Goal: Task Accomplishment & Management: Complete application form

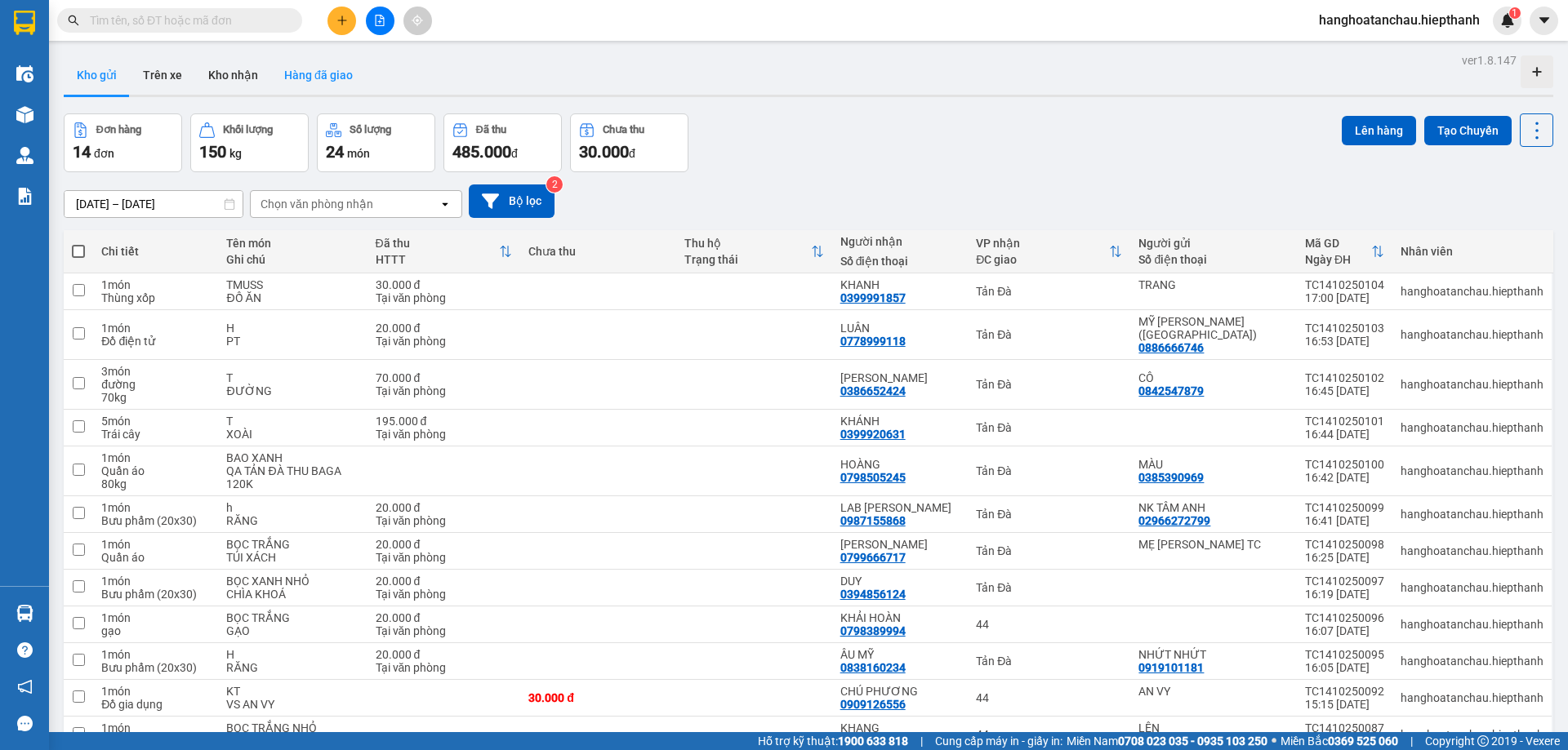
drag, startPoint x: 887, startPoint y: 128, endPoint x: 328, endPoint y: 84, distance: 560.7
click at [328, 84] on button "Hàng đã giao" at bounding box center [319, 75] width 95 height 39
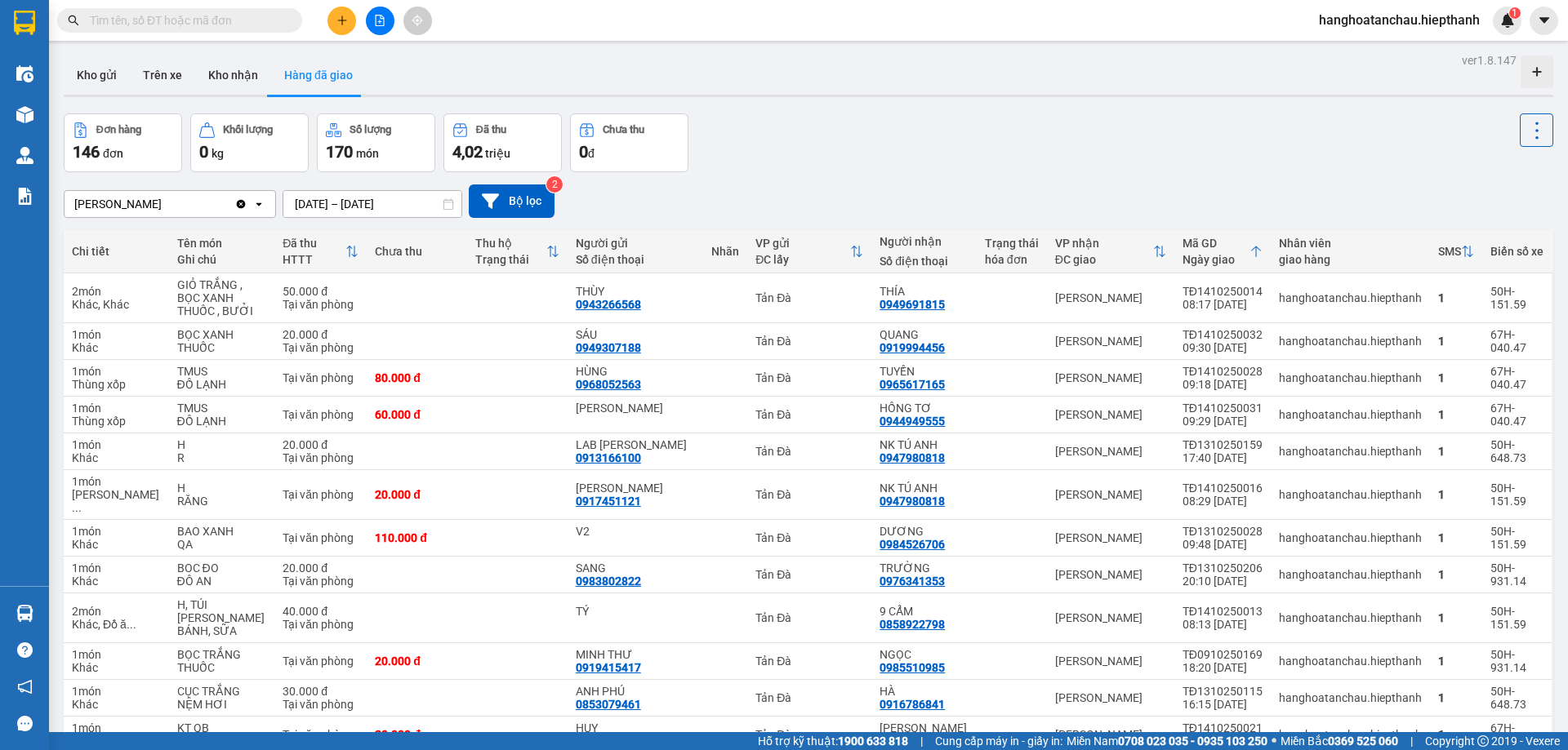
drag, startPoint x: 964, startPoint y: 71, endPoint x: 956, endPoint y: 75, distance: 8.9
drag, startPoint x: 956, startPoint y: 75, endPoint x: 907, endPoint y: 156, distance: 94.7
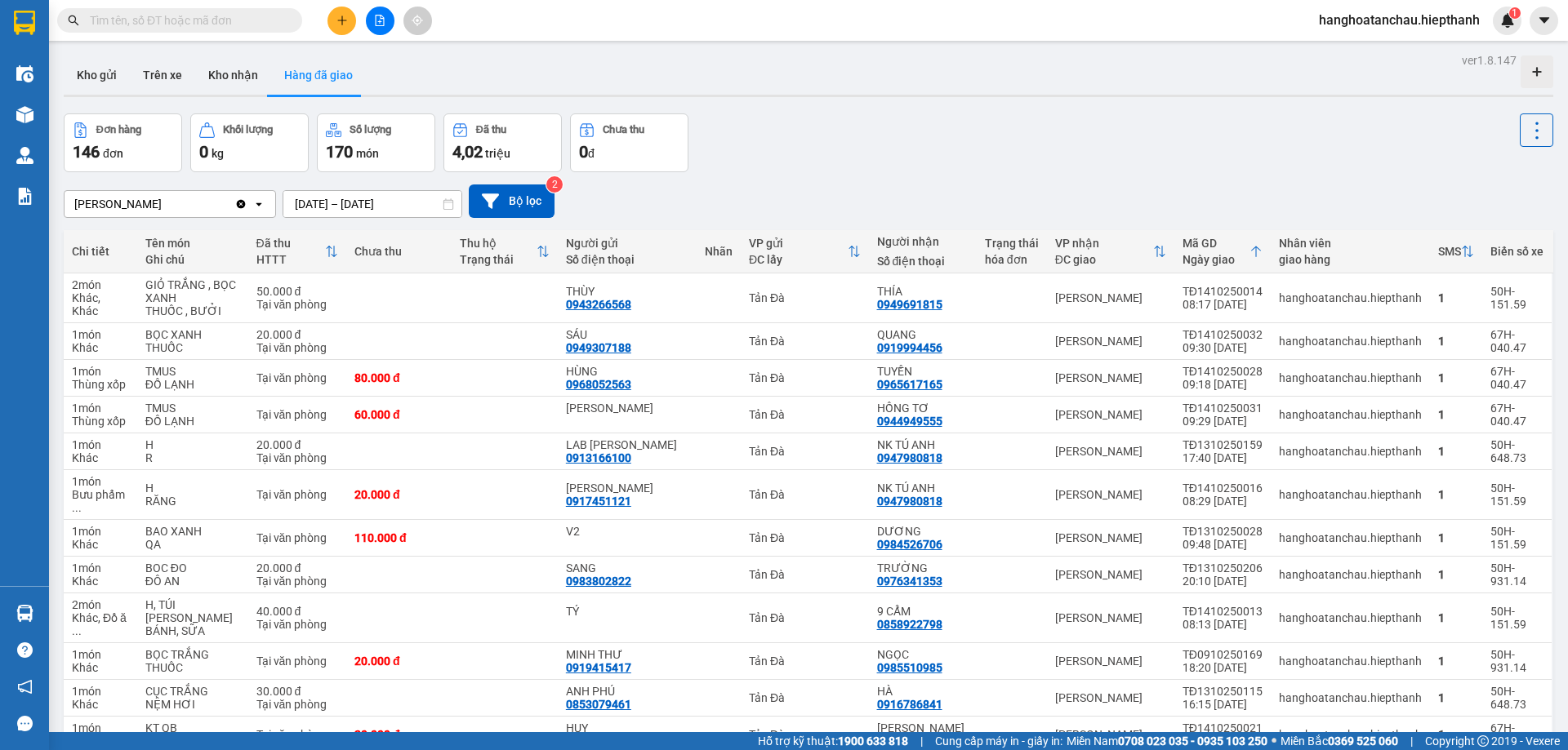
click at [241, 14] on input "text" at bounding box center [186, 20] width 193 height 18
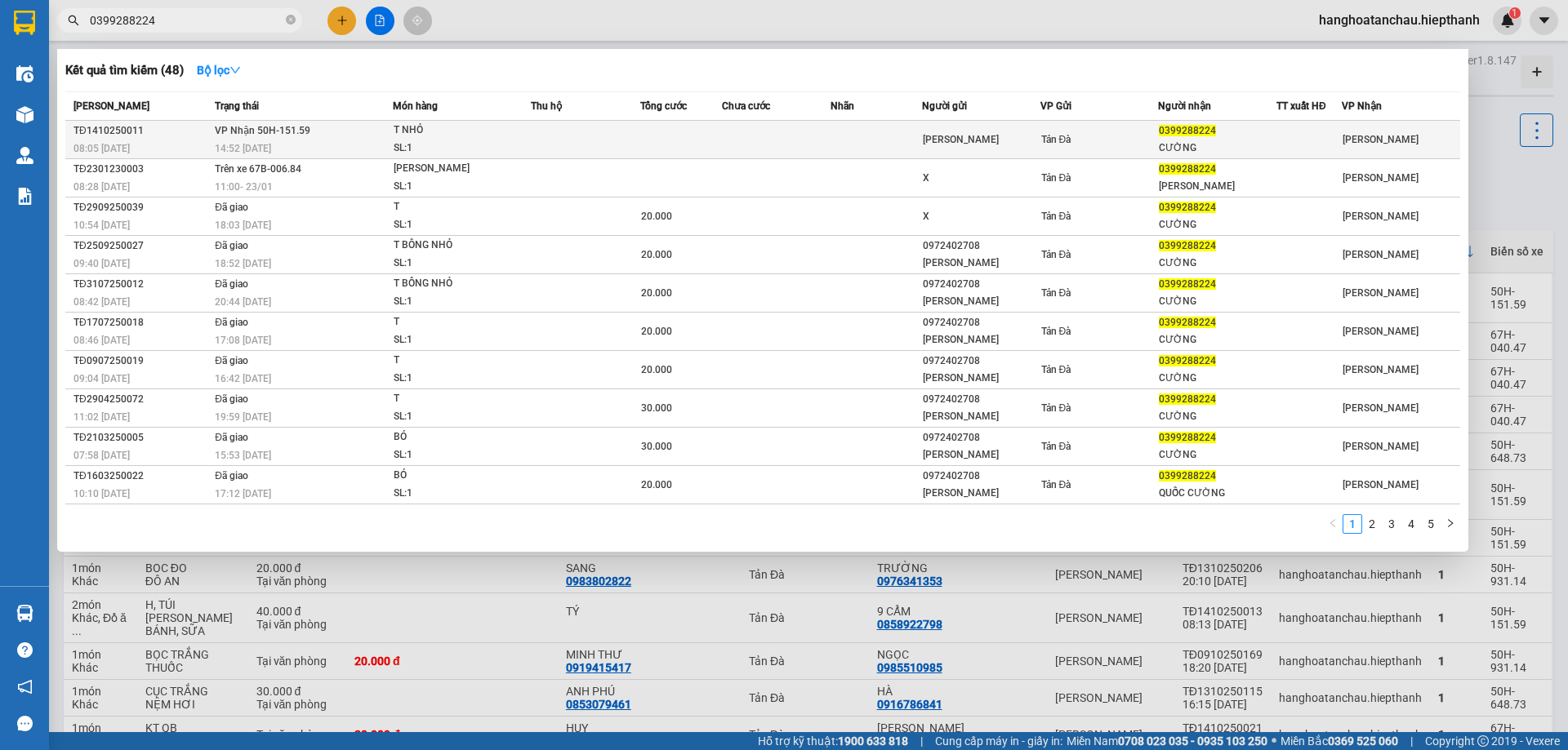
type input "0399288224"
click at [940, 136] on div "[PERSON_NAME]" at bounding box center [981, 140] width 117 height 17
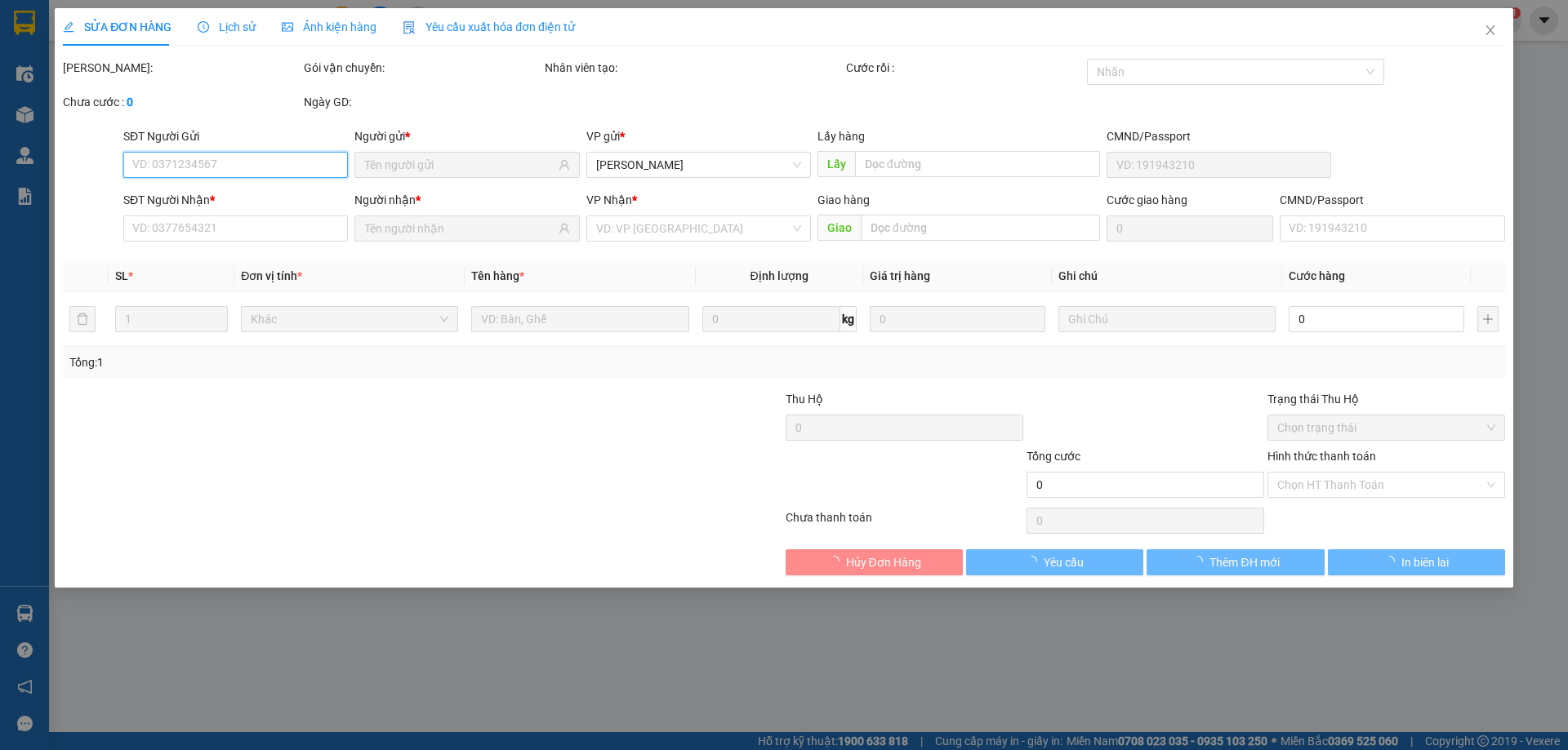
type input "[PERSON_NAME]"
type input "0399288224"
type input "CƯỜNG"
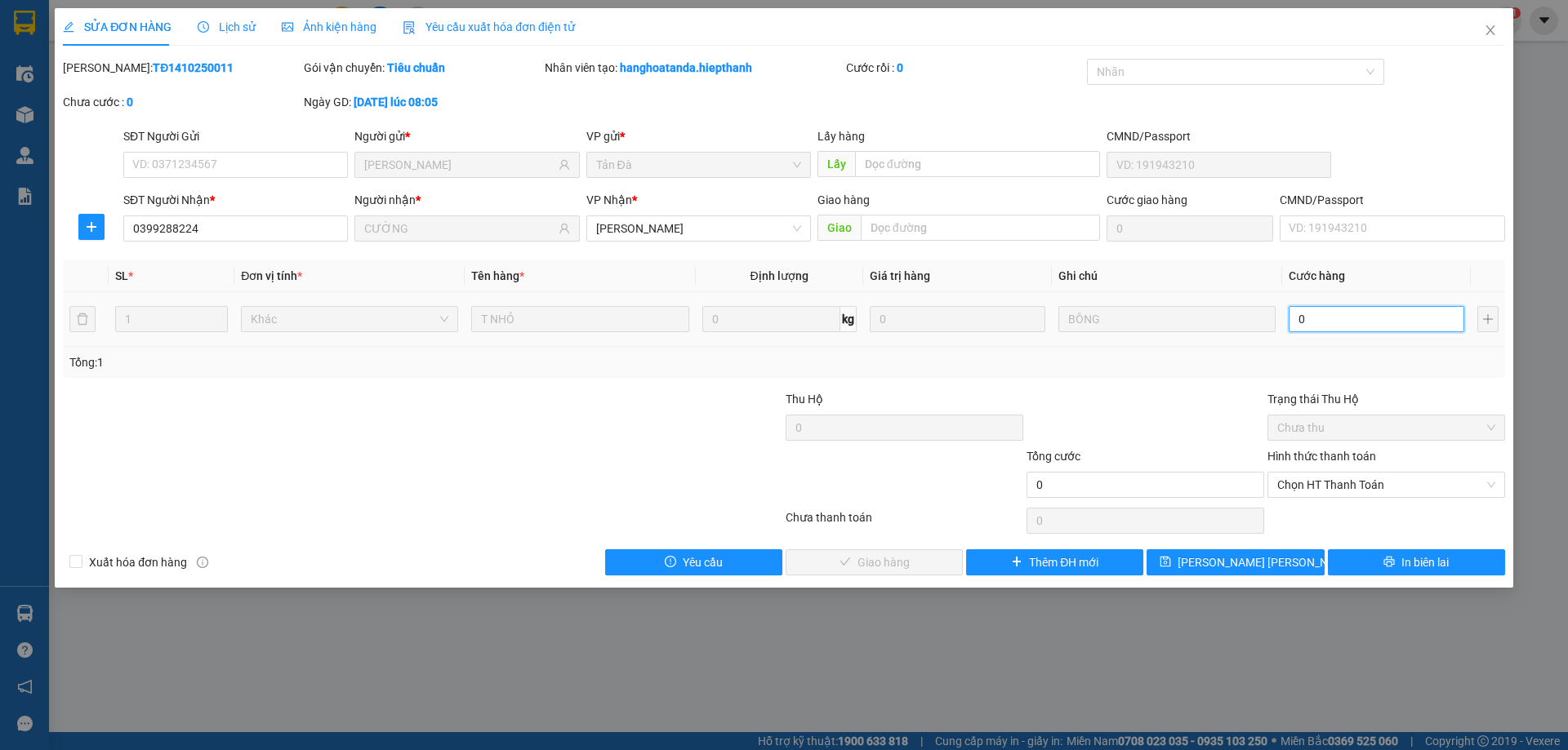
click at [1325, 308] on input "0" at bounding box center [1376, 319] width 176 height 26
type input "2"
type input "20"
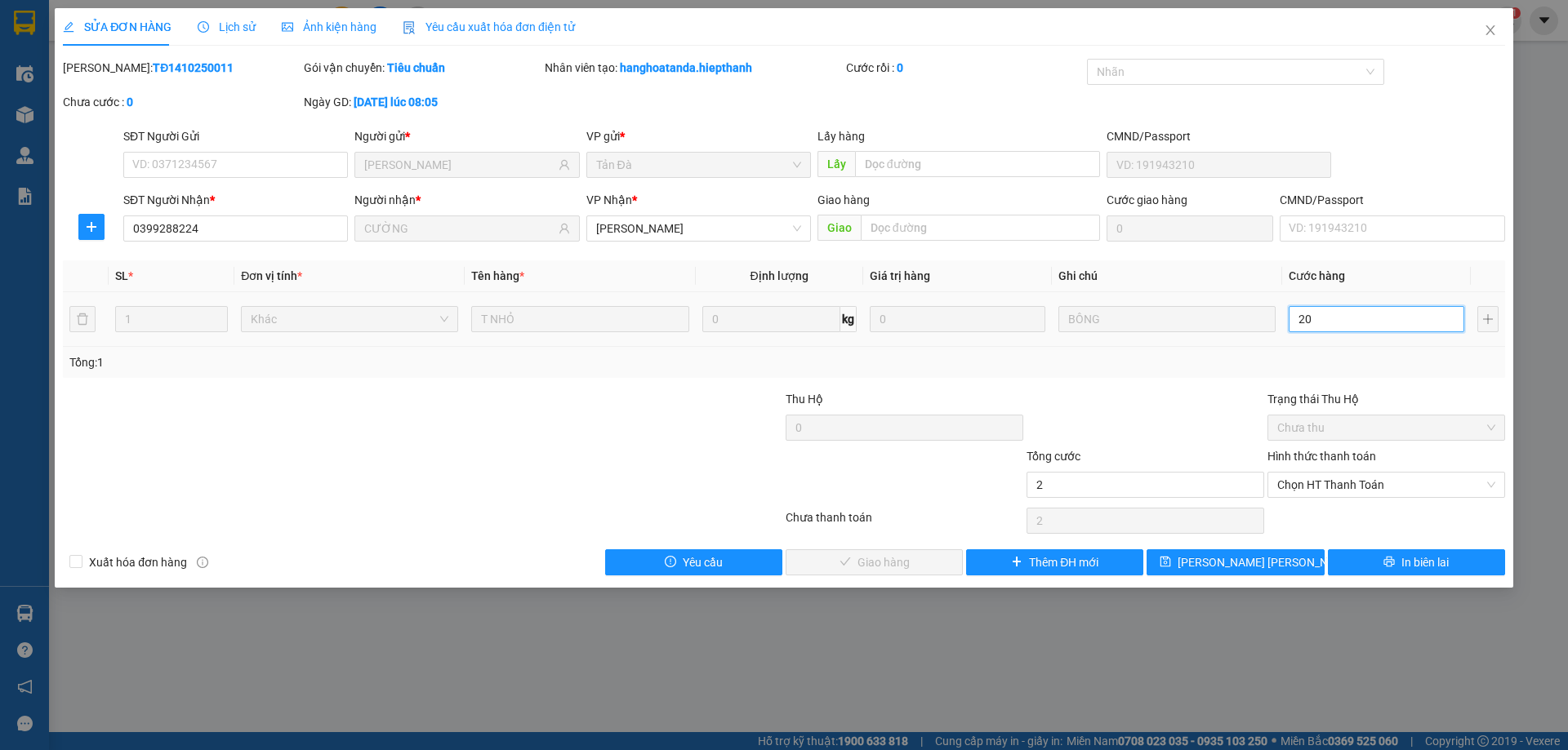
type input "20"
click at [1303, 476] on span "Chọn HT Thanh Toán" at bounding box center [1386, 485] width 218 height 25
type input "20"
type input "20.000"
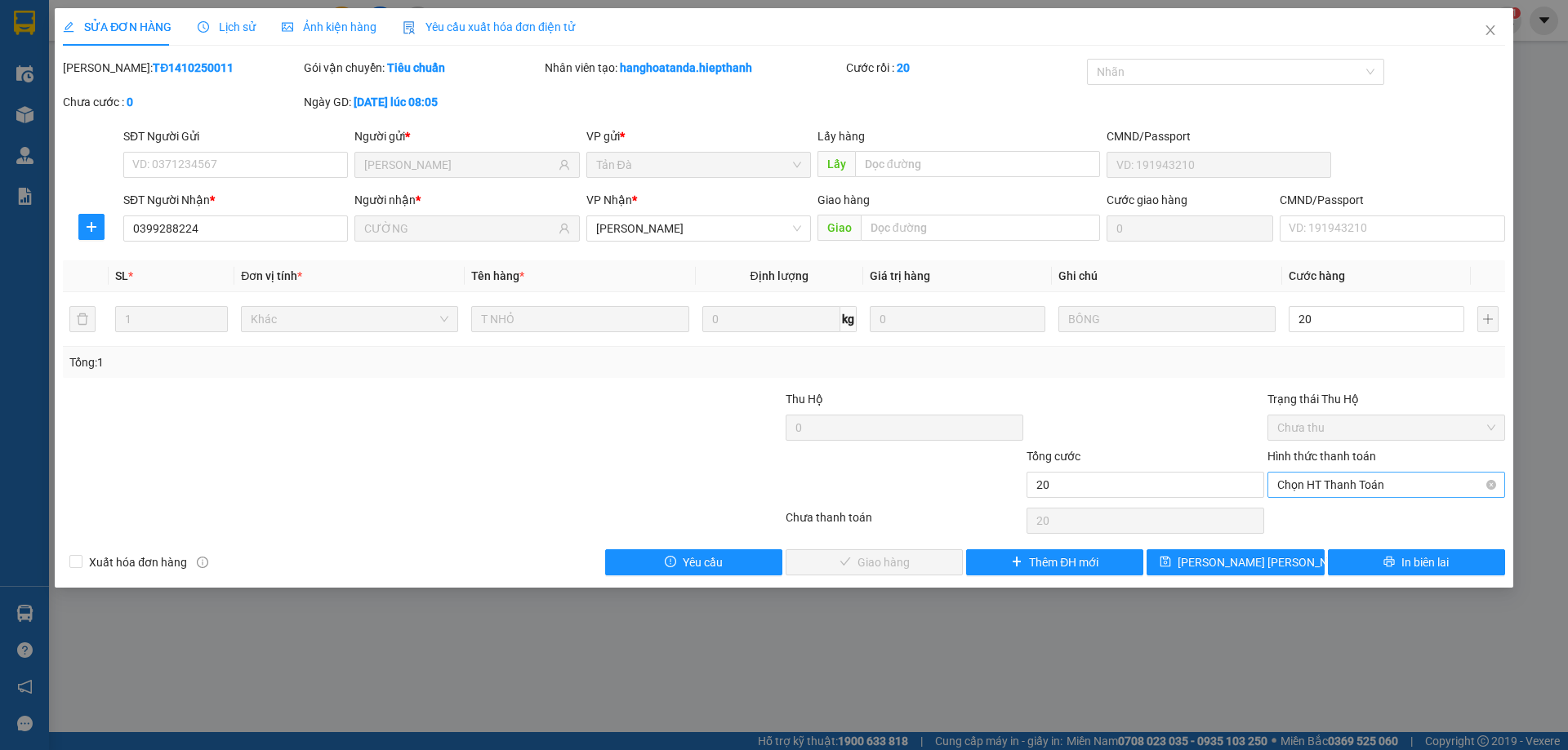
type input "20.000"
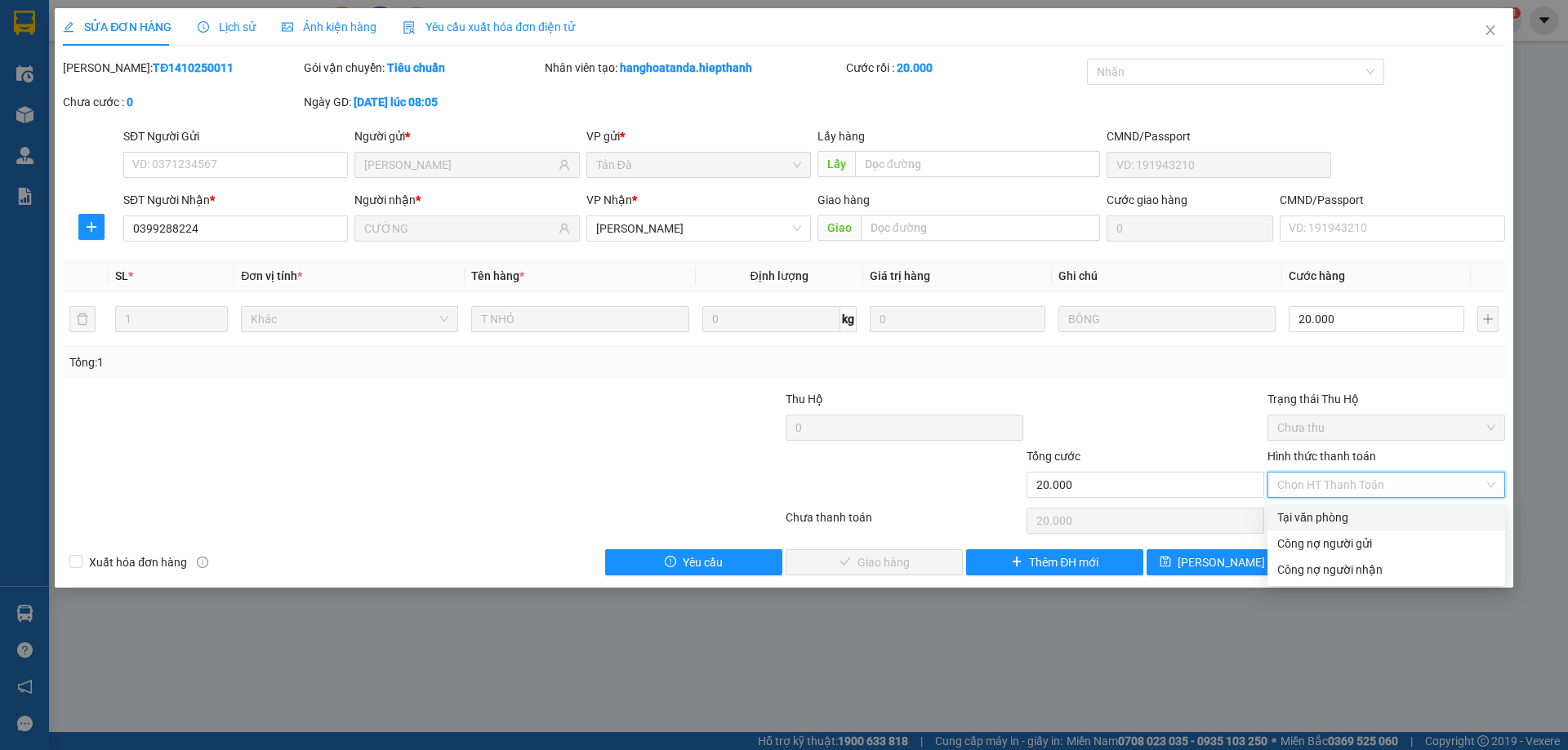
click at [1280, 515] on div "Tại văn phòng" at bounding box center [1386, 518] width 218 height 18
type input "0"
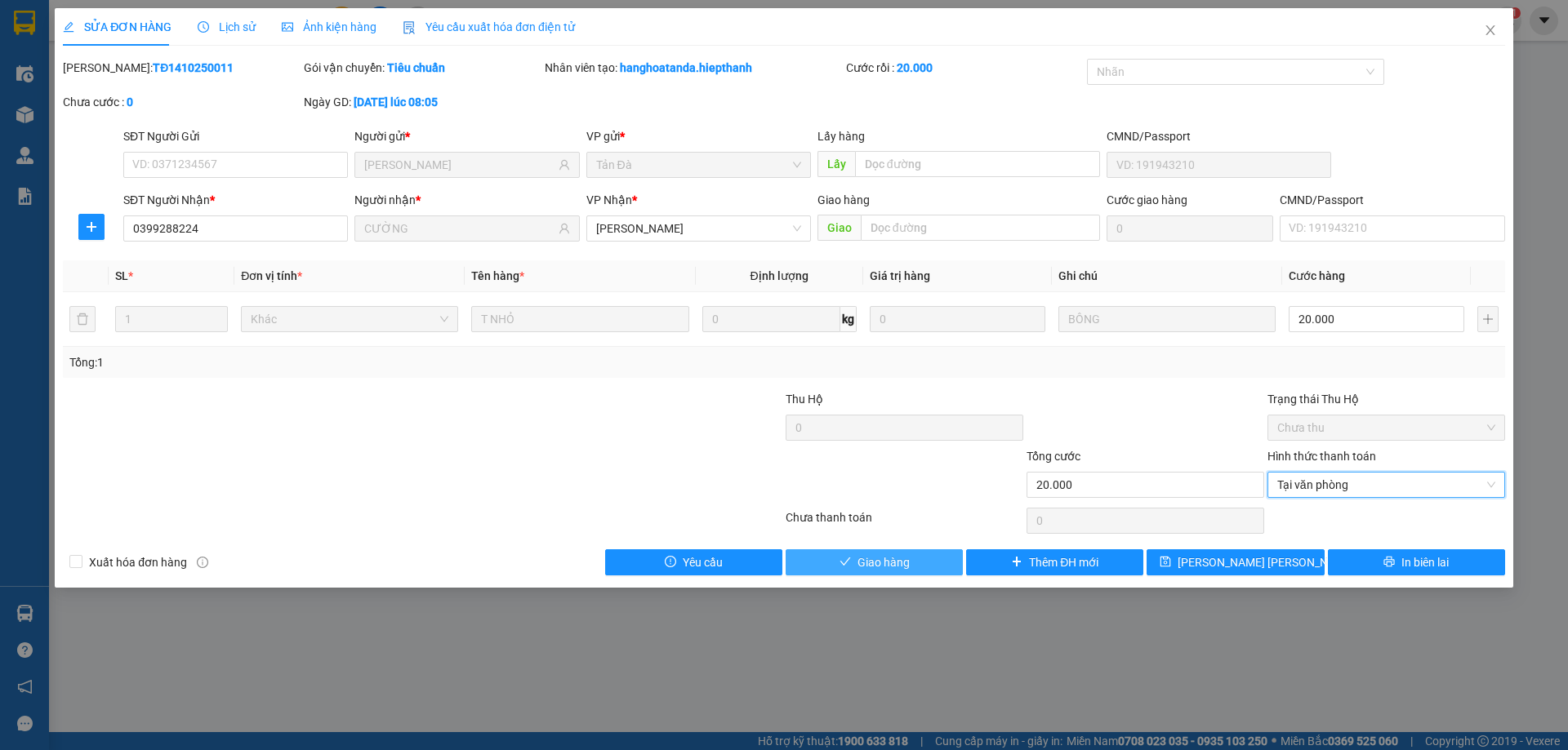
click at [866, 560] on span "Giao hàng" at bounding box center [883, 563] width 52 height 18
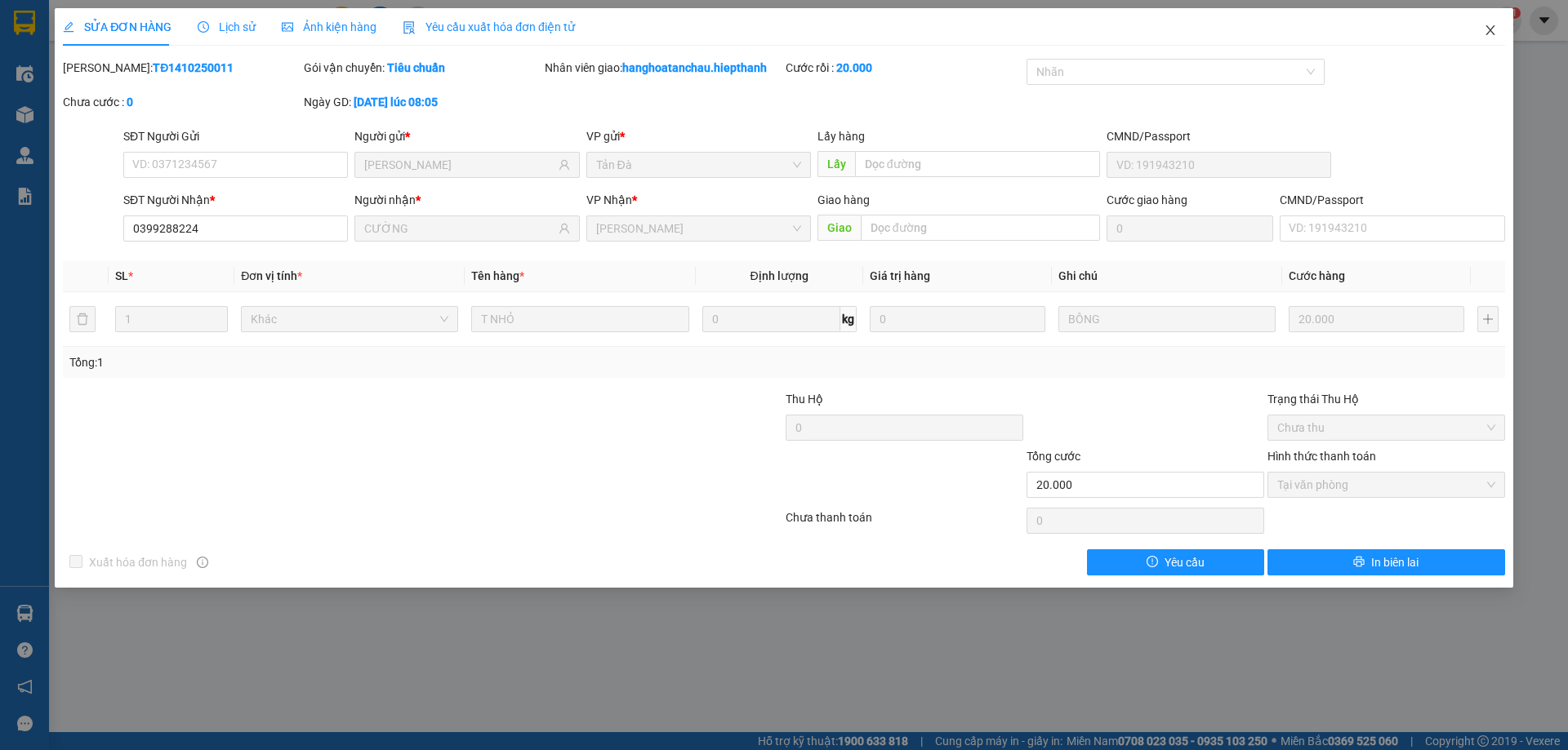
drag, startPoint x: 1485, startPoint y: 37, endPoint x: 301, endPoint y: 0, distance: 1184.6
click at [1485, 36] on icon "close" at bounding box center [1490, 30] width 13 height 13
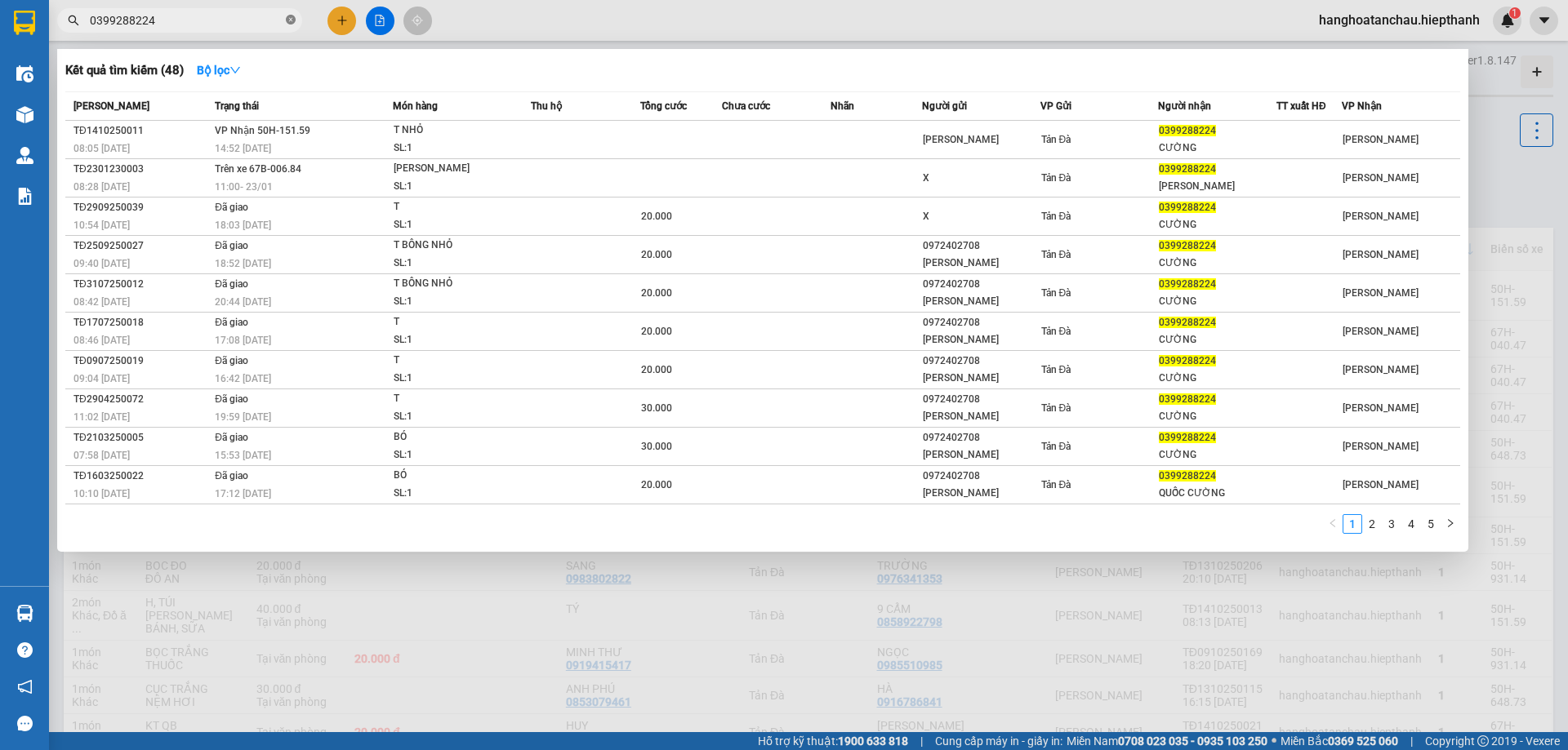
click at [290, 24] on icon "close-circle" at bounding box center [291, 20] width 10 height 10
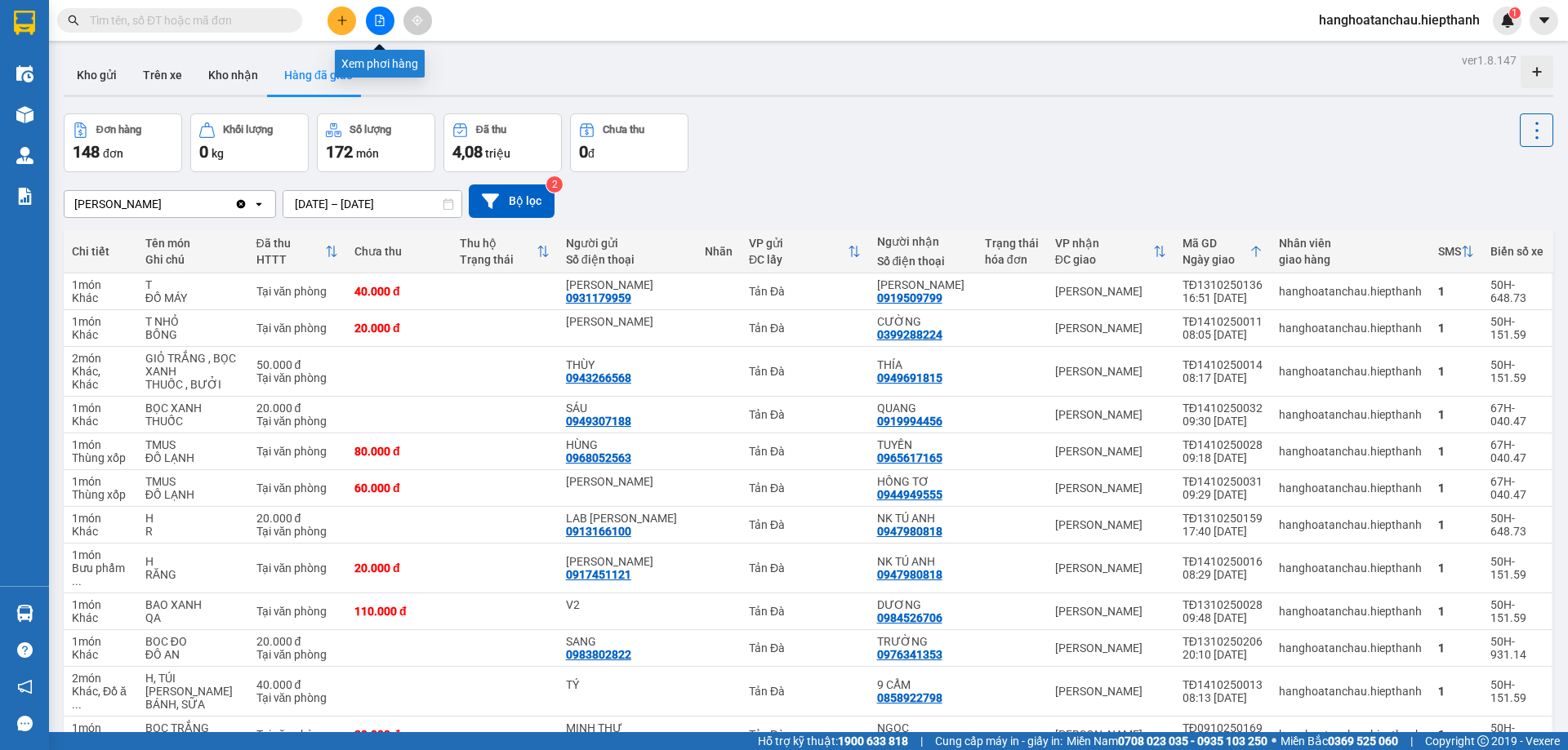
click at [377, 16] on icon "file-add" at bounding box center [380, 20] width 11 height 11
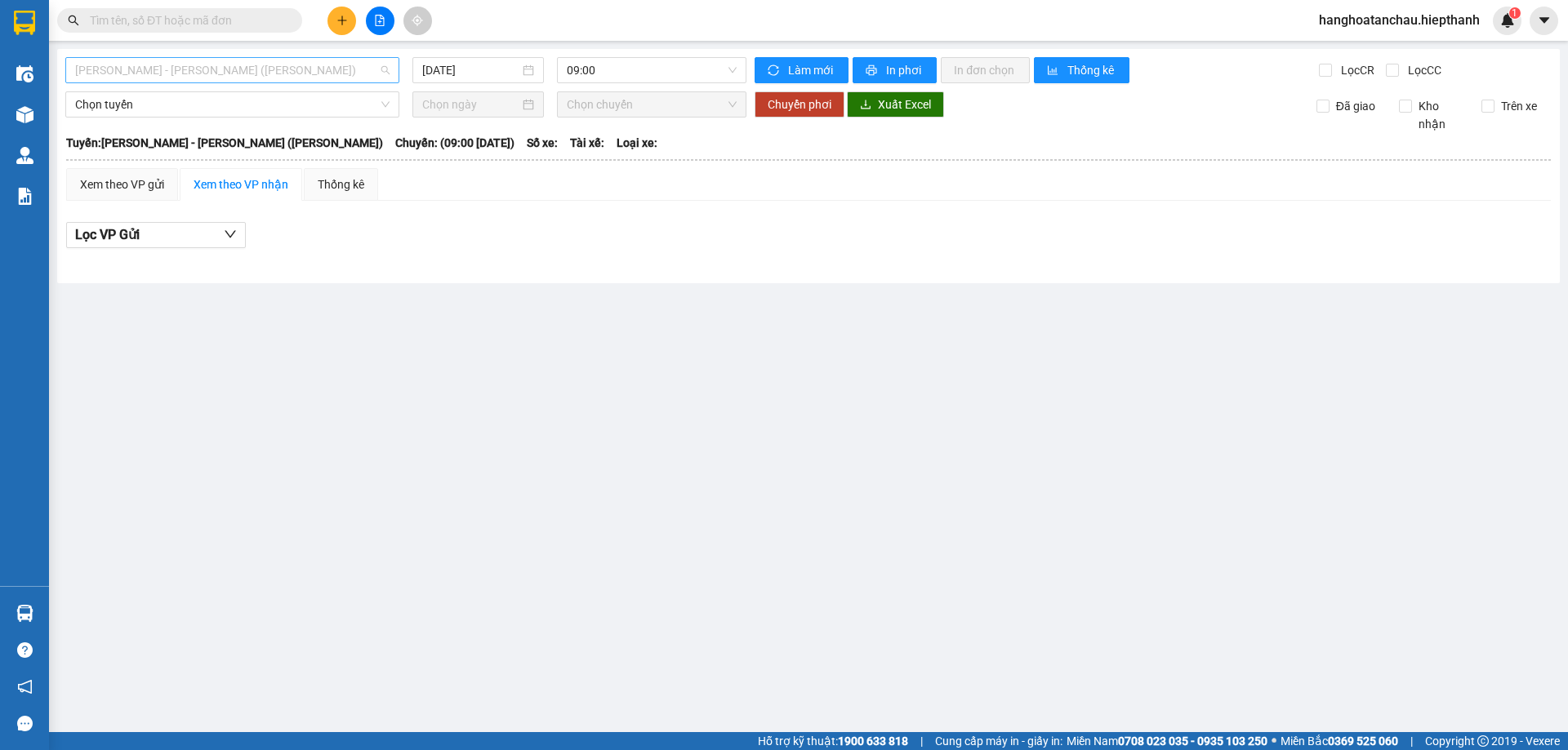
click at [355, 79] on span "Hồ Chí Minh - Tân Châu (TIỀN)" at bounding box center [232, 70] width 315 height 25
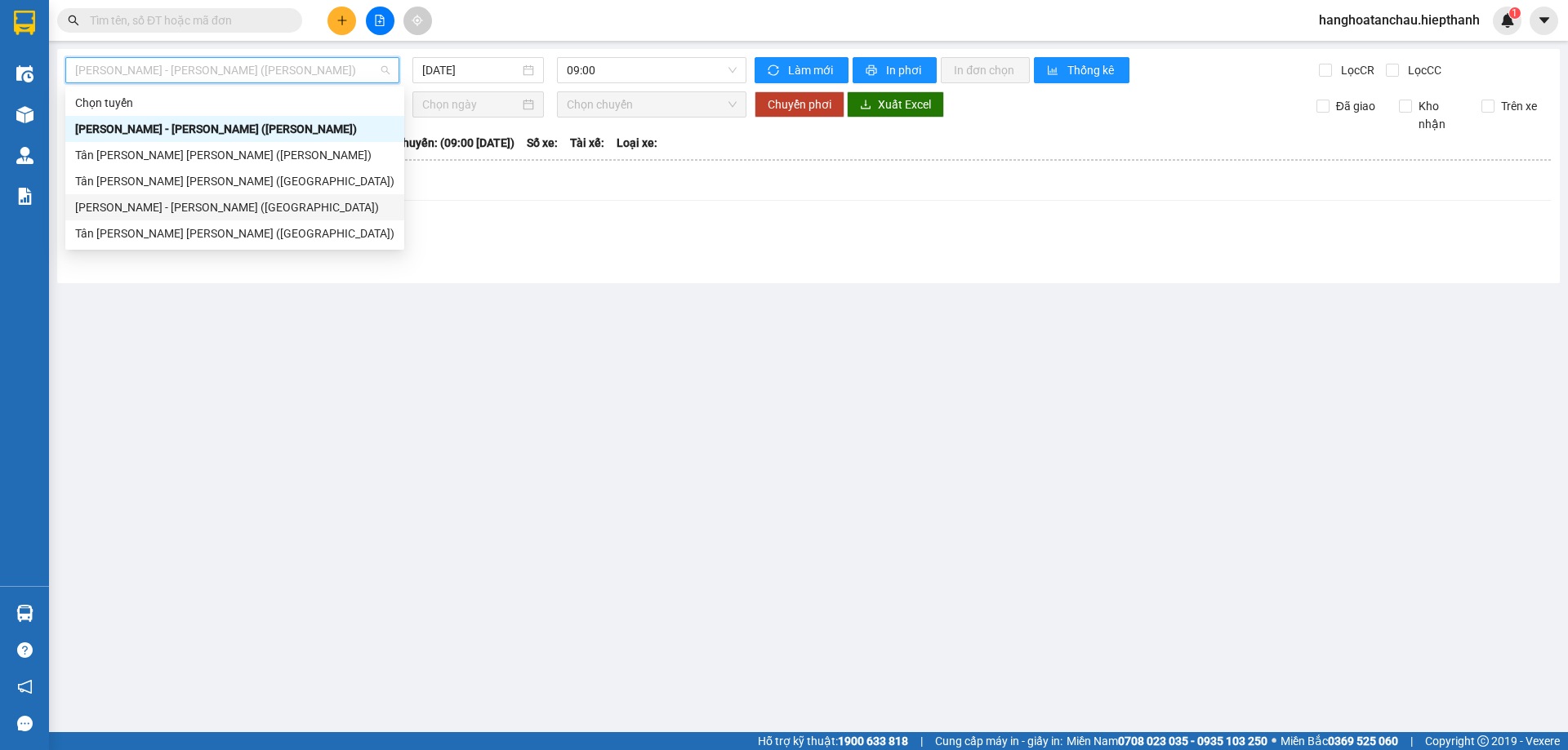
click at [208, 212] on div "Hồ Chí Minh - Tân Châu (Giường)" at bounding box center [235, 208] width 319 height 18
type input "14/10/2025"
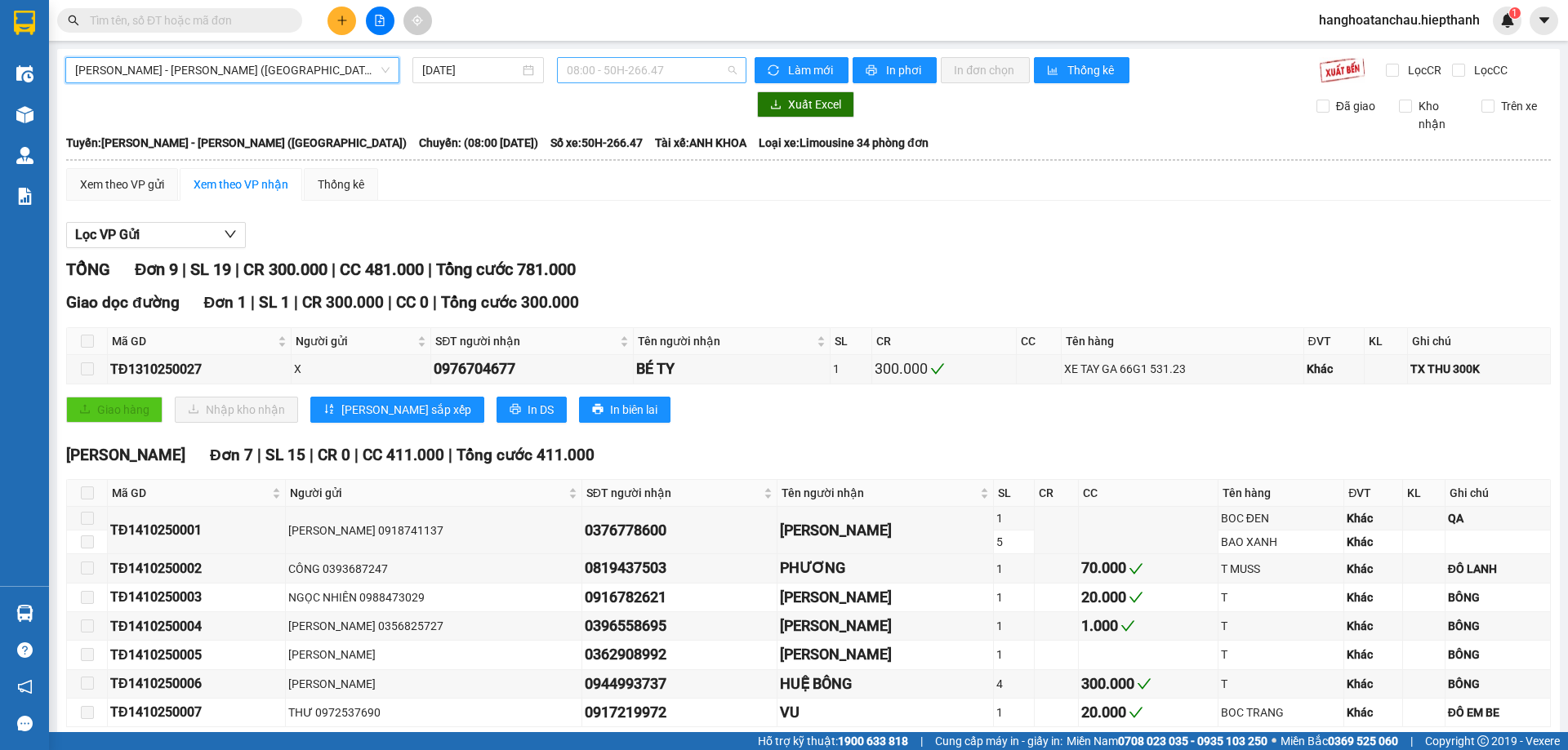
click at [610, 71] on span "08:00 - 50H-266.47" at bounding box center [652, 70] width 170 height 25
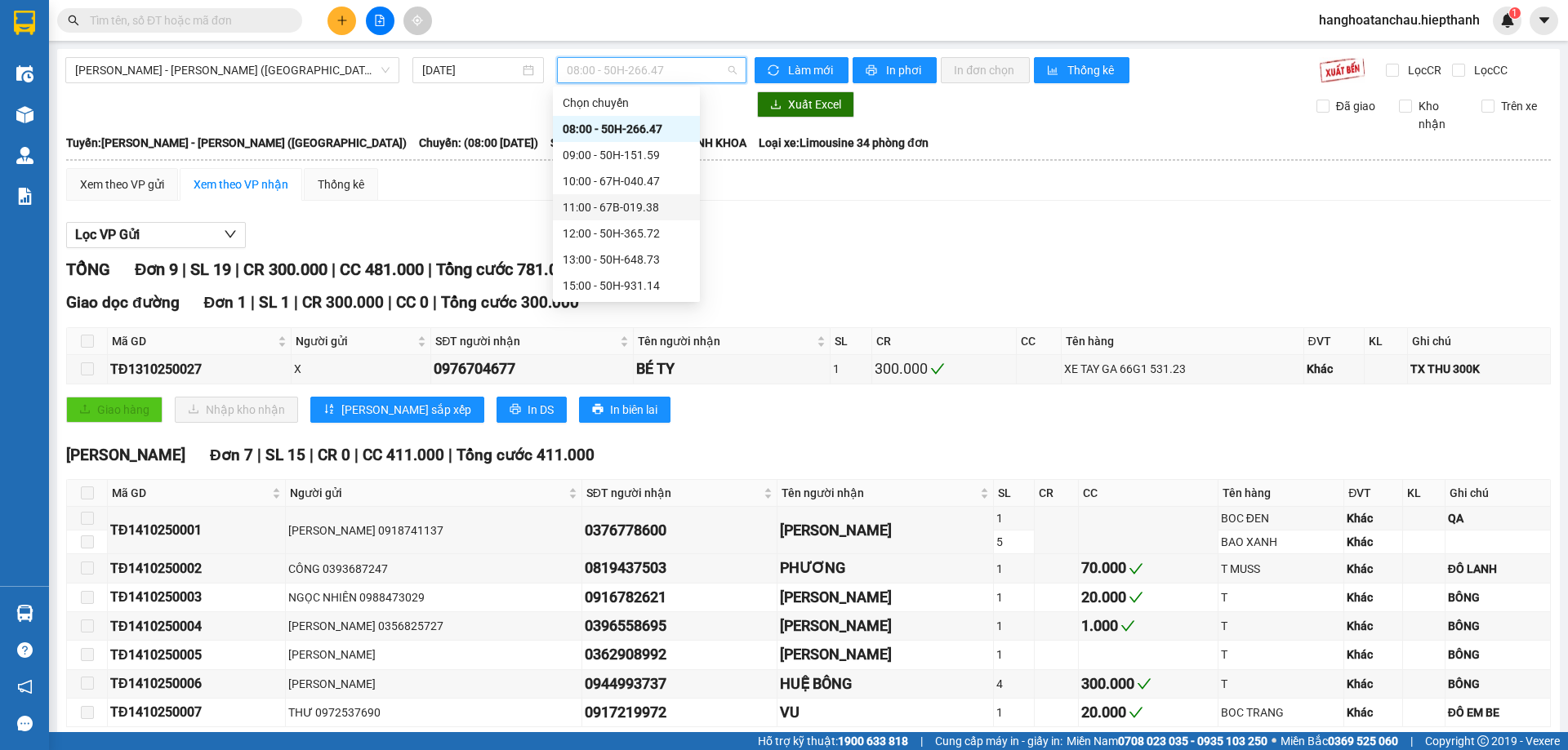
scroll to position [82, 0]
click at [623, 105] on div "10:00 - 67H-040.47" at bounding box center [627, 100] width 127 height 18
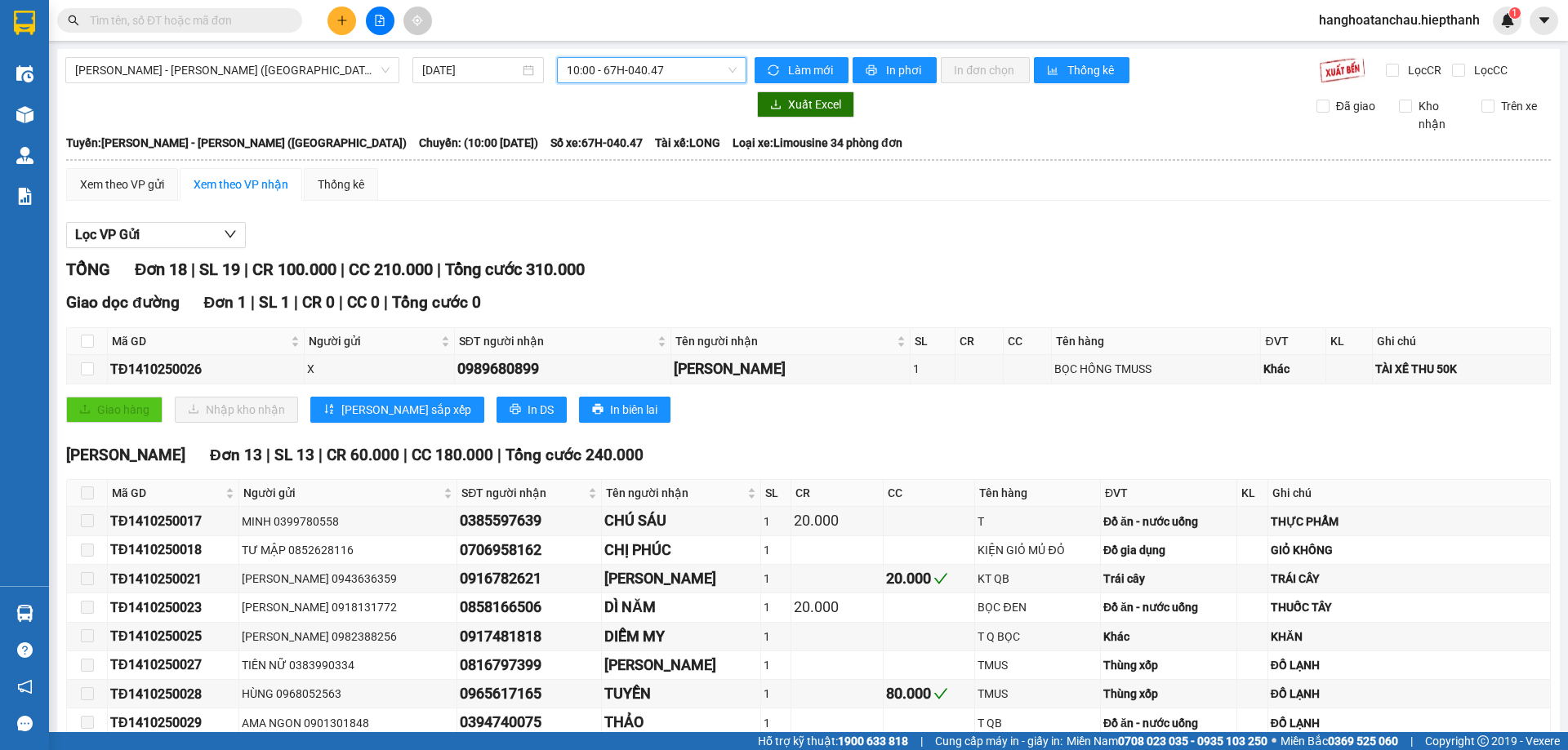
click at [676, 74] on span "10:00 - 67H-040.47" at bounding box center [652, 70] width 170 height 25
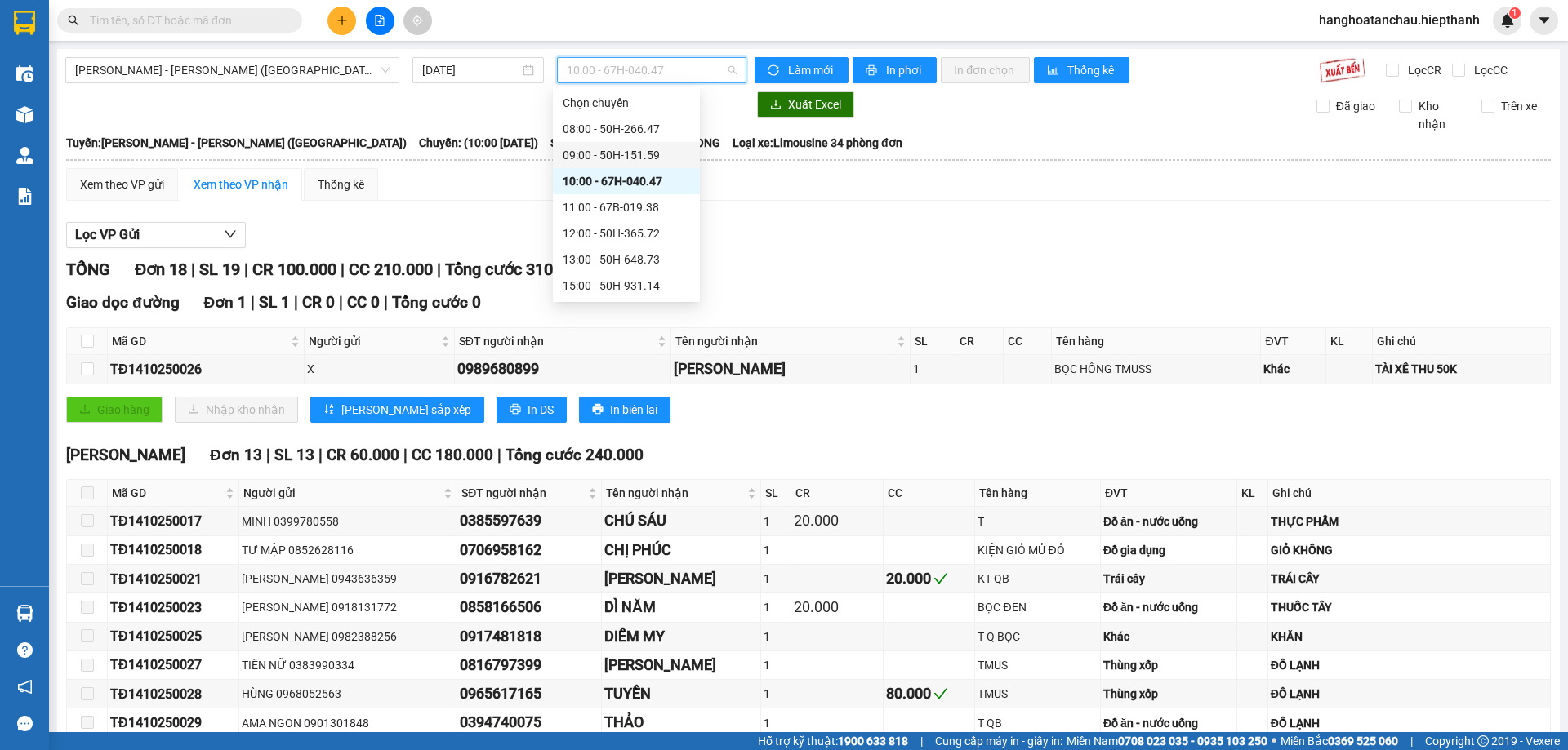
click at [644, 158] on div "09:00 - 50H-151.59" at bounding box center [627, 155] width 127 height 18
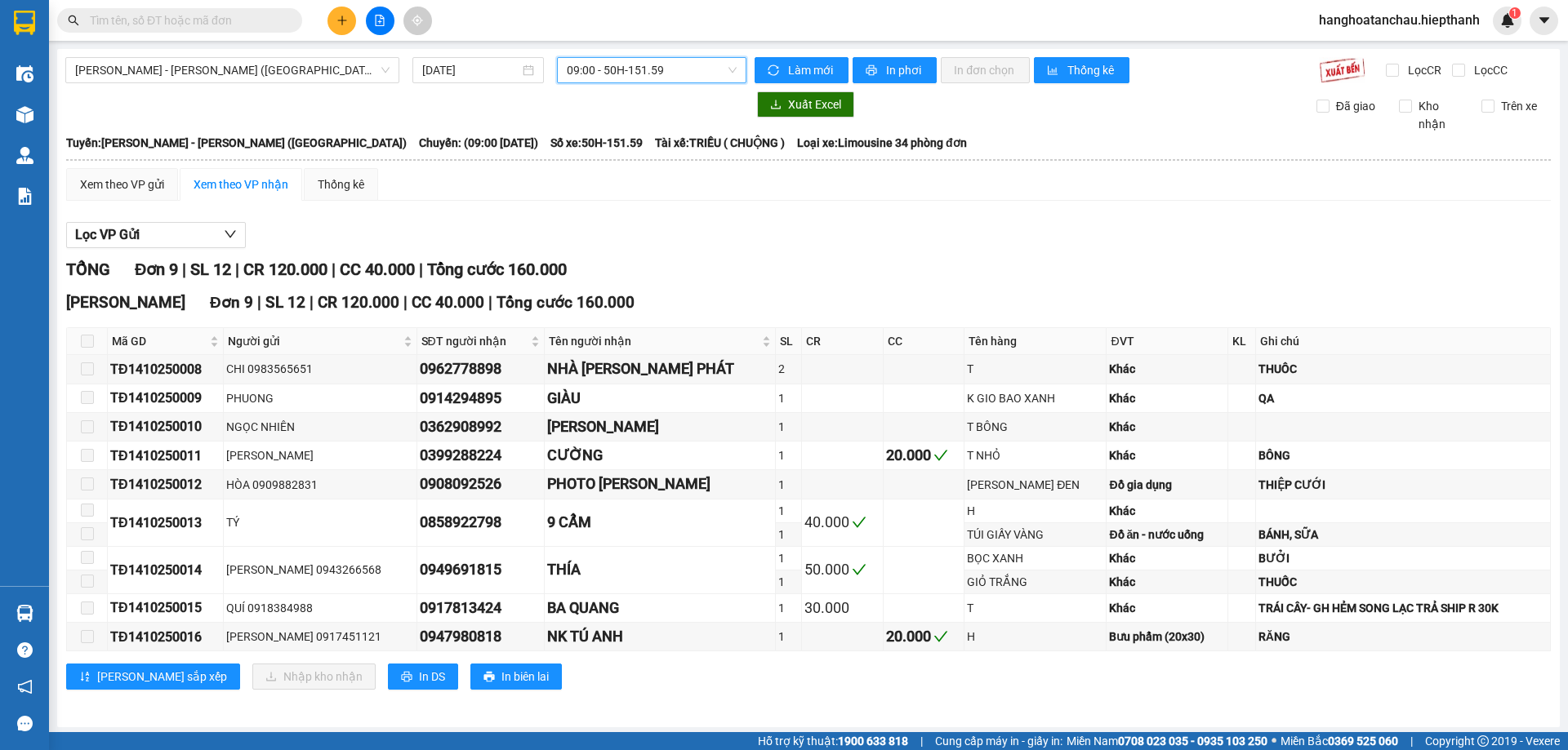
click at [583, 78] on span "09:00 - 50H-151.59" at bounding box center [652, 70] width 170 height 25
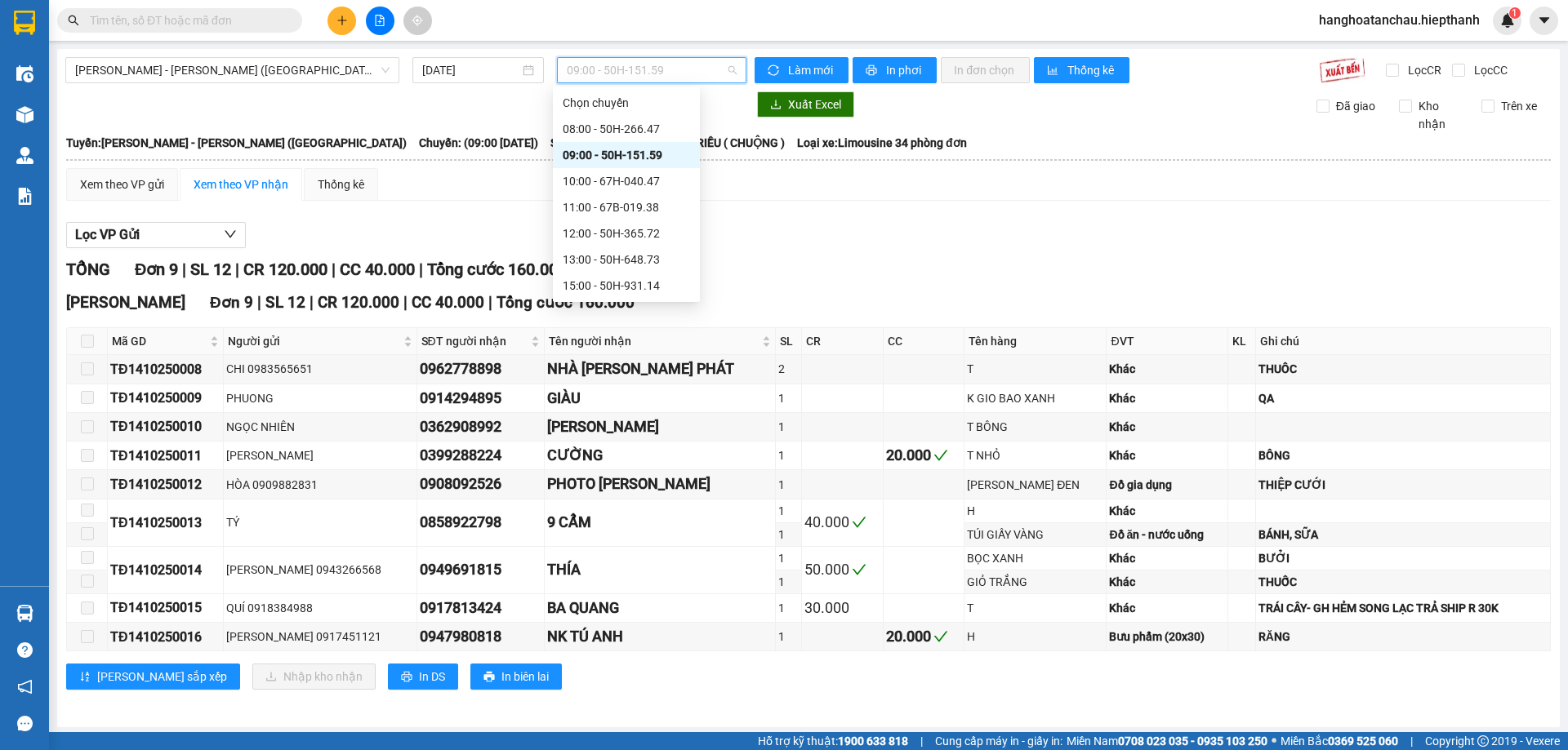
click at [546, 31] on div "Kết quả tìm kiếm ( 48 ) Bộ lọc Mã ĐH Trạng thái Món hàng Thu hộ Tổng cước Chưa …" at bounding box center [784, 20] width 1568 height 41
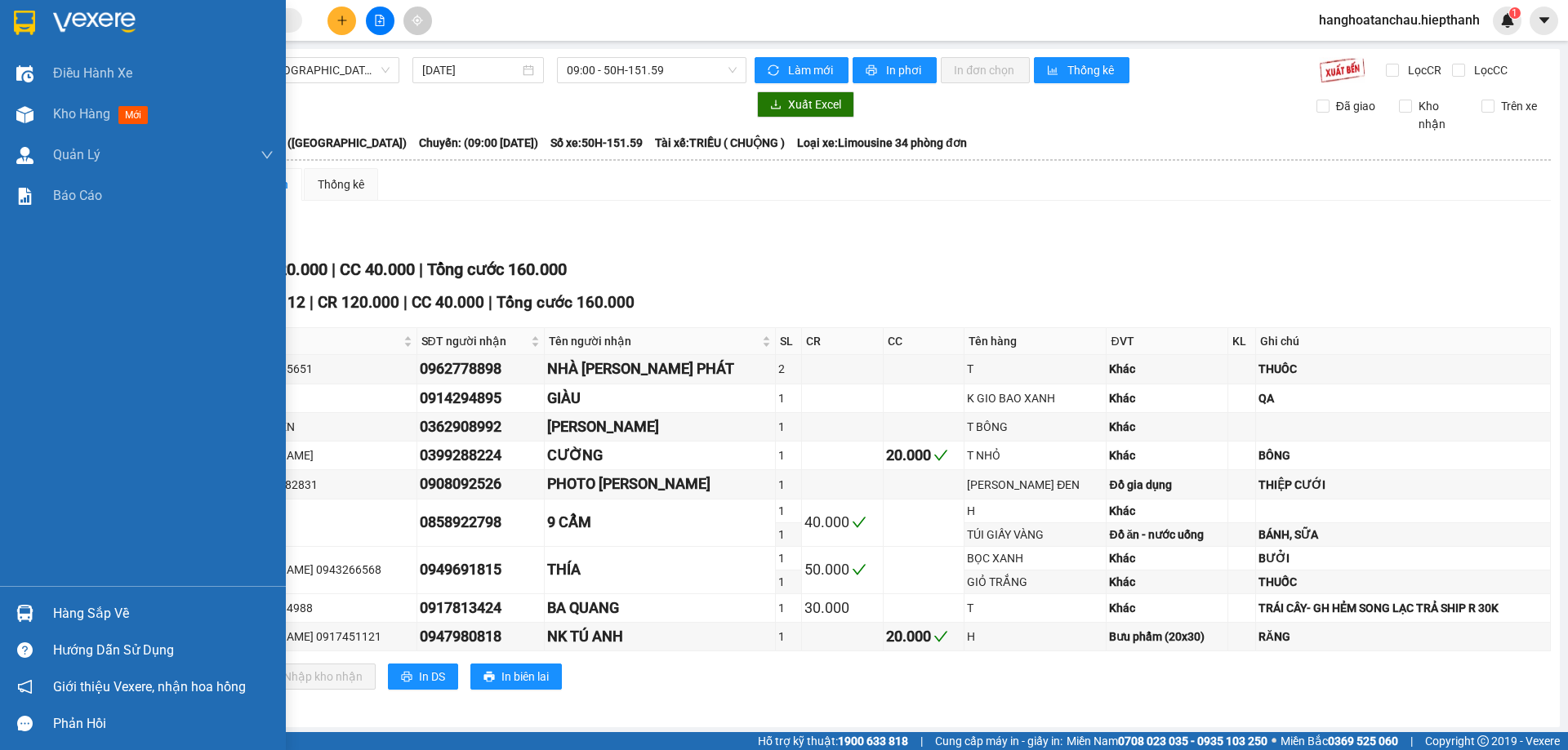
click at [22, 12] on img at bounding box center [25, 23] width 21 height 25
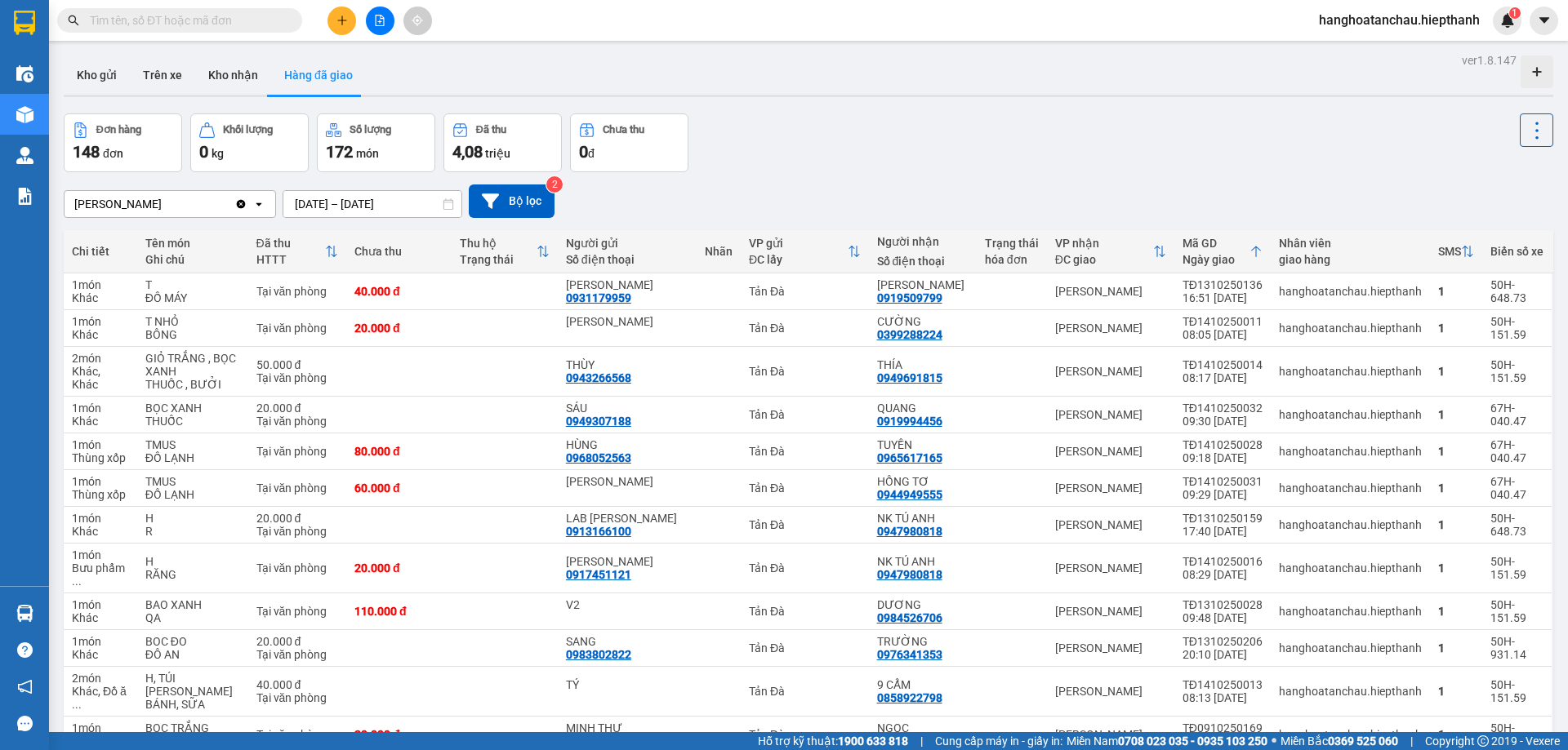
click at [181, 24] on input "text" at bounding box center [186, 20] width 193 height 18
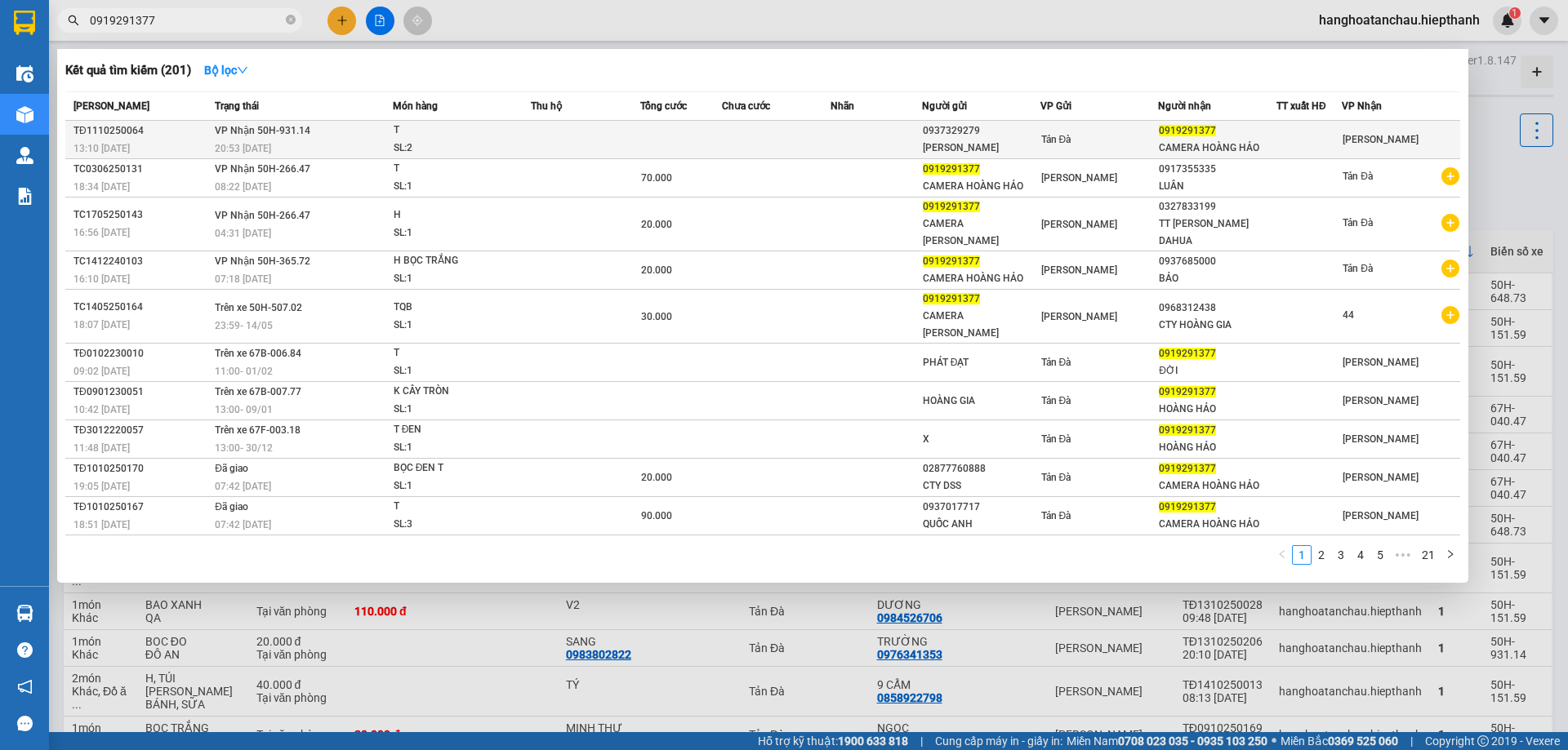
type input "0919291377"
click at [746, 145] on td at bounding box center [776, 140] width 109 height 38
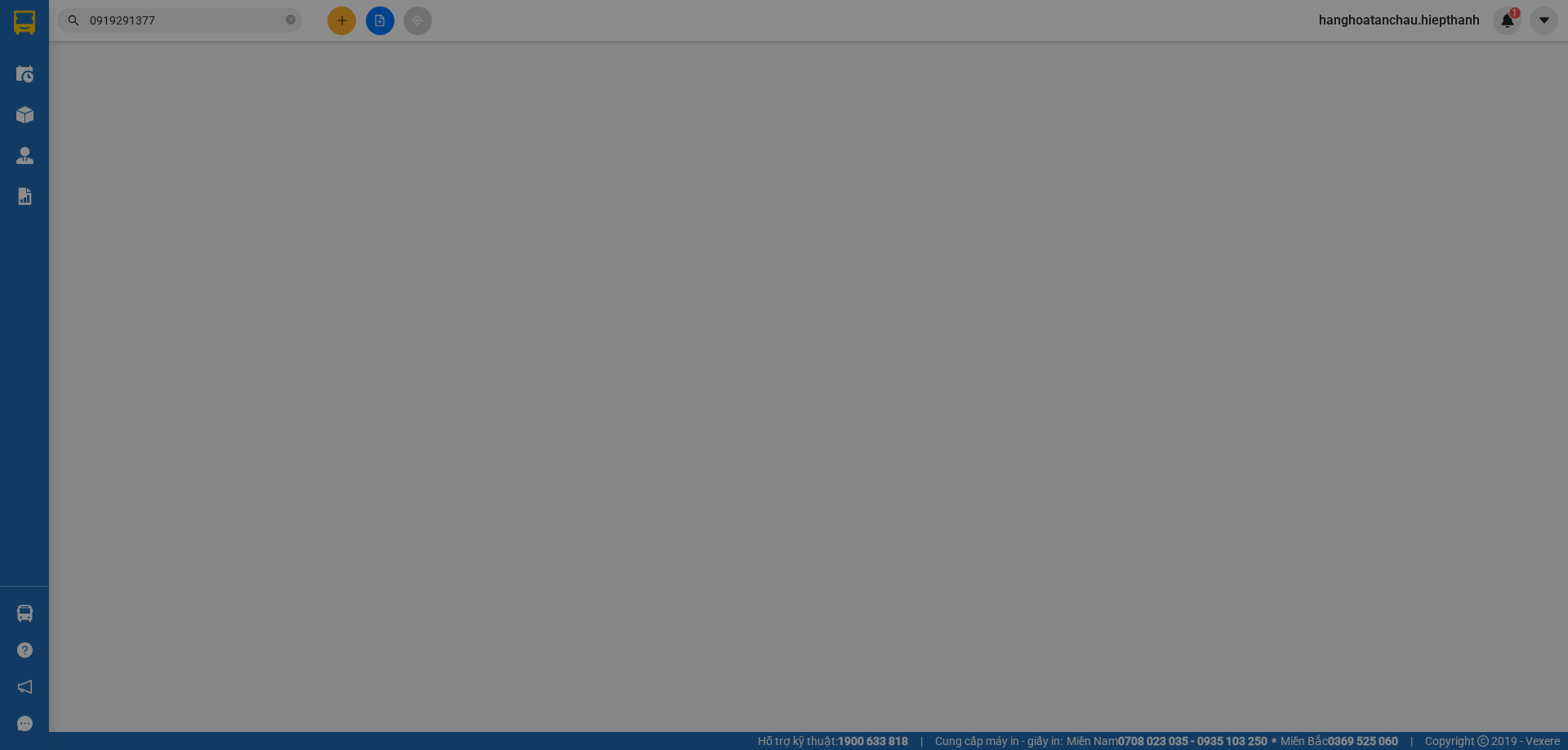
type input "0937329279"
type input "[PERSON_NAME]"
type input "0919291377"
type input "CAMERA HOÀNG HẢO"
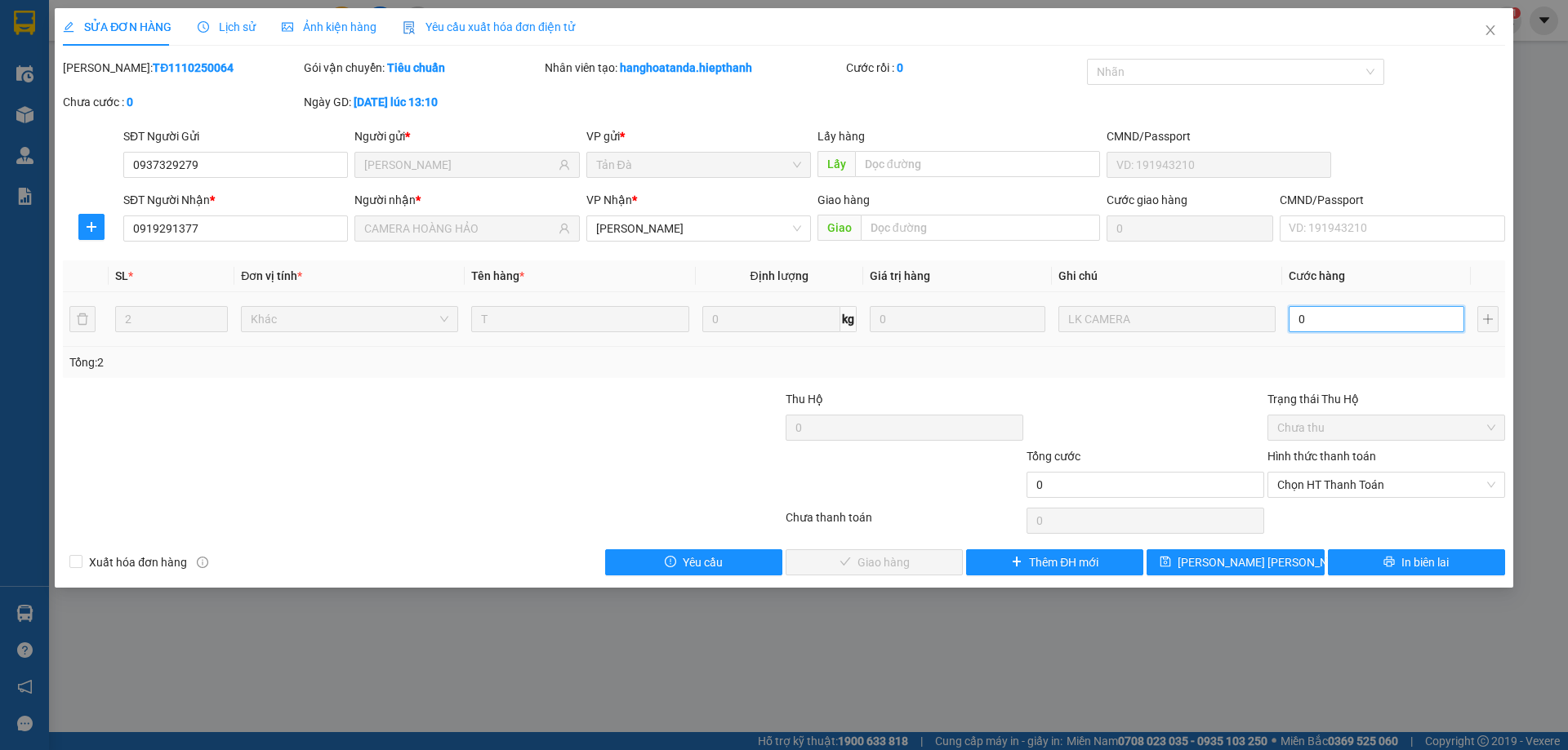
click at [1382, 307] on input "0" at bounding box center [1376, 319] width 176 height 26
type input "7"
type input "70"
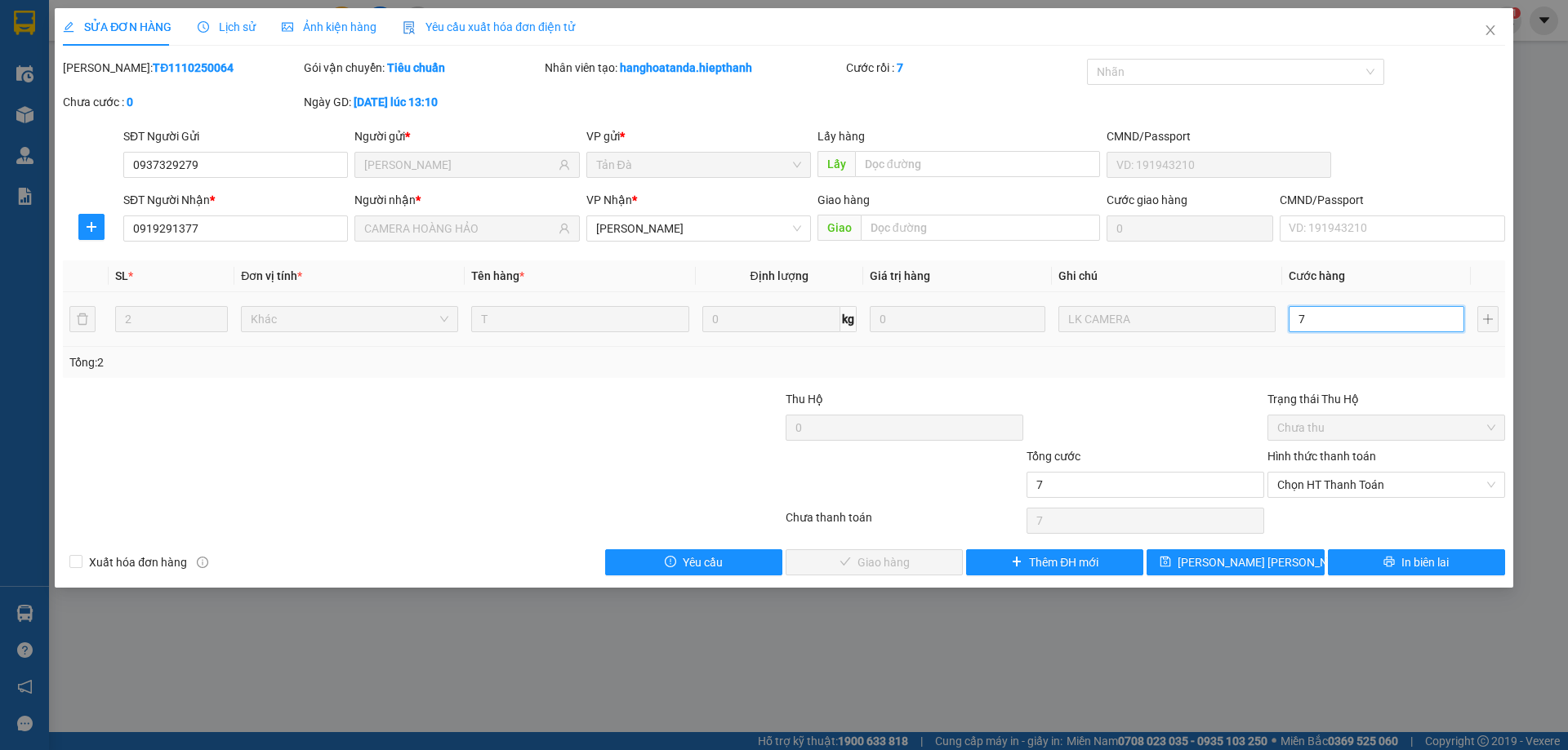
type input "70"
type input "70.000"
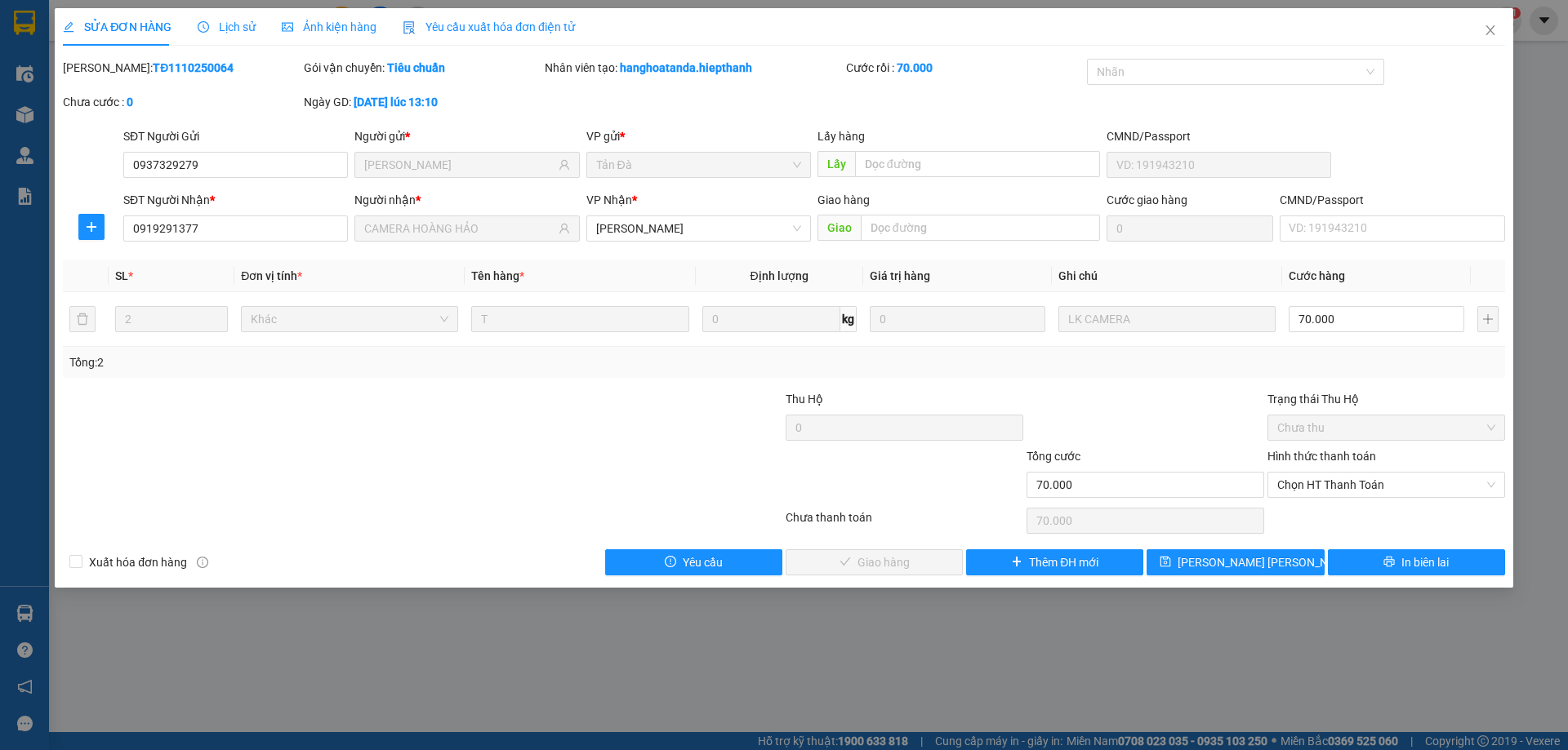
drag, startPoint x: 1226, startPoint y: 391, endPoint x: 1230, endPoint y: 377, distance: 14.6
click at [1226, 391] on div at bounding box center [1145, 419] width 241 height 57
click at [1377, 486] on span "Chọn HT Thanh Toán" at bounding box center [1386, 485] width 218 height 25
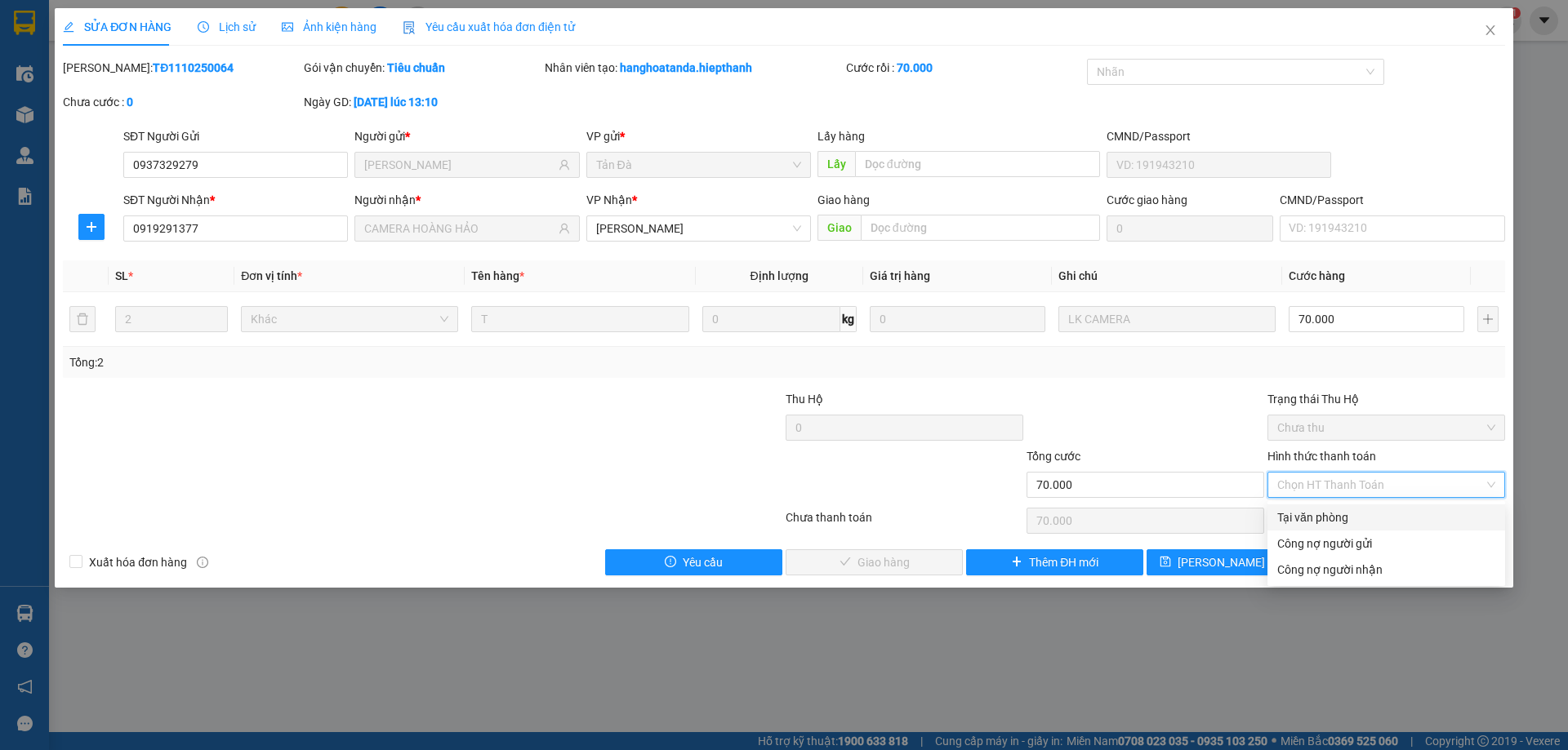
click at [1363, 512] on div "Tại văn phòng" at bounding box center [1386, 518] width 218 height 18
type input "0"
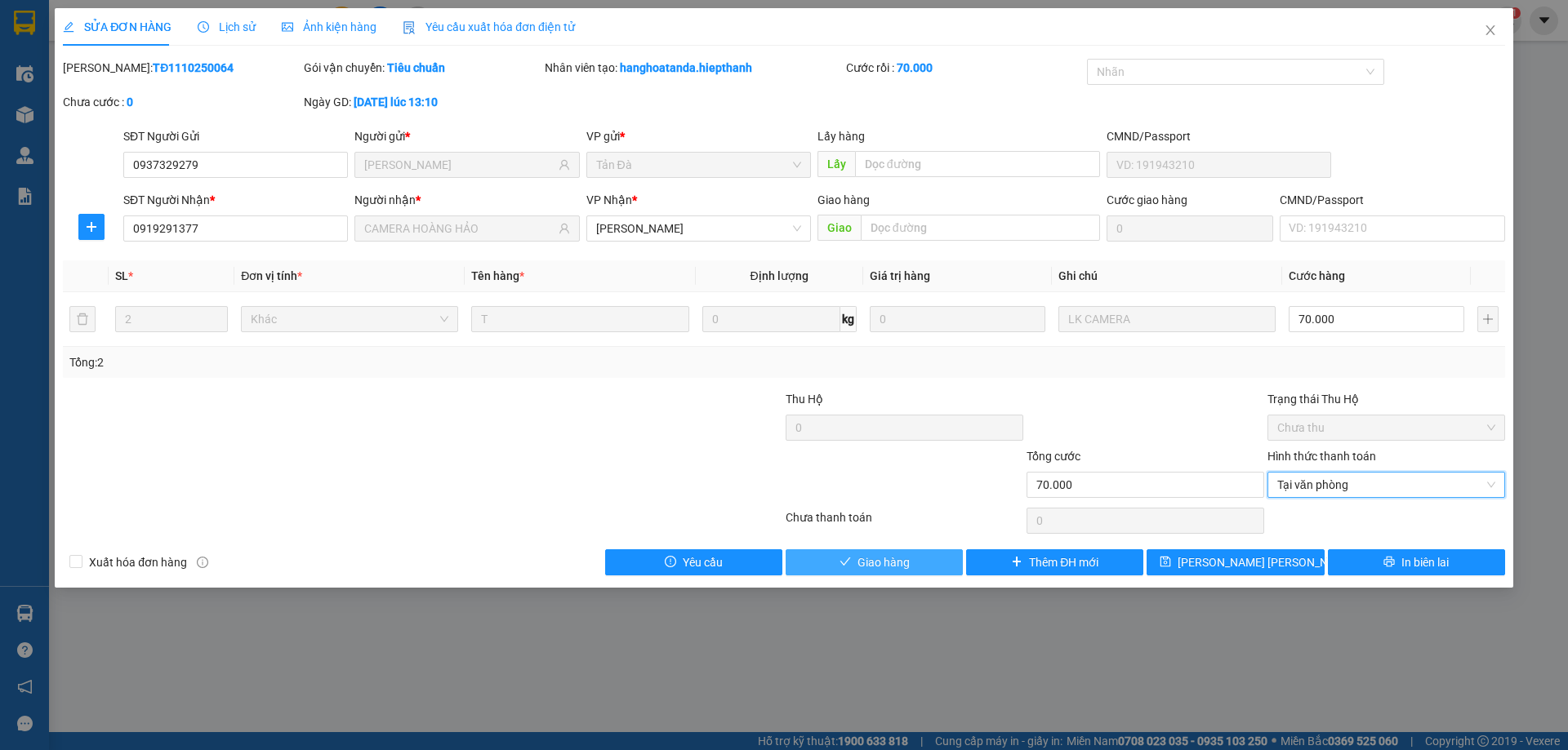
click at [933, 550] on button "Giao hàng" at bounding box center [873, 563] width 177 height 26
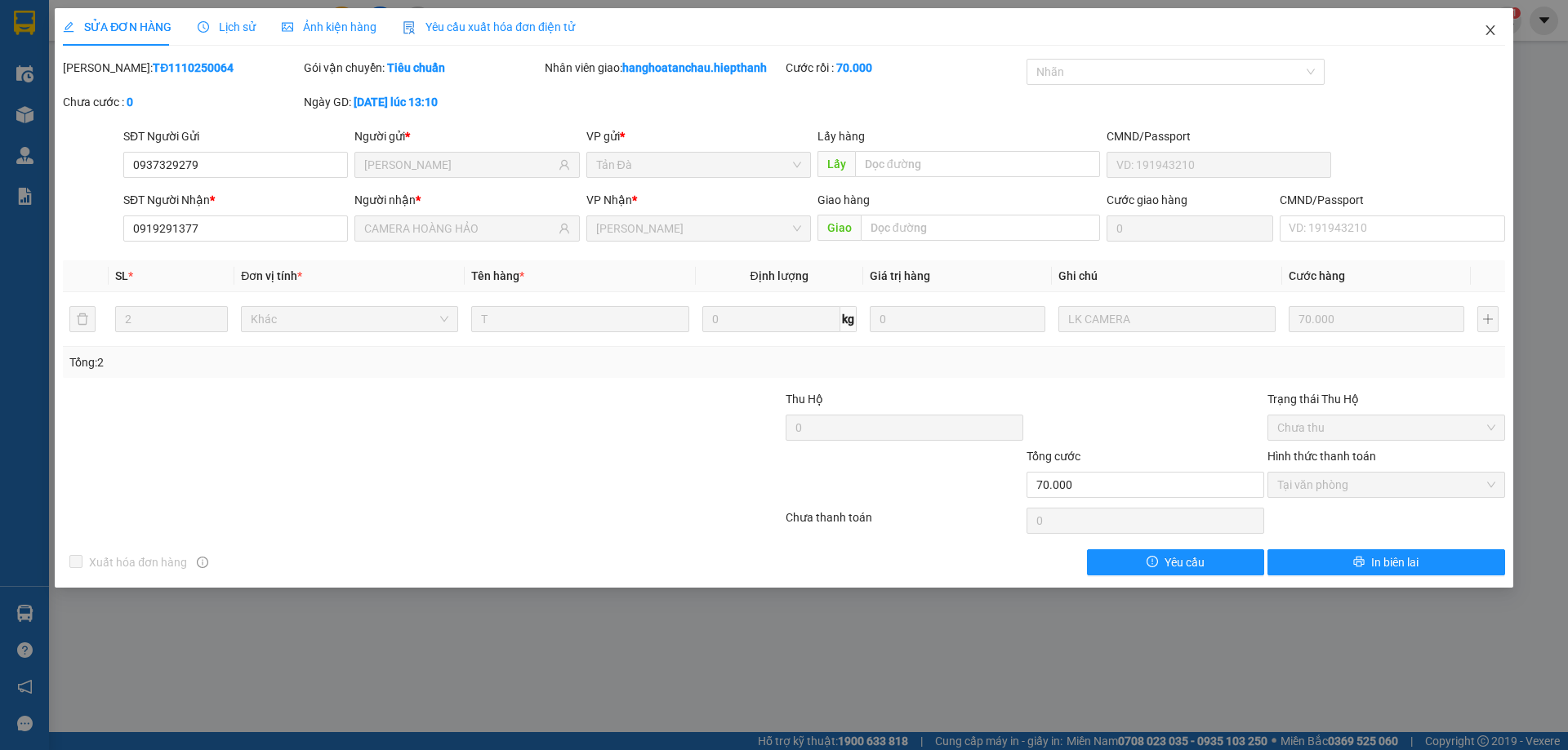
click at [1495, 33] on icon "close" at bounding box center [1490, 30] width 13 height 13
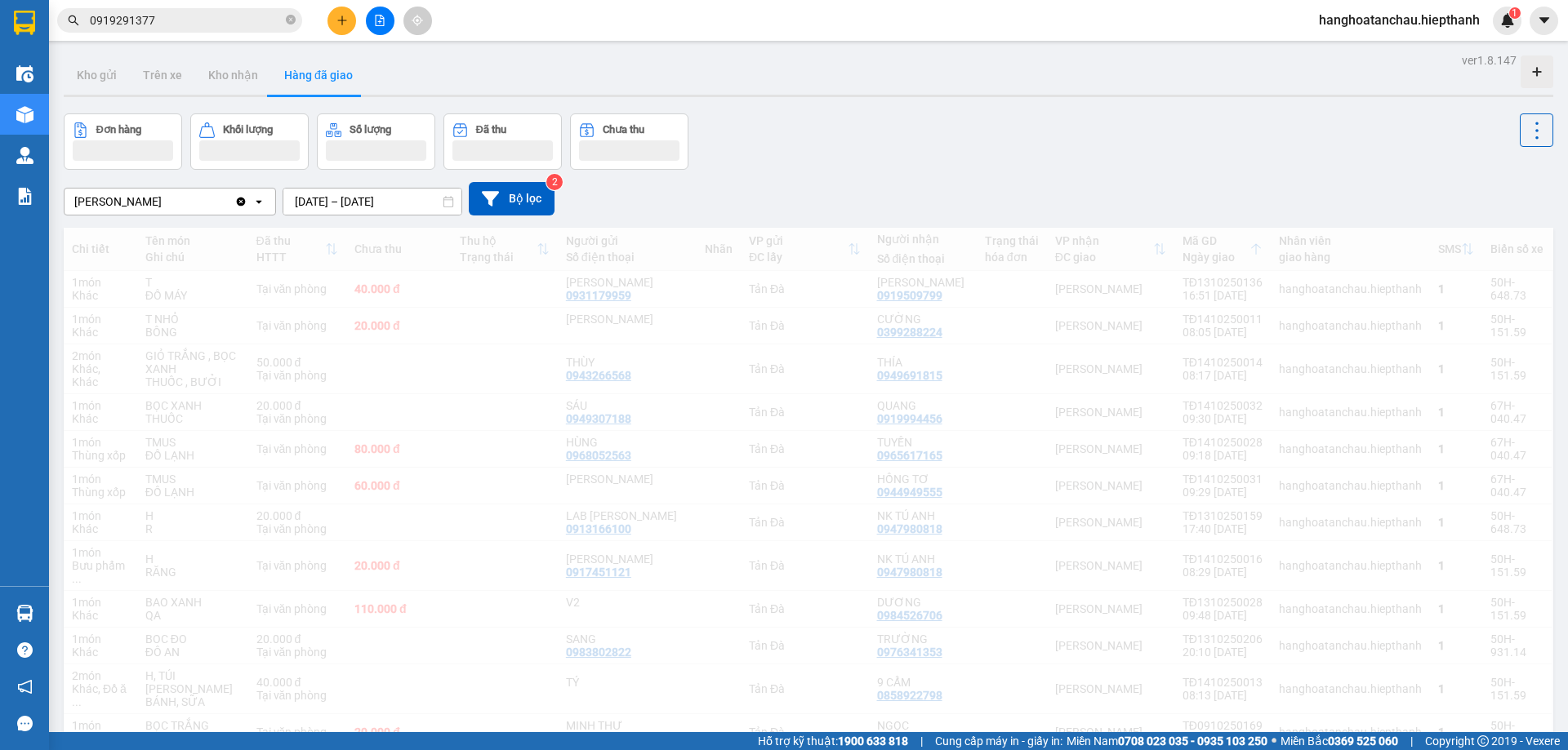
click at [219, 33] on div "Kết quả tìm kiếm ( 201 ) Bộ lọc Mã ĐH Trạng thái Món hàng Thu hộ Tổng cước Chưa…" at bounding box center [159, 20] width 319 height 29
click at [221, 25] on input "0919291377" at bounding box center [186, 20] width 193 height 18
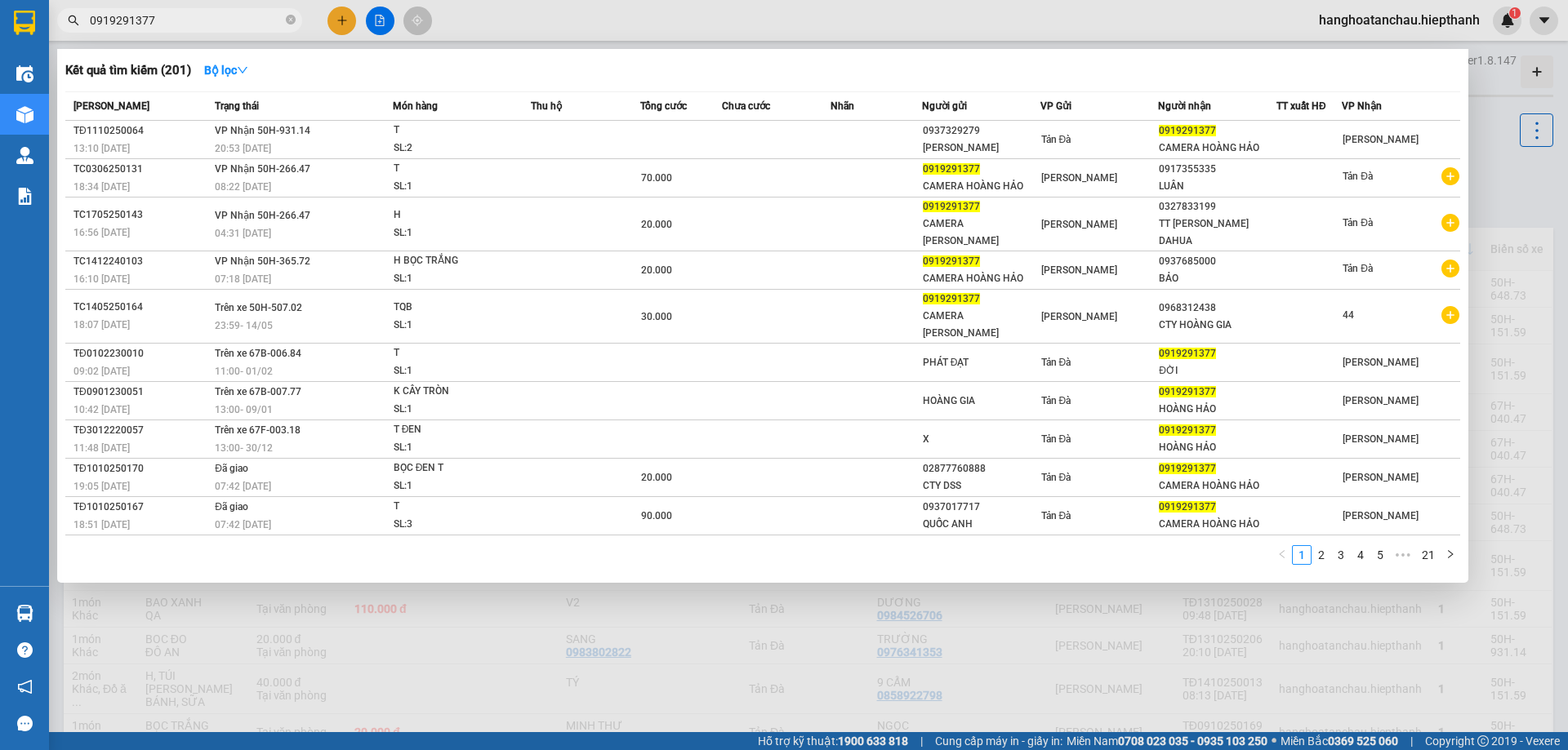
click at [221, 25] on input "0919291377" at bounding box center [186, 20] width 193 height 18
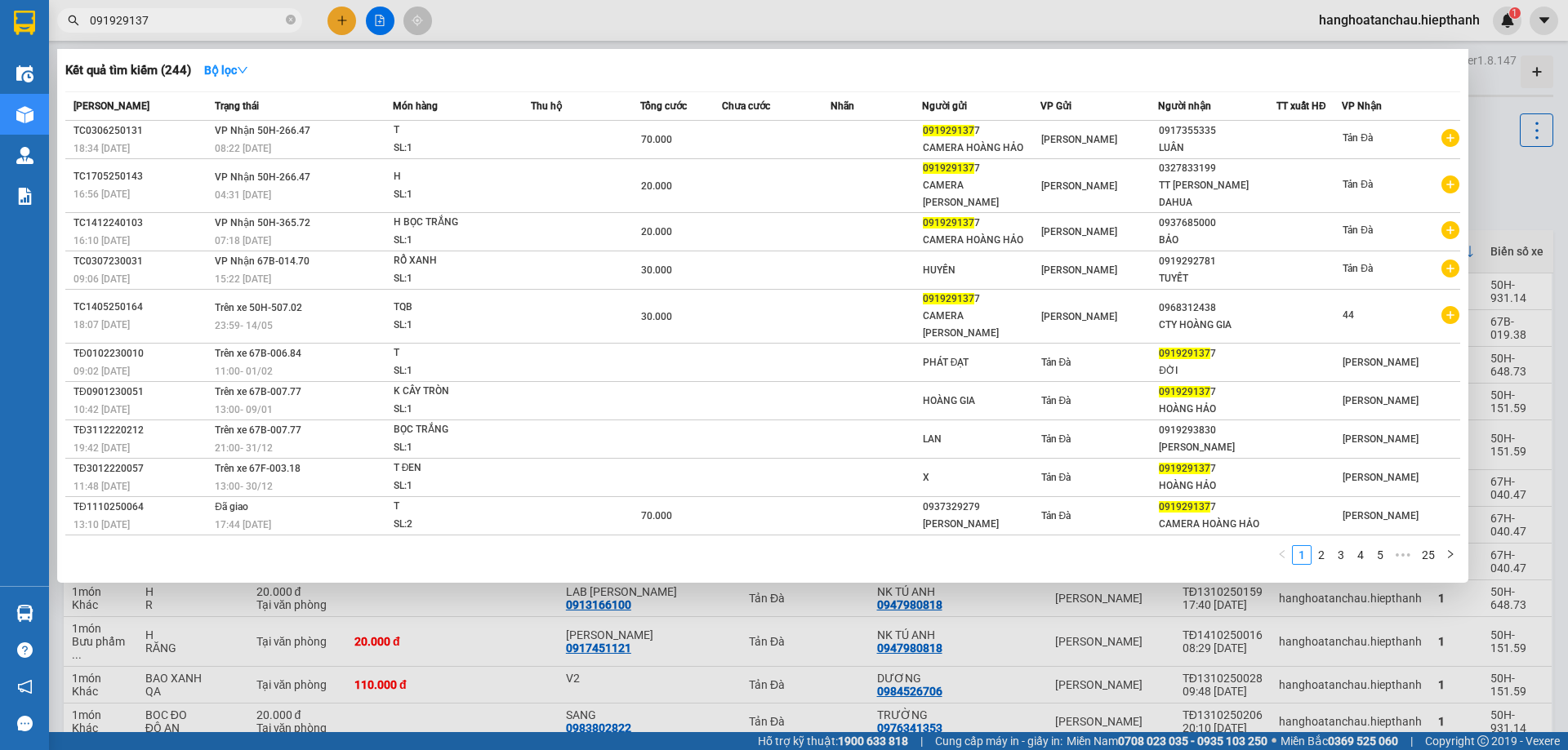
type input "0919291377"
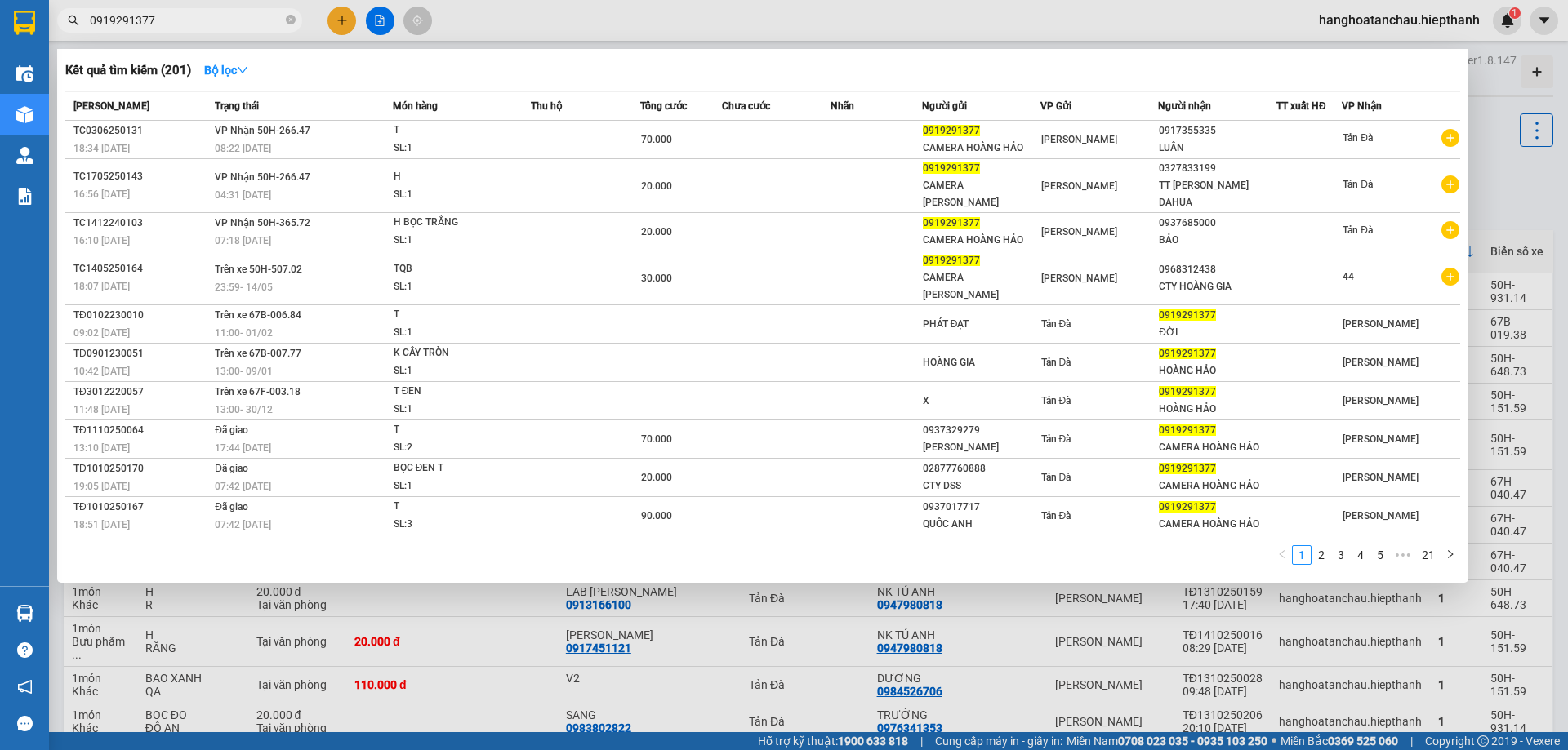
click at [1503, 198] on div at bounding box center [784, 375] width 1568 height 750
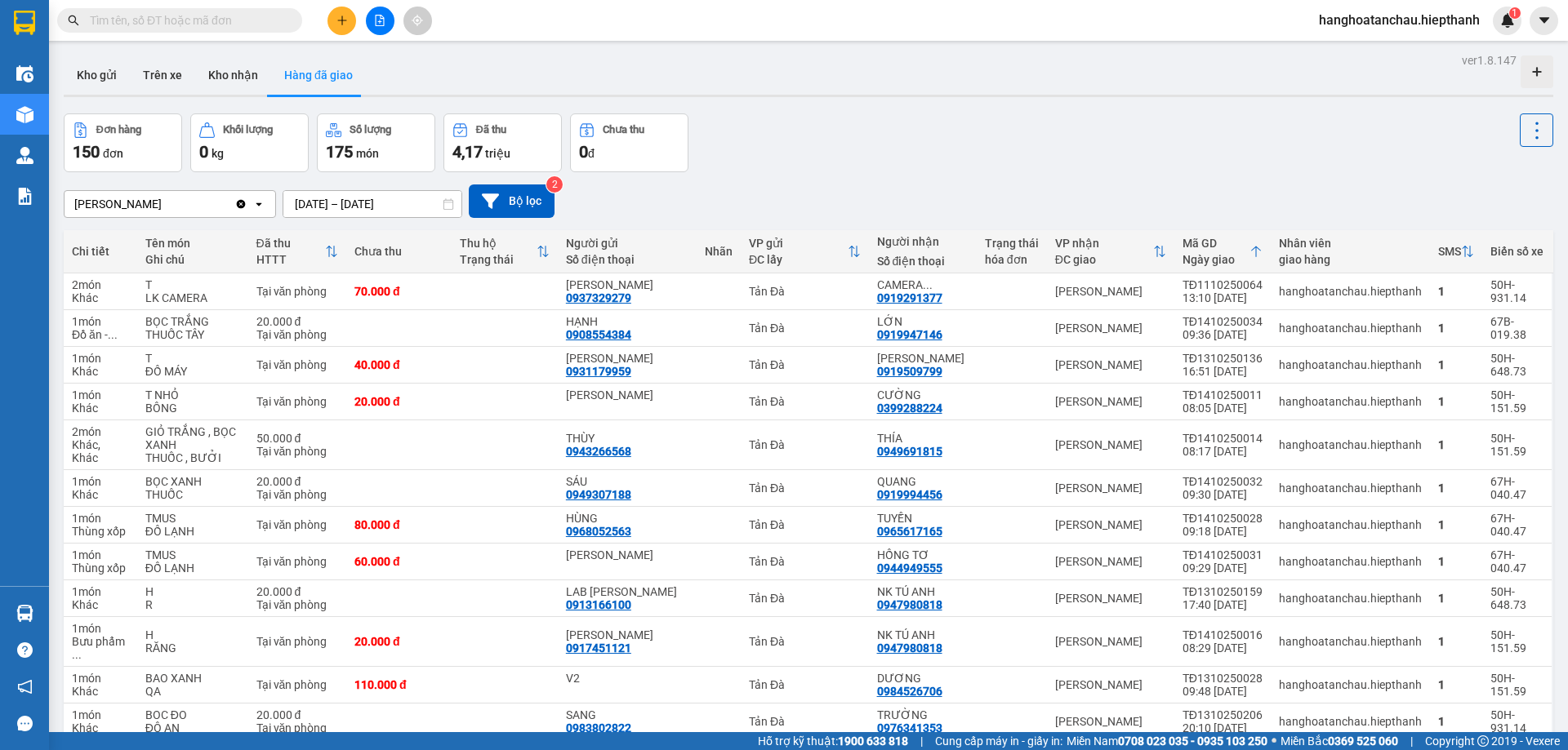
click at [270, 25] on input "text" at bounding box center [186, 20] width 193 height 18
type input "0"
type input "799"
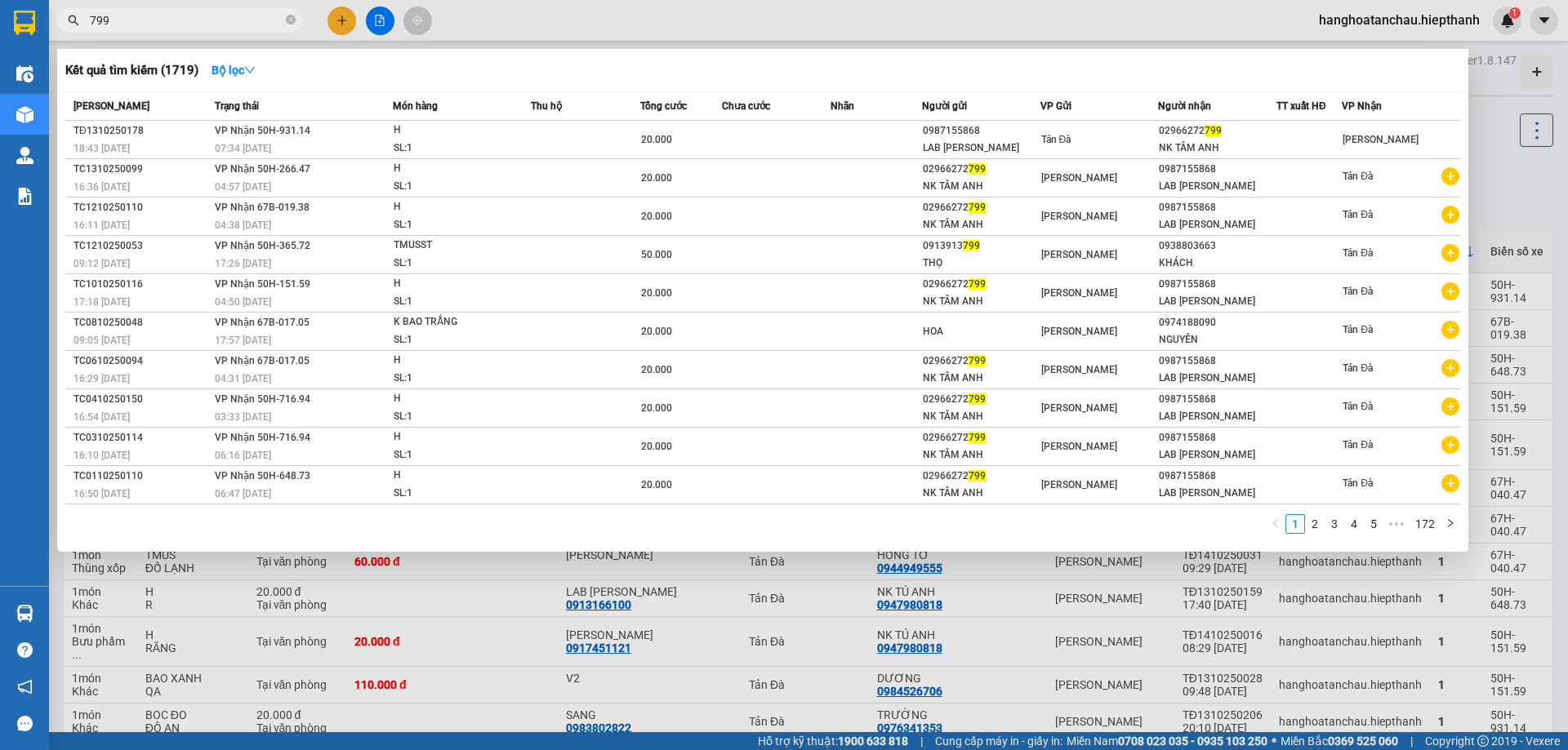
click at [213, 17] on input "799" at bounding box center [186, 20] width 193 height 18
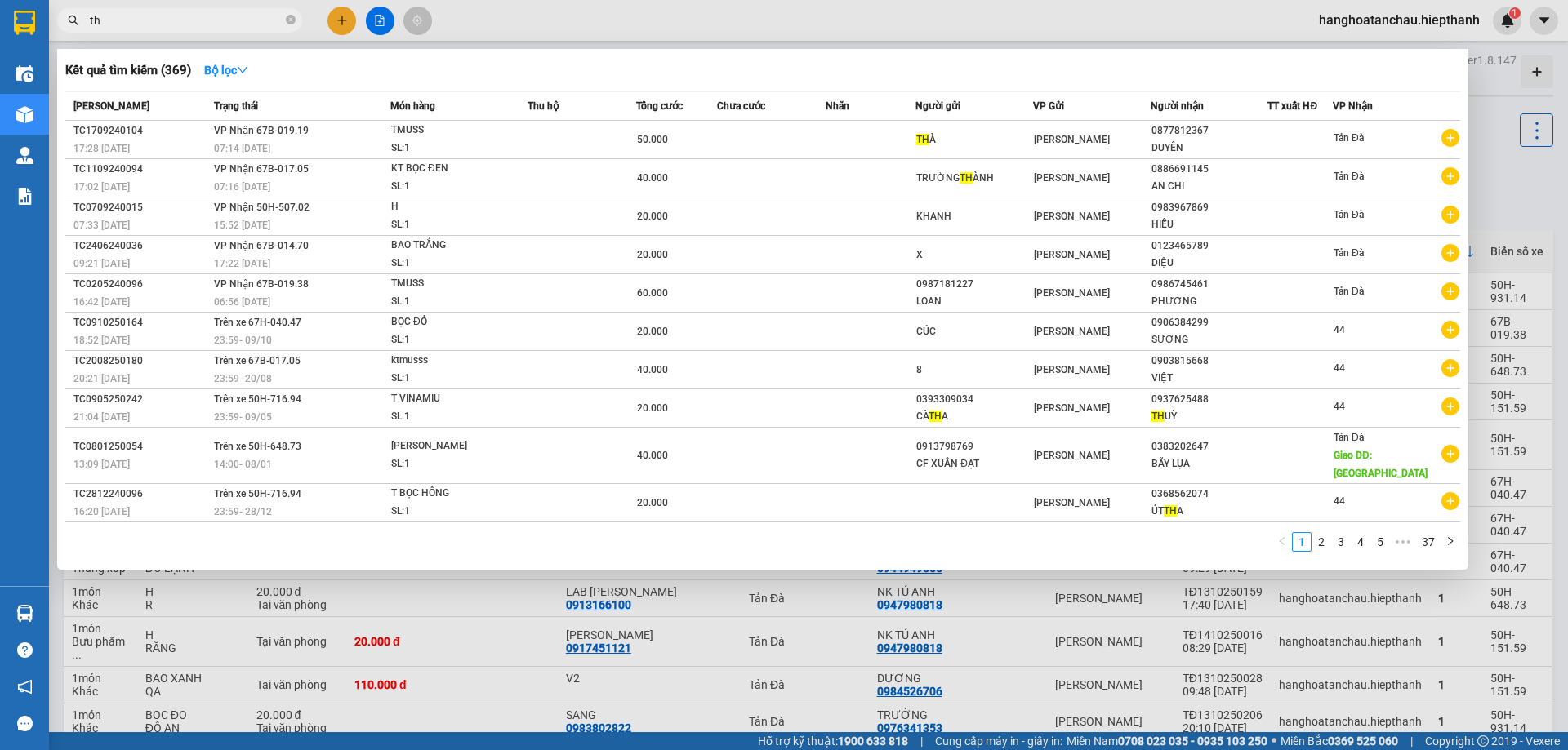
type input "t"
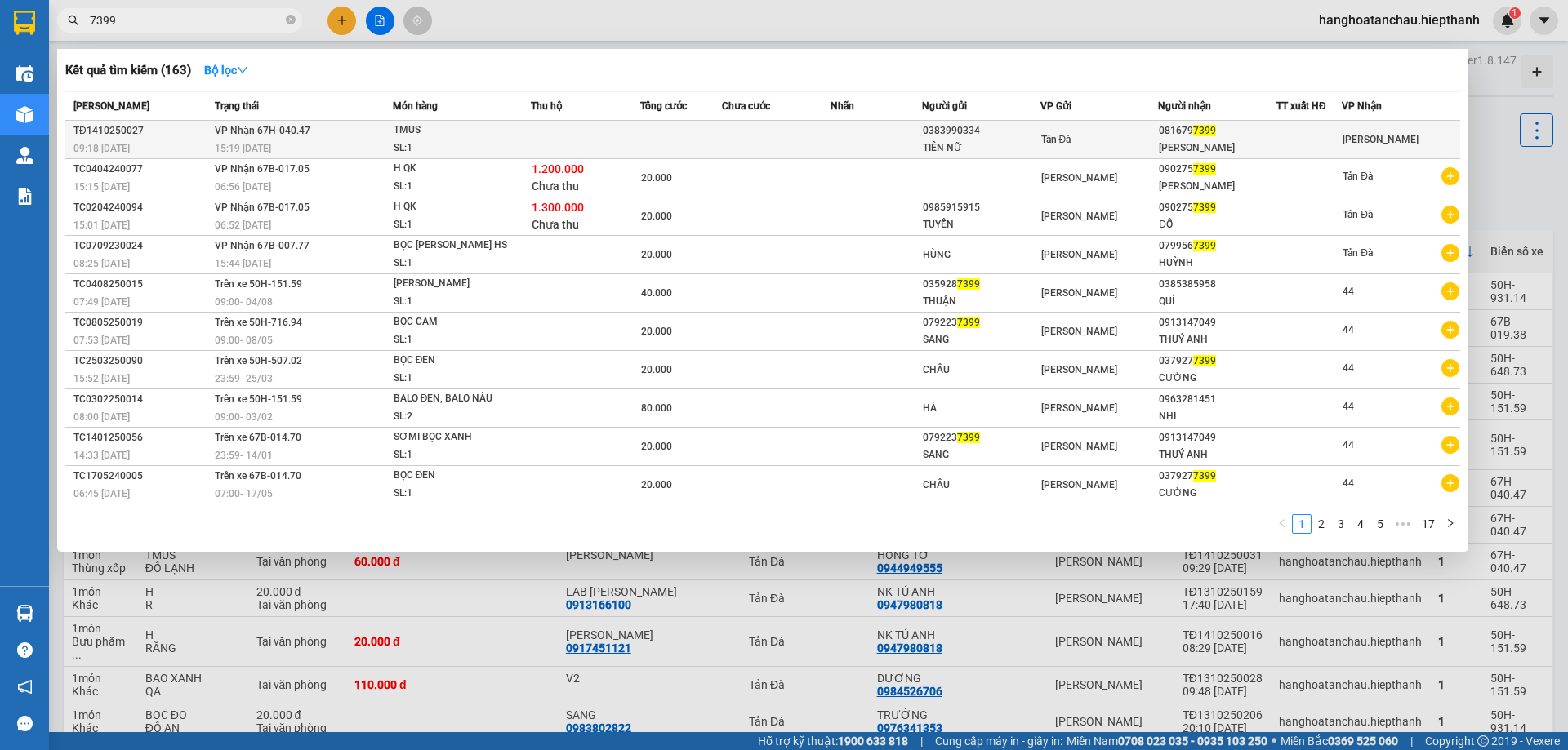
type input "7399"
click at [529, 142] on span "TMUS SL: 1" at bounding box center [462, 139] width 136 height 35
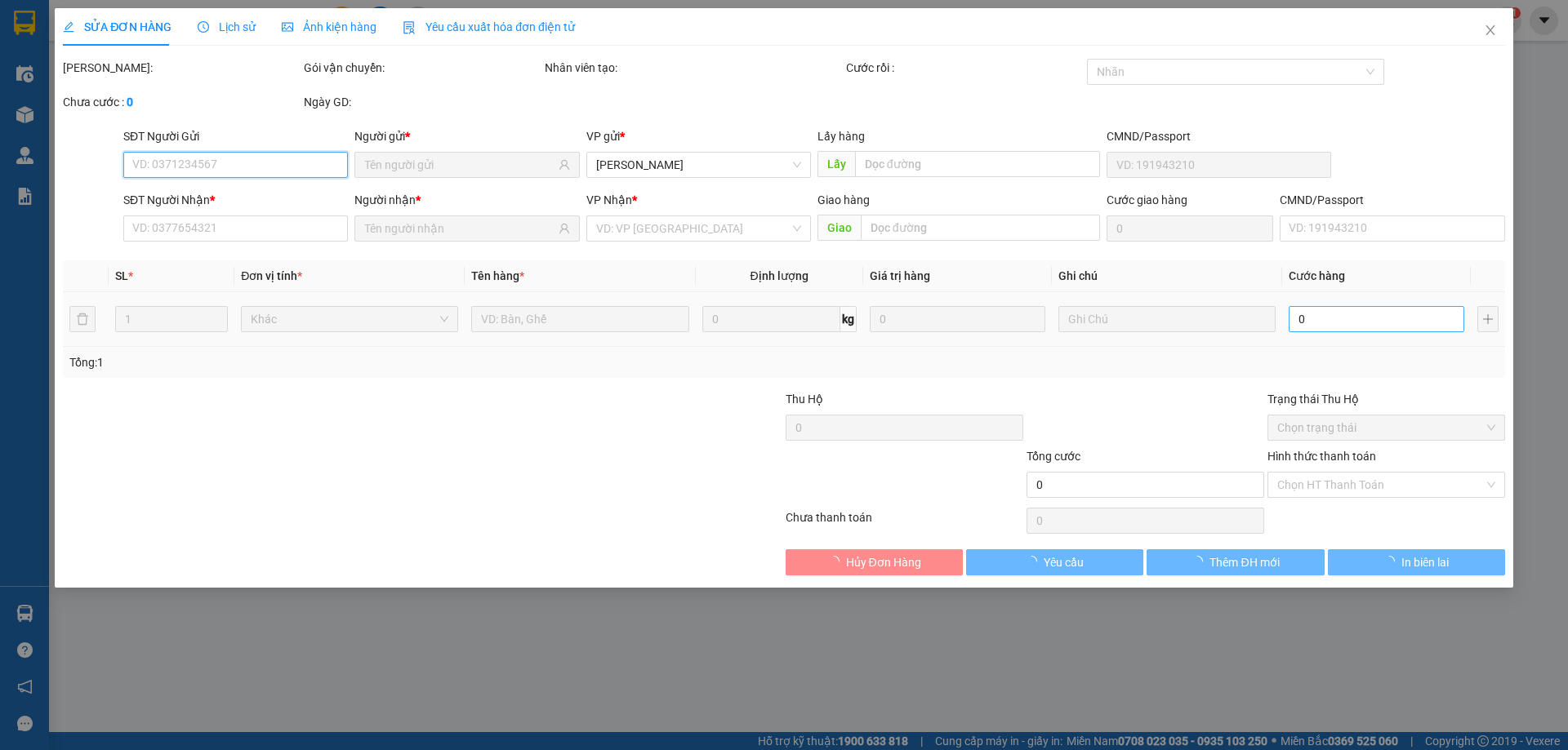
type input "0383990334"
type input "TIÊN NỮ"
type input "0816797399"
type input "THẢO QUÂN"
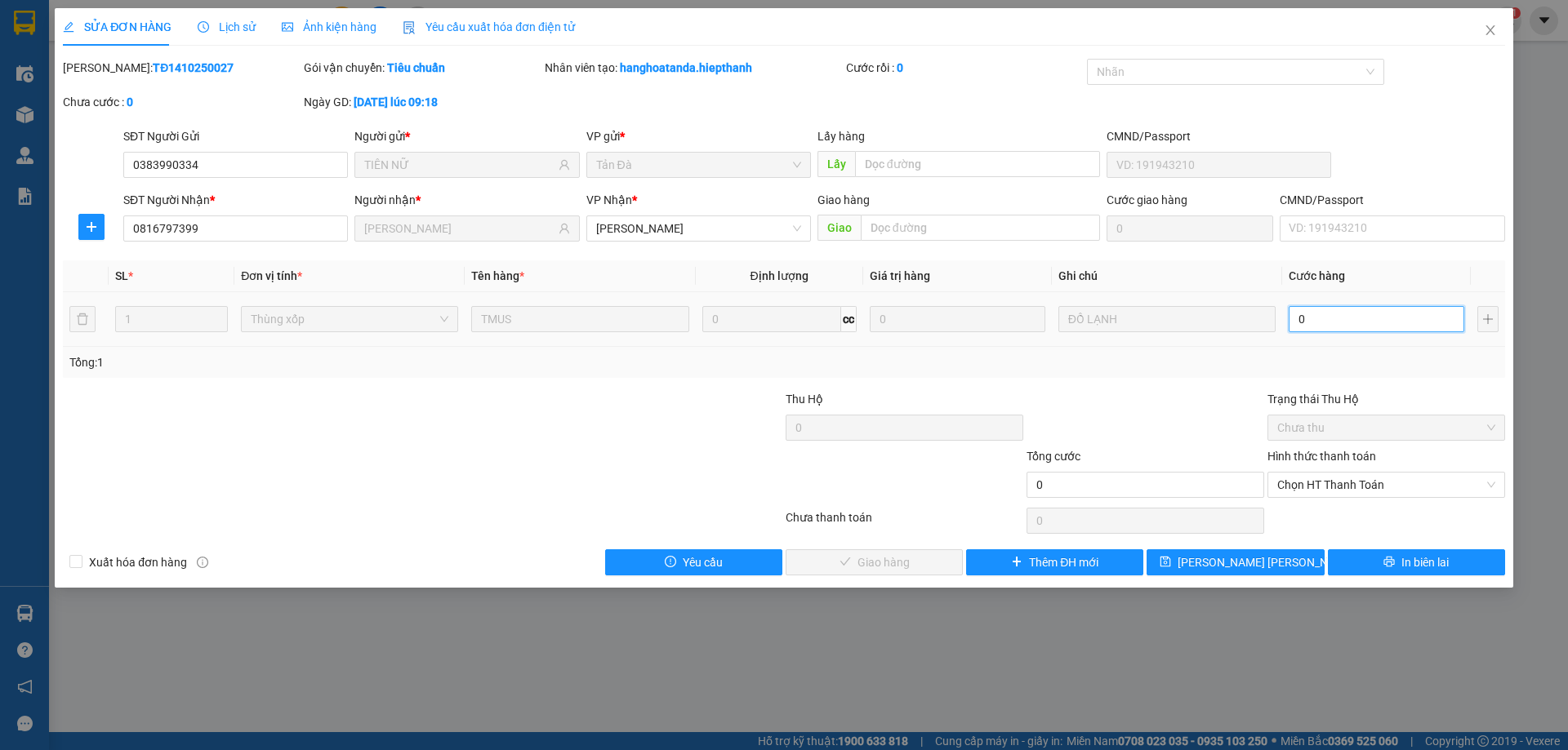
click at [1339, 323] on input "0" at bounding box center [1376, 319] width 176 height 26
type input "4"
type input "40"
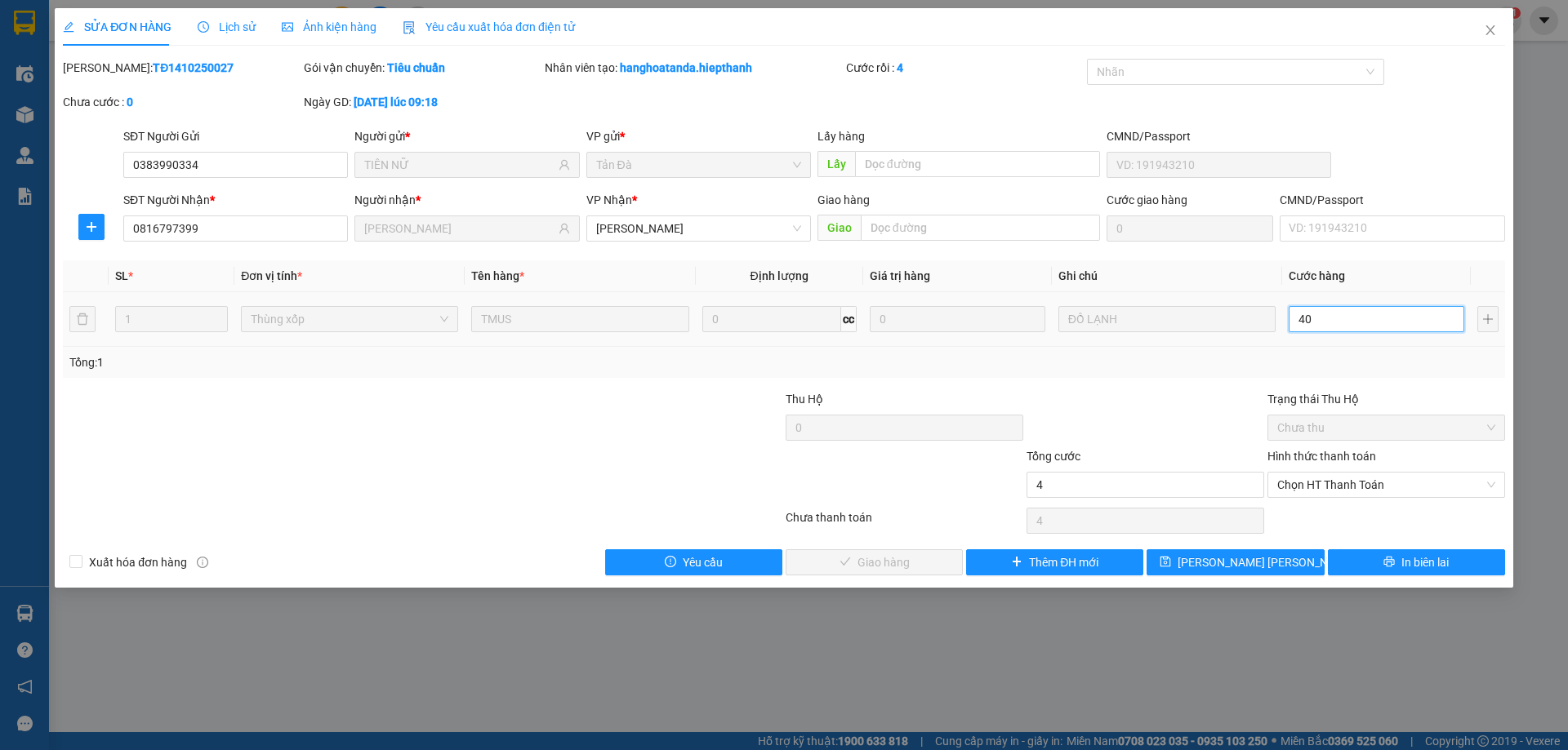
type input "40"
type input "40.000"
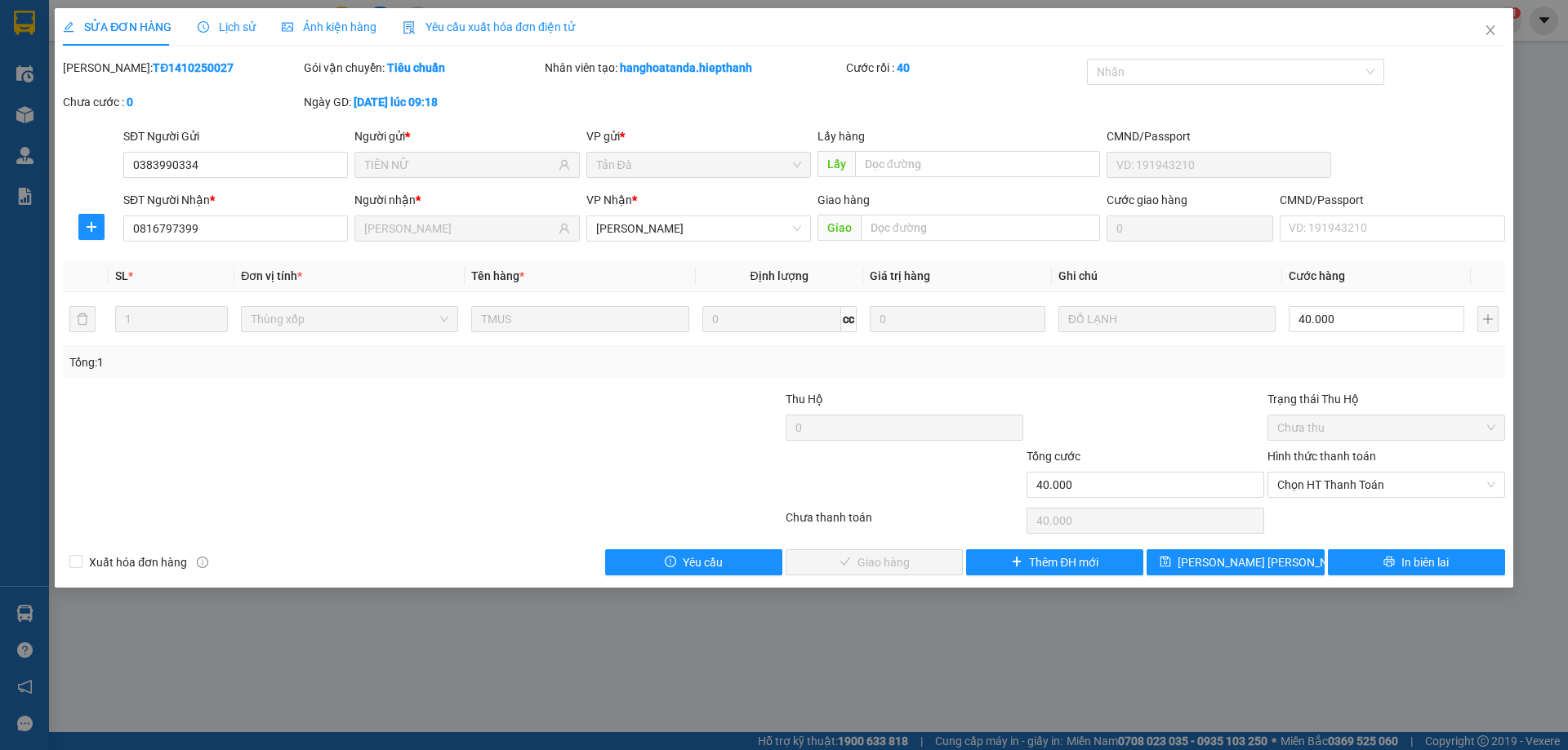
click at [1312, 354] on div "Tổng: 1" at bounding box center [784, 363] width 1429 height 18
click at [1356, 483] on span "Chọn HT Thanh Toán" at bounding box center [1386, 485] width 218 height 25
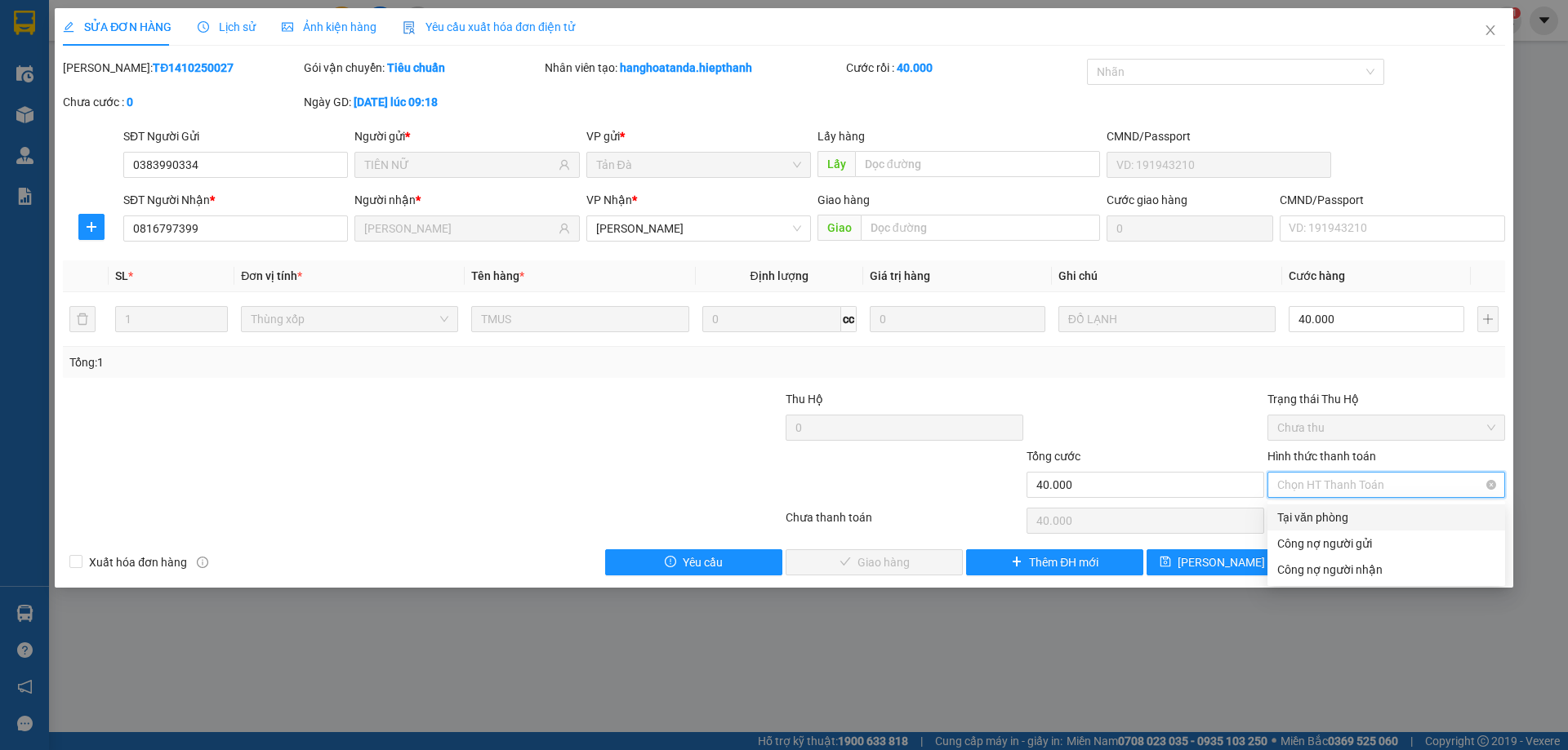
click at [1353, 491] on span "Chọn HT Thanh Toán" at bounding box center [1386, 485] width 218 height 25
click at [1339, 526] on div "Tại văn phòng" at bounding box center [1386, 518] width 218 height 18
type input "0"
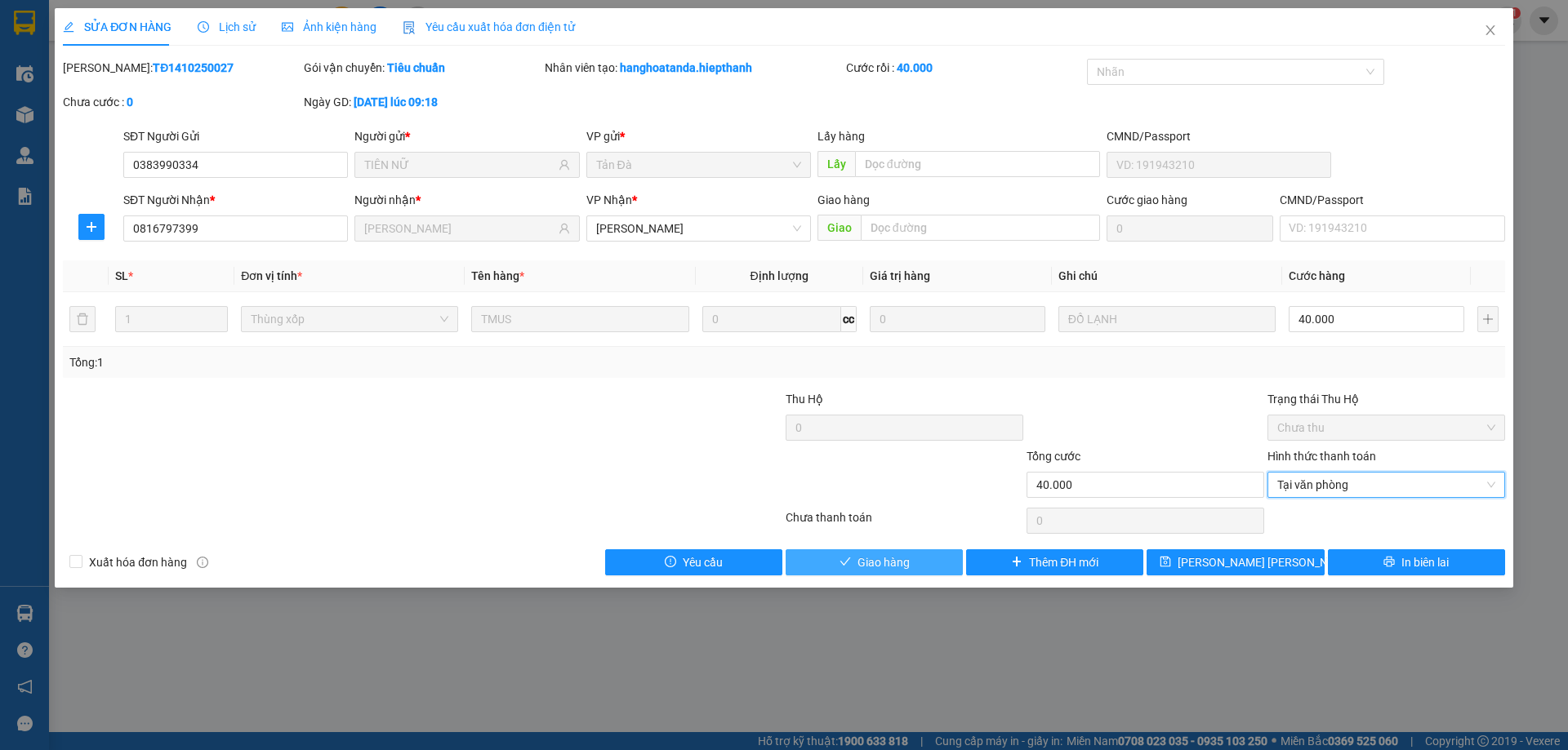
click at [907, 567] on span "Giao hàng" at bounding box center [883, 563] width 52 height 18
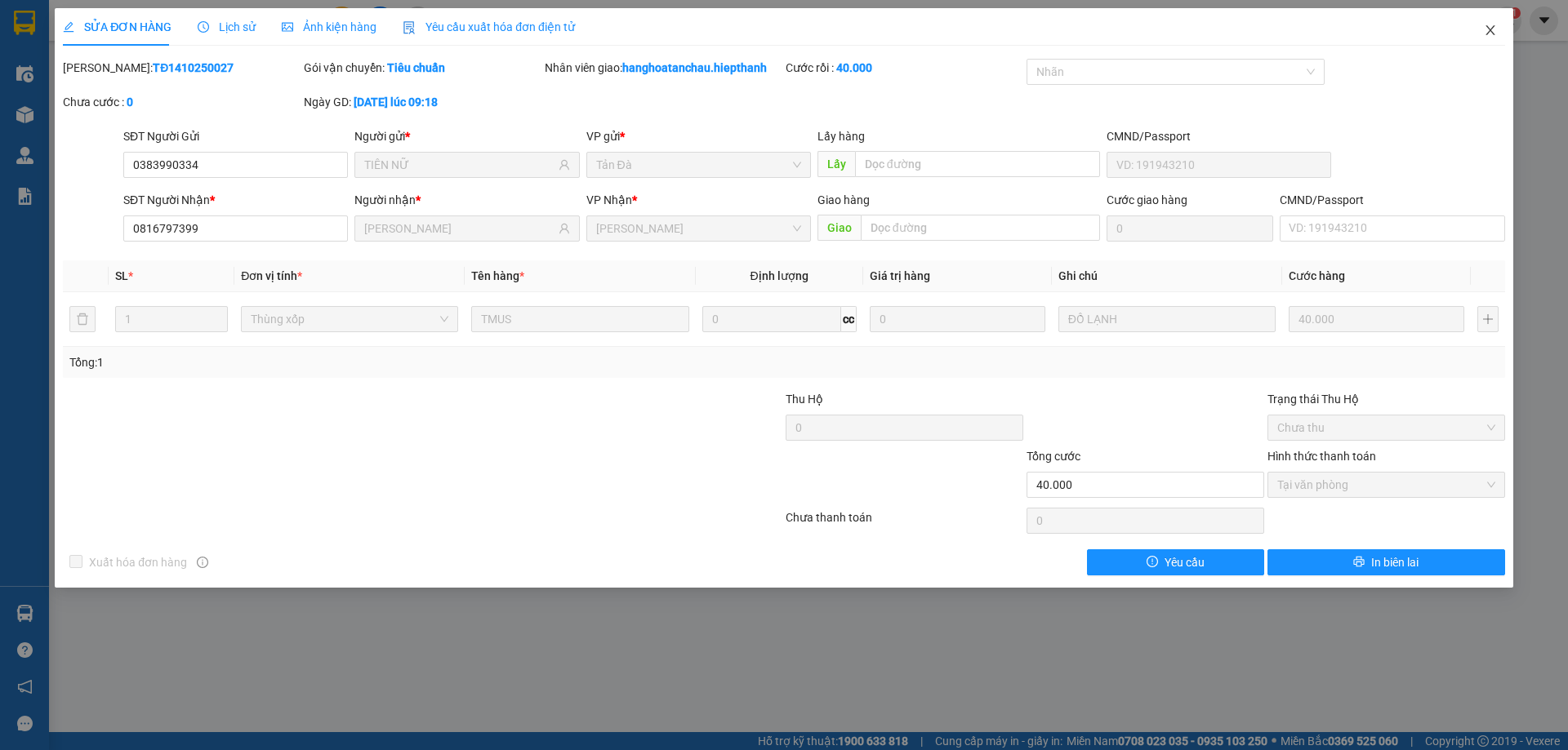
click at [1494, 31] on icon "close" at bounding box center [1490, 30] width 13 height 13
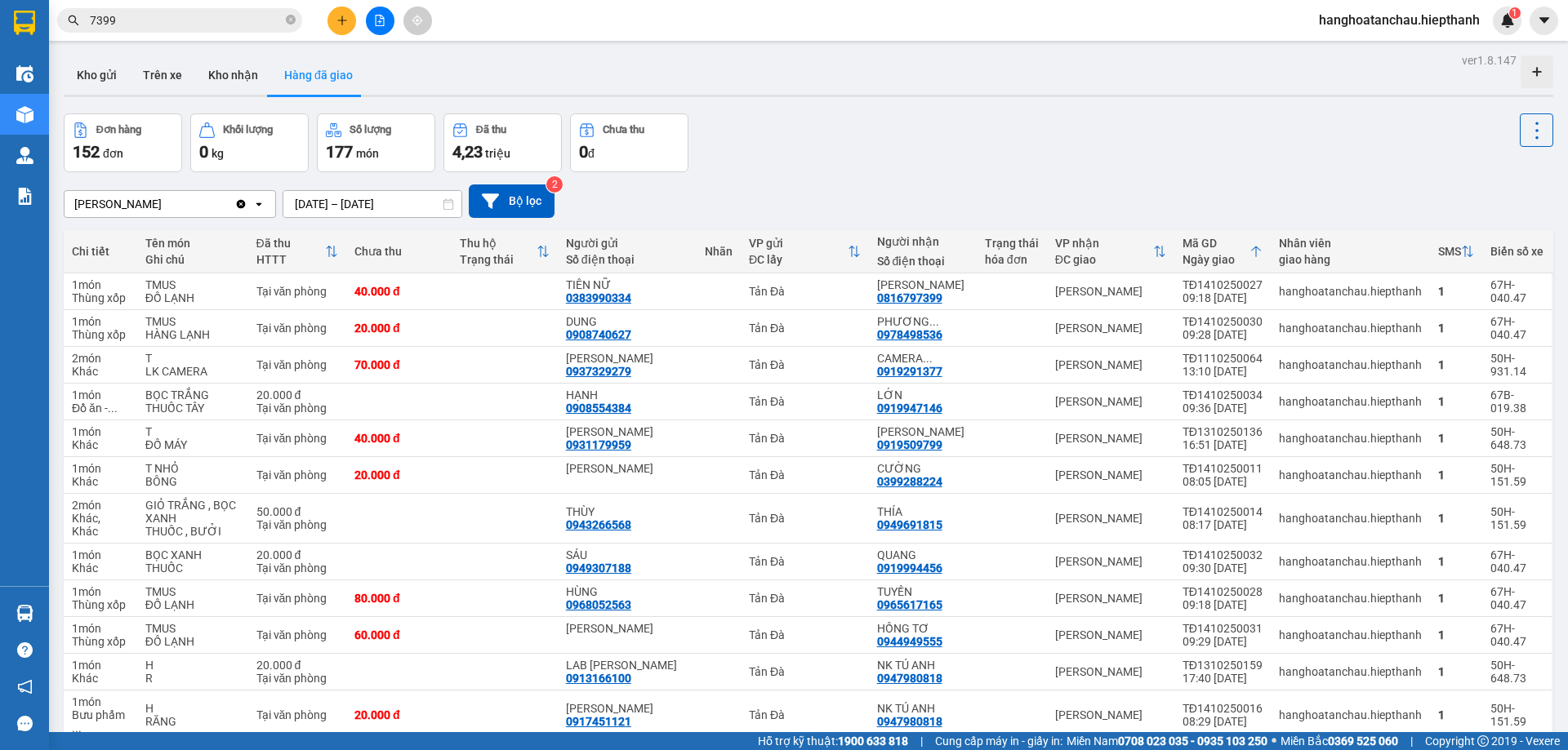
click at [230, 15] on input "7399" at bounding box center [186, 20] width 193 height 18
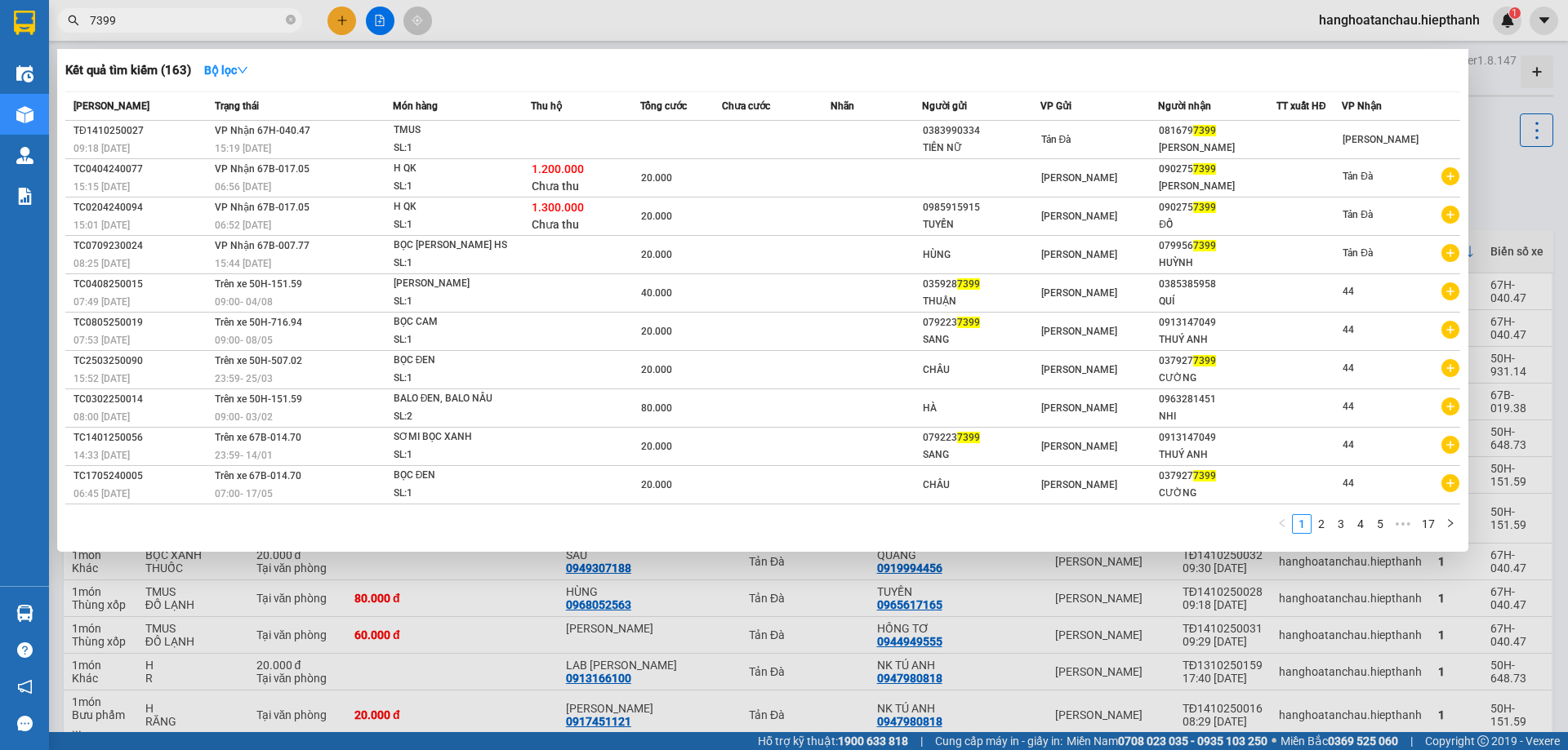
click at [230, 15] on input "7399" at bounding box center [186, 20] width 193 height 18
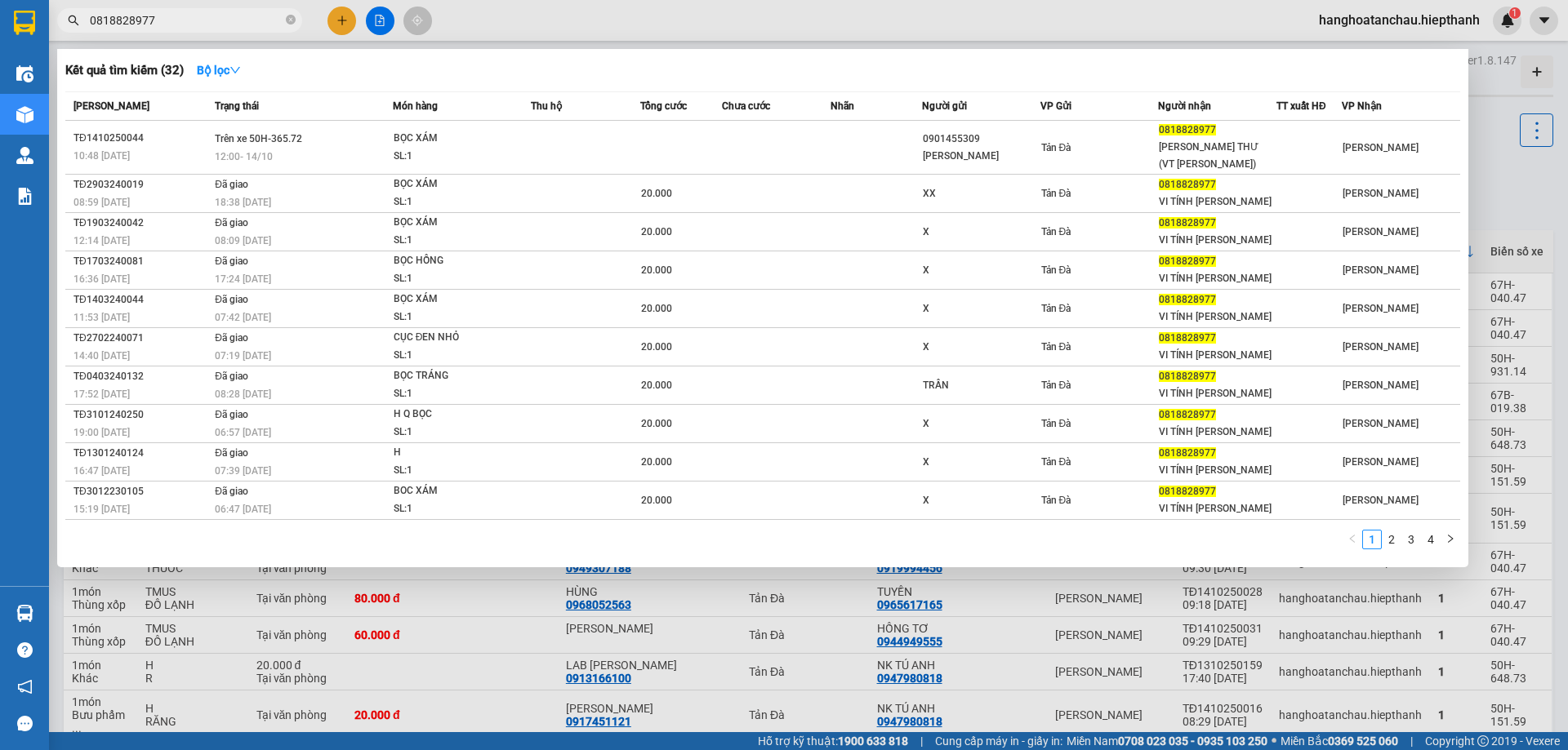
type input "0818828977"
click at [373, 13] on div at bounding box center [784, 375] width 1568 height 750
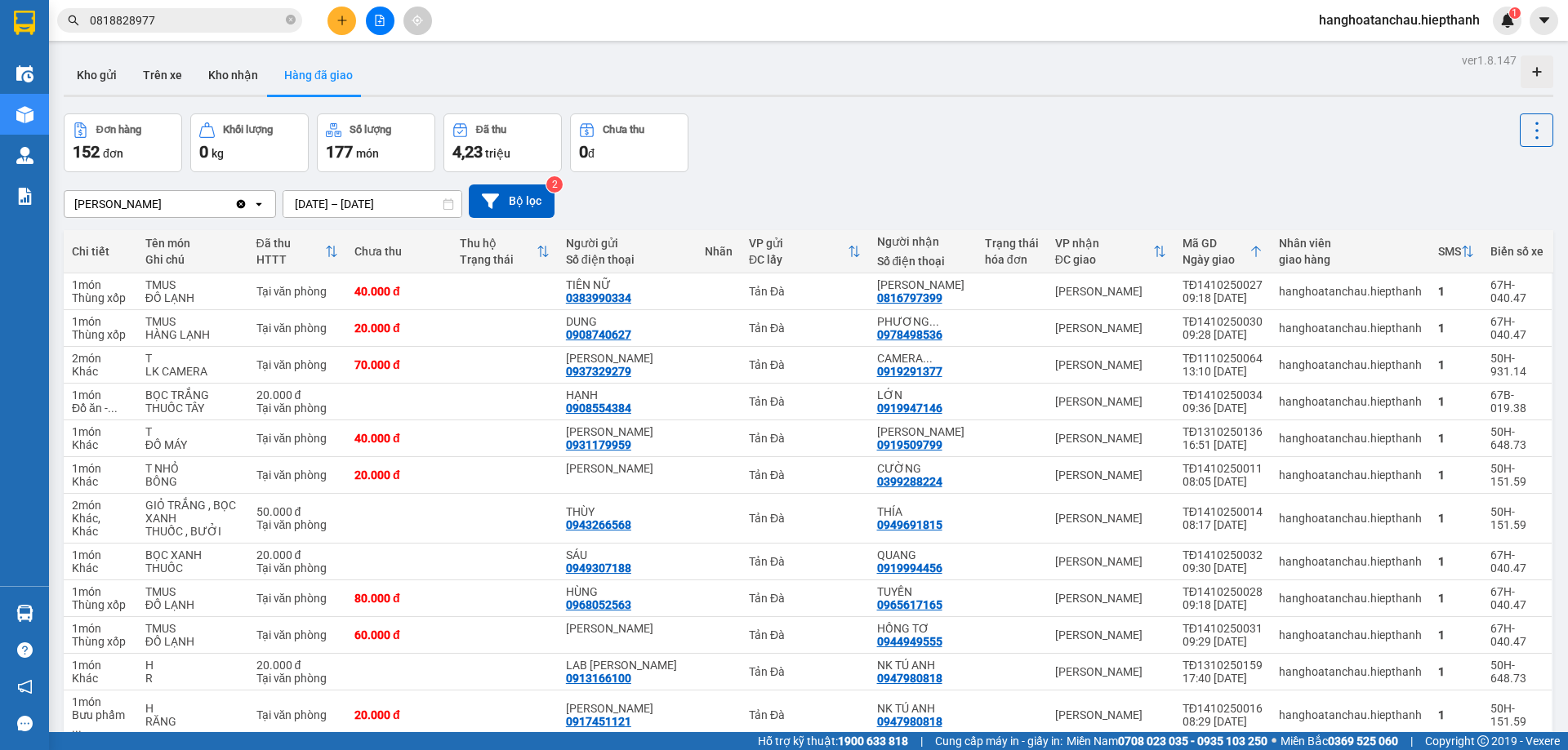
click at [381, 18] on icon "file-add" at bounding box center [380, 20] width 9 height 11
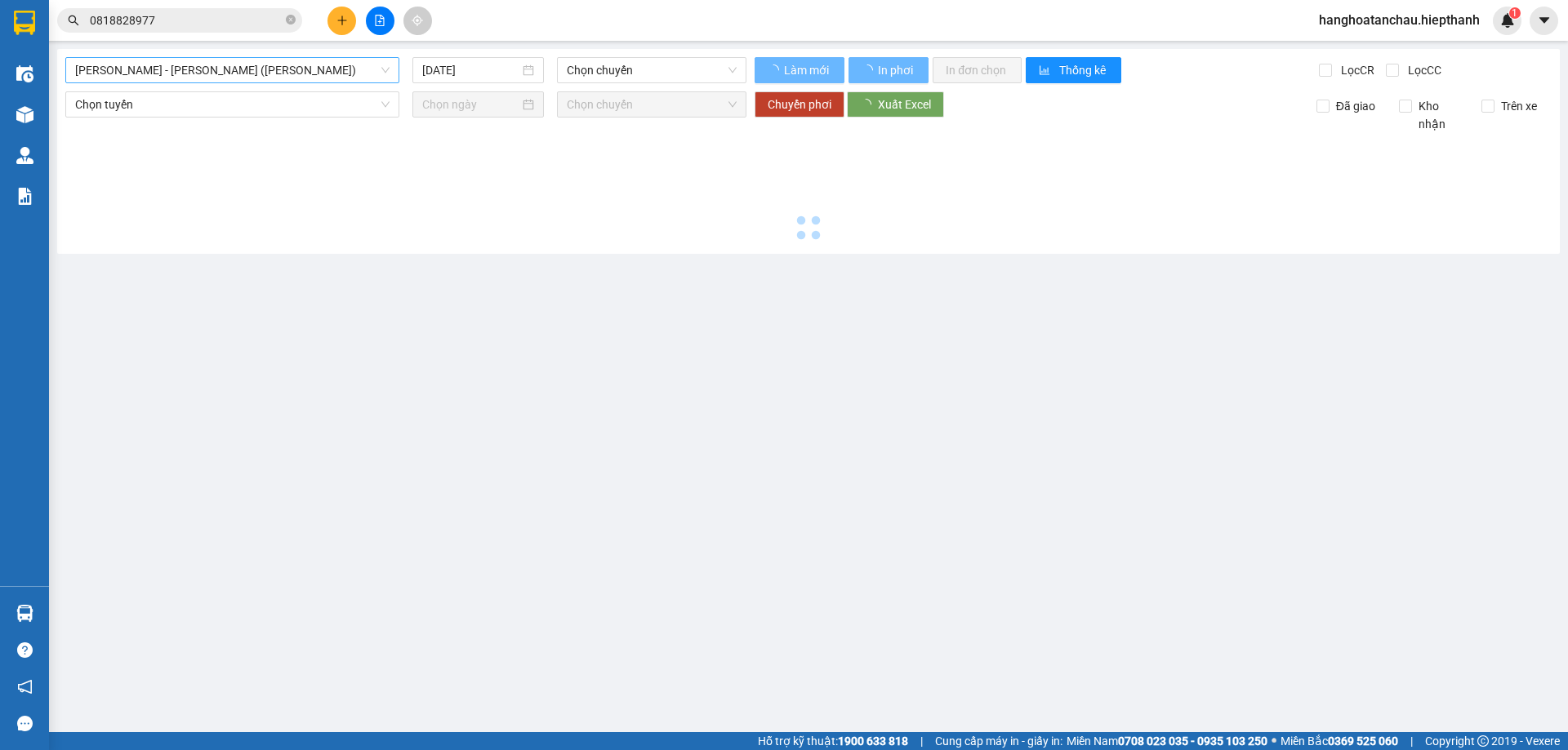
click at [257, 83] on div "Hồ Chí Minh - Tân Châu (TIỀN)" at bounding box center [232, 70] width 334 height 26
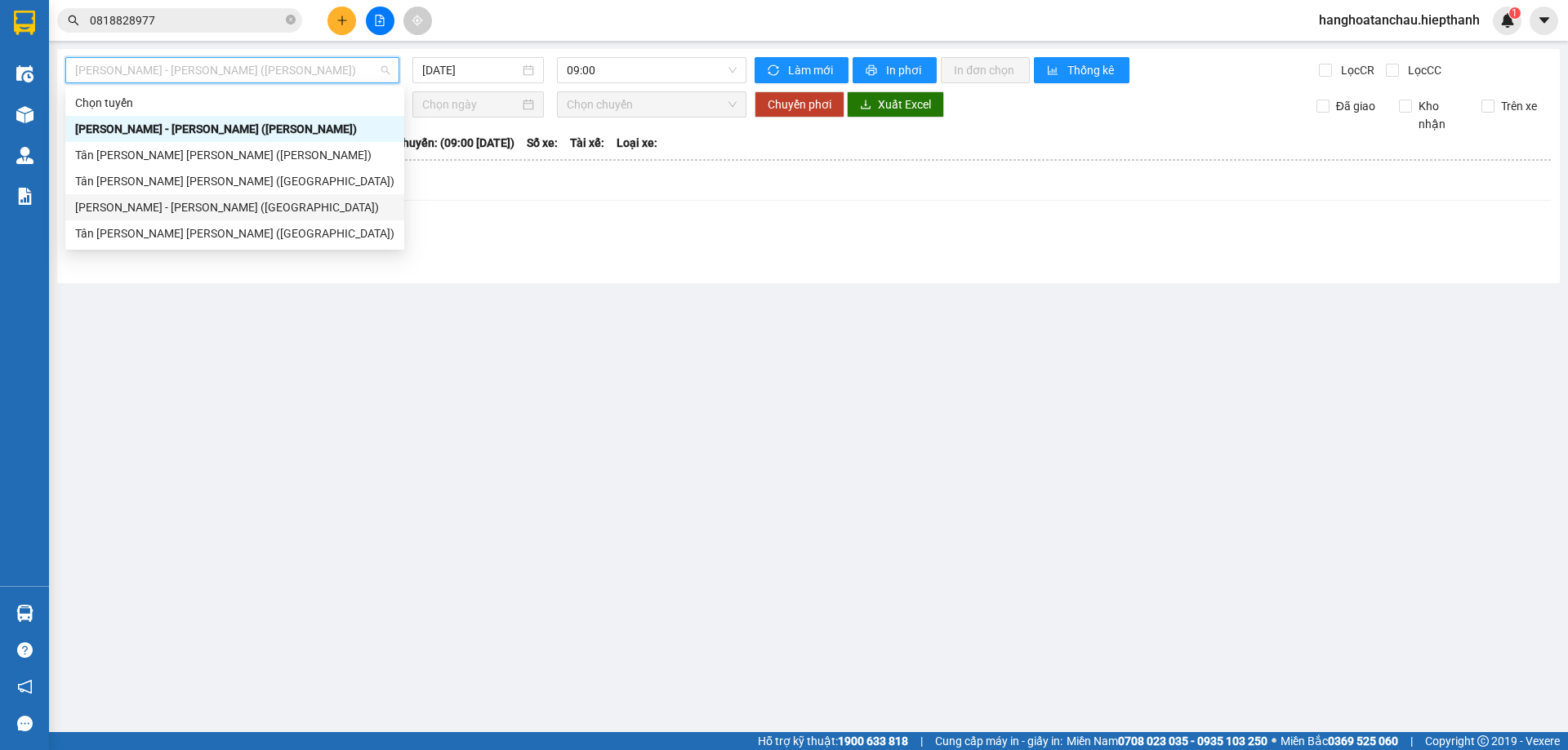
click at [219, 208] on div "Hồ Chí Minh - Tân Châu (Giường)" at bounding box center [235, 208] width 319 height 18
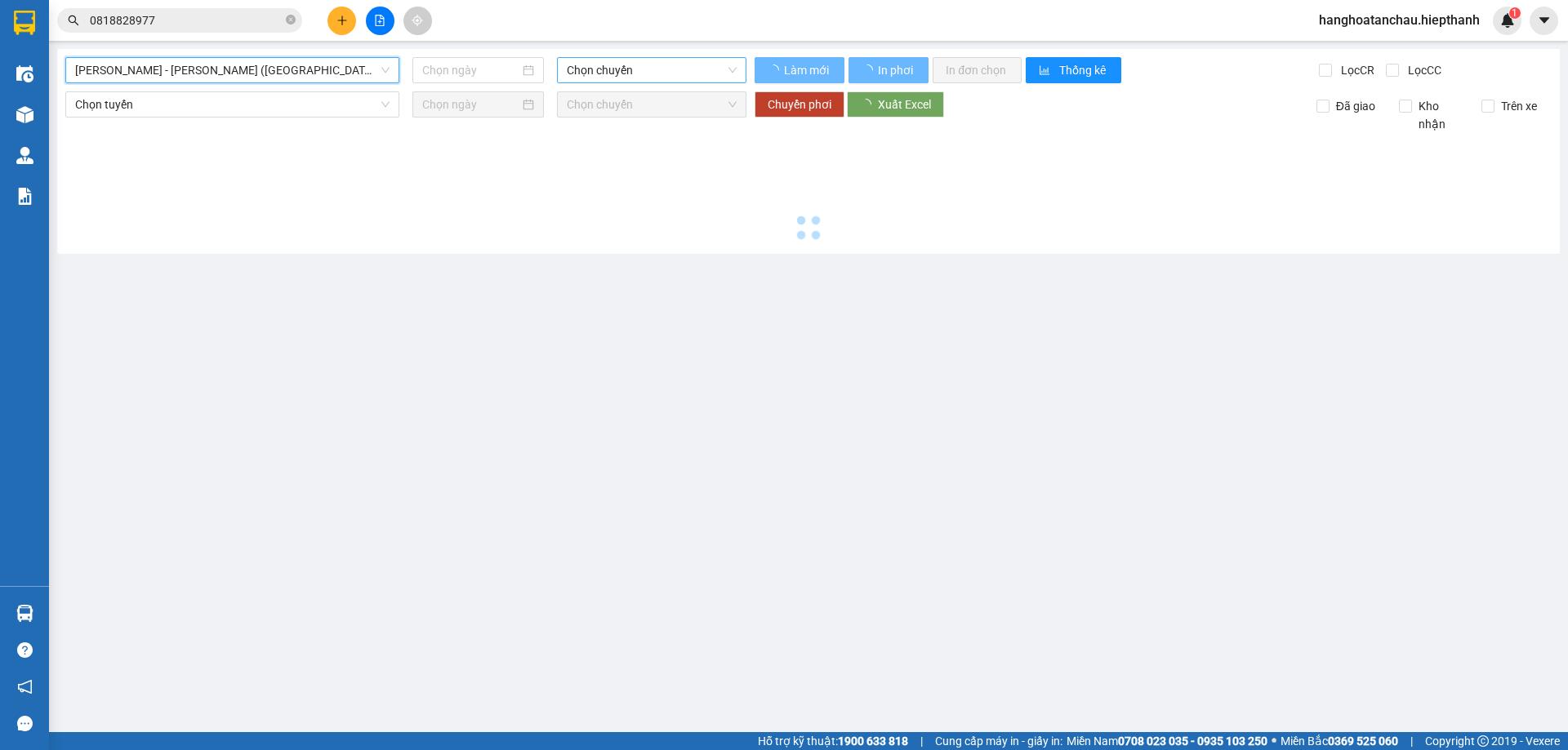
type input "14/10/2025"
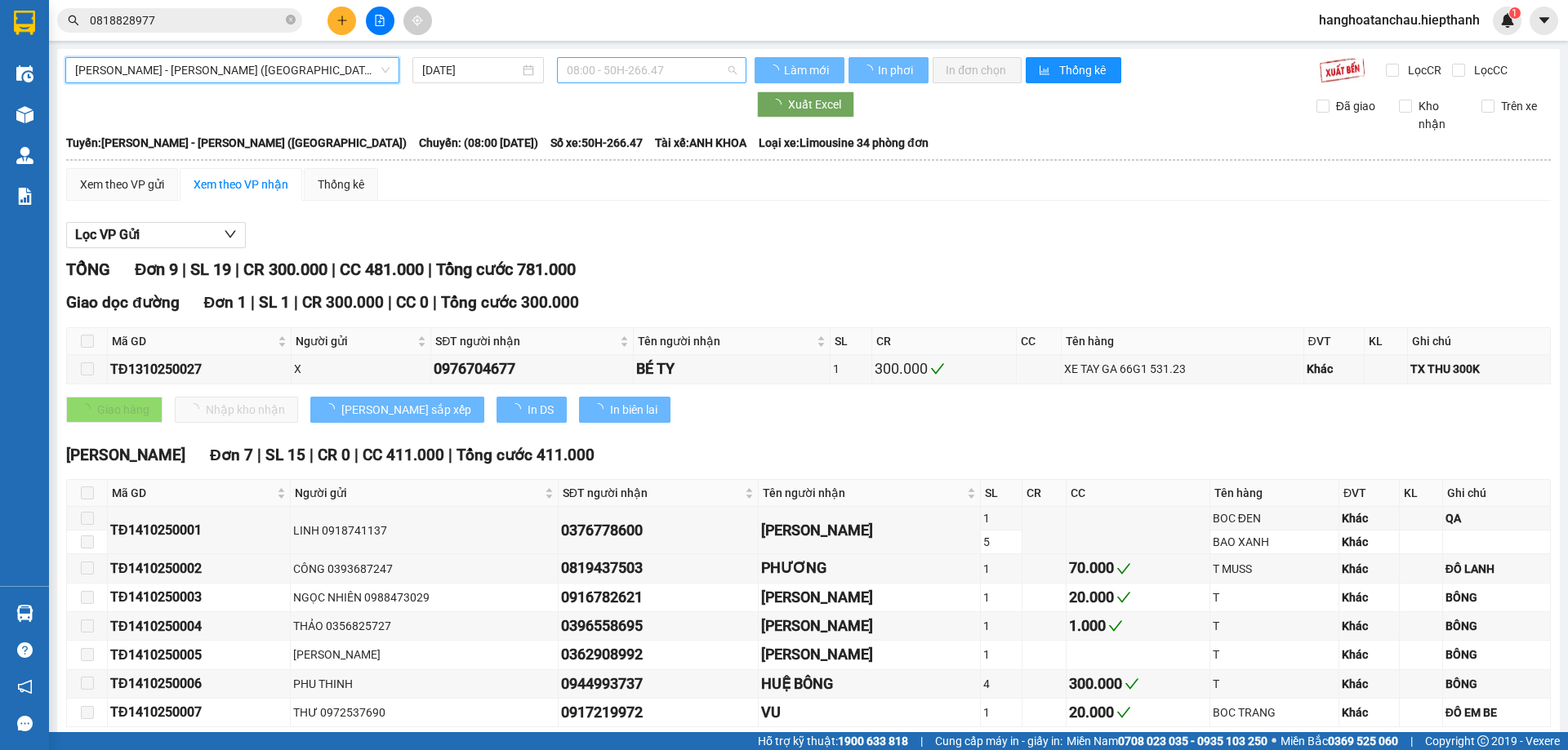
click at [615, 68] on span "08:00 - 50H-266.47" at bounding box center [652, 70] width 170 height 25
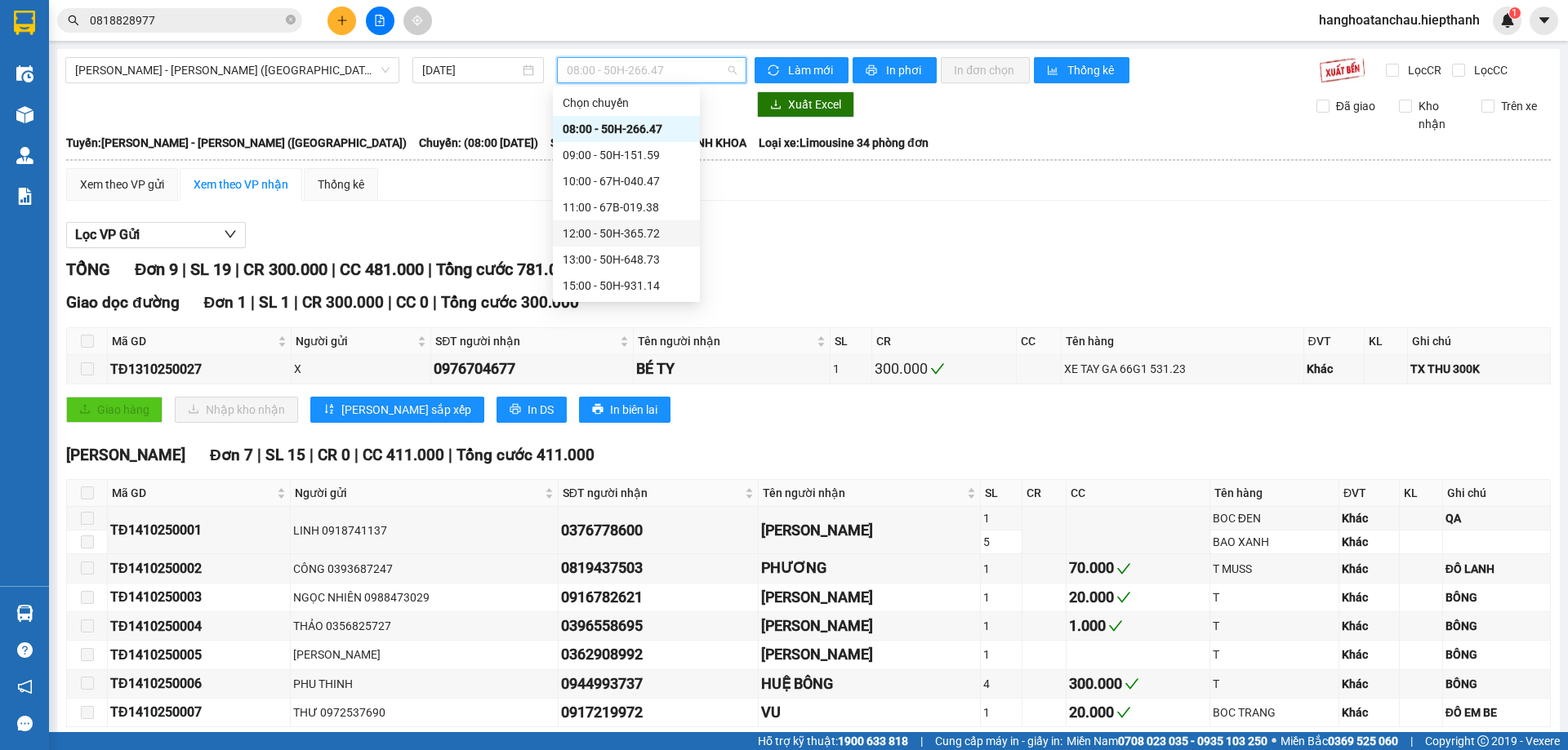
click at [639, 230] on div "12:00 - 50H-365.72" at bounding box center [627, 234] width 127 height 18
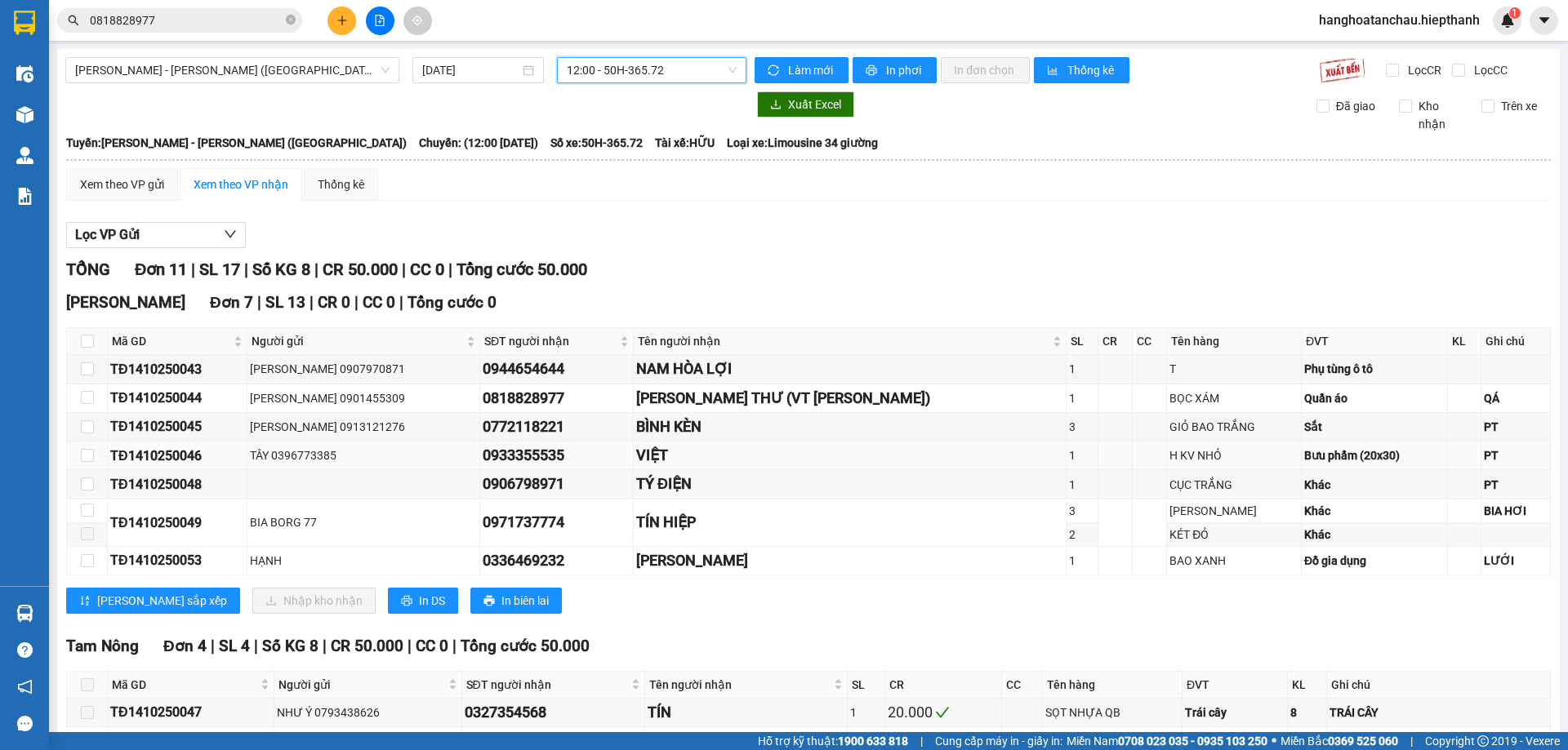
scroll to position [166, 0]
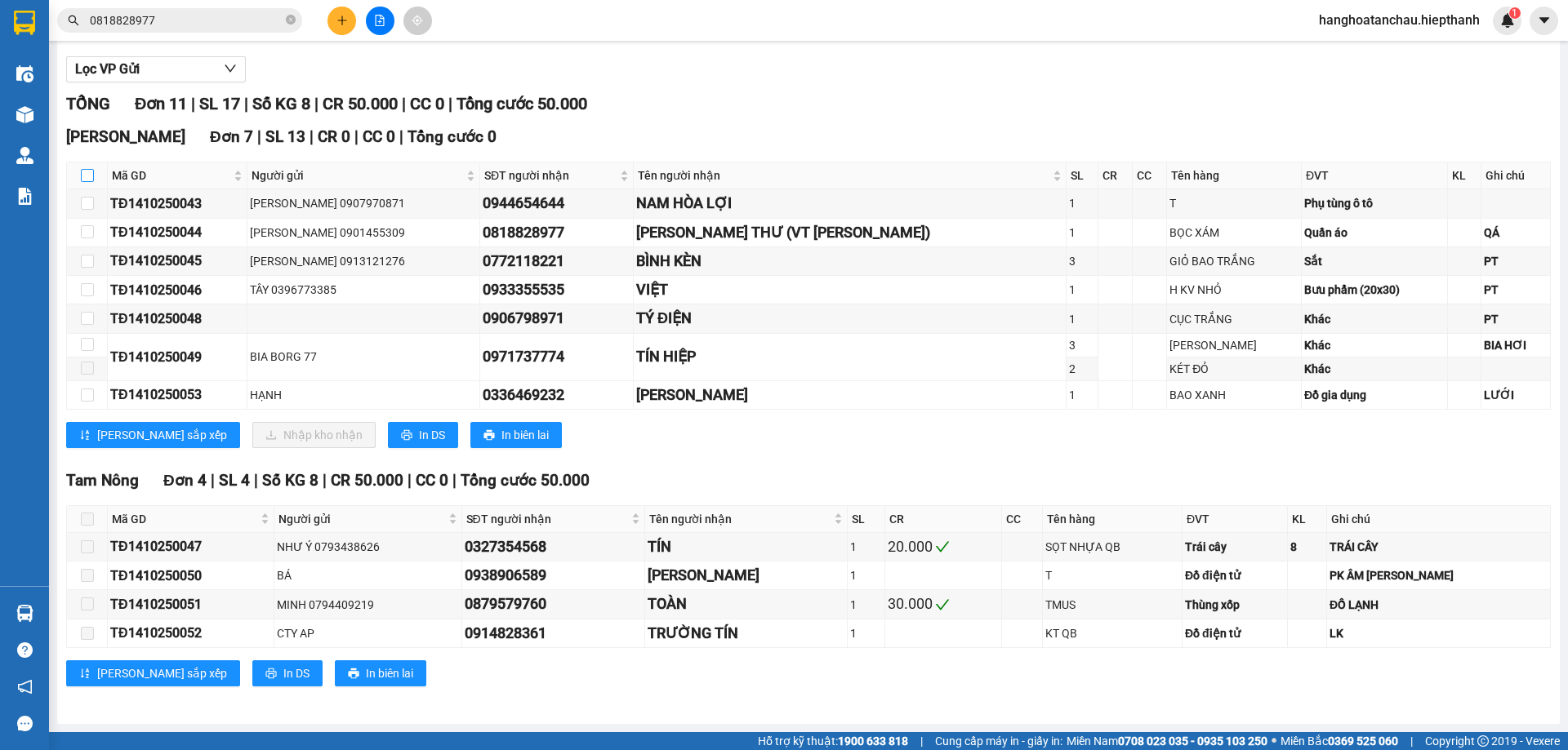
click at [91, 179] on input "checkbox" at bounding box center [87, 176] width 13 height 13
checkbox input "true"
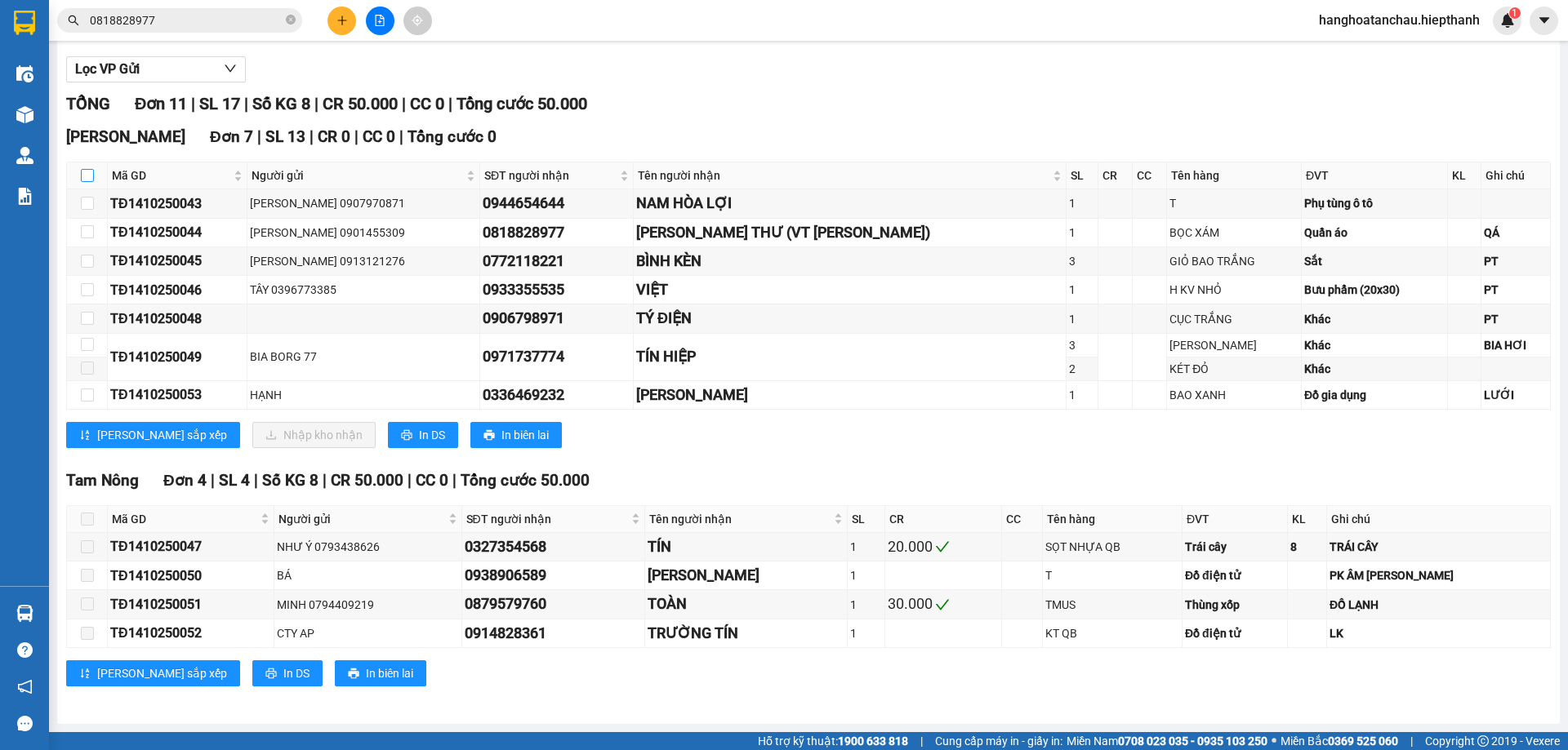
checkbox input "true"
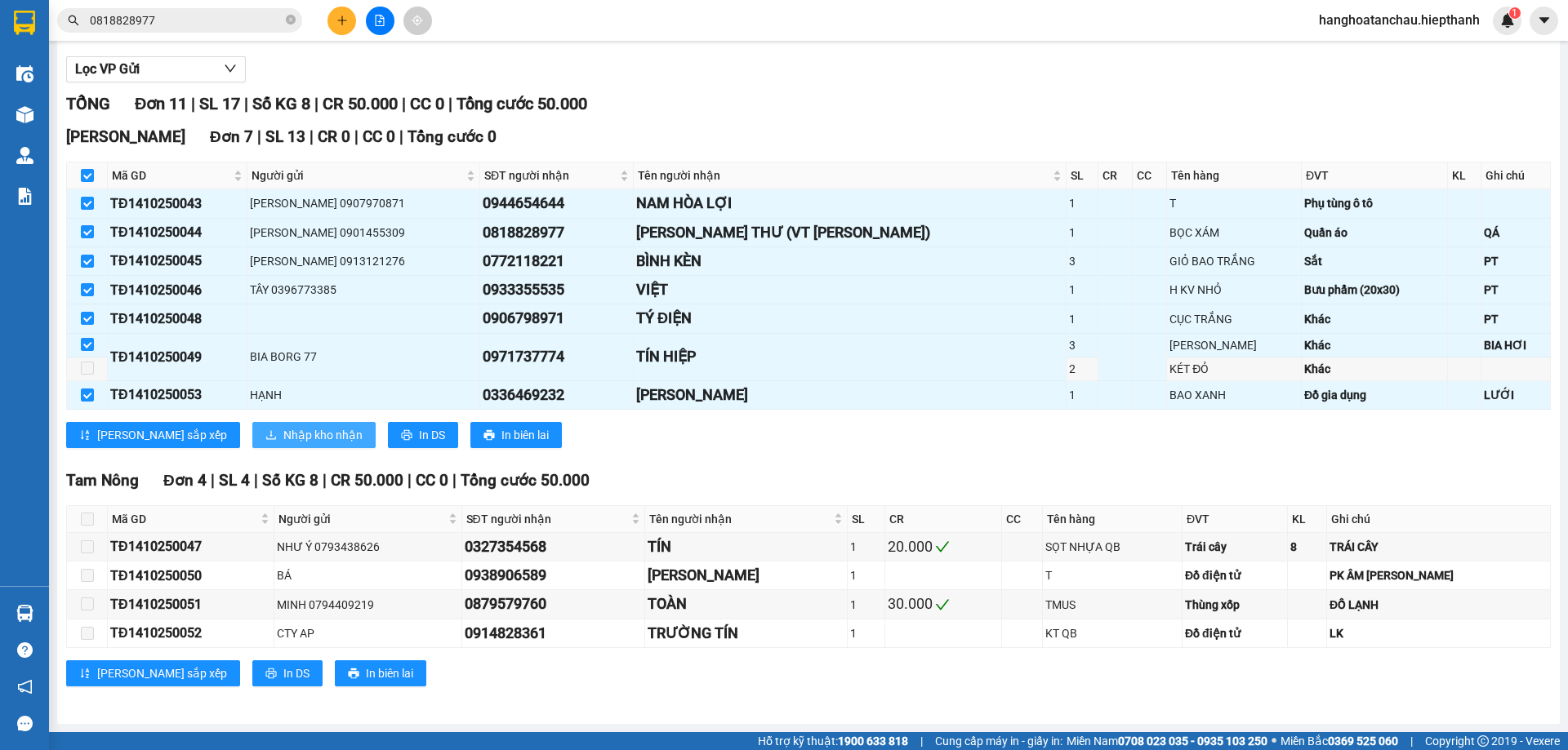
click at [284, 437] on span "Nhập kho nhận" at bounding box center [323, 435] width 79 height 18
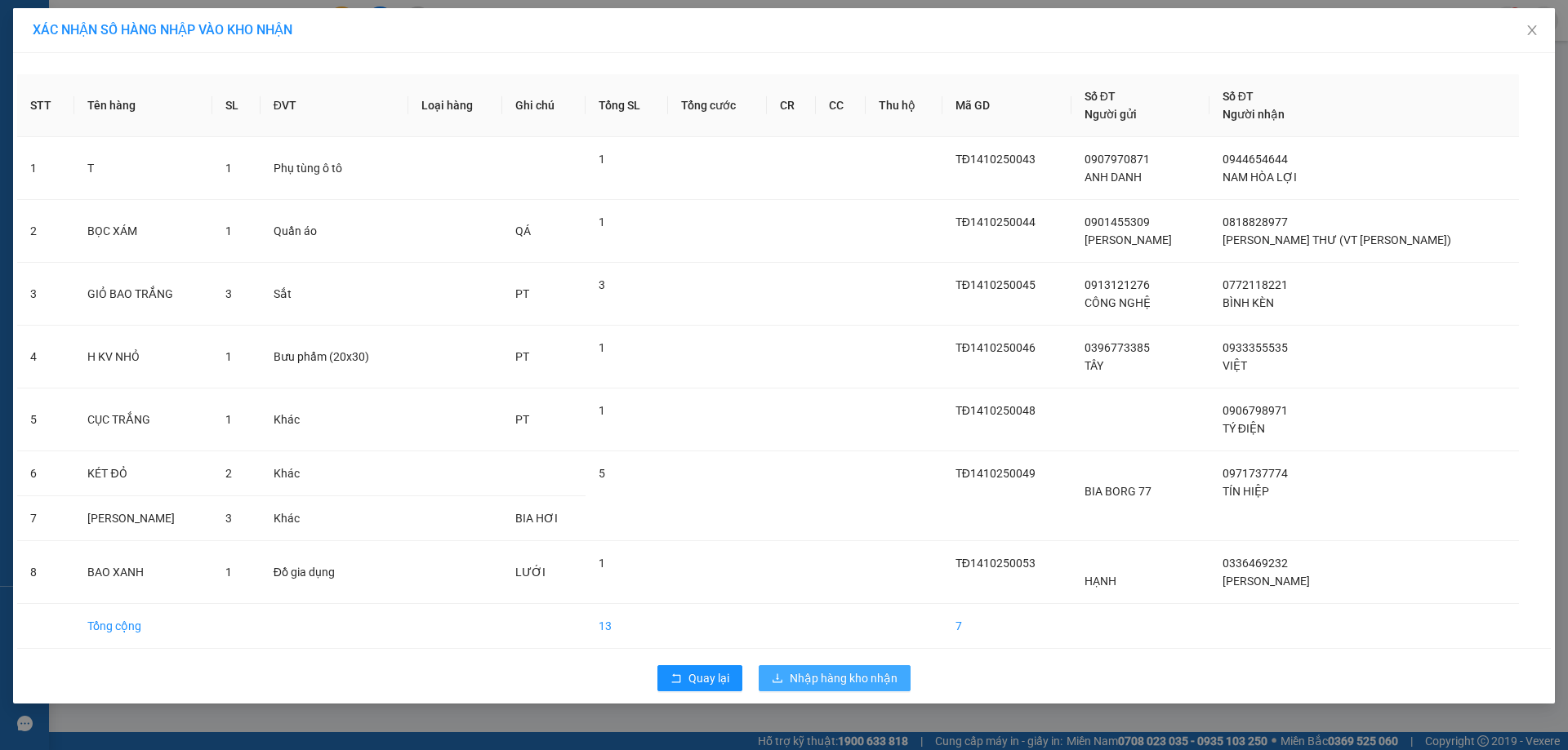
click at [876, 676] on span "Nhập hàng kho nhận" at bounding box center [843, 678] width 108 height 18
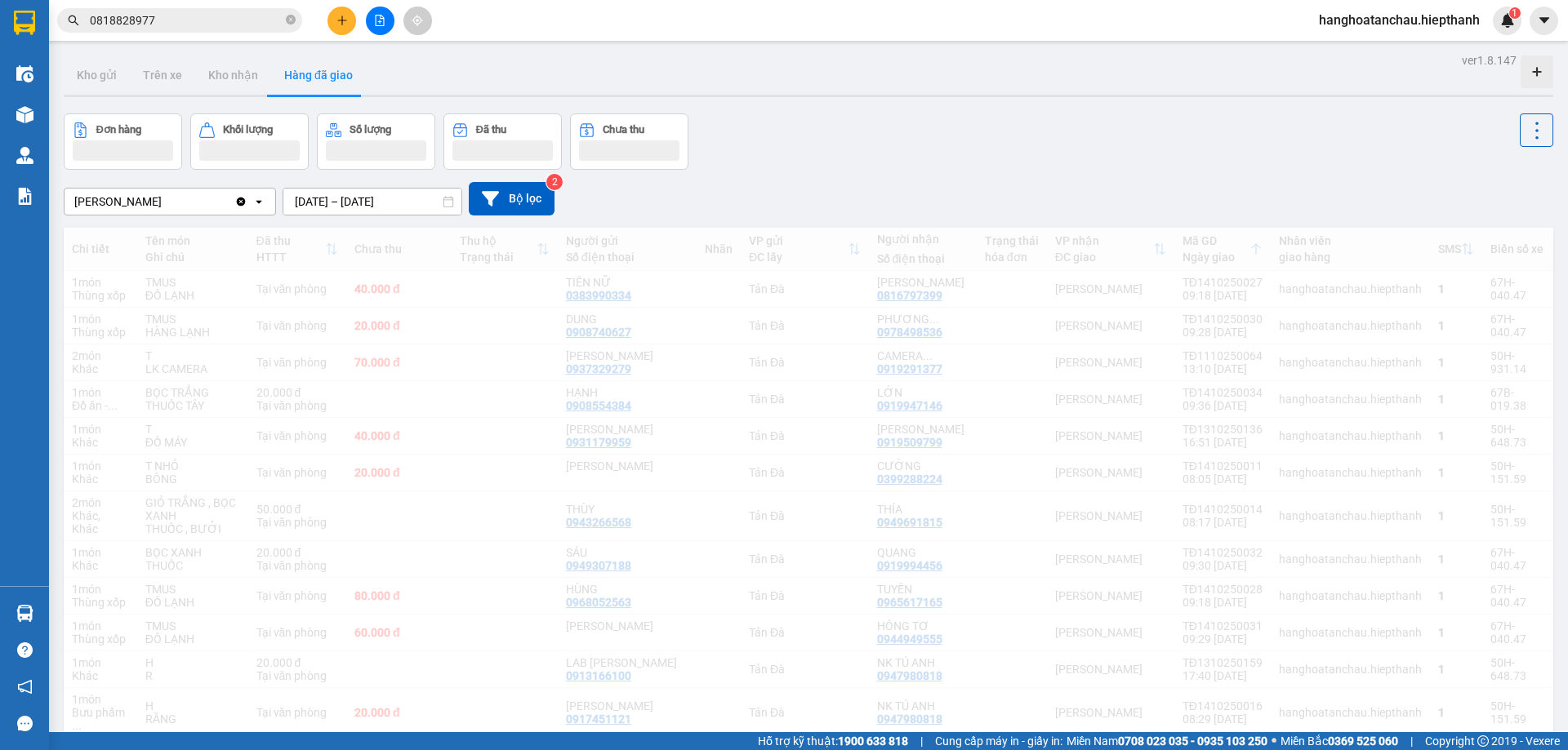
click at [228, 24] on input "0818828977" at bounding box center [186, 20] width 193 height 18
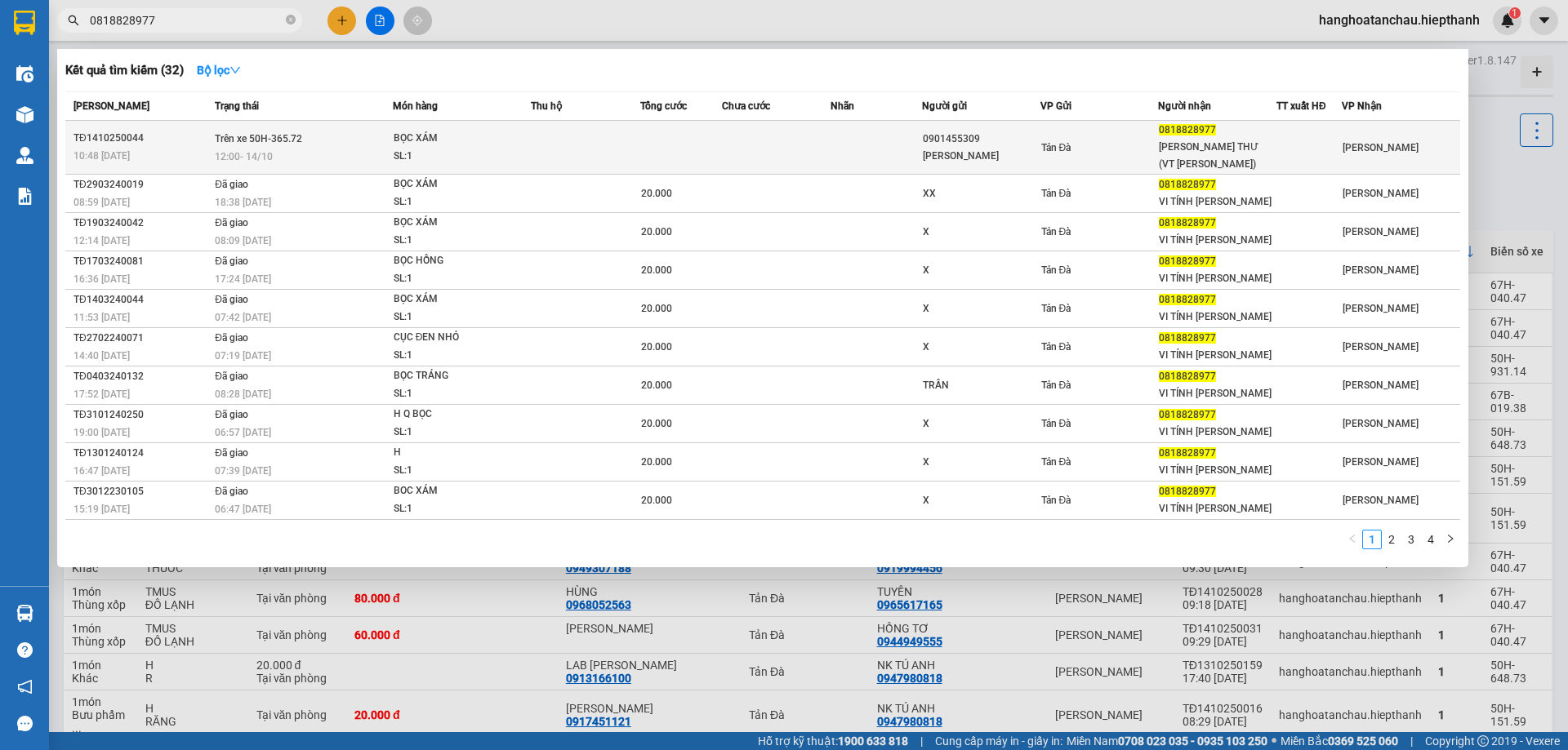
click at [415, 161] on div "SL: 1" at bounding box center [455, 157] width 123 height 18
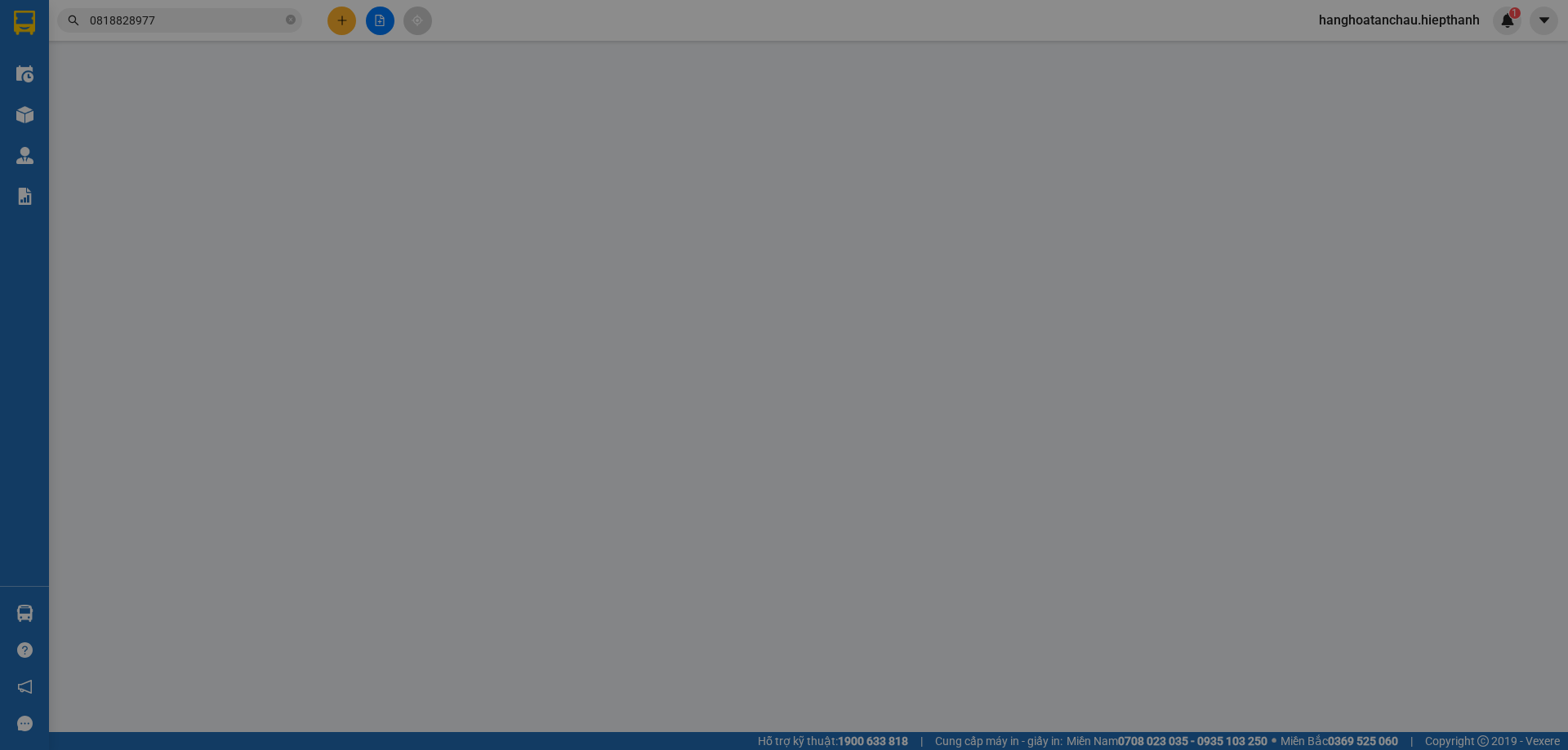
type input "0901455309"
type input "DUY CHỜ"
type input "0818828977"
type input "ANH THƯ (VT BẢO CHÂU)"
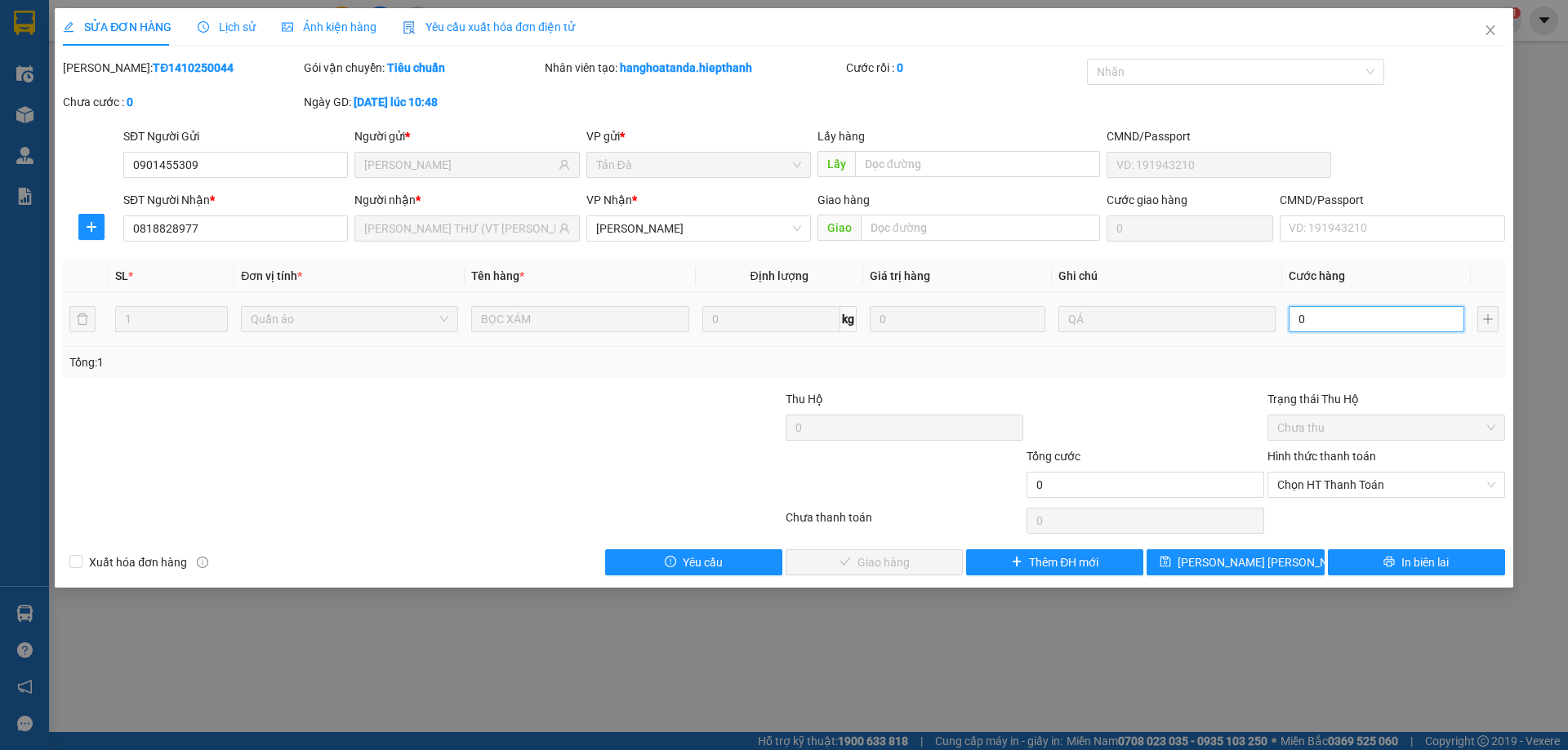
click at [1323, 326] on input "0" at bounding box center [1376, 319] width 176 height 26
type input "2"
type input "20"
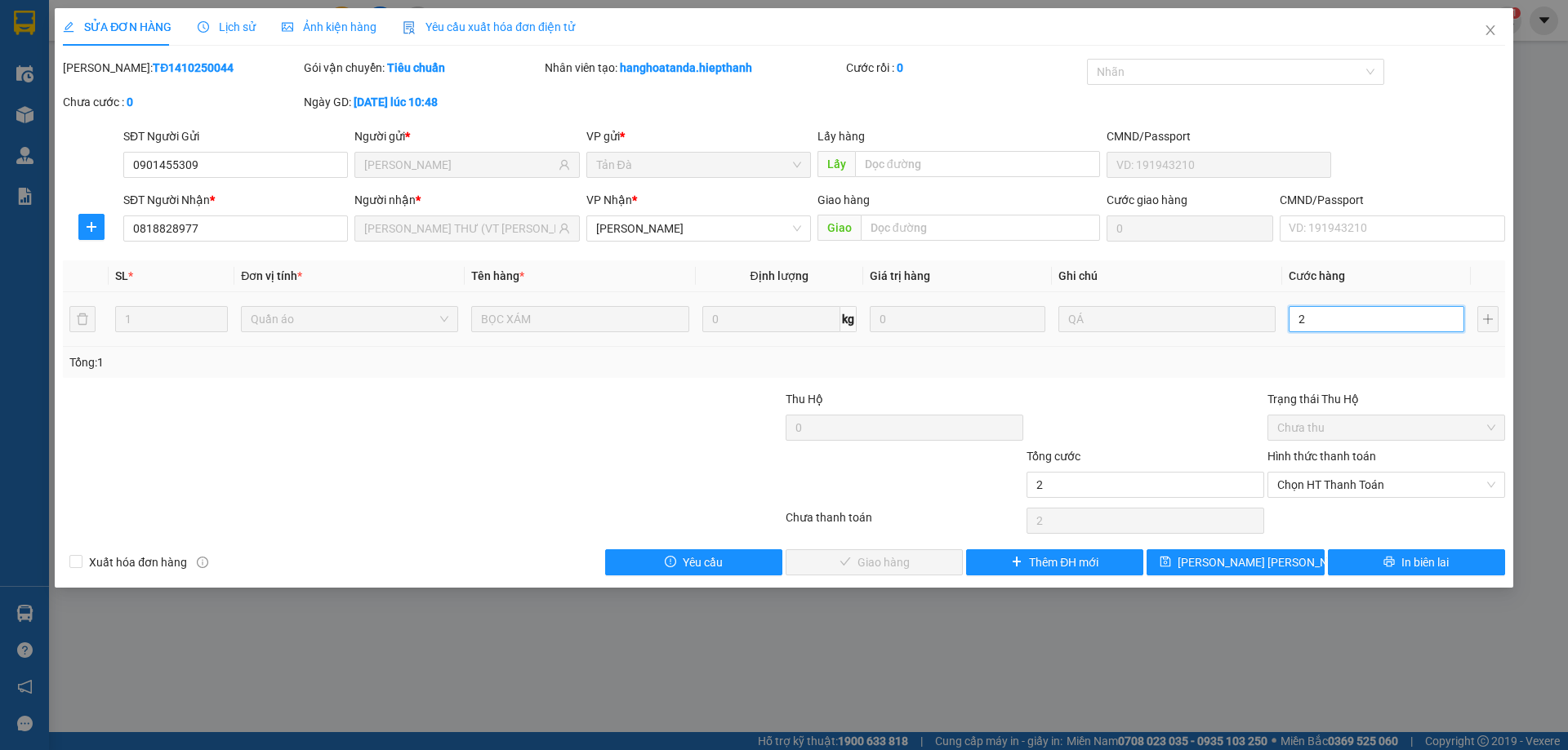
type input "20"
click at [1333, 367] on div "Tổng: 1" at bounding box center [784, 363] width 1429 height 18
type input "20.000"
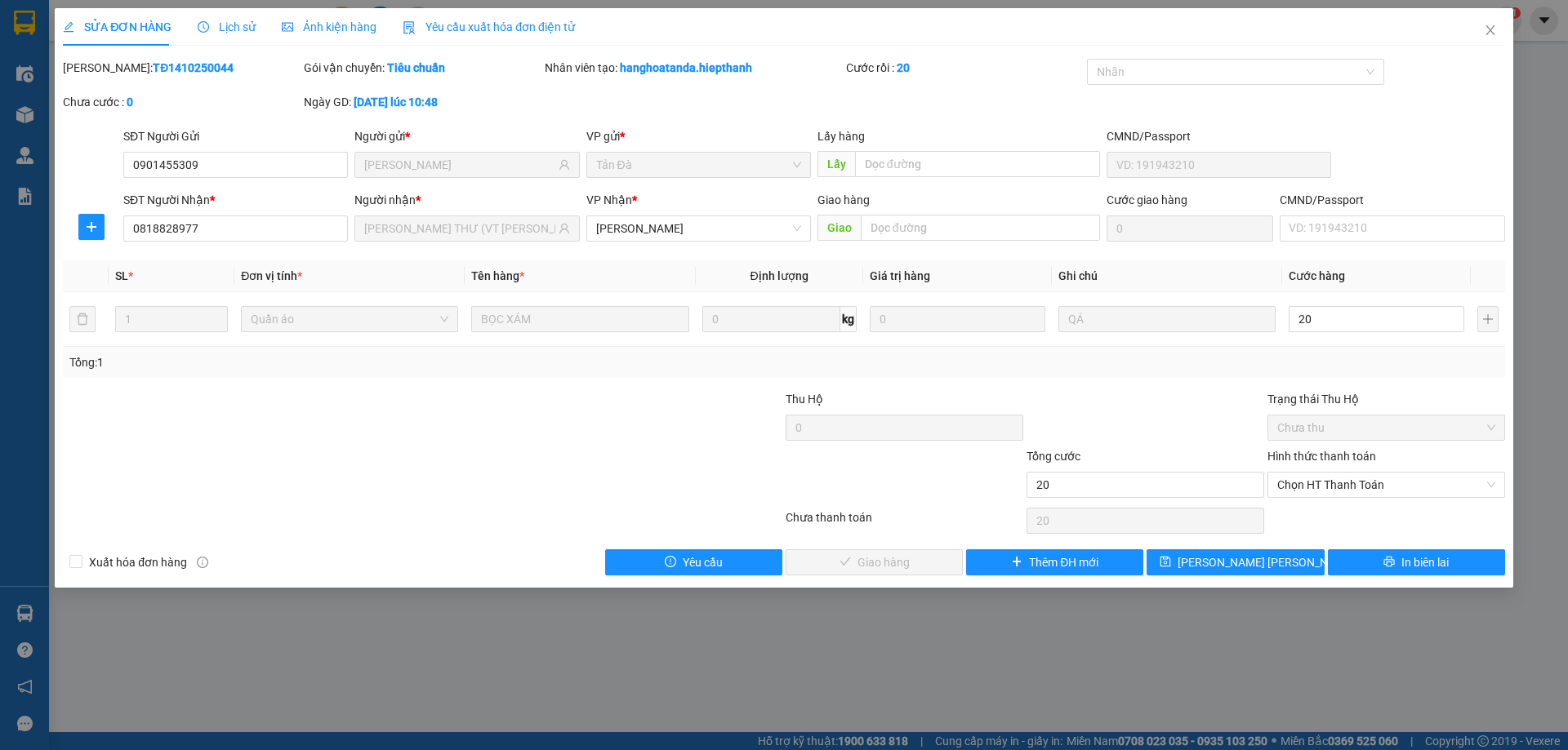
type input "20.000"
click at [1323, 483] on span "Chọn HT Thanh Toán" at bounding box center [1386, 485] width 218 height 25
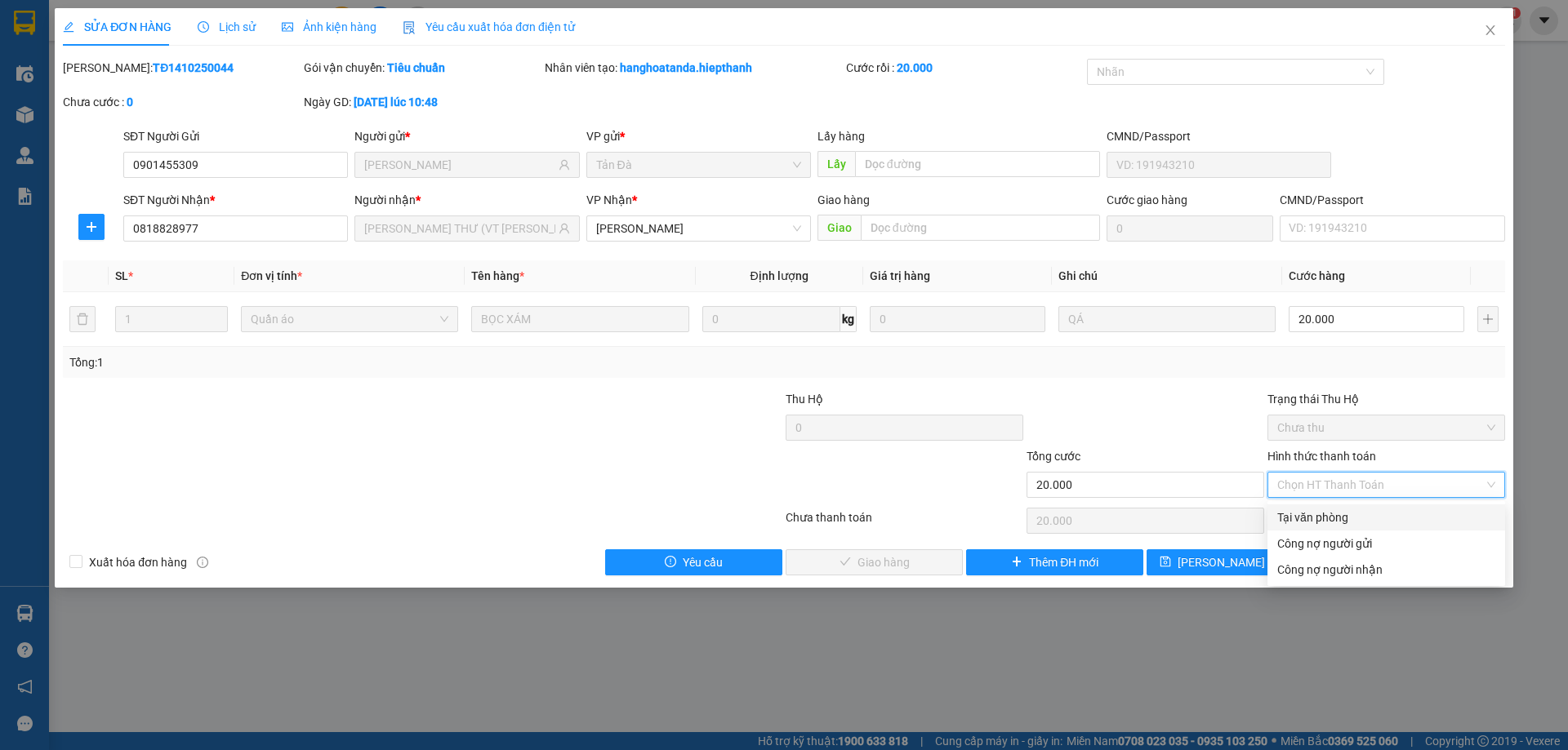
click at [1312, 521] on div "Tại văn phòng" at bounding box center [1386, 518] width 218 height 18
type input "0"
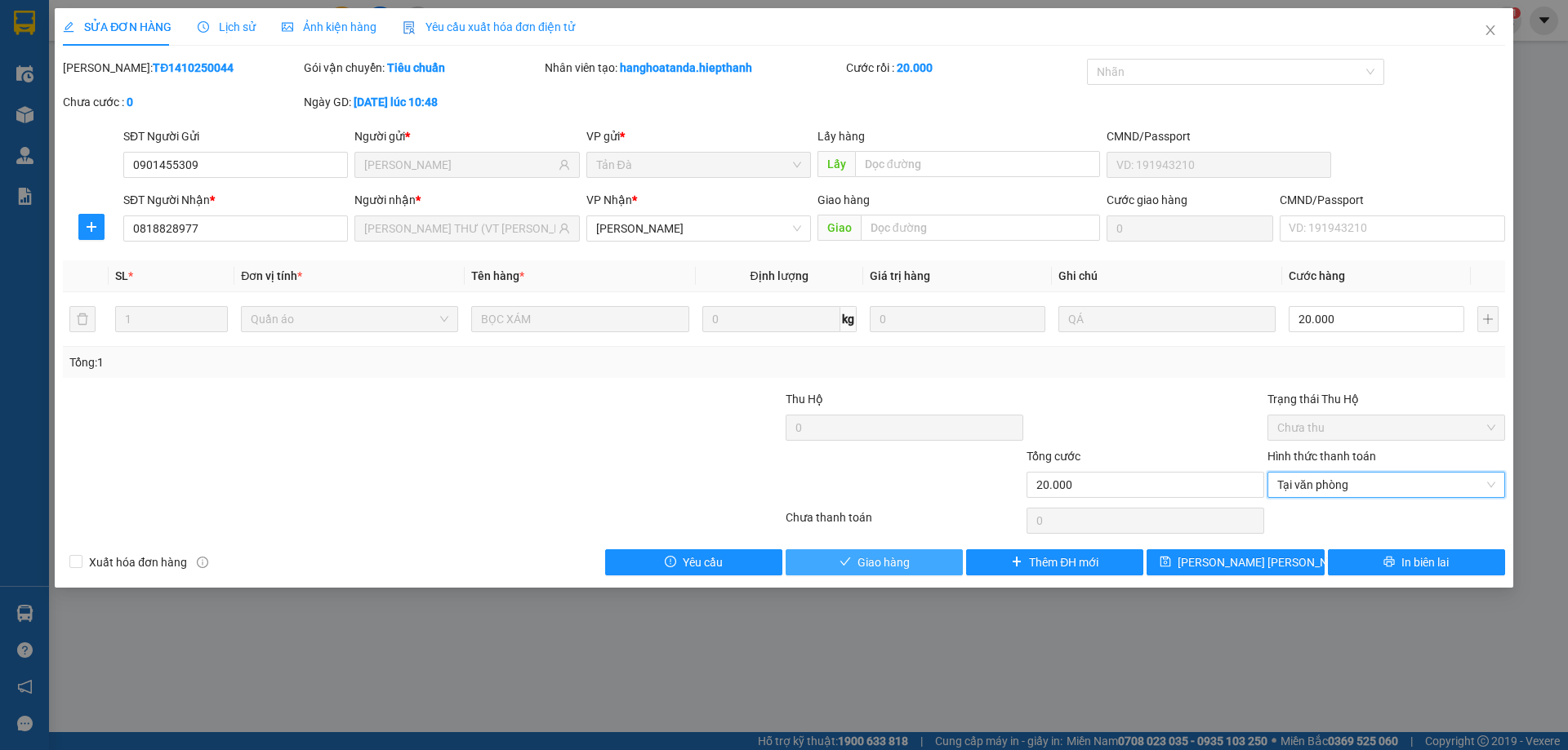
click at [886, 551] on button "Giao hàng" at bounding box center [873, 563] width 177 height 26
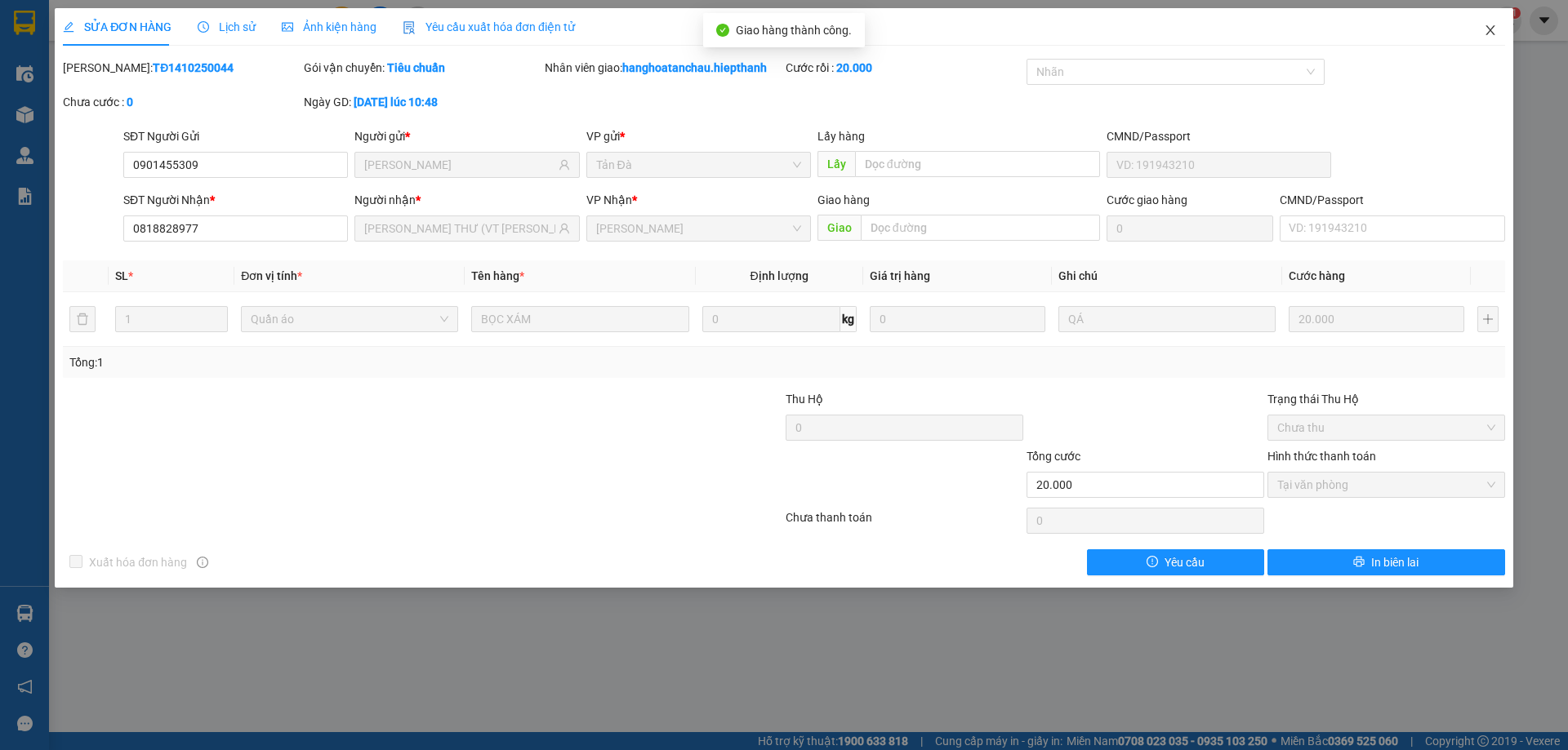
click at [1493, 35] on icon "close" at bounding box center [1490, 30] width 13 height 13
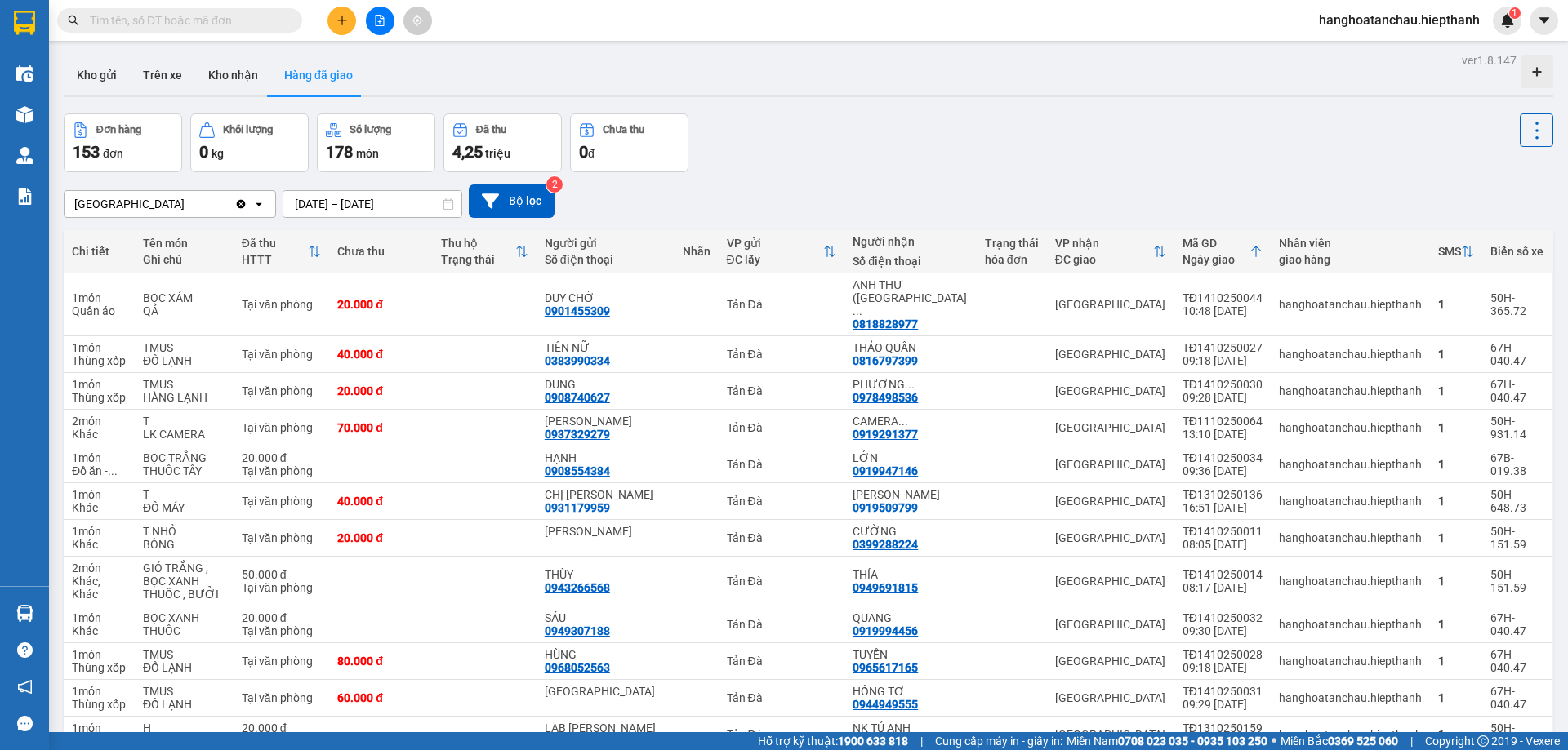
click at [135, 18] on input "text" at bounding box center [186, 20] width 193 height 18
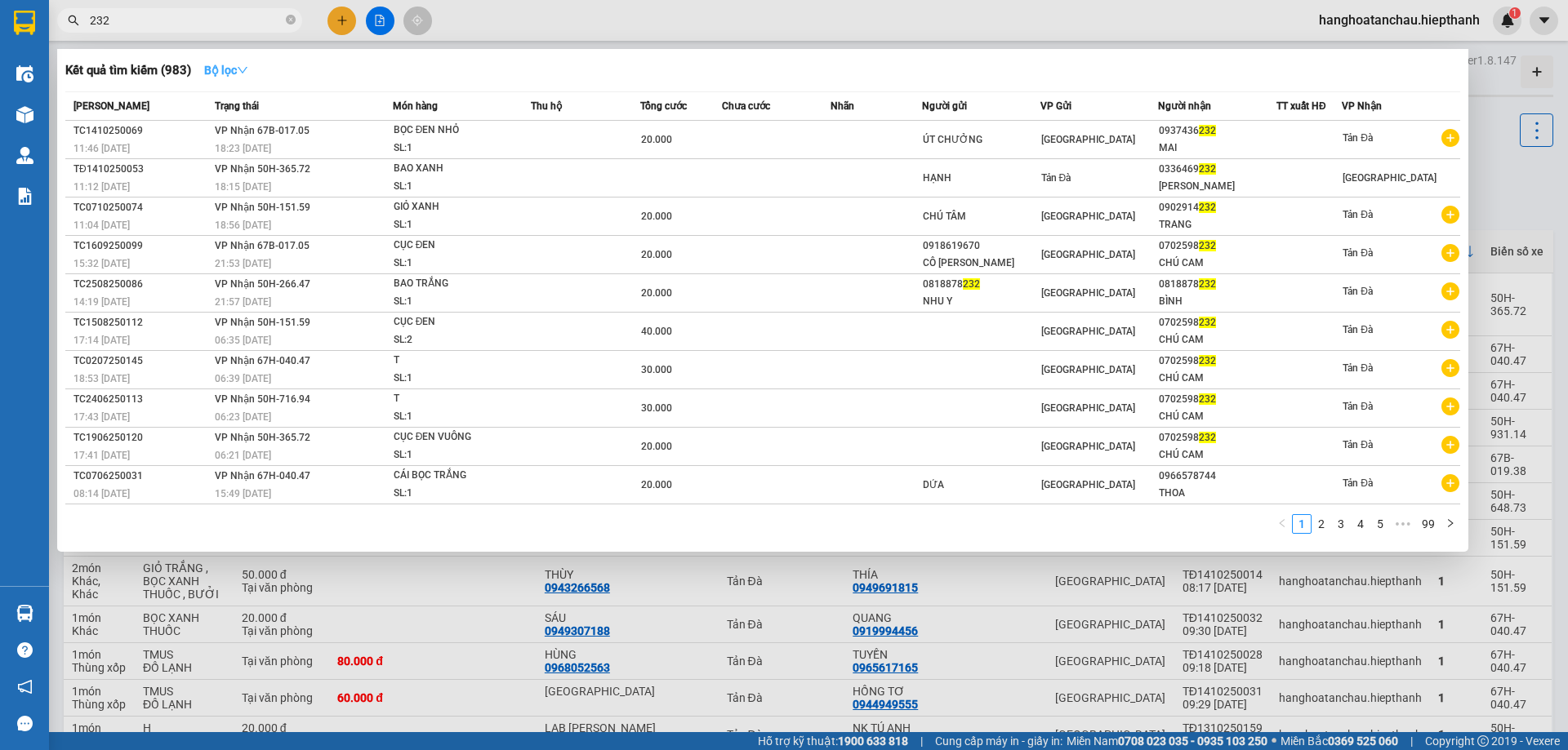
type input "232"
click at [212, 72] on strong "Bộ lọc" at bounding box center [226, 70] width 44 height 13
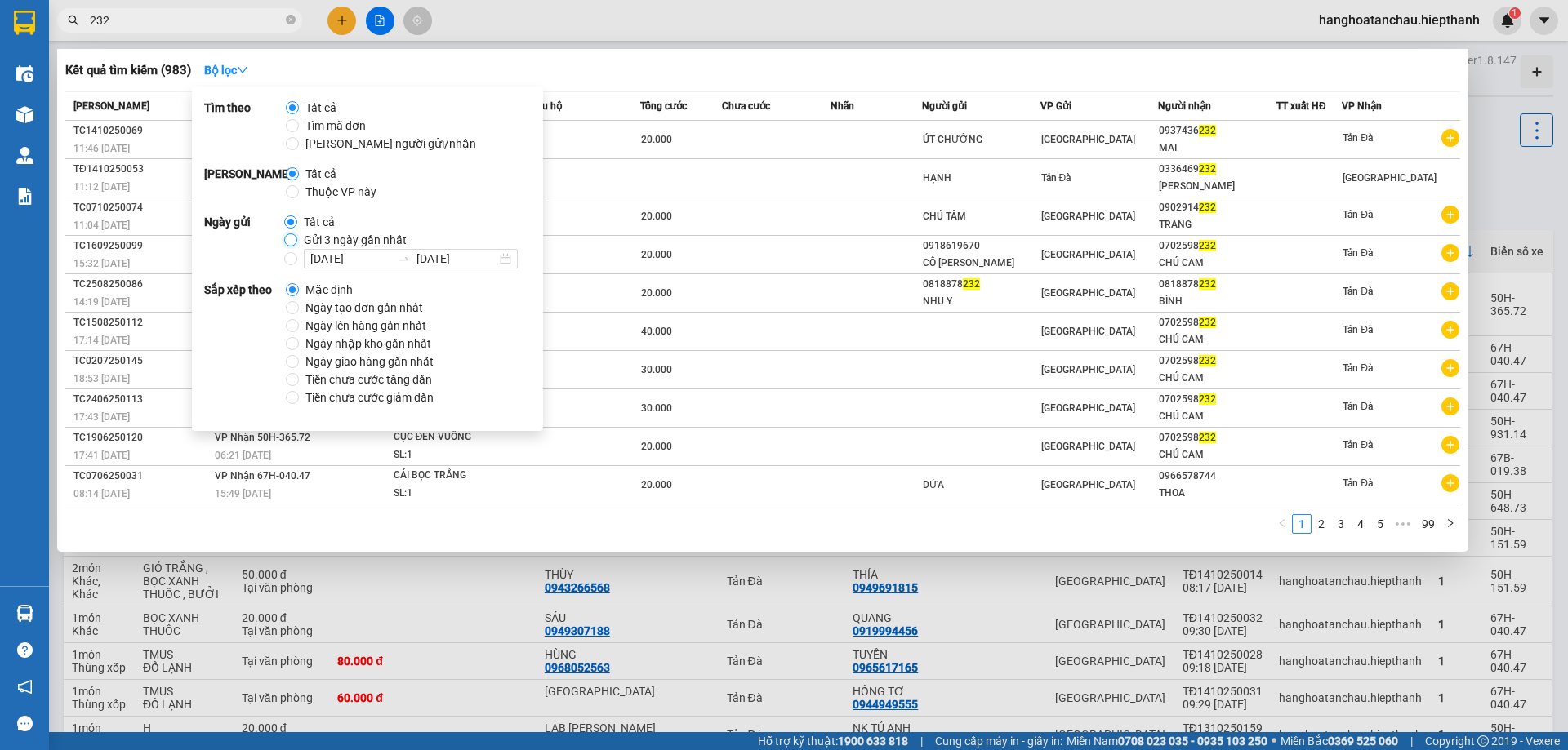
click at [287, 239] on input "Gửi 3 ngày gần nhất" at bounding box center [291, 240] width 13 height 13
radio input "true"
radio input "false"
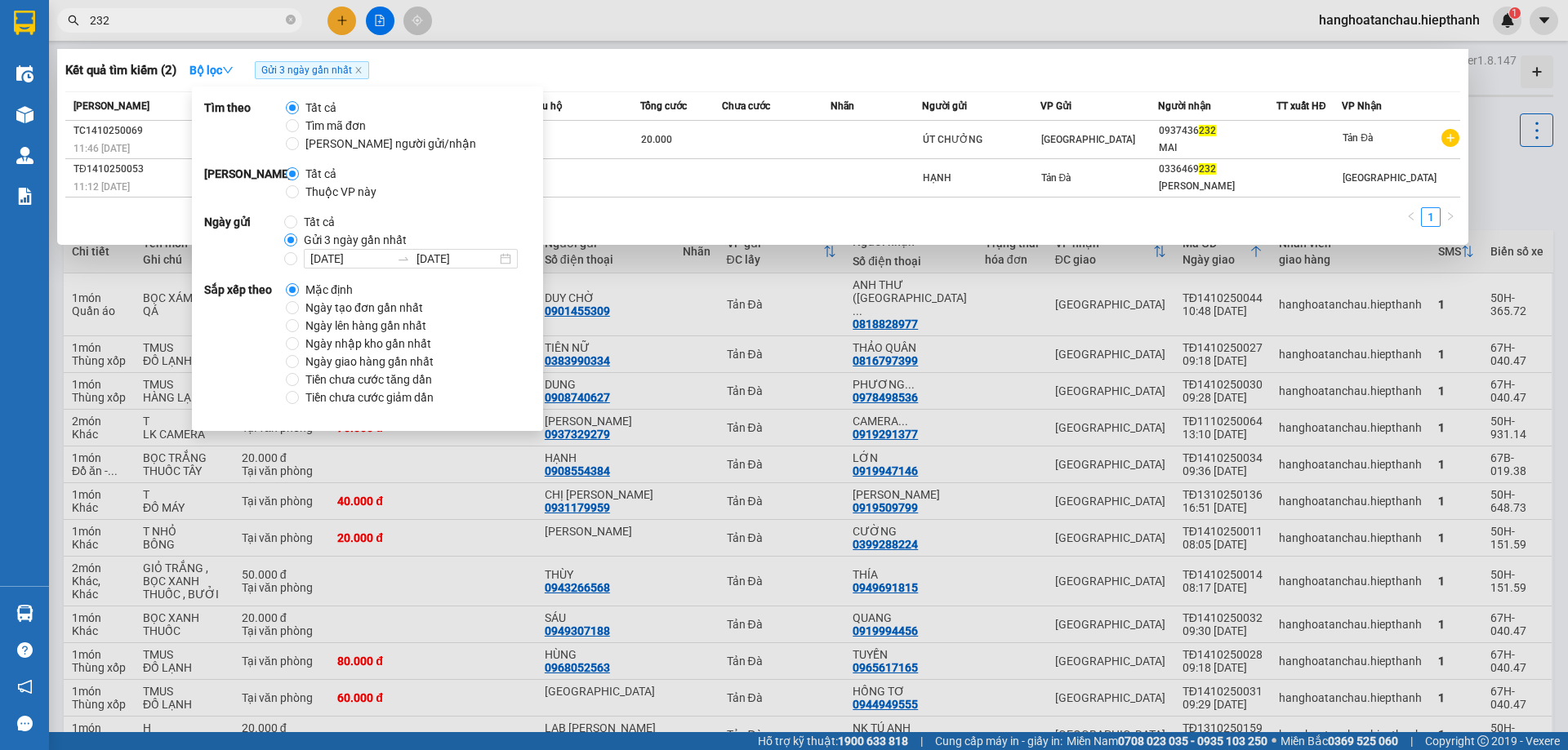
click at [167, 20] on input "232" at bounding box center [186, 20] width 193 height 18
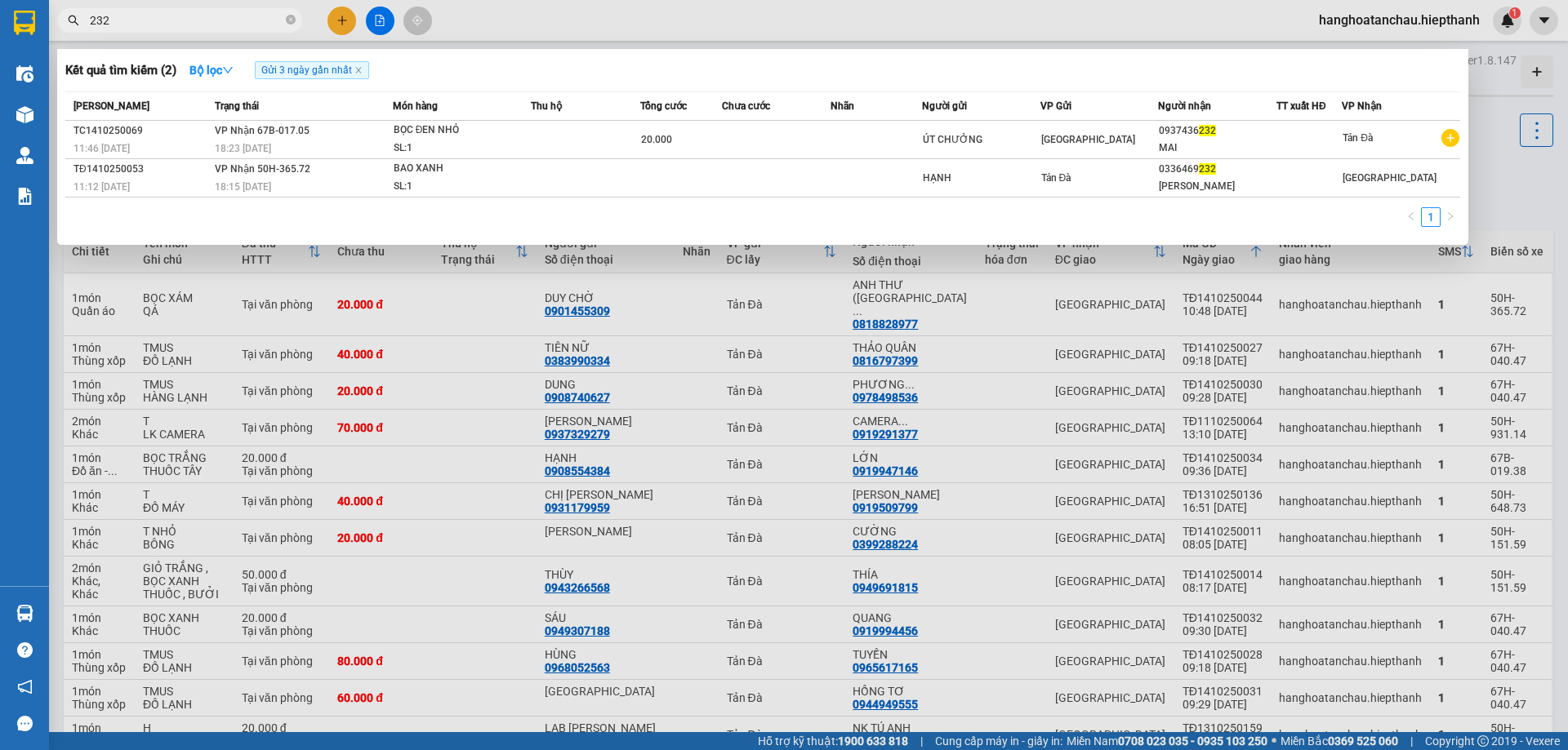
click at [167, 20] on input "232" at bounding box center [186, 20] width 193 height 18
type input "2"
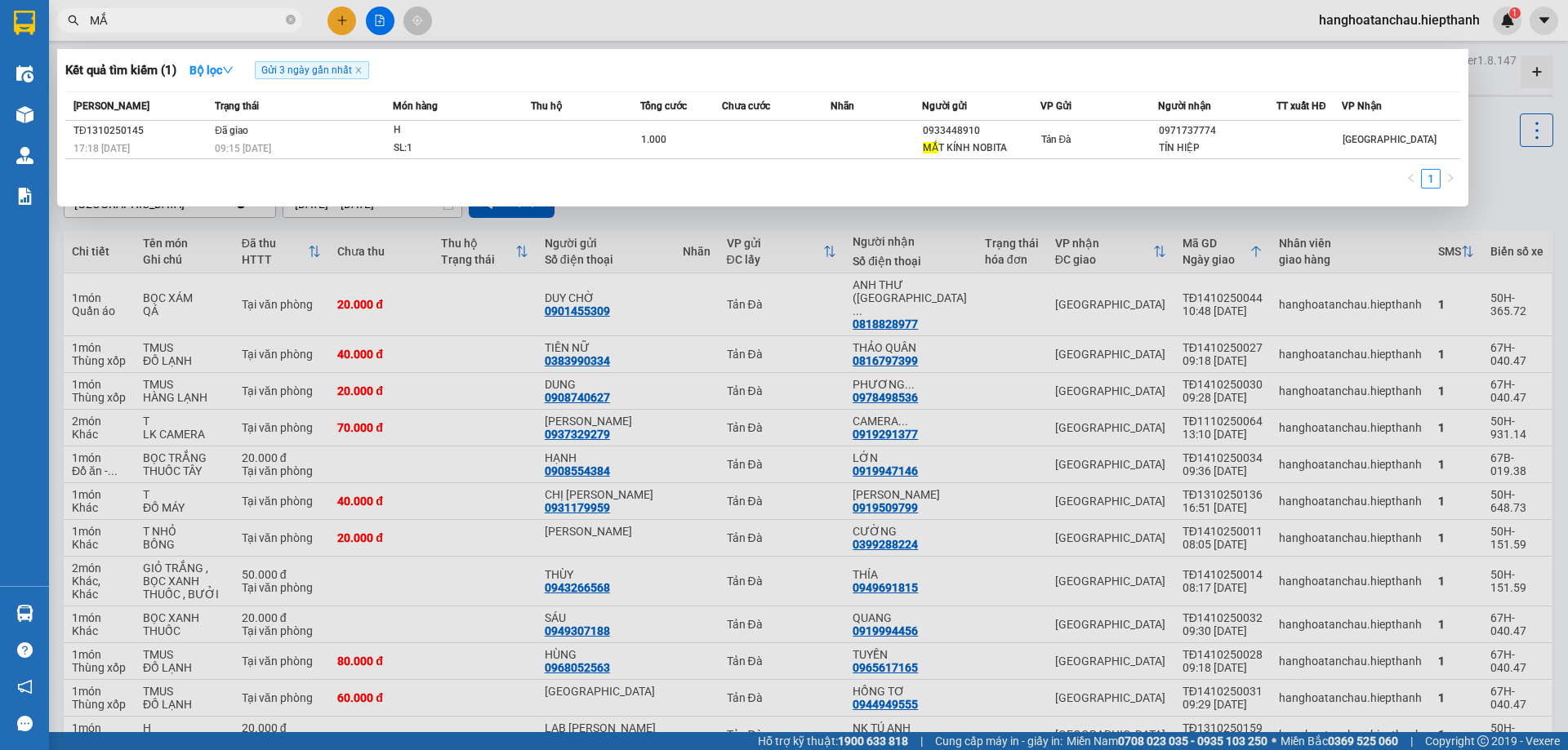
type input "M"
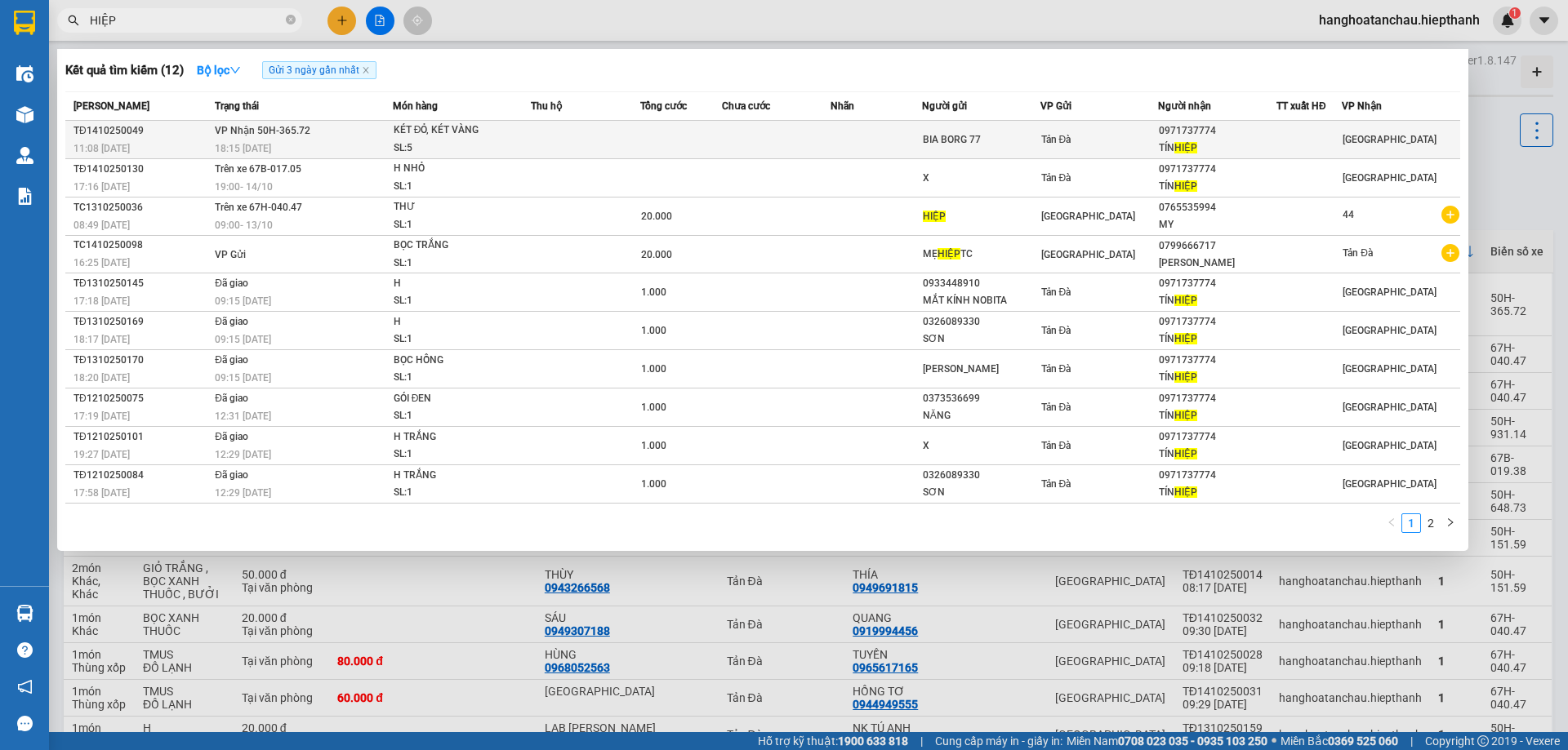
type input "HIỆP"
click at [463, 138] on div "KÉT ĐỎ, KÉT VÀNG" at bounding box center [455, 131] width 123 height 18
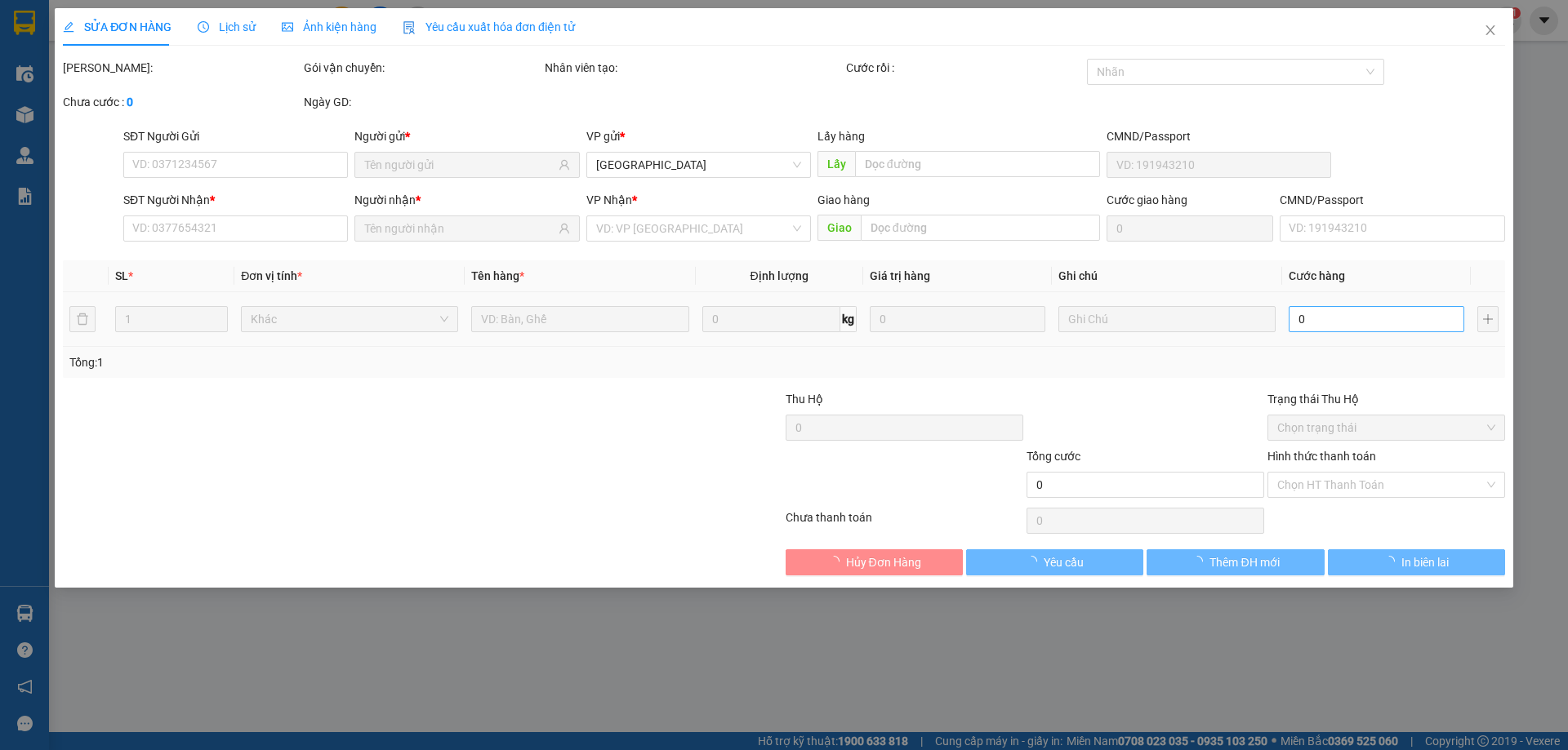
type input "BIA BORG 77"
type input "0971737774"
type input "TÍN HIỆP"
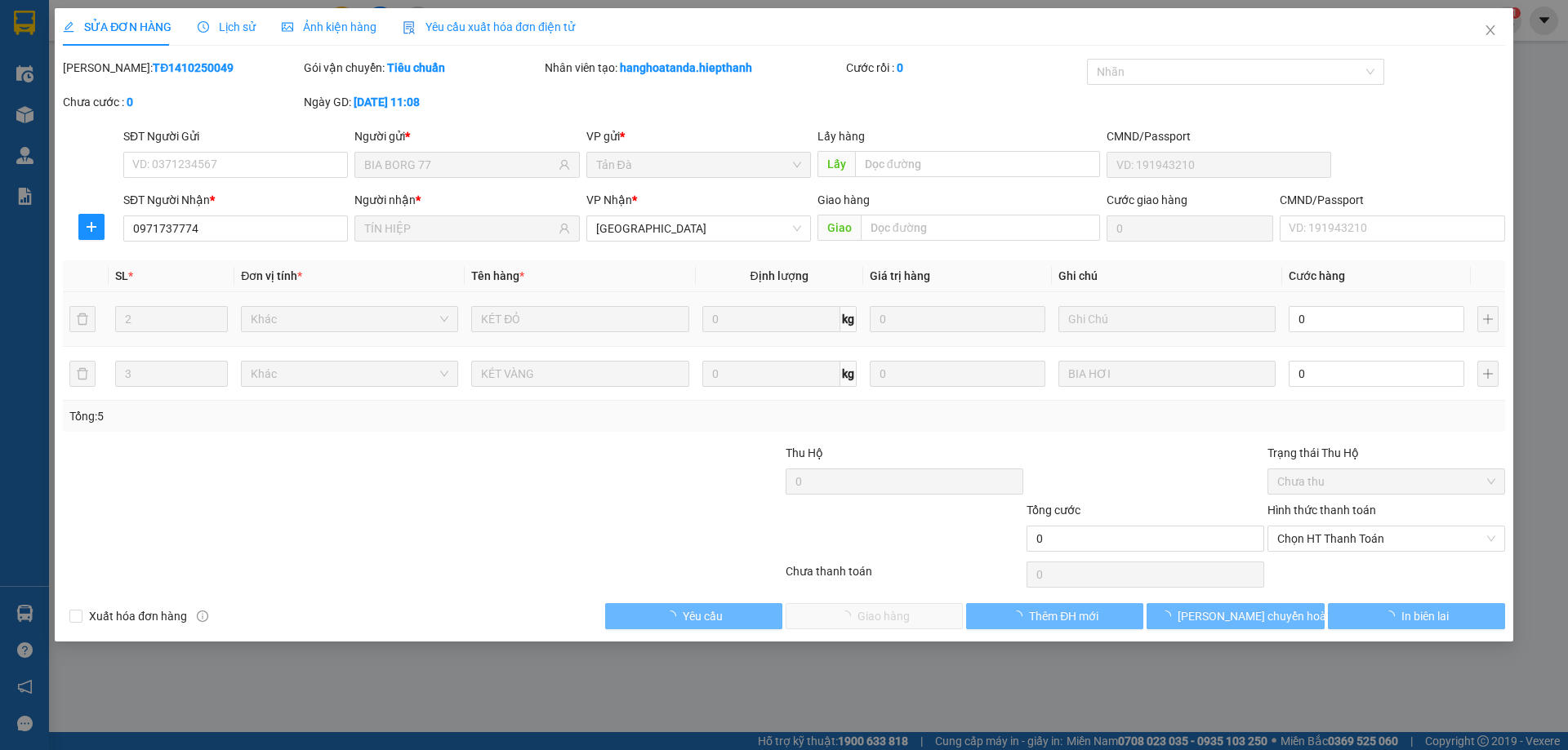
click at [1318, 318] on input "0" at bounding box center [1376, 319] width 176 height 26
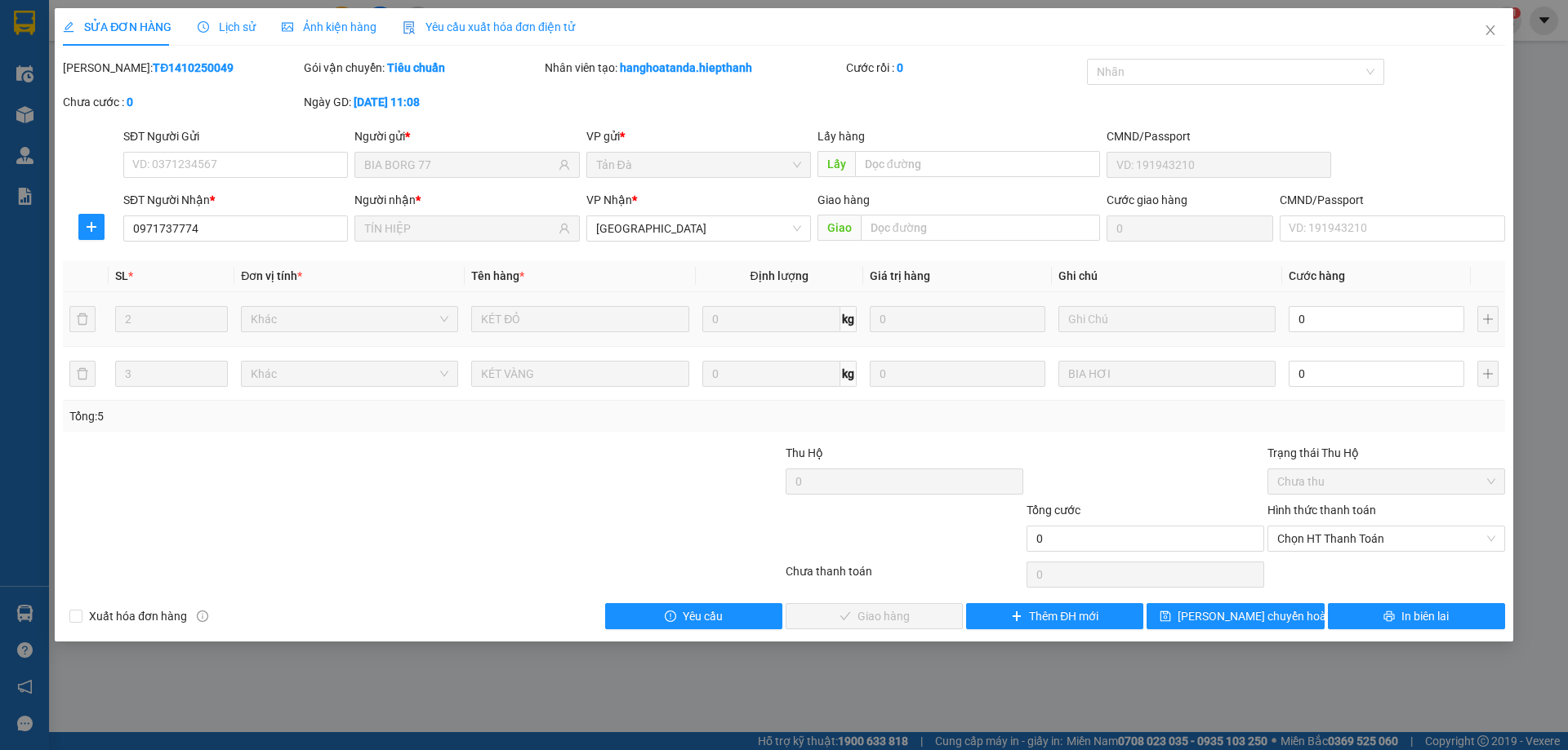
type input "1"
type input "10"
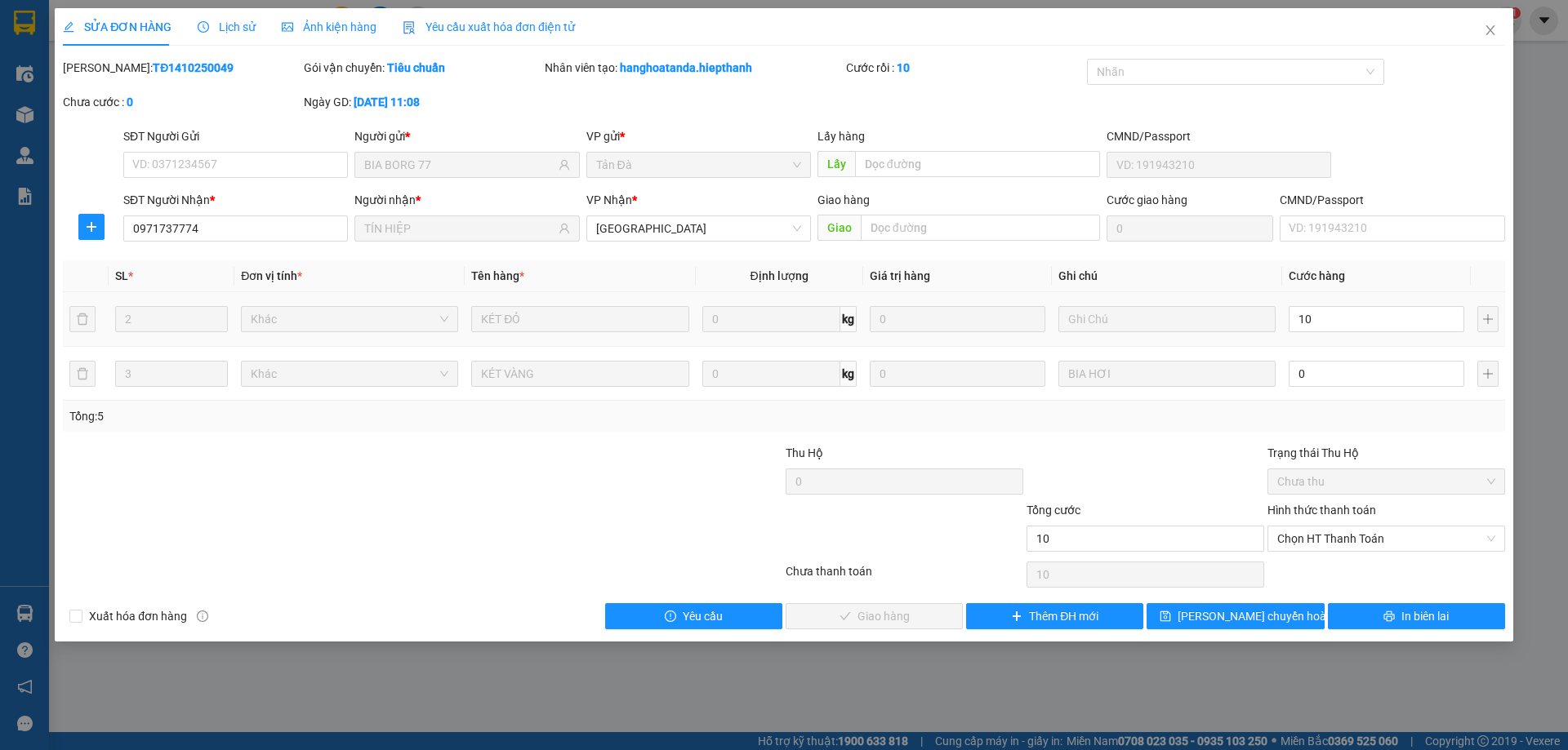
type input "100"
type input "100.000"
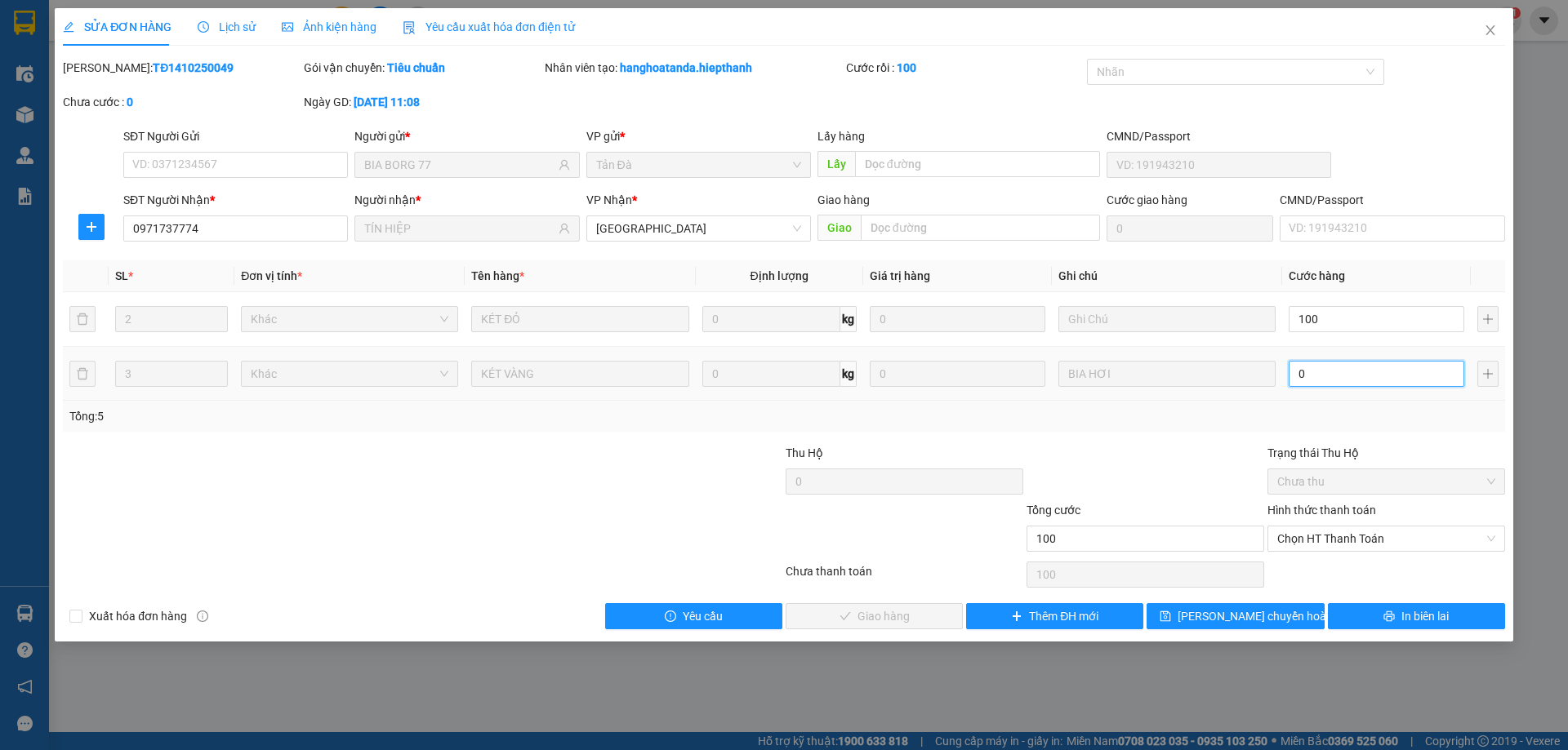
type input "100.000"
click at [1338, 371] on input "0" at bounding box center [1376, 374] width 176 height 26
type input "100.007"
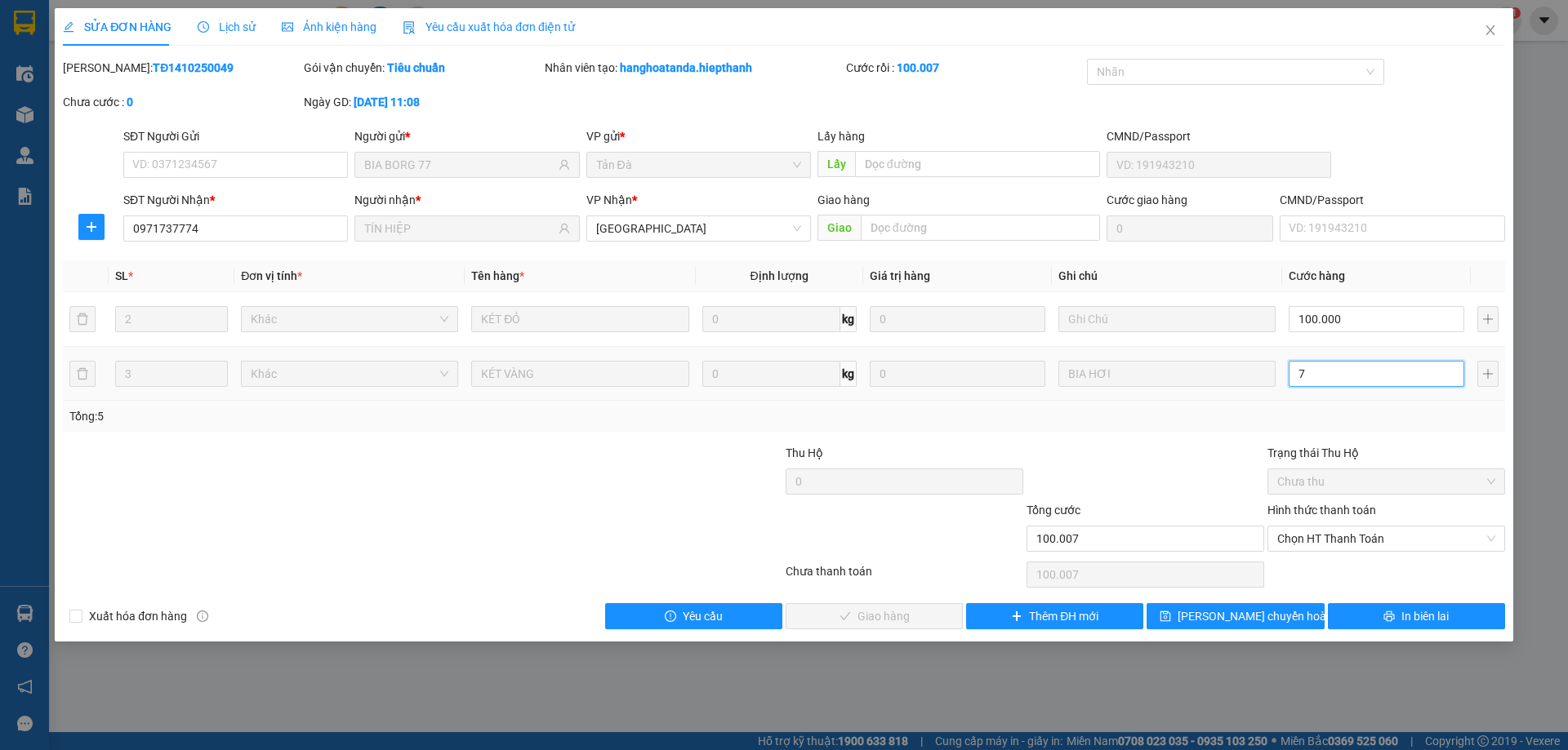
type input "70"
type input "100.070"
type input "70"
type input "170.000"
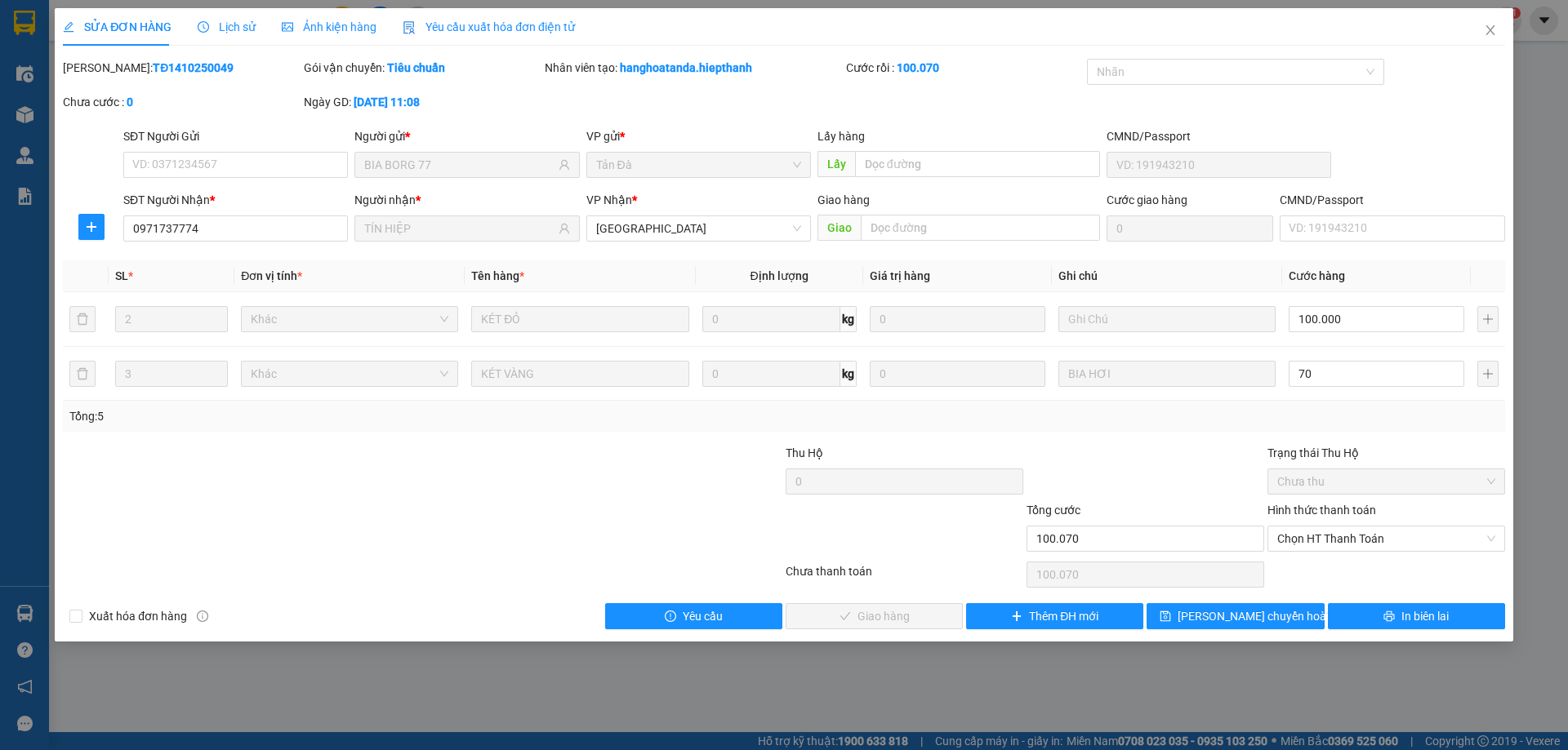
type input "170.000"
type input "70.000"
click at [1385, 413] on div "Tổng: 5" at bounding box center [784, 417] width 1429 height 18
click at [1365, 533] on span "Chọn HT Thanh Toán" at bounding box center [1386, 539] width 218 height 25
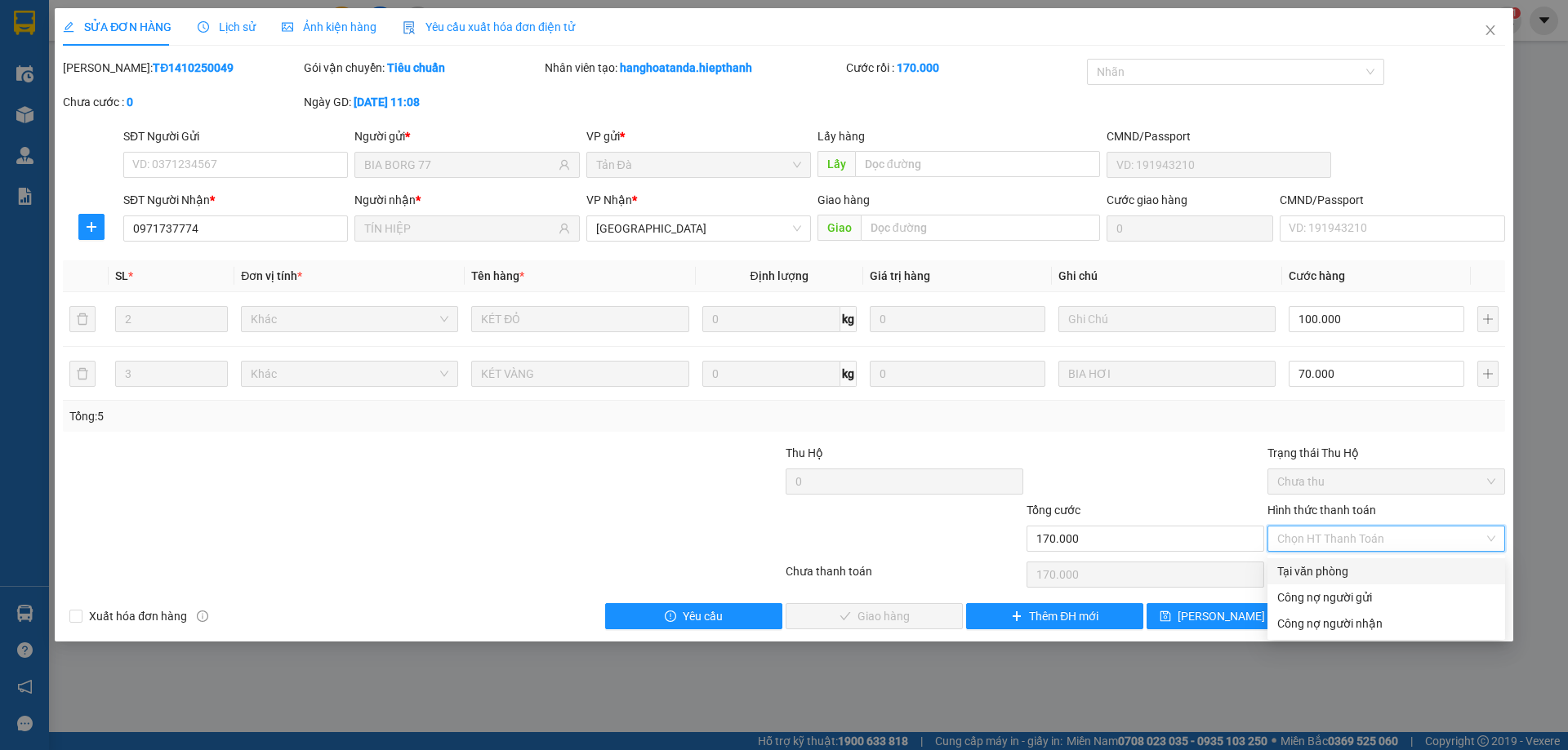
drag, startPoint x: 1356, startPoint y: 565, endPoint x: 1334, endPoint y: 578, distance: 25.6
click at [1355, 566] on div "Tại văn phòng" at bounding box center [1386, 572] width 218 height 18
type input "0"
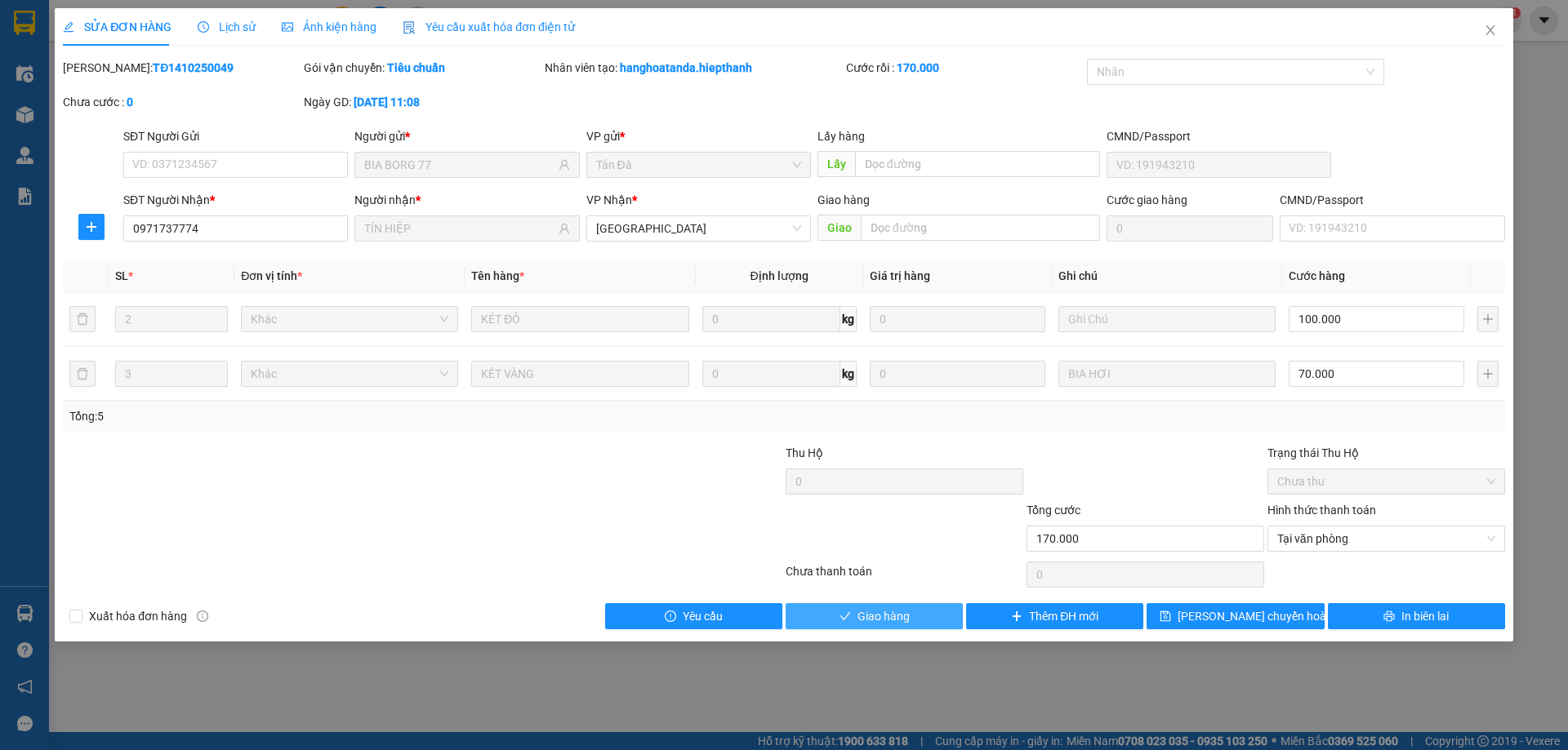
click at [895, 603] on button "Giao hàng" at bounding box center [873, 616] width 177 height 26
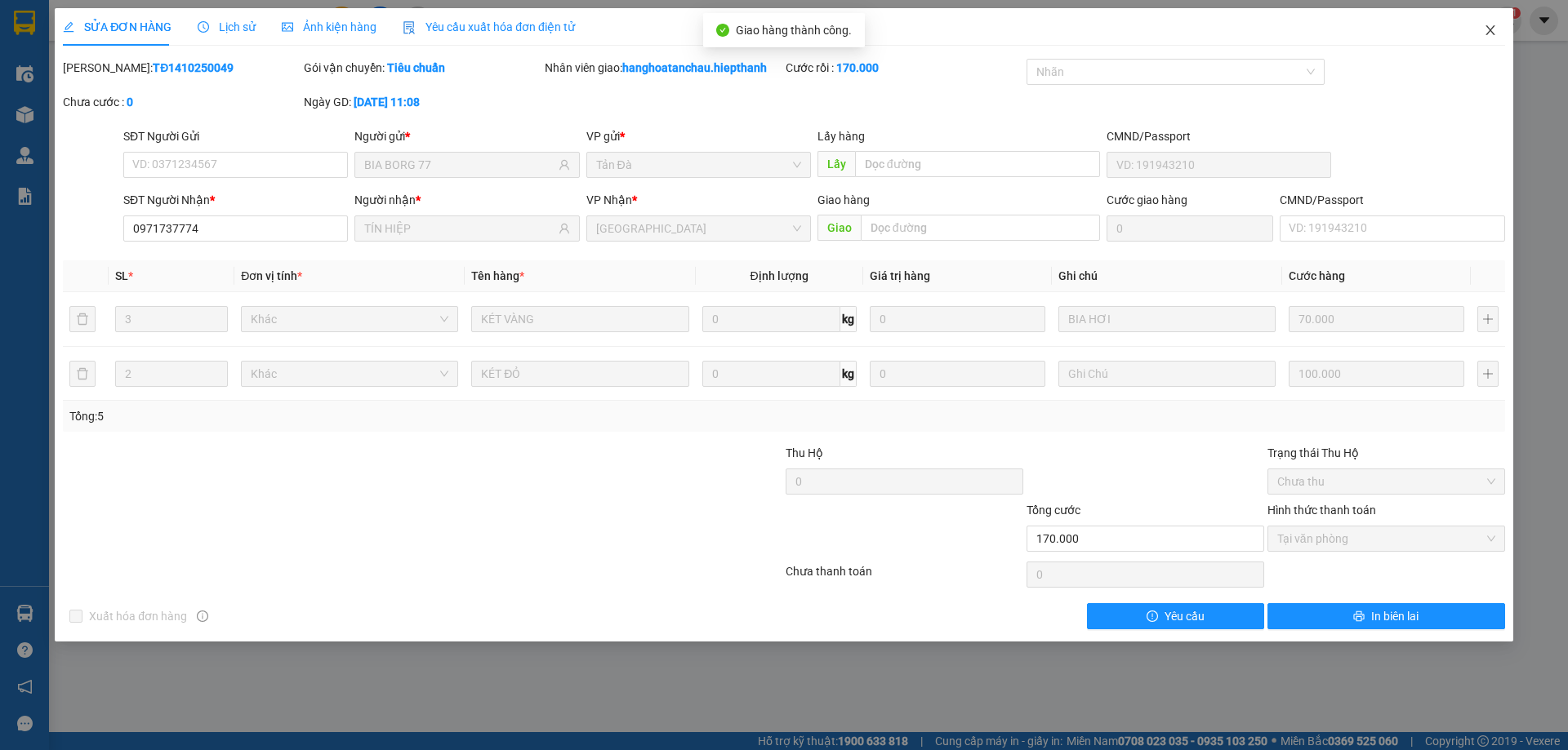
click at [1488, 36] on icon "close" at bounding box center [1490, 30] width 13 height 13
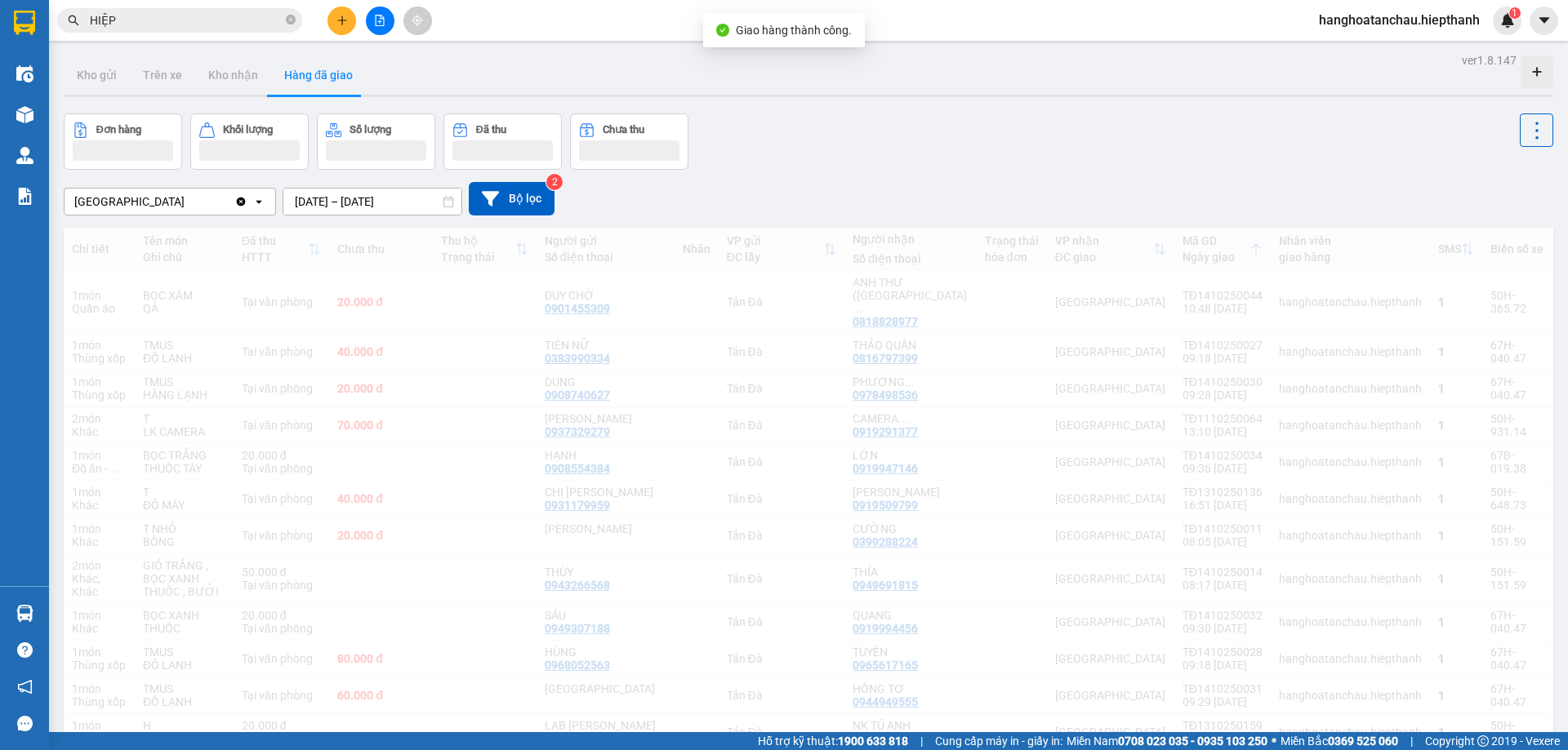
click at [162, 15] on input "HIỆP" at bounding box center [186, 20] width 193 height 18
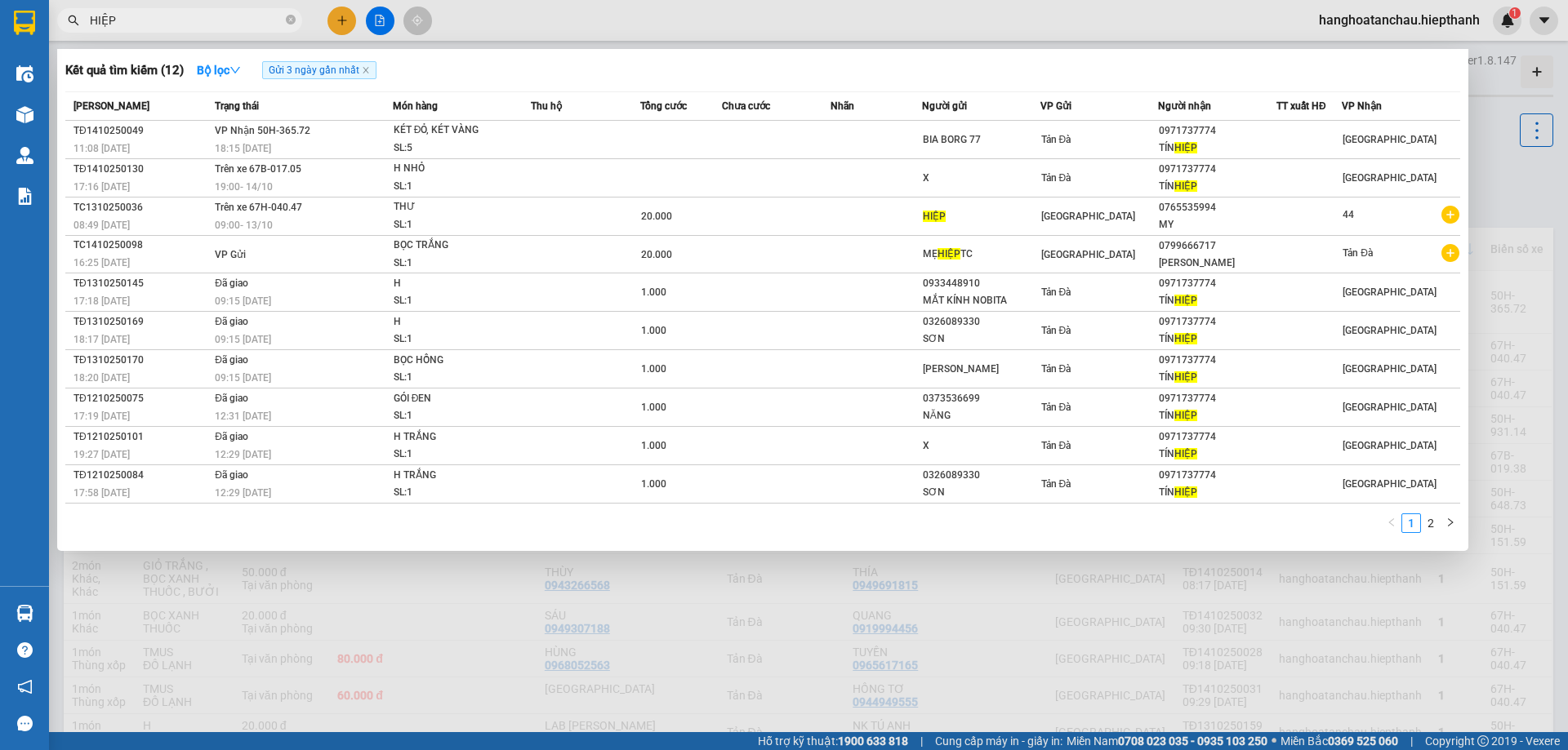
click at [162, 15] on input "HIỆP" at bounding box center [186, 20] width 193 height 18
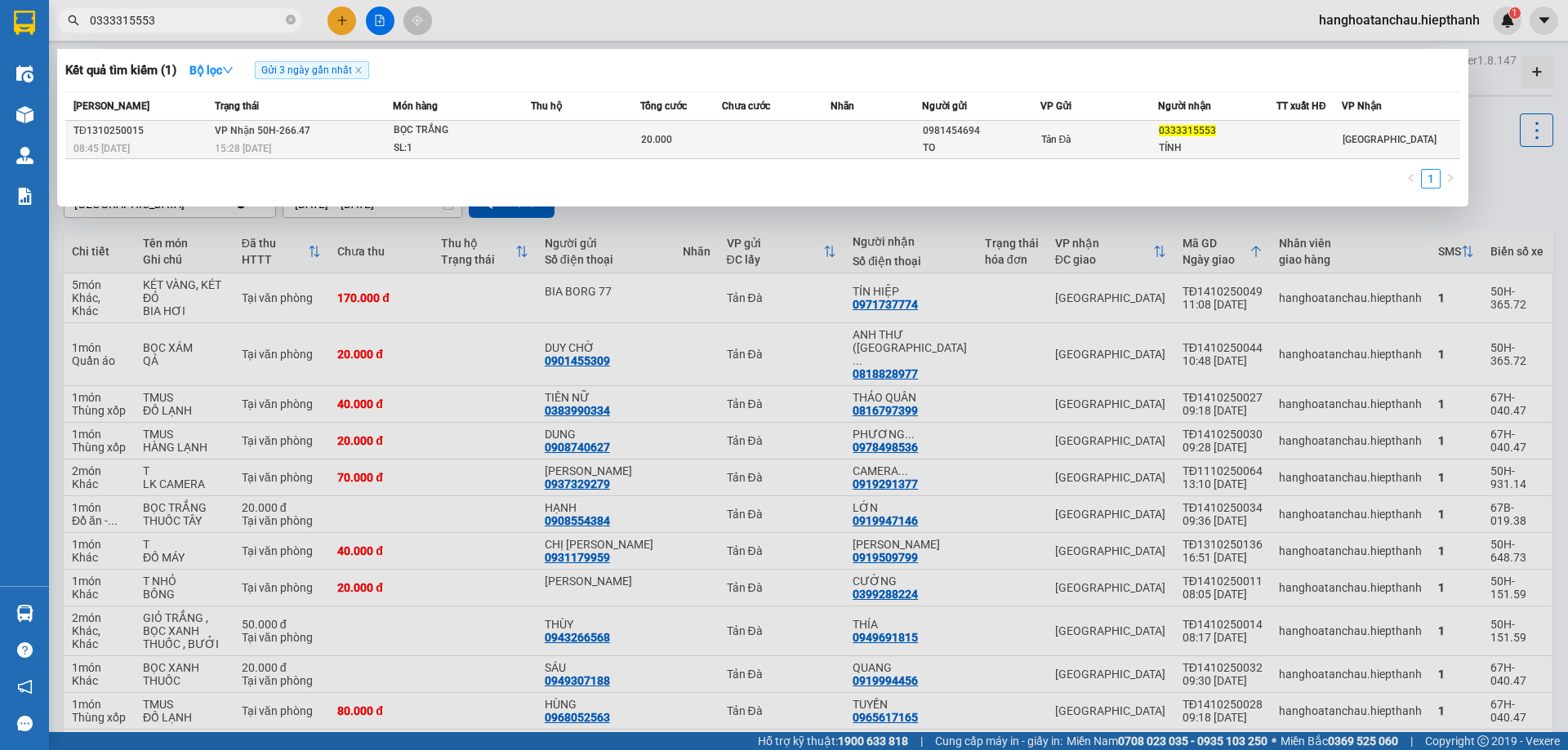
type input "0333315553"
click at [508, 144] on div "SL: 1" at bounding box center [455, 149] width 123 height 18
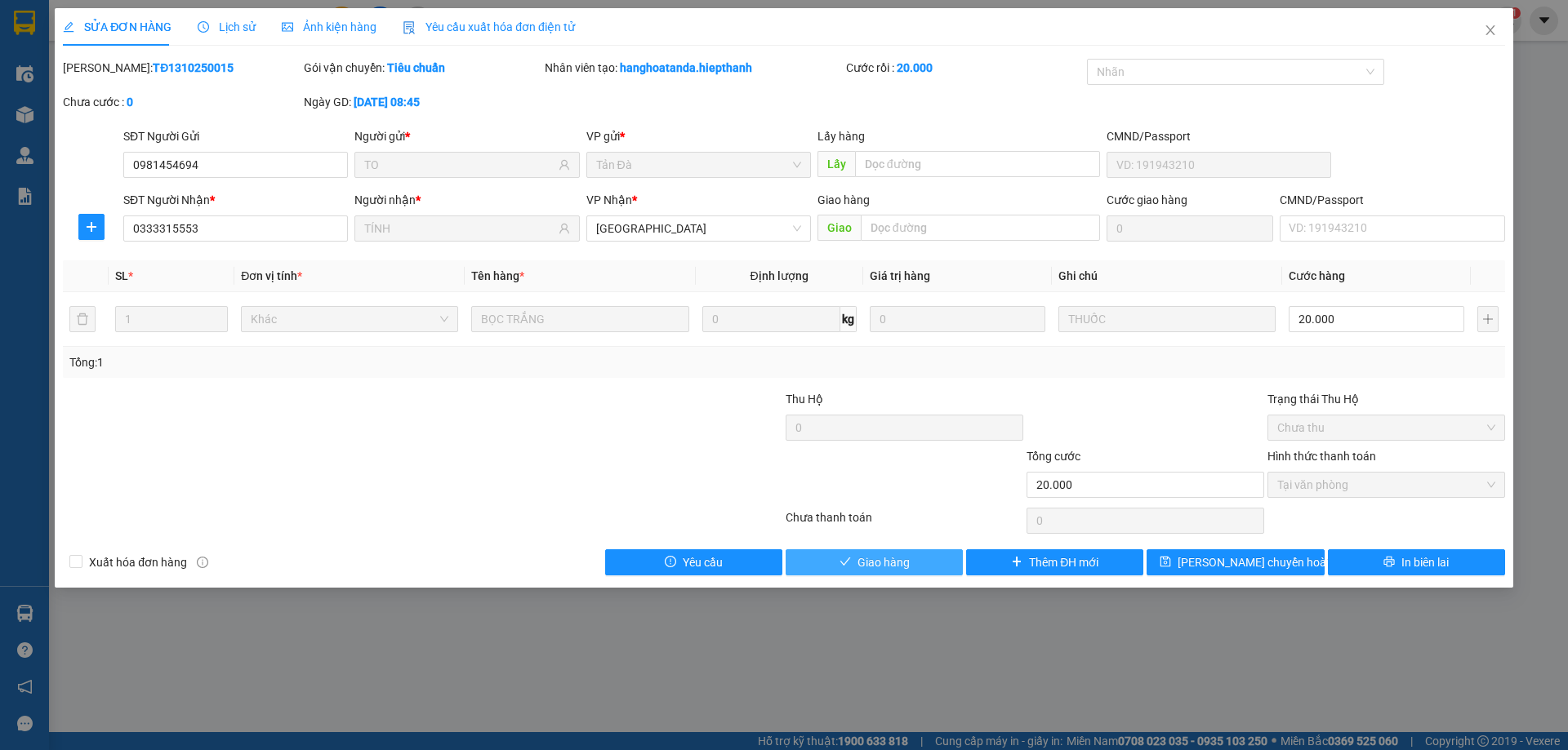
click at [911, 560] on button "Giao hàng" at bounding box center [873, 563] width 177 height 26
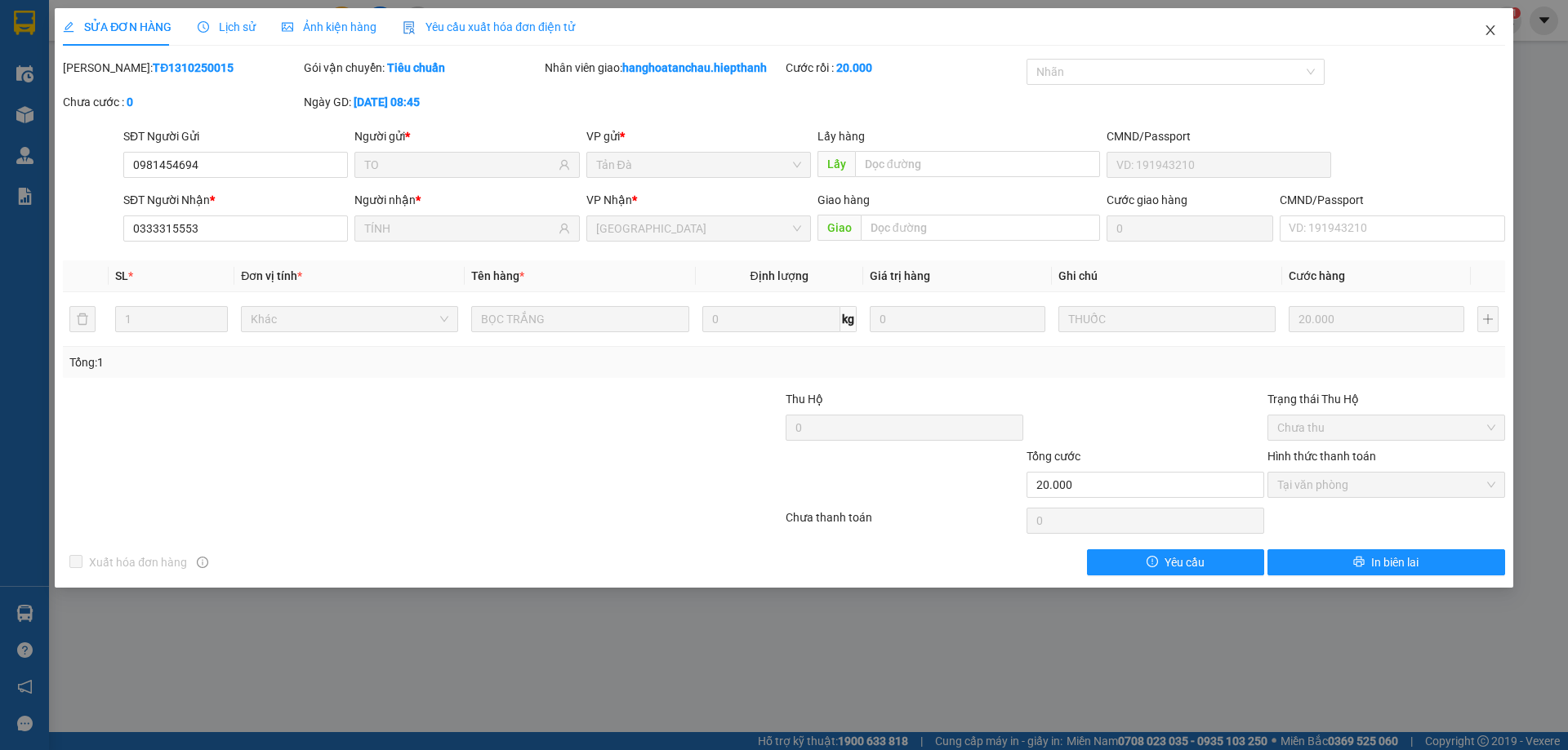
click at [1487, 25] on icon "close" at bounding box center [1490, 30] width 13 height 13
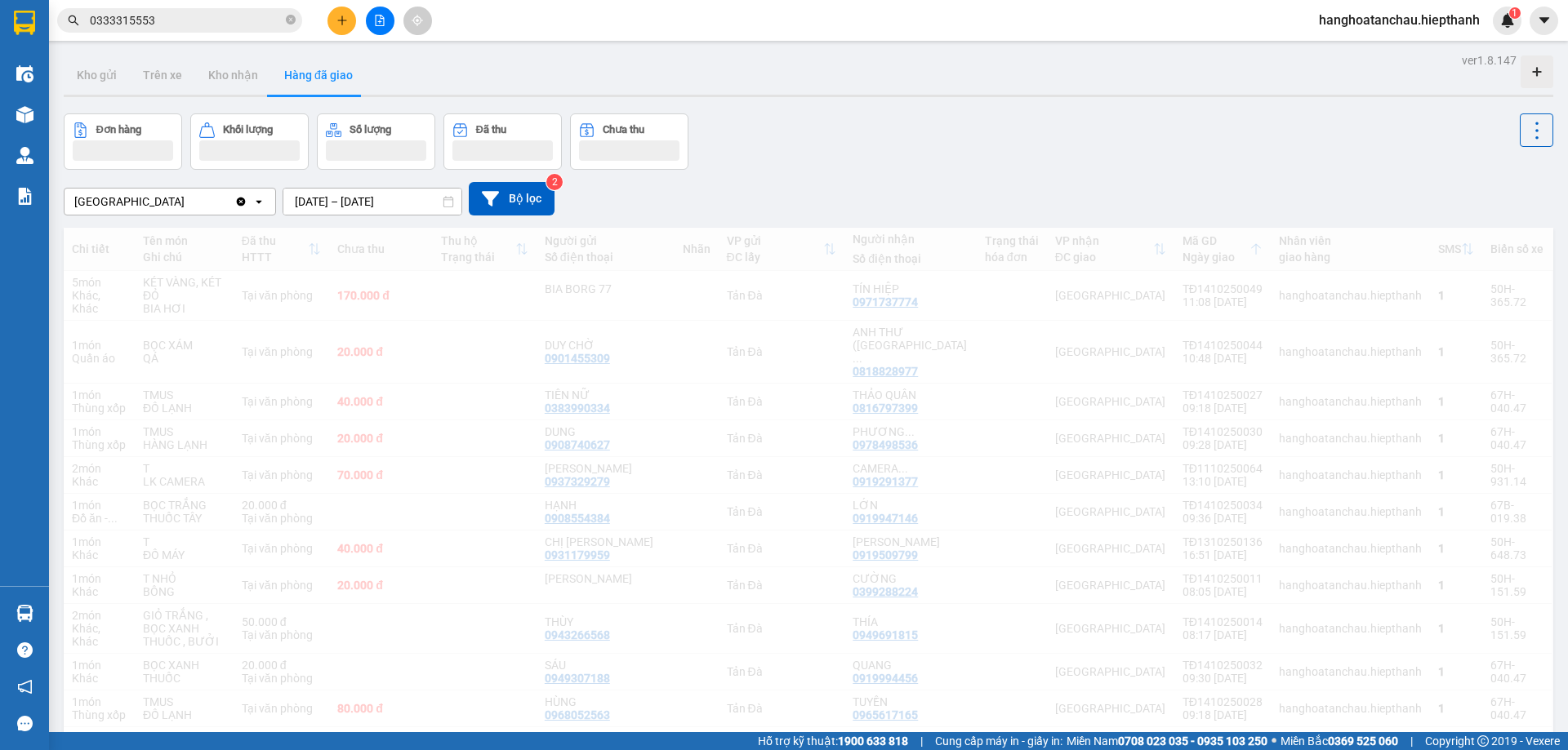
click at [181, 27] on input "0333315553" at bounding box center [186, 20] width 193 height 18
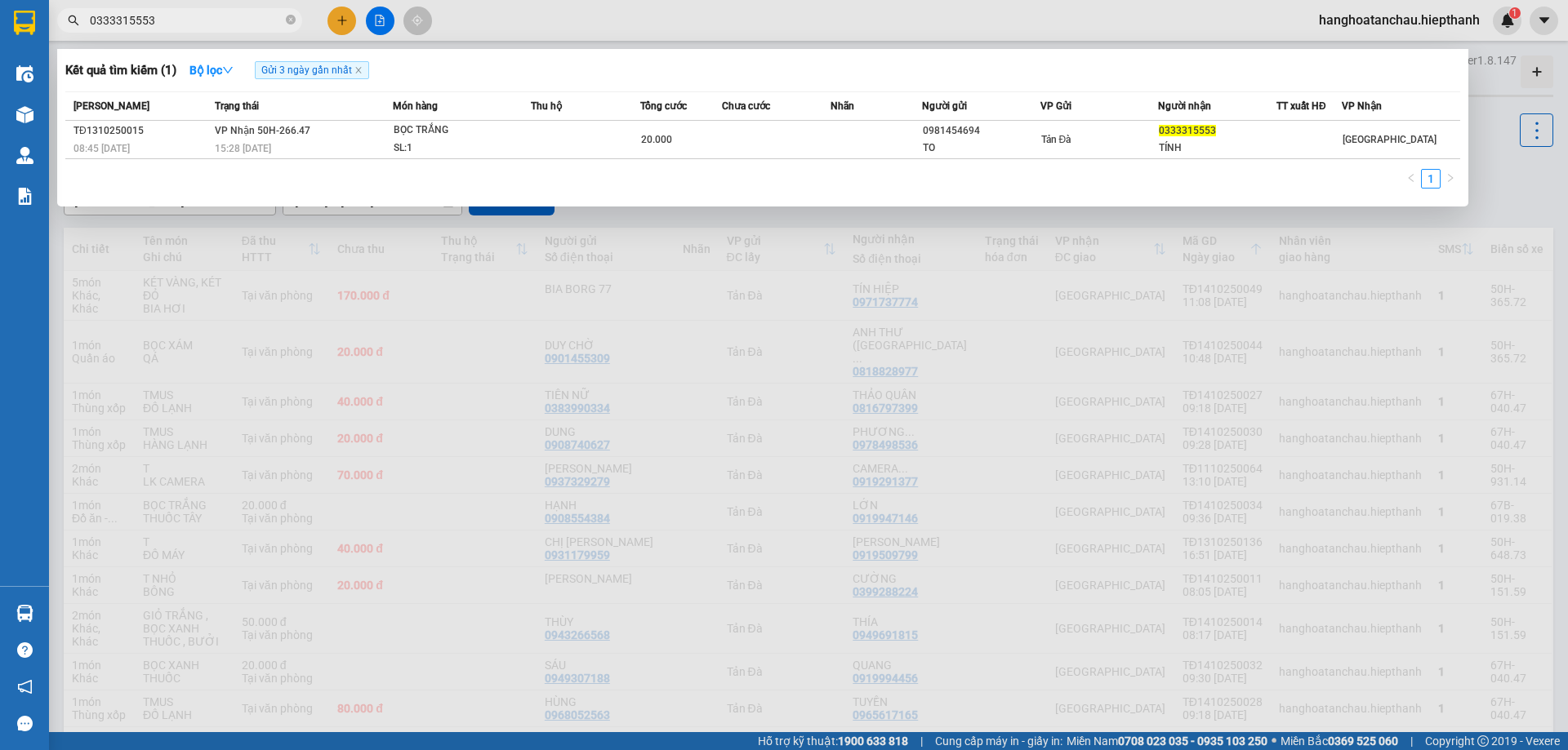
click at [181, 27] on input "0333315553" at bounding box center [186, 20] width 193 height 18
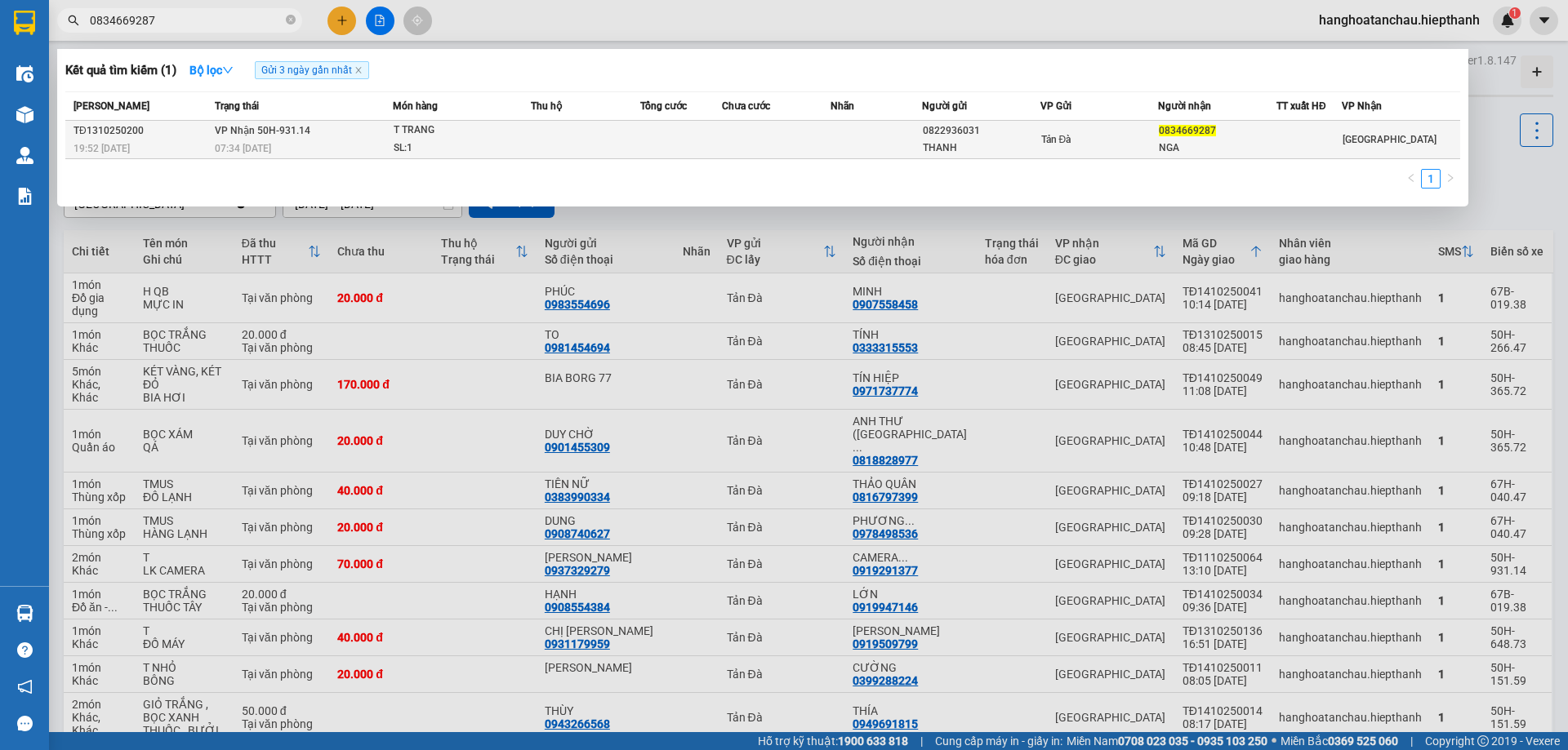
type input "0834669287"
click at [391, 137] on td "VP Nhận 50H-931.14 07:34 - 14/10" at bounding box center [302, 140] width 182 height 38
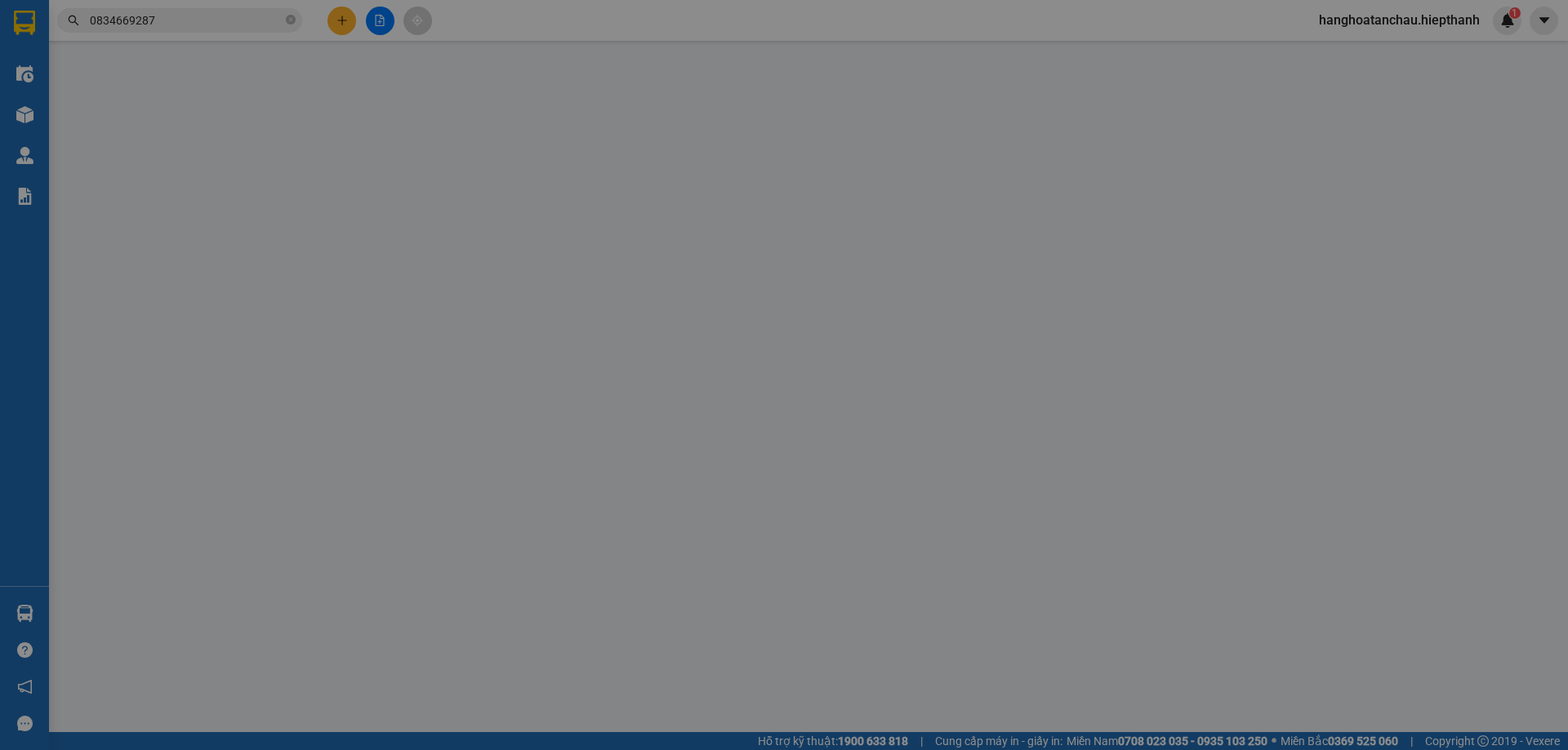
type input "0822936031"
type input "THANH"
type input "0834669287"
type input "NGA"
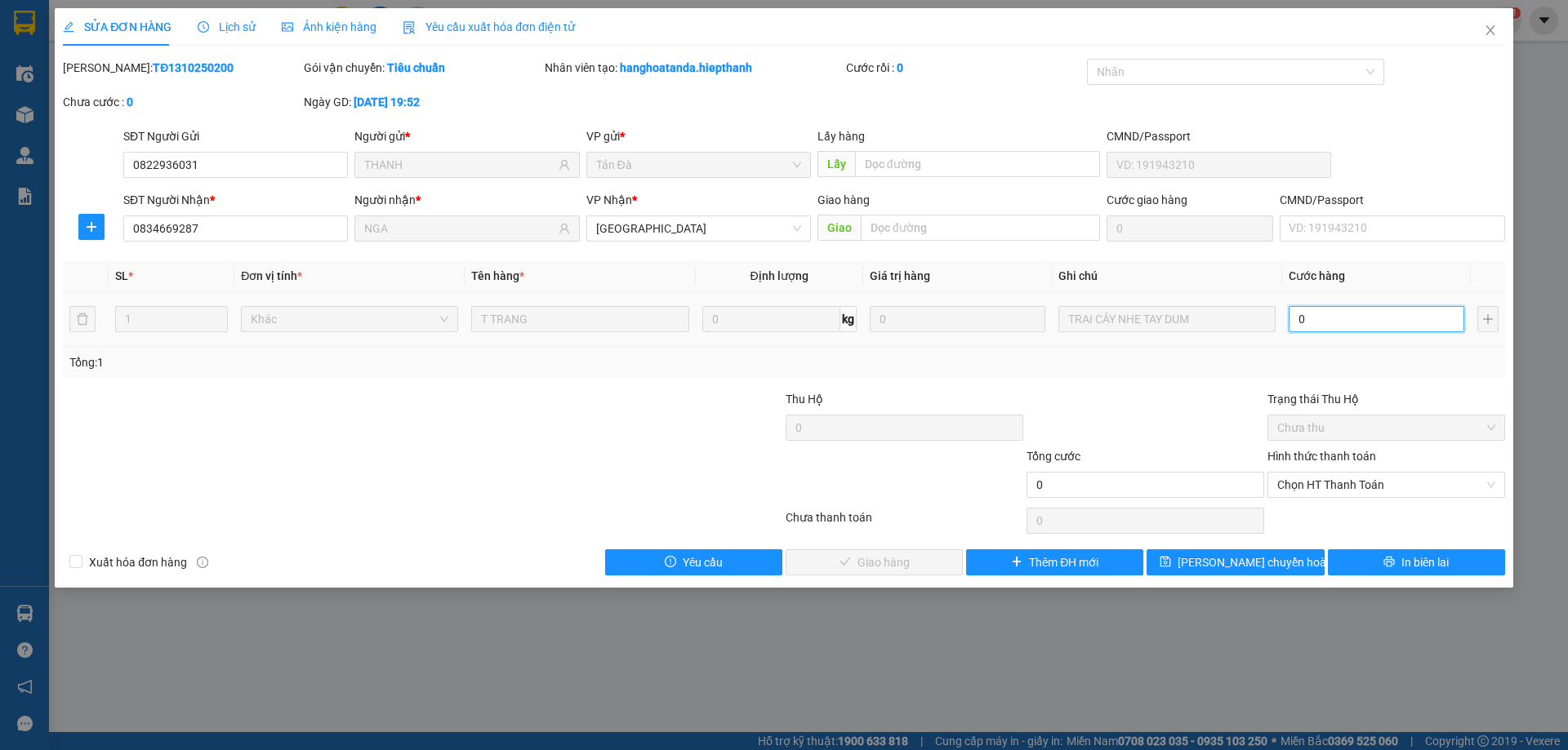
click at [1364, 319] on input "0" at bounding box center [1376, 319] width 176 height 26
type input "2"
type input "20"
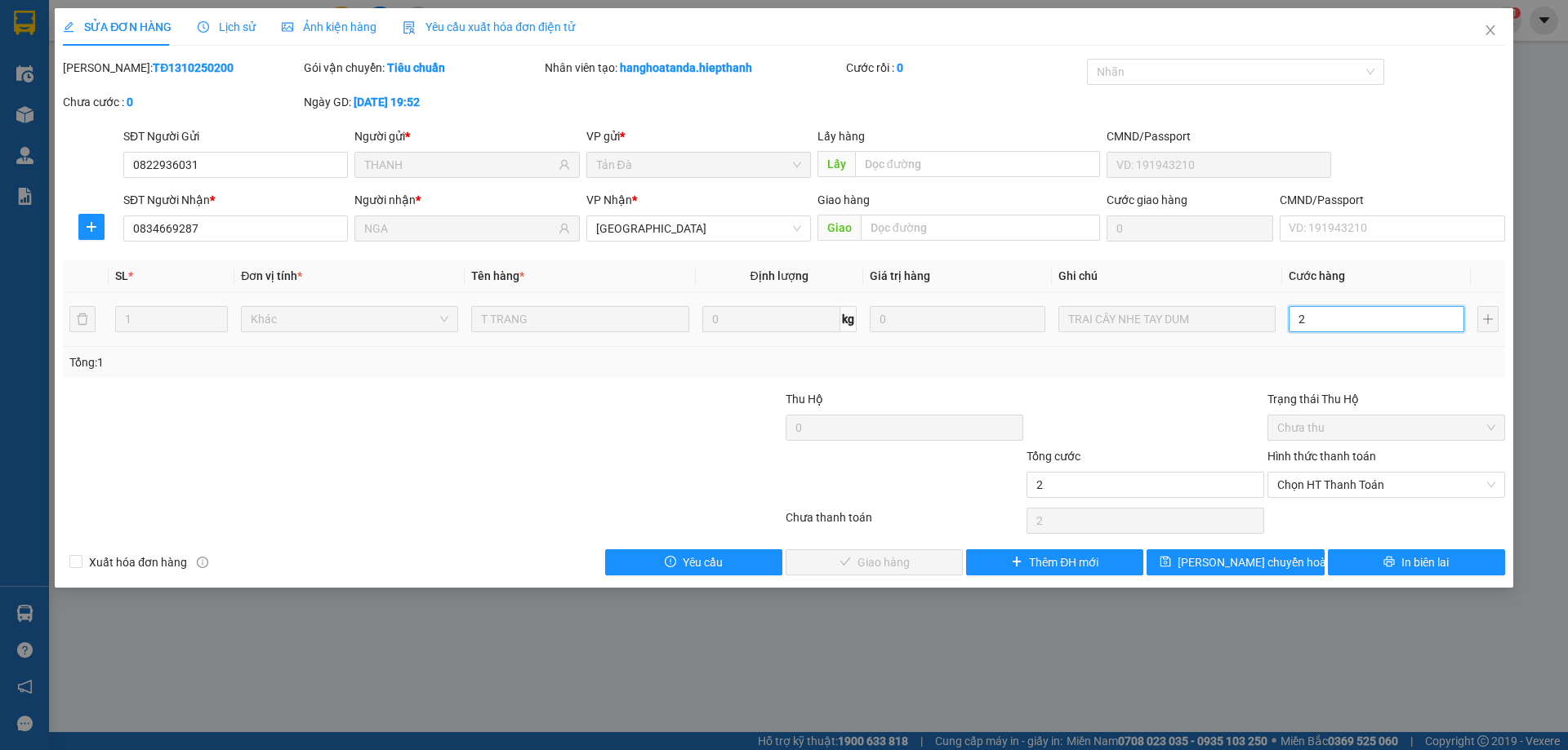
type input "20"
click at [1368, 493] on span "Chọn HT Thanh Toán" at bounding box center [1386, 485] width 218 height 25
type input "20"
type input "20.000"
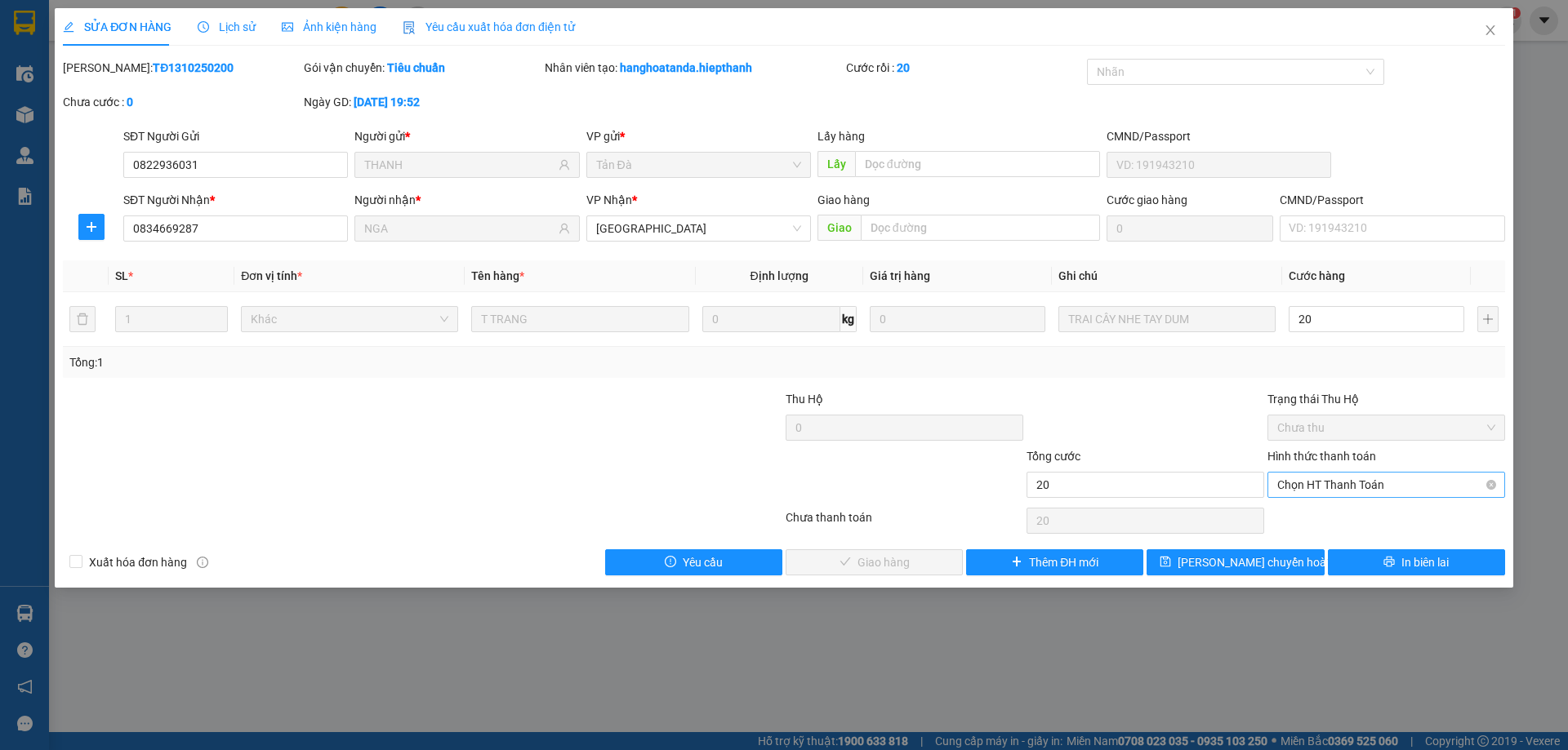
type input "20.000"
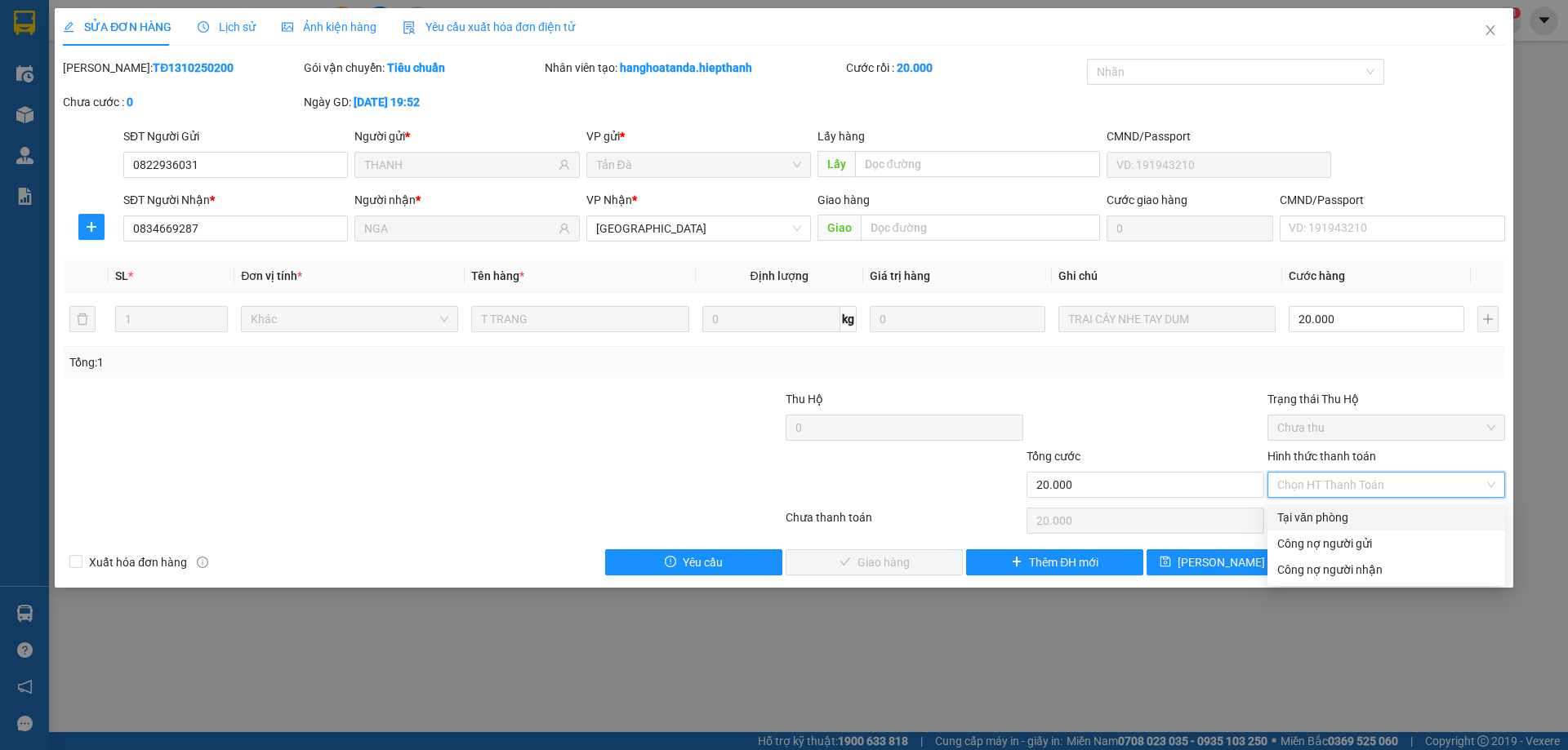
click at [1349, 522] on div "Tại văn phòng" at bounding box center [1386, 518] width 218 height 18
type input "0"
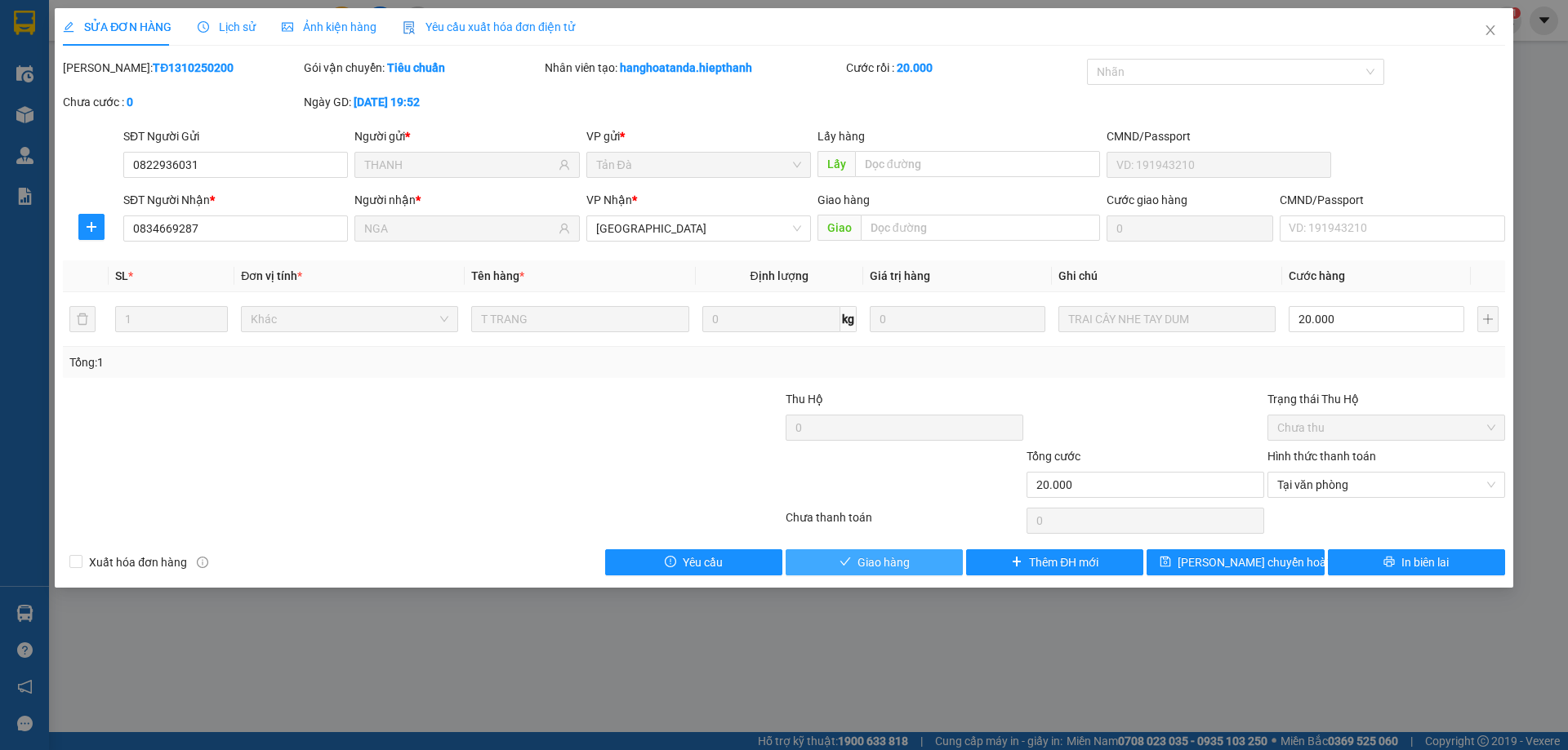
click at [891, 559] on span "Giao hàng" at bounding box center [883, 563] width 52 height 18
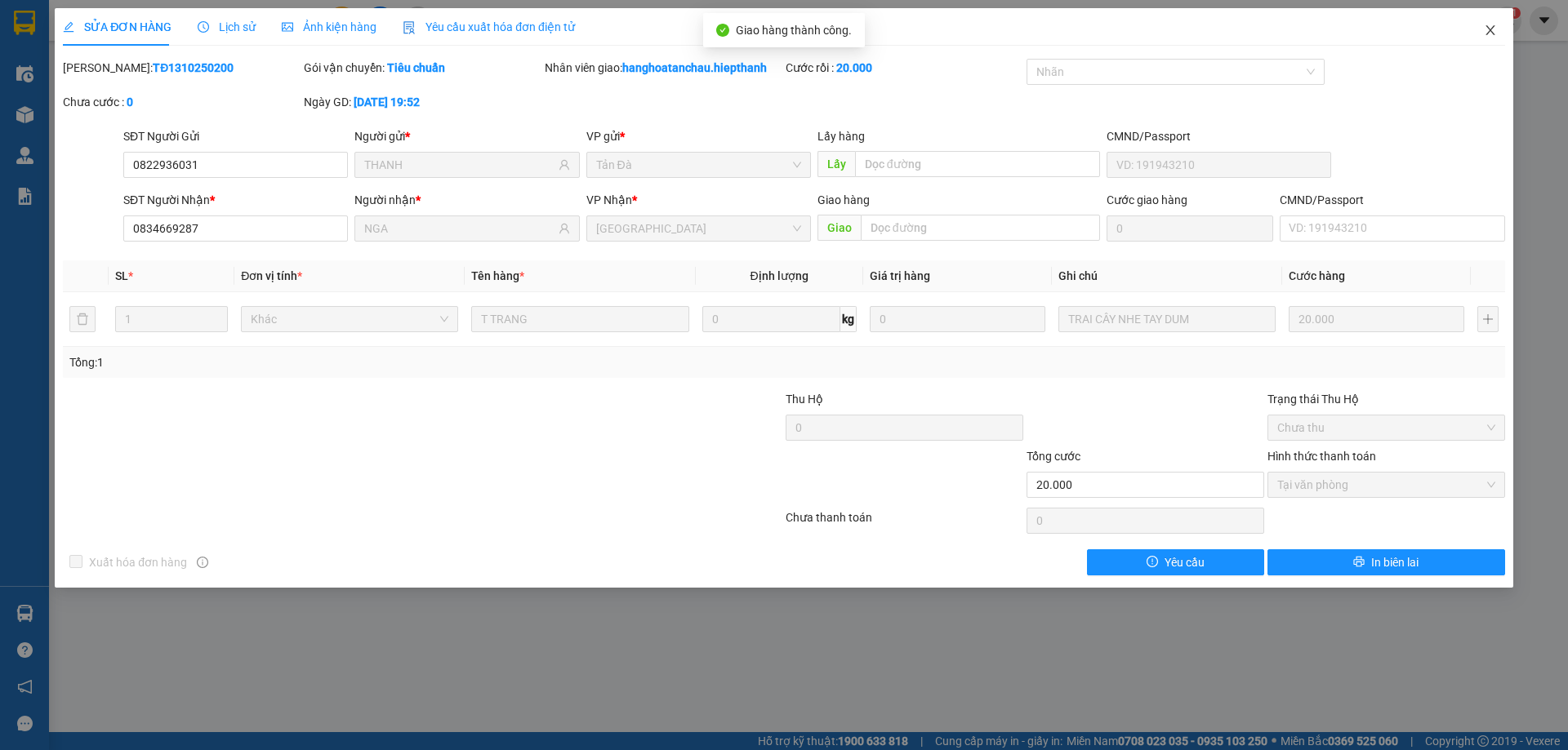
click at [1494, 30] on icon "close" at bounding box center [1490, 30] width 13 height 13
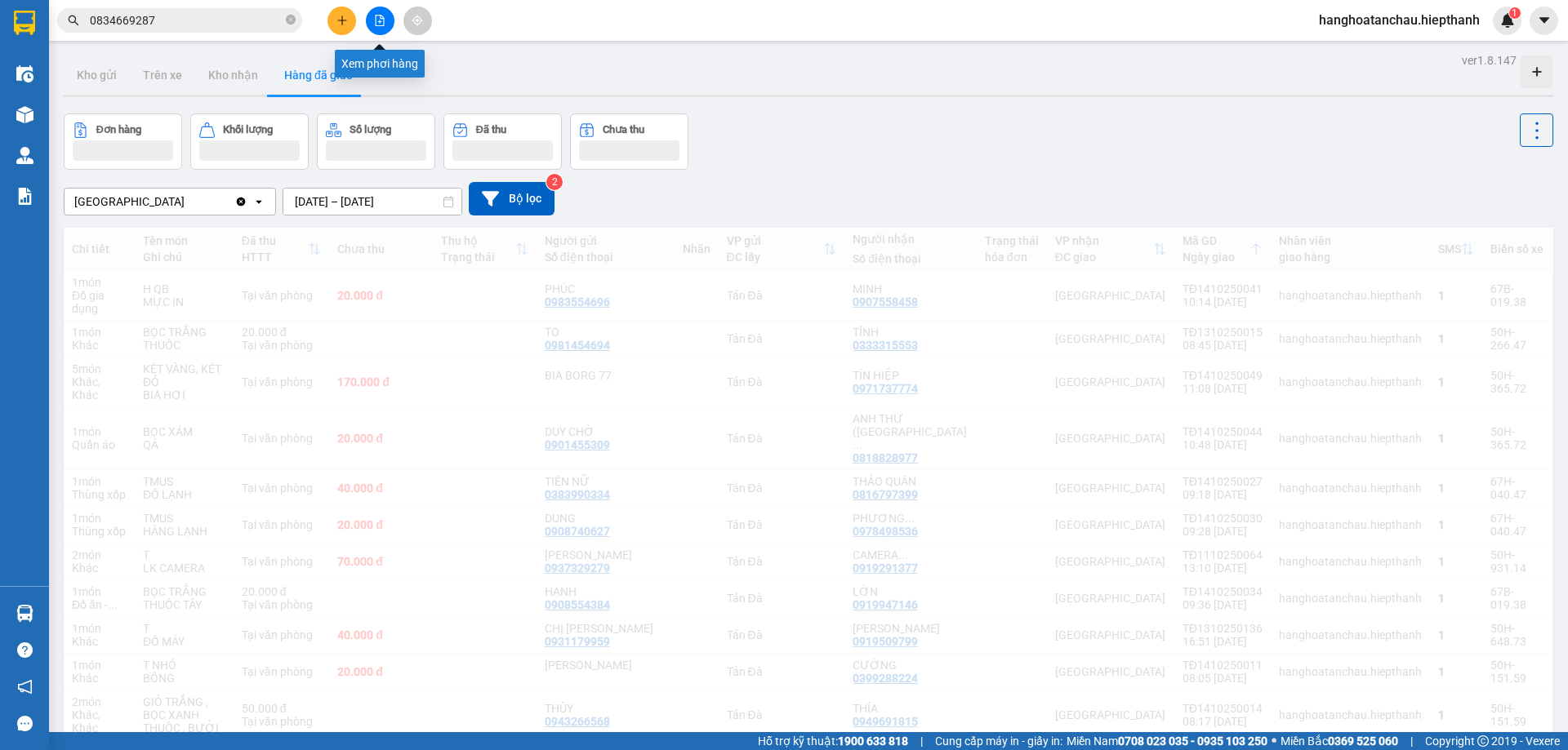
click at [381, 18] on icon "file-add" at bounding box center [380, 20] width 9 height 11
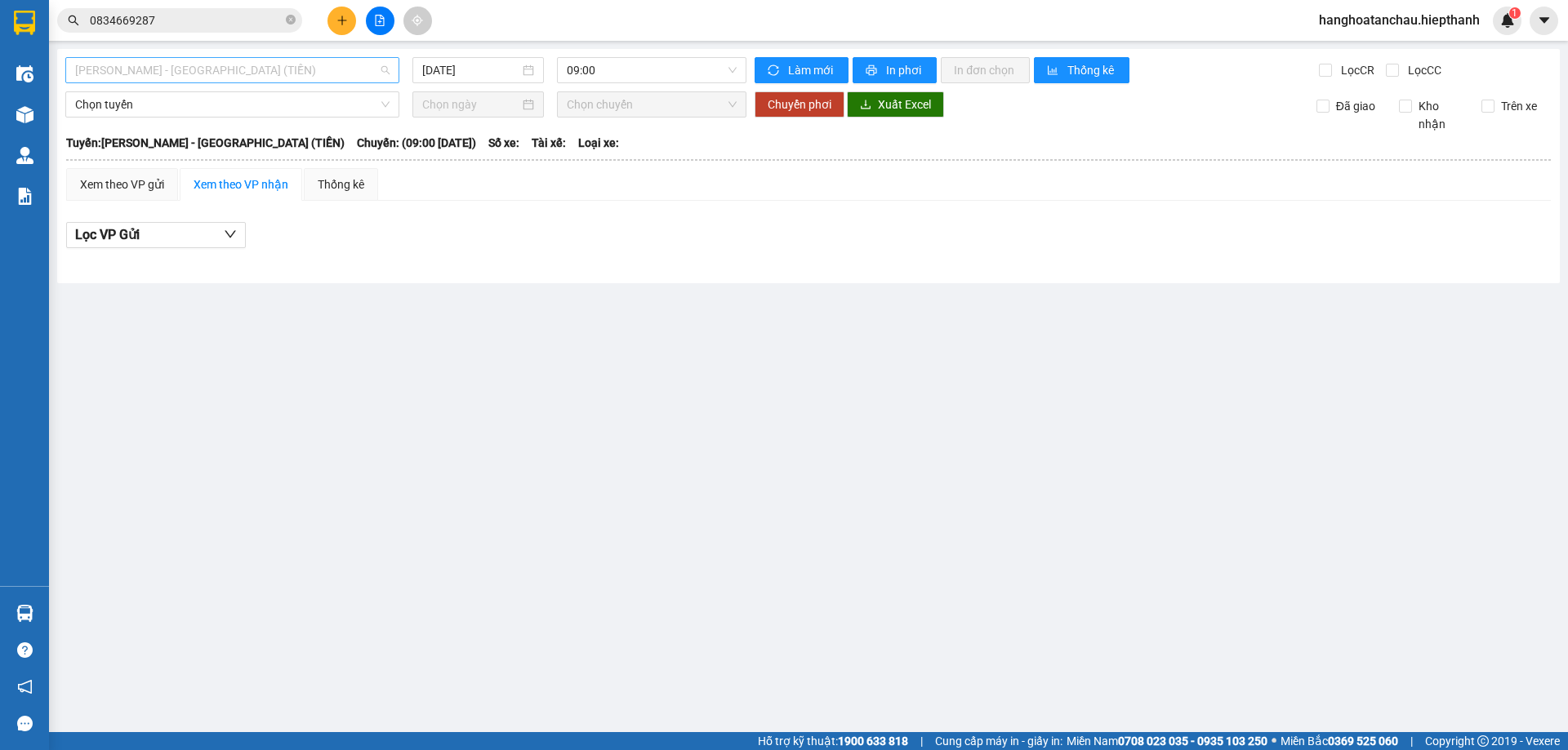
click at [254, 71] on span "Hồ Chí Minh - Tân Châu (TIỀN)" at bounding box center [232, 70] width 315 height 25
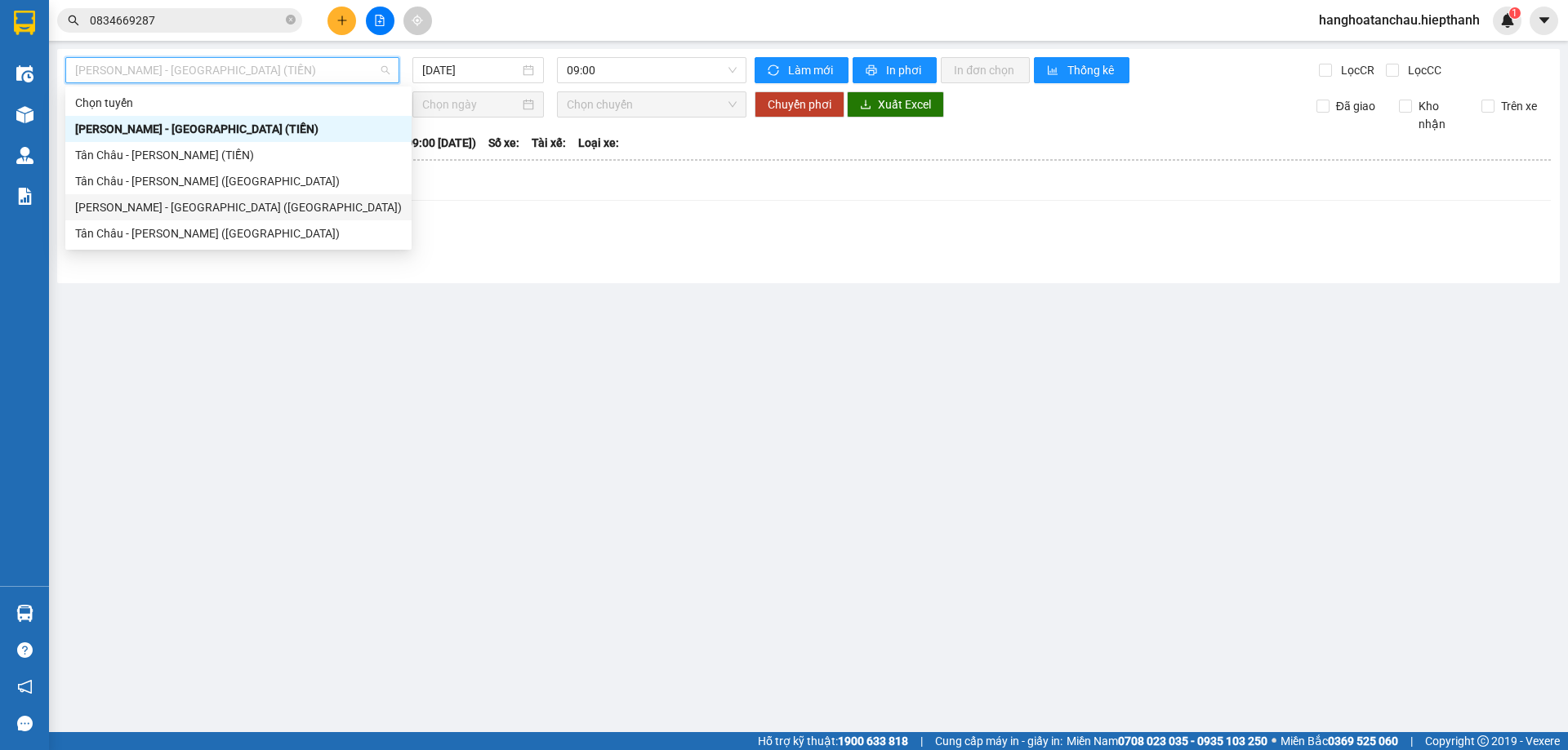
click at [226, 208] on div "Hồ Chí Minh - Tân Châu (Giường)" at bounding box center [239, 208] width 327 height 18
type input "14/10/2025"
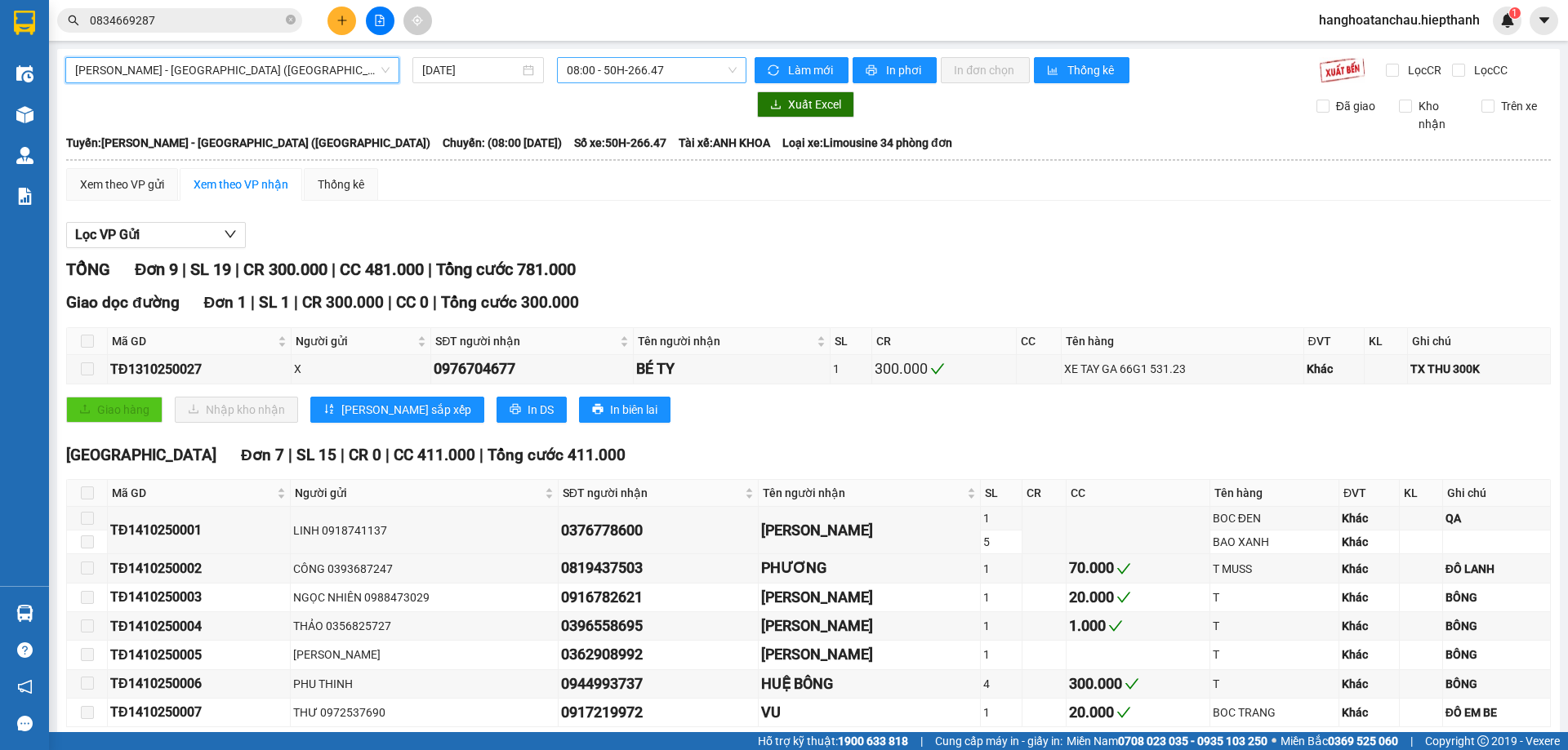
click at [597, 72] on span "08:00 - 50H-266.47" at bounding box center [652, 70] width 170 height 25
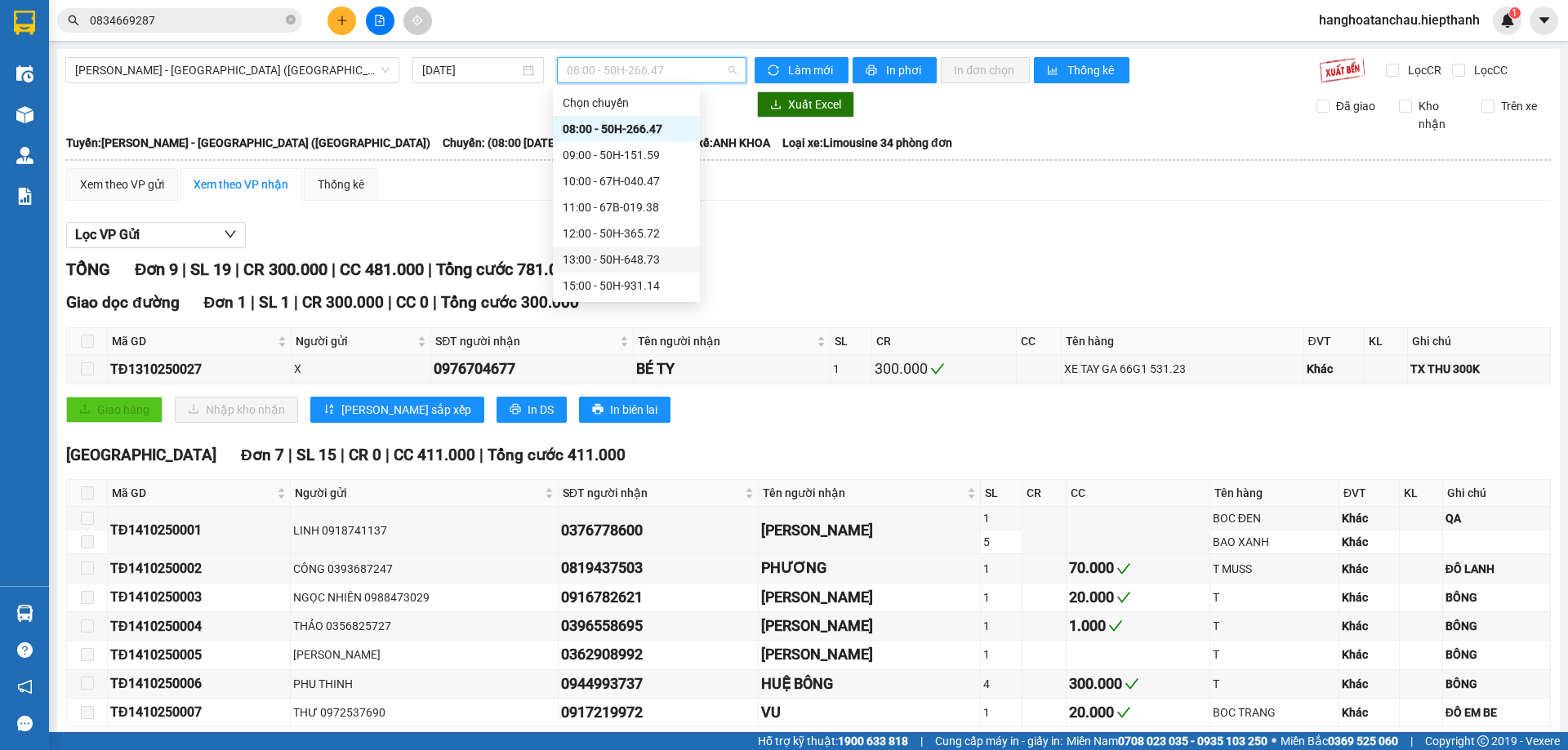
click at [607, 252] on div "13:00 - 50H-648.73" at bounding box center [627, 260] width 127 height 18
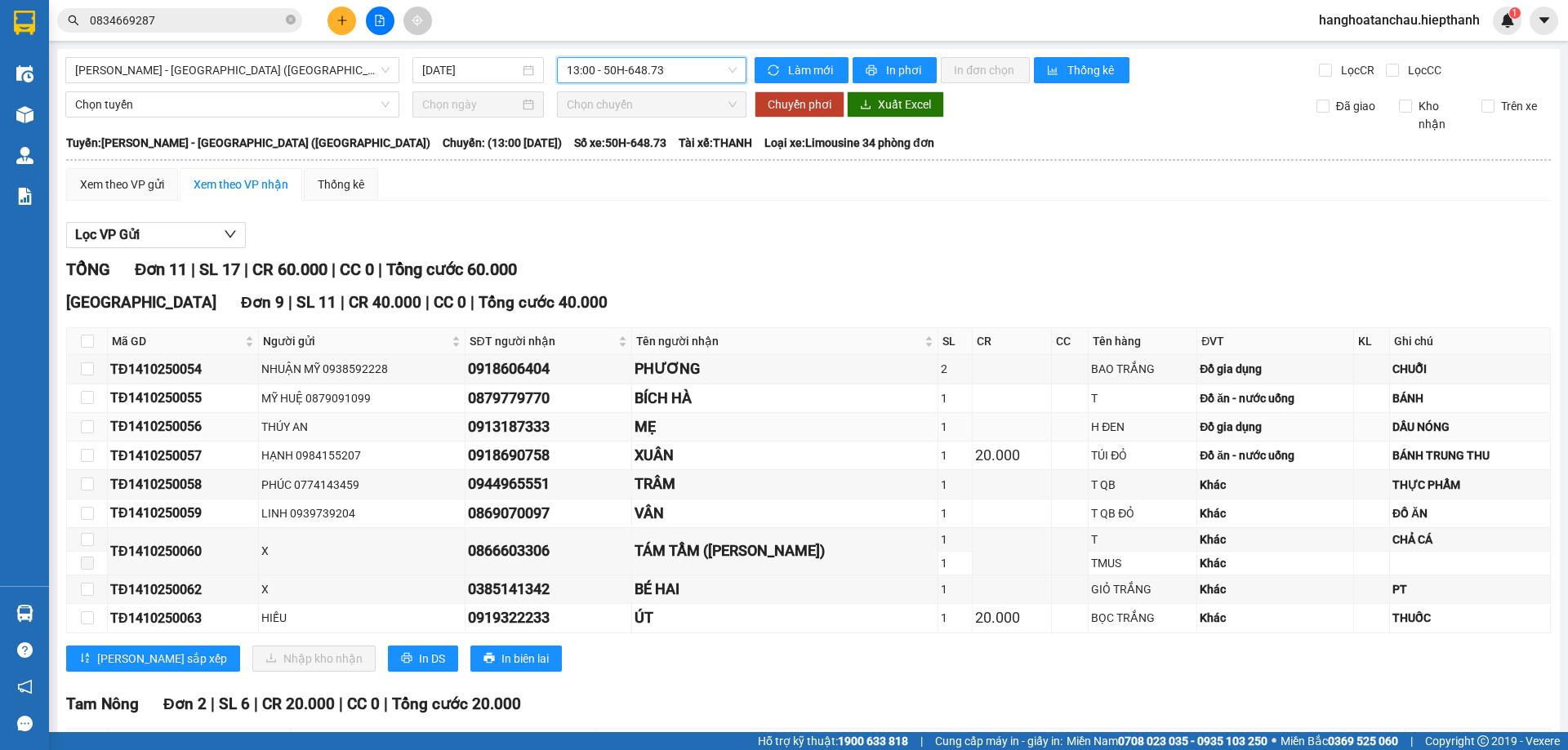
scroll to position [166, 0]
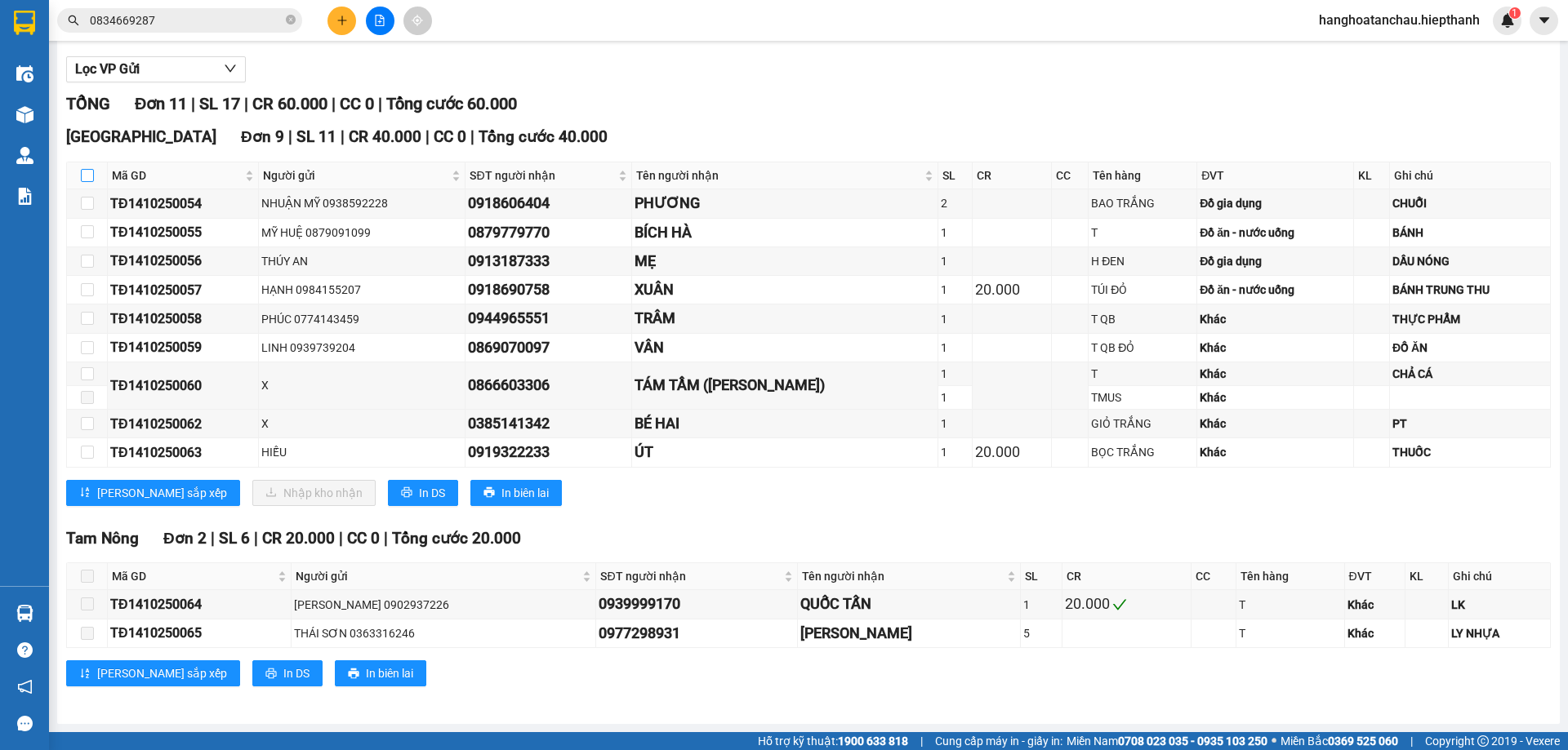
click at [87, 176] on input "checkbox" at bounding box center [87, 176] width 13 height 13
checkbox input "true"
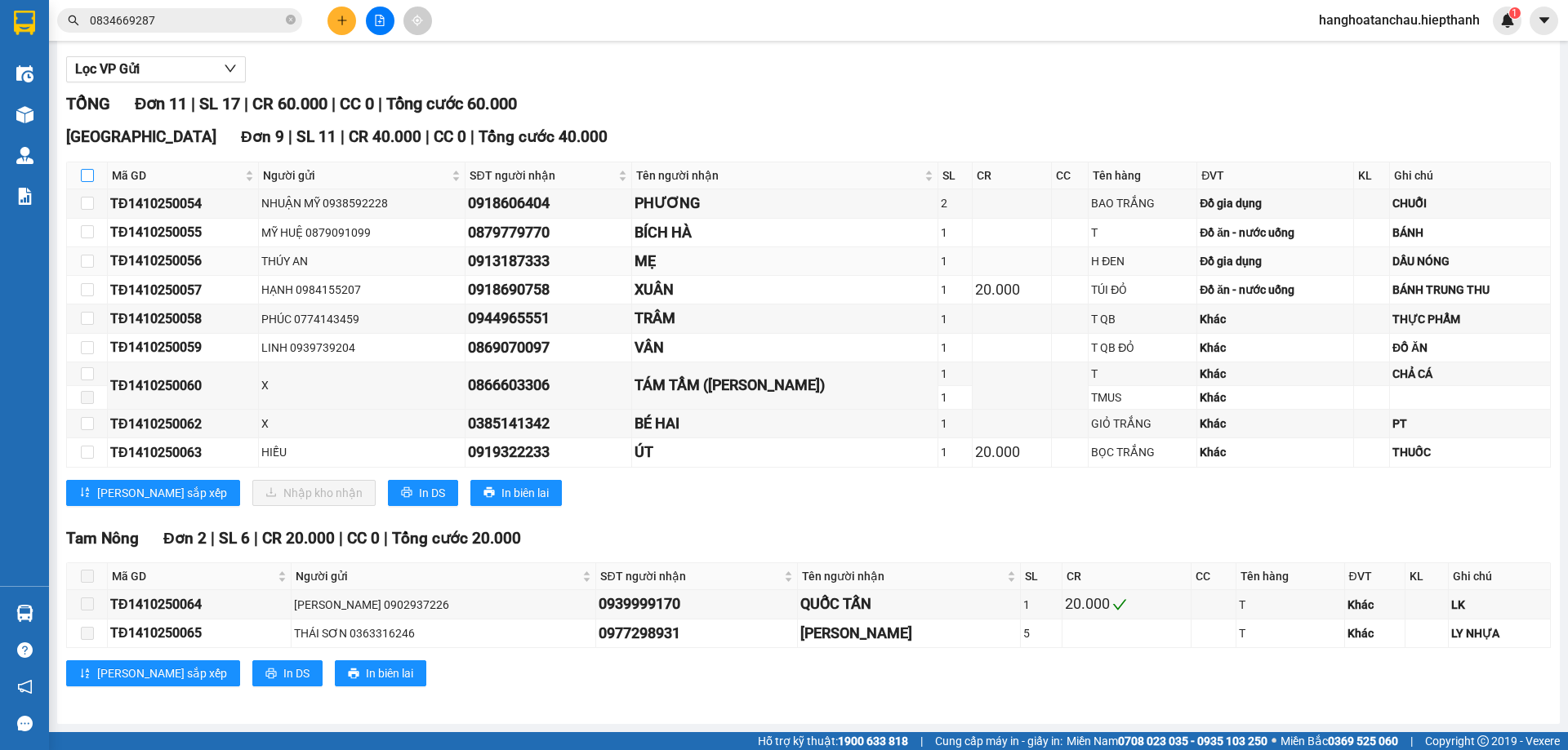
checkbox input "true"
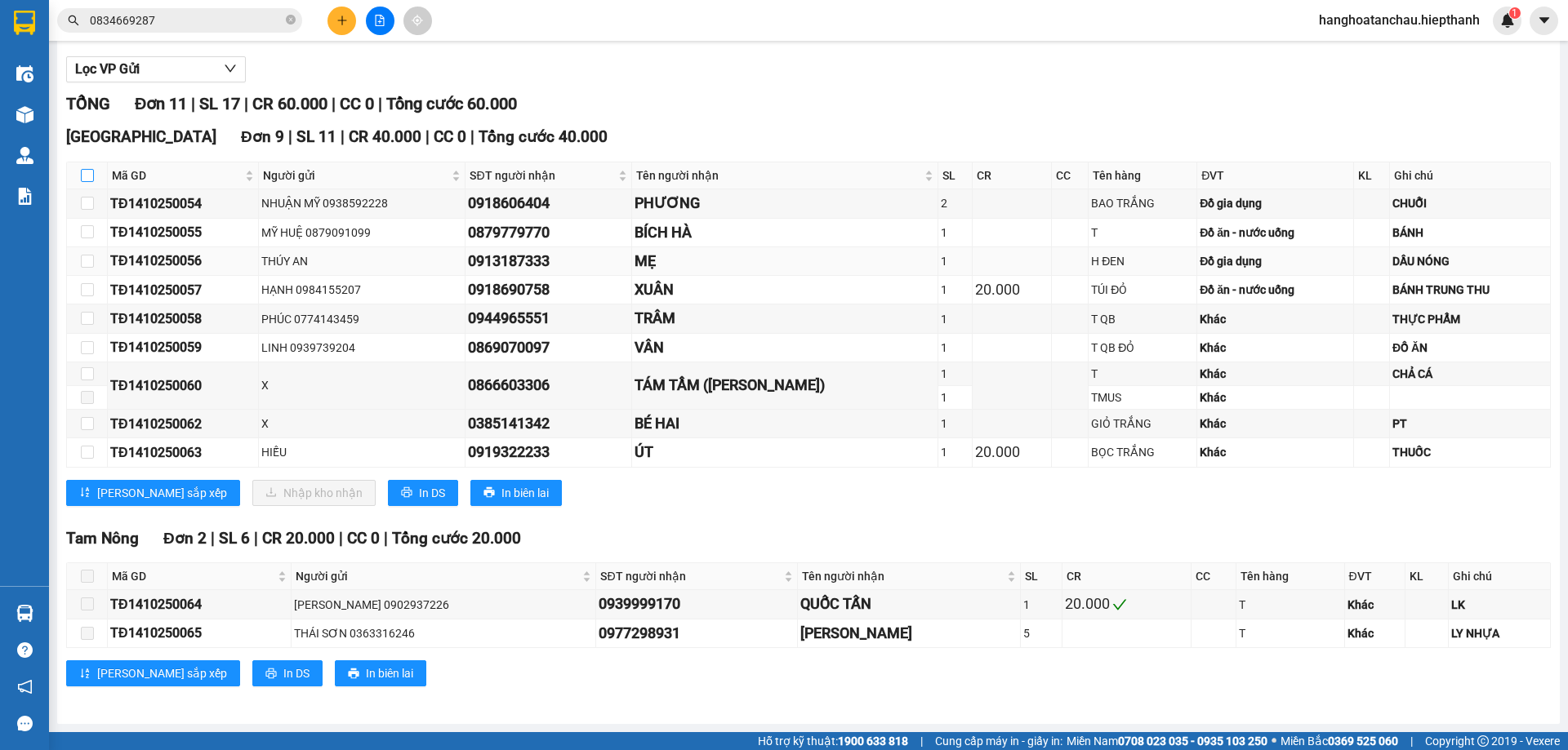
checkbox input "true"
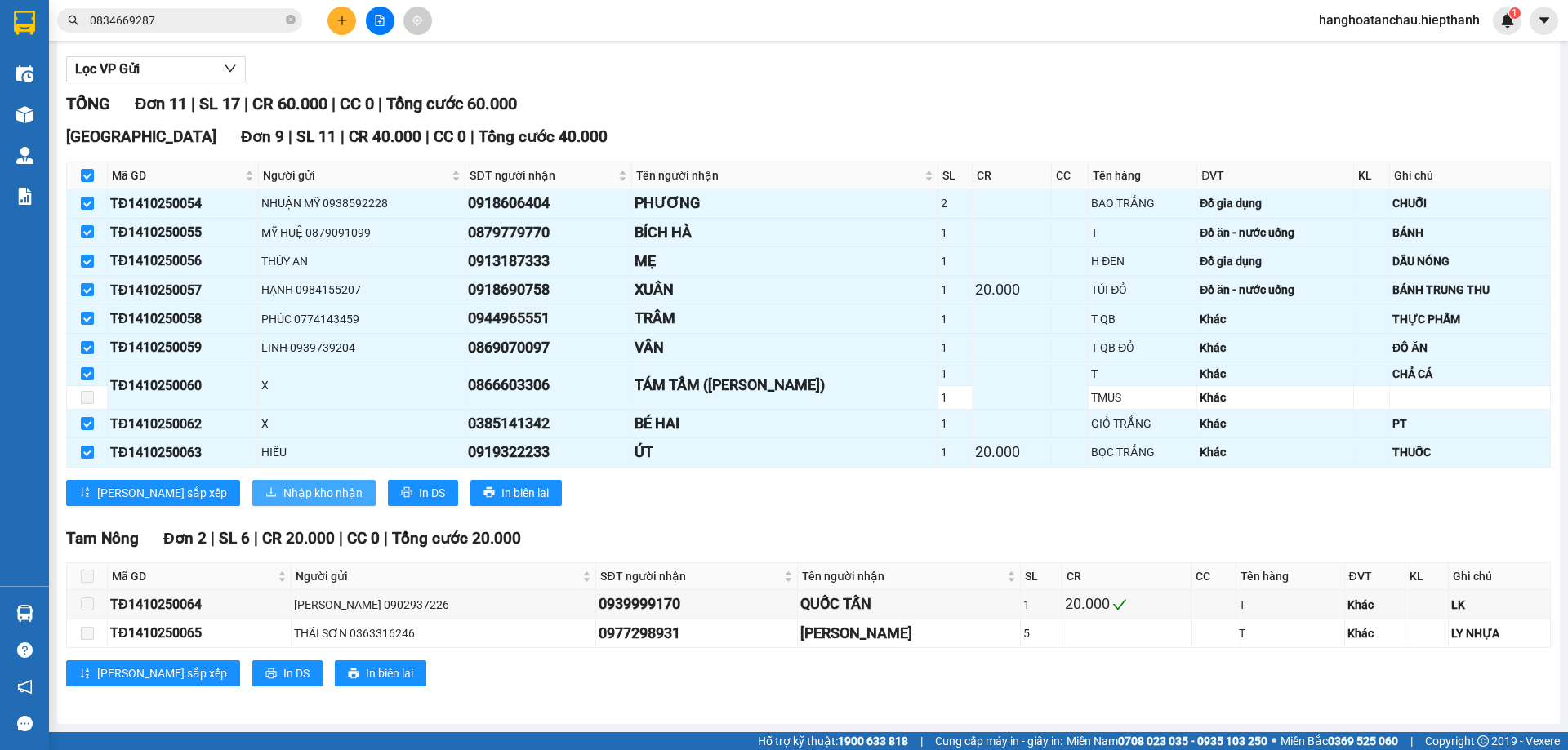
click at [284, 493] on span "Nhập kho nhận" at bounding box center [323, 493] width 79 height 18
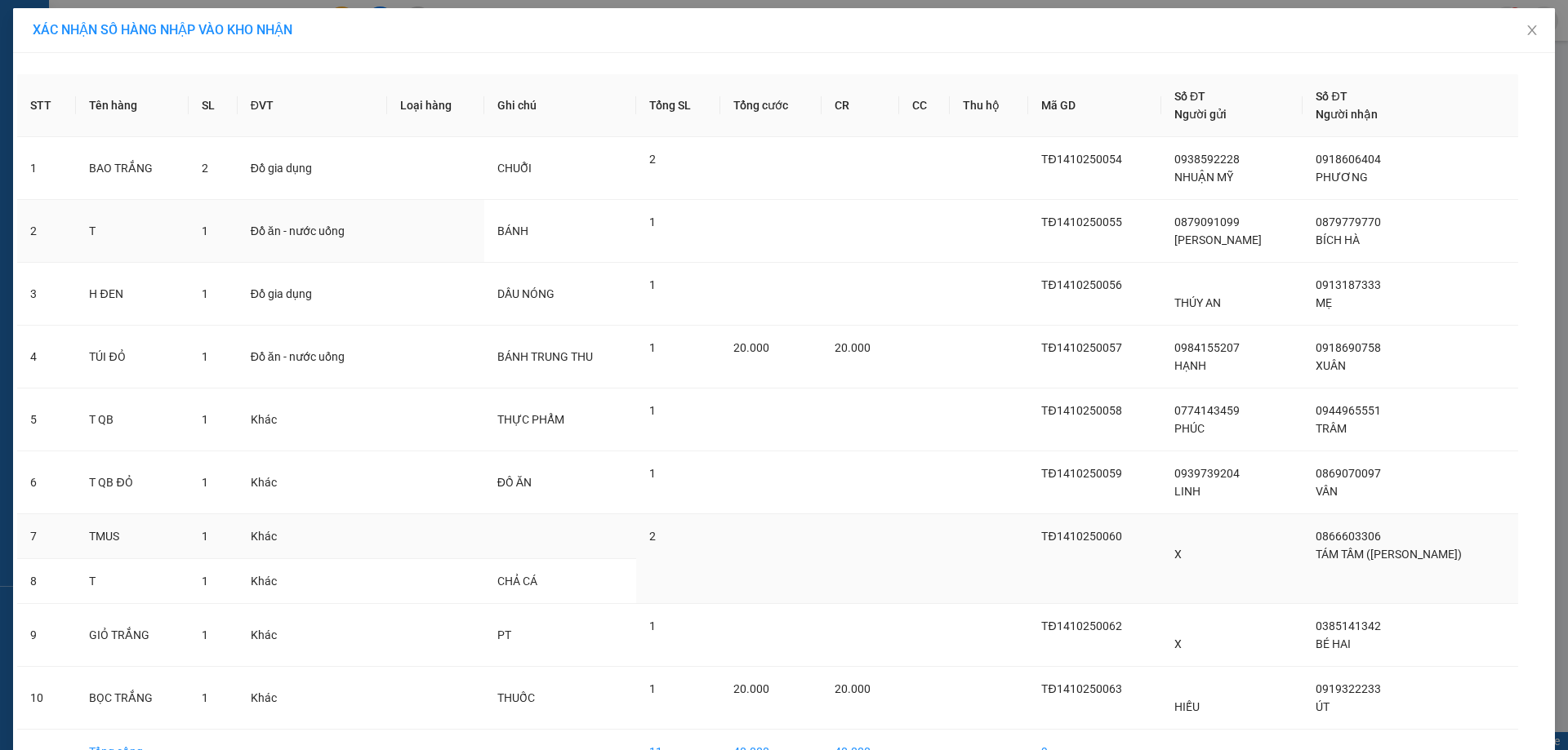
scroll to position [99, 0]
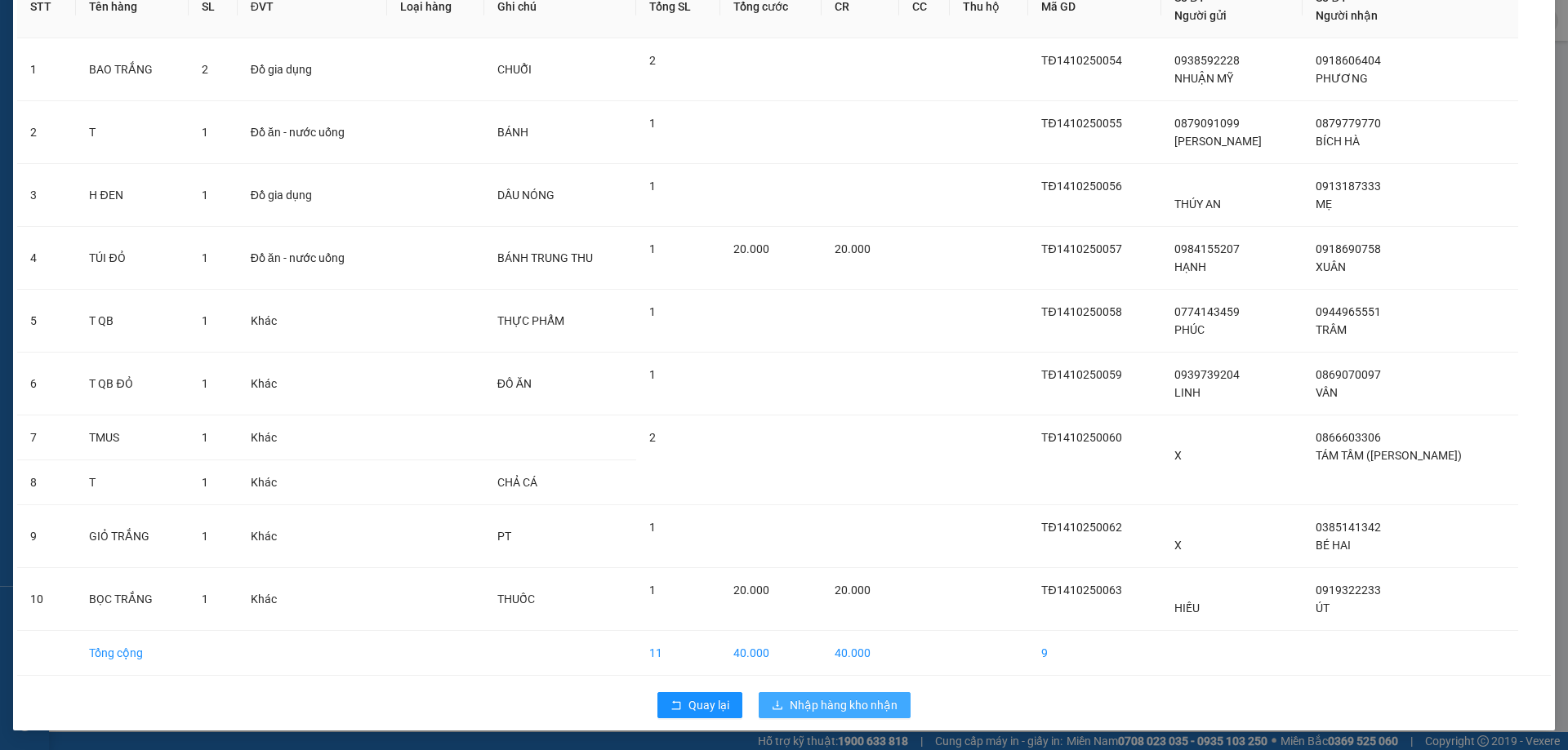
click at [847, 698] on span "Nhập hàng kho nhận" at bounding box center [843, 705] width 108 height 18
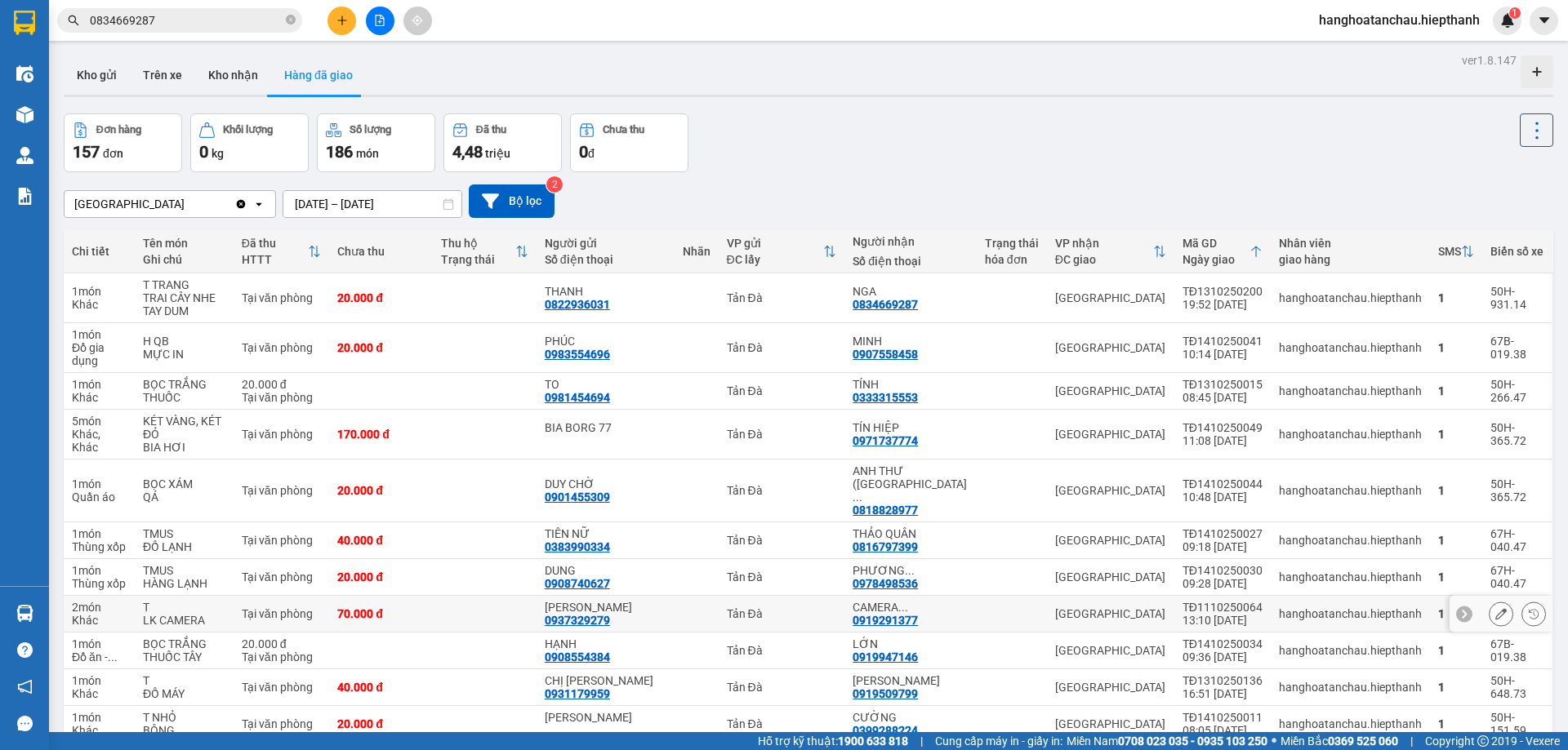
scroll to position [572, 0]
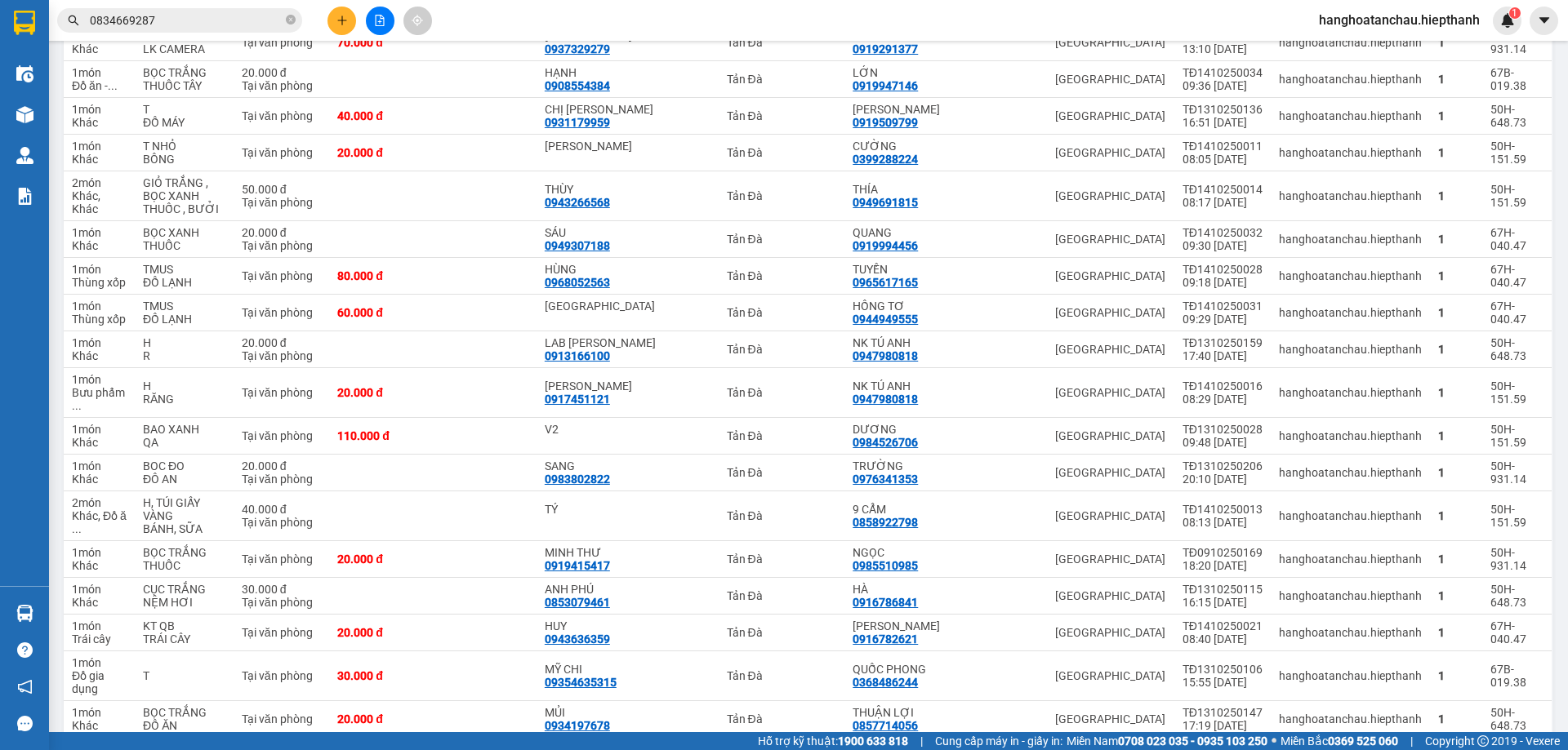
click at [288, 20] on icon "close-circle" at bounding box center [291, 20] width 10 height 10
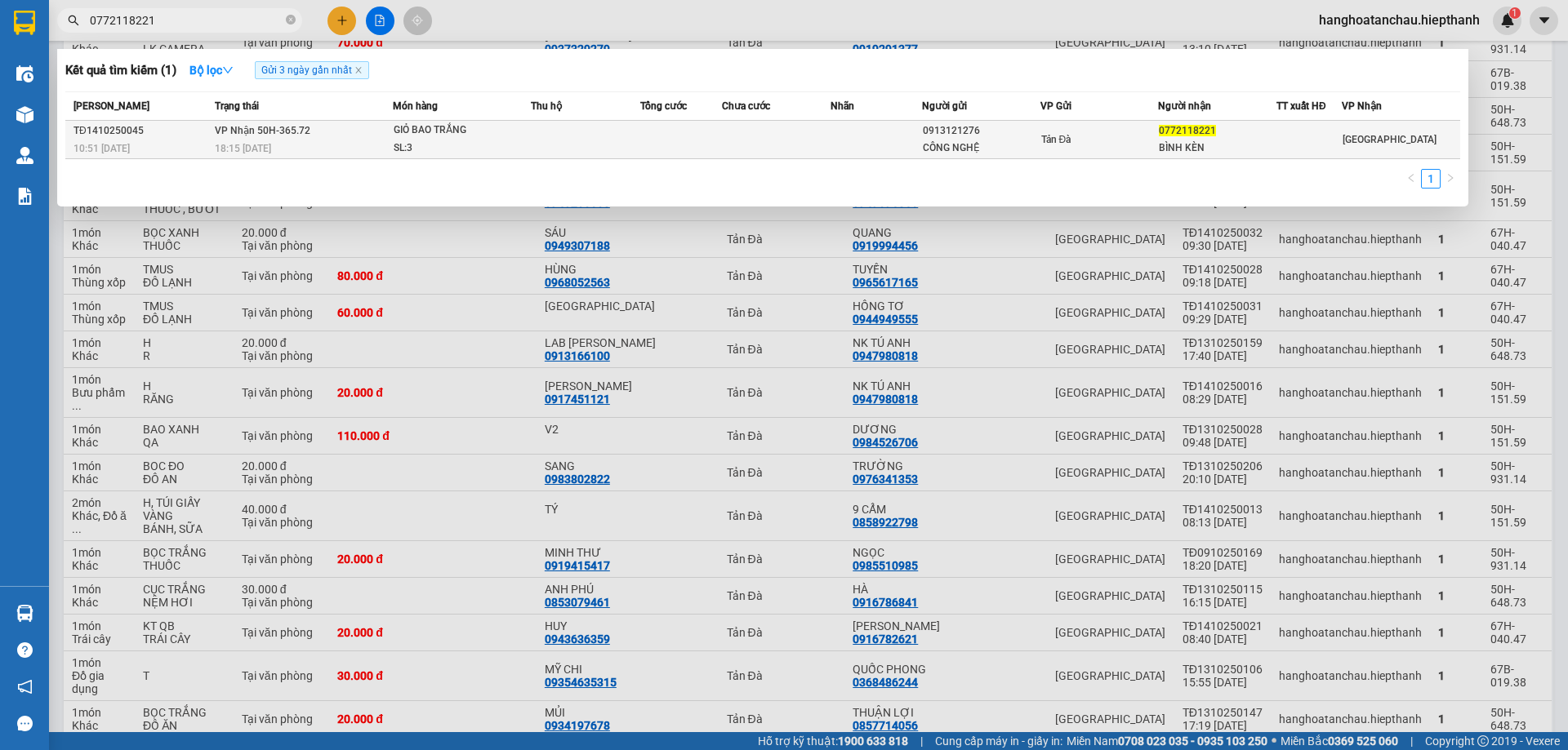
type input "0772118221"
click at [366, 137] on td "VP Nhận 50H-365.72 18:15 - 14/10" at bounding box center [302, 140] width 182 height 38
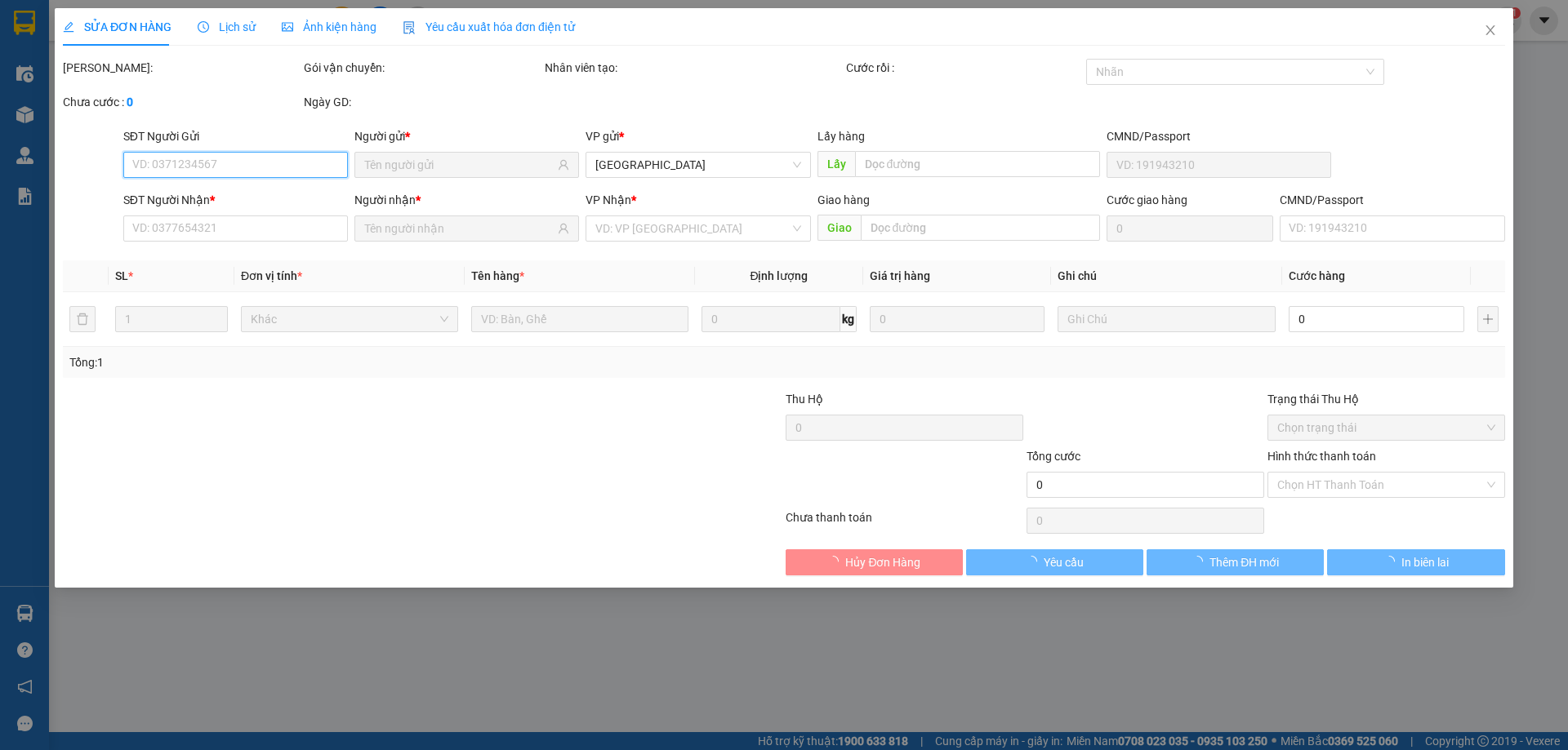
type input "0913121276"
type input "CÔNG NGHỆ"
type input "0772118221"
type input "BÌNH KÈN"
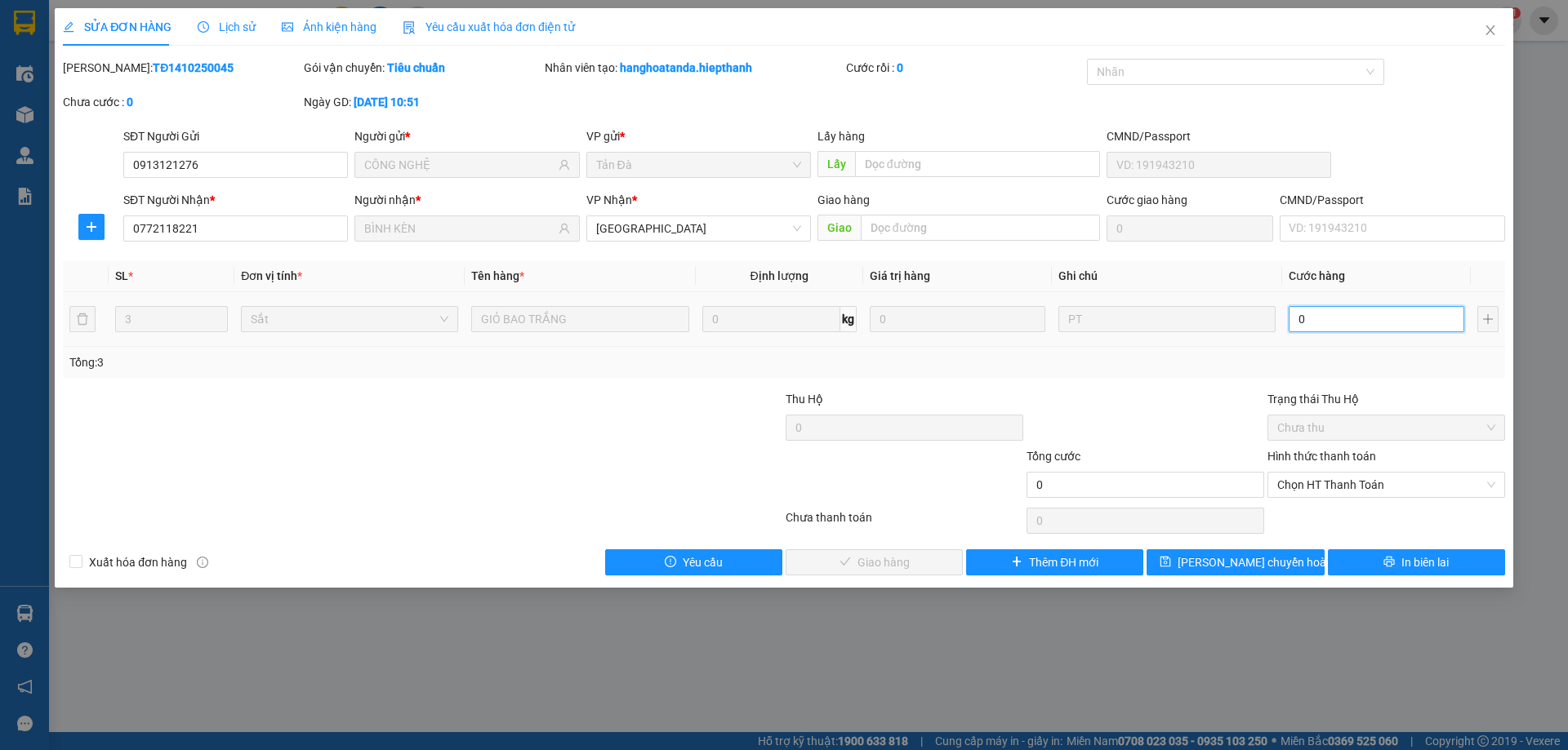
click at [1316, 326] on input "0" at bounding box center [1376, 319] width 176 height 26
type input "1"
type input "10"
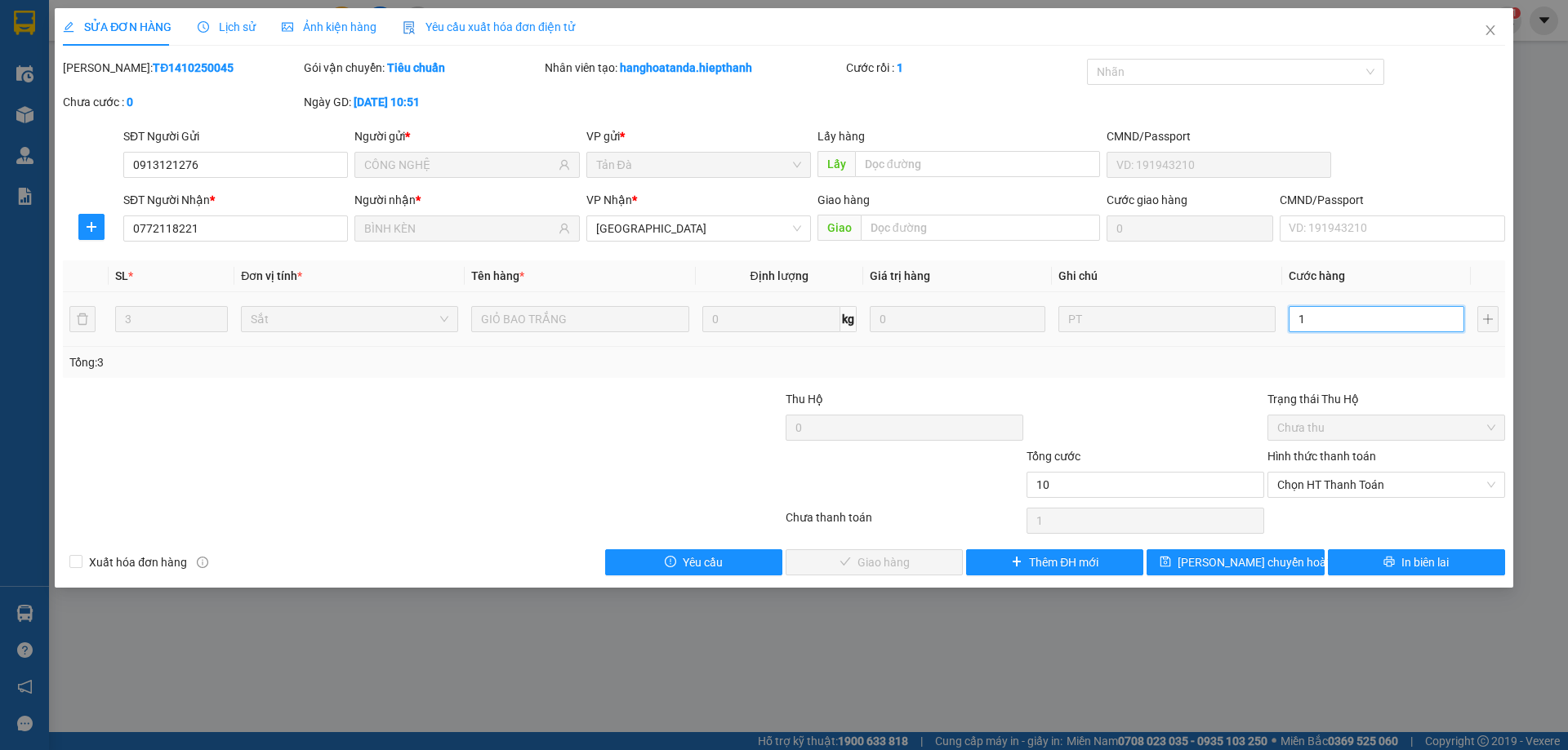
type input "10"
type input "100"
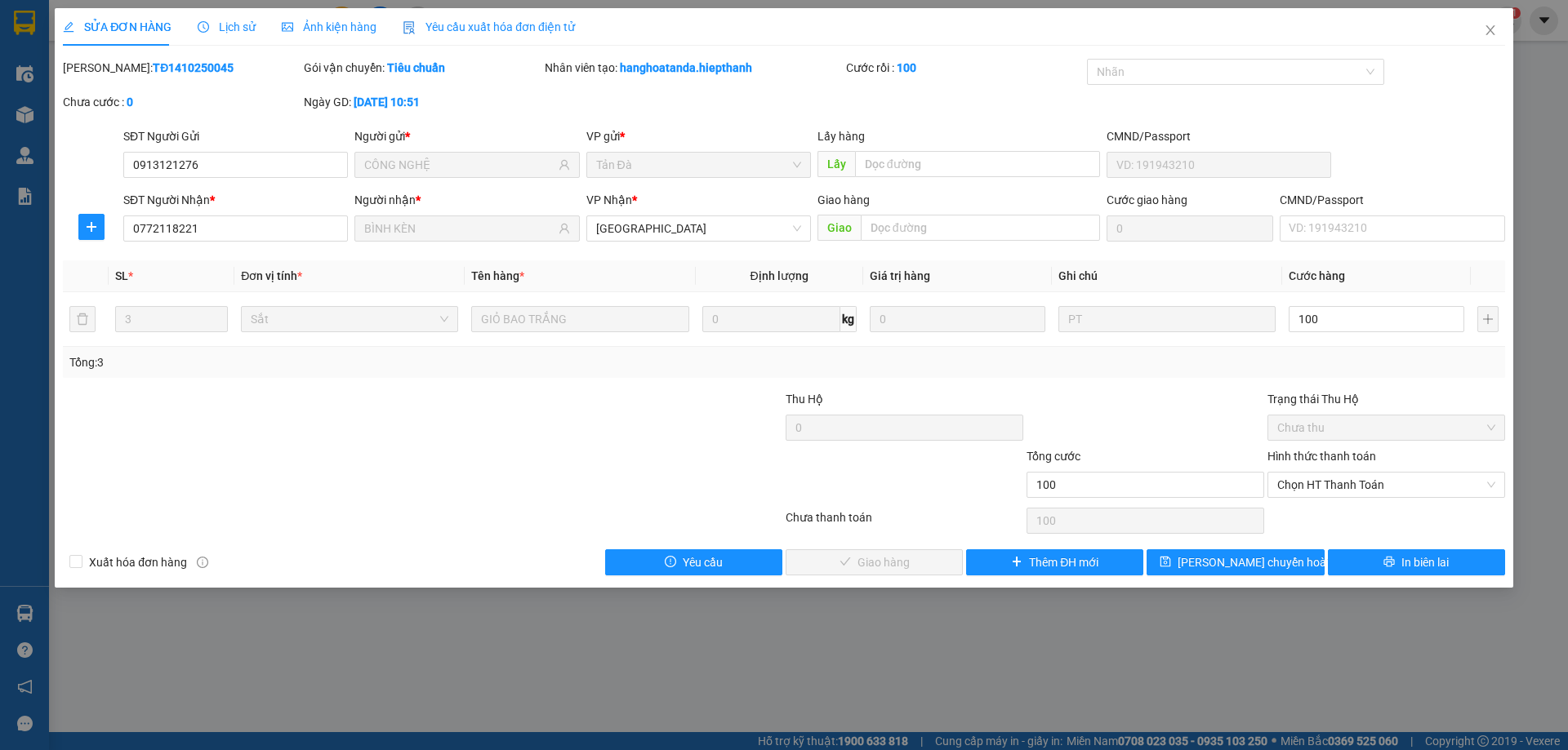
click at [1307, 376] on div "Tổng: 3" at bounding box center [784, 363] width 1442 height 31
type input "100.000"
click at [1321, 489] on span "Chọn HT Thanh Toán" at bounding box center [1386, 485] width 218 height 25
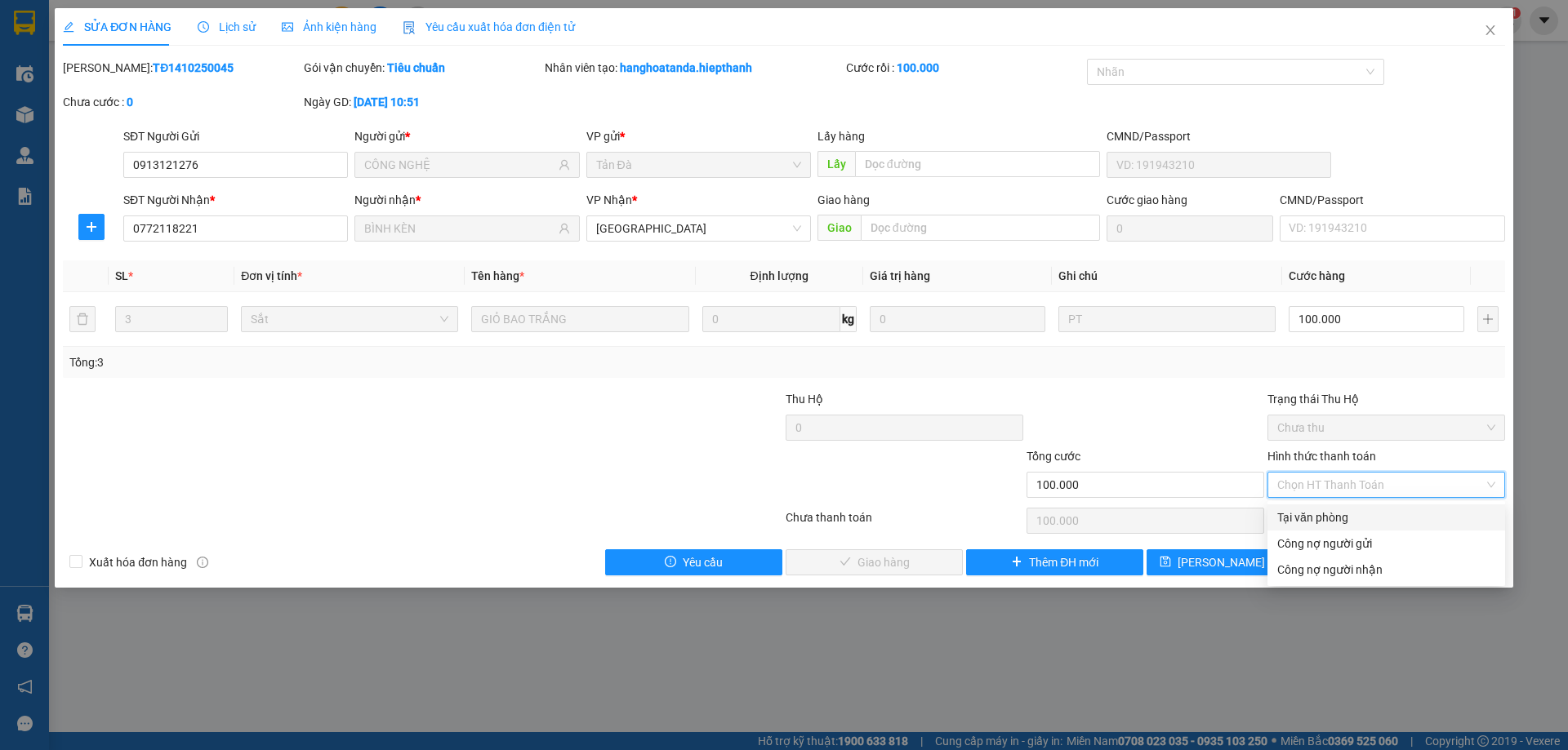
click at [1314, 520] on div "Tại văn phòng" at bounding box center [1386, 518] width 218 height 18
type input "0"
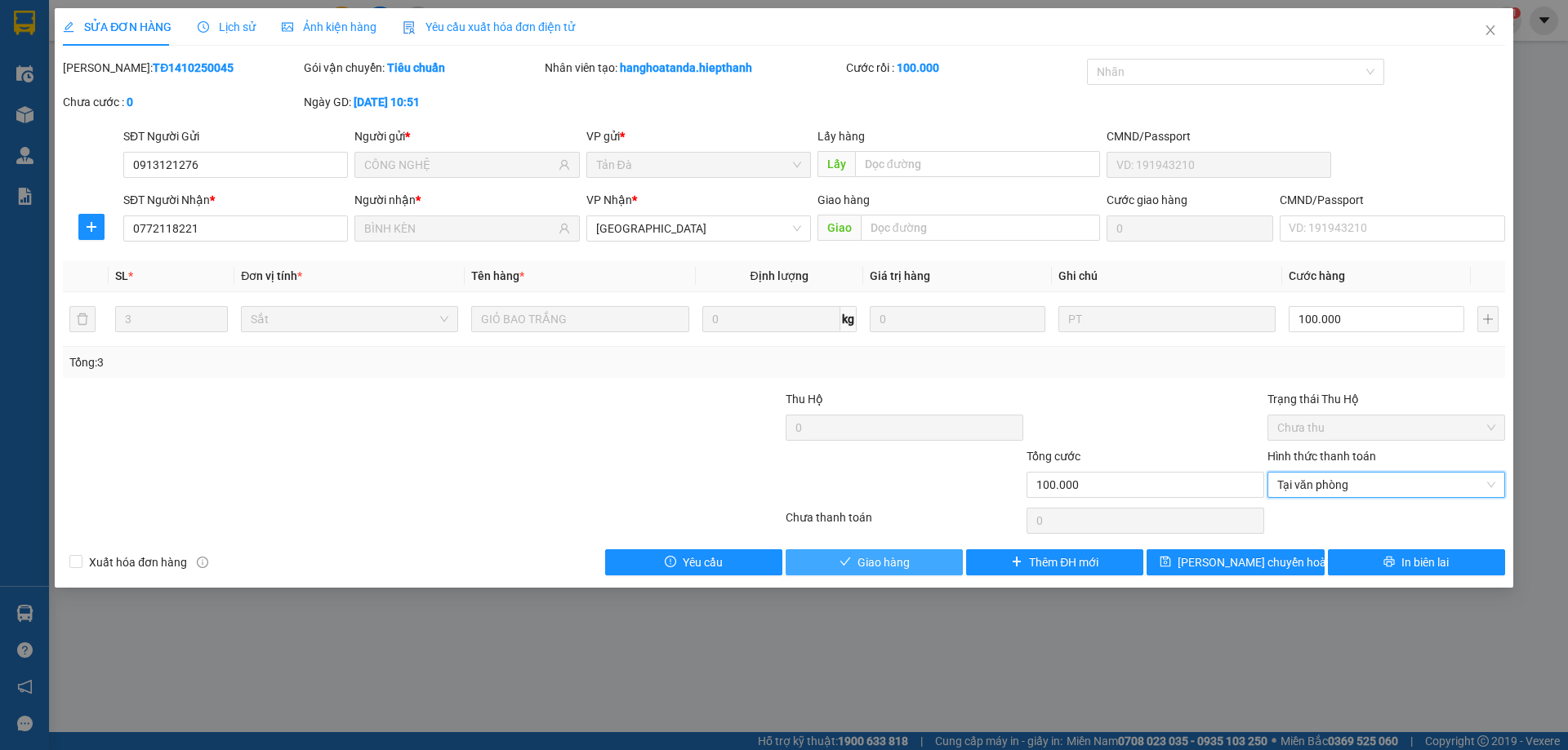
click at [914, 554] on button "Giao hàng" at bounding box center [873, 563] width 177 height 26
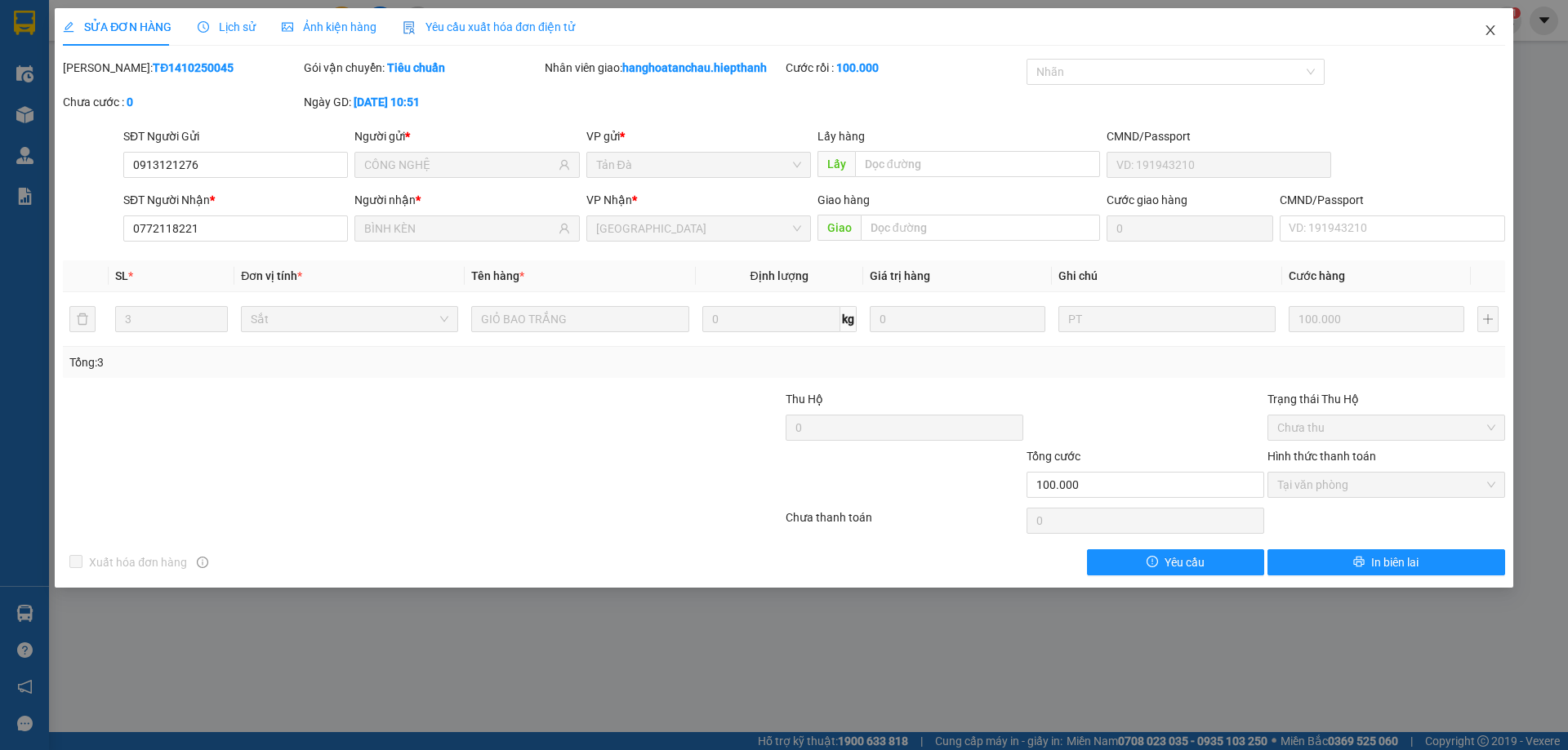
click at [1497, 29] on span "Close" at bounding box center [1490, 31] width 46 height 46
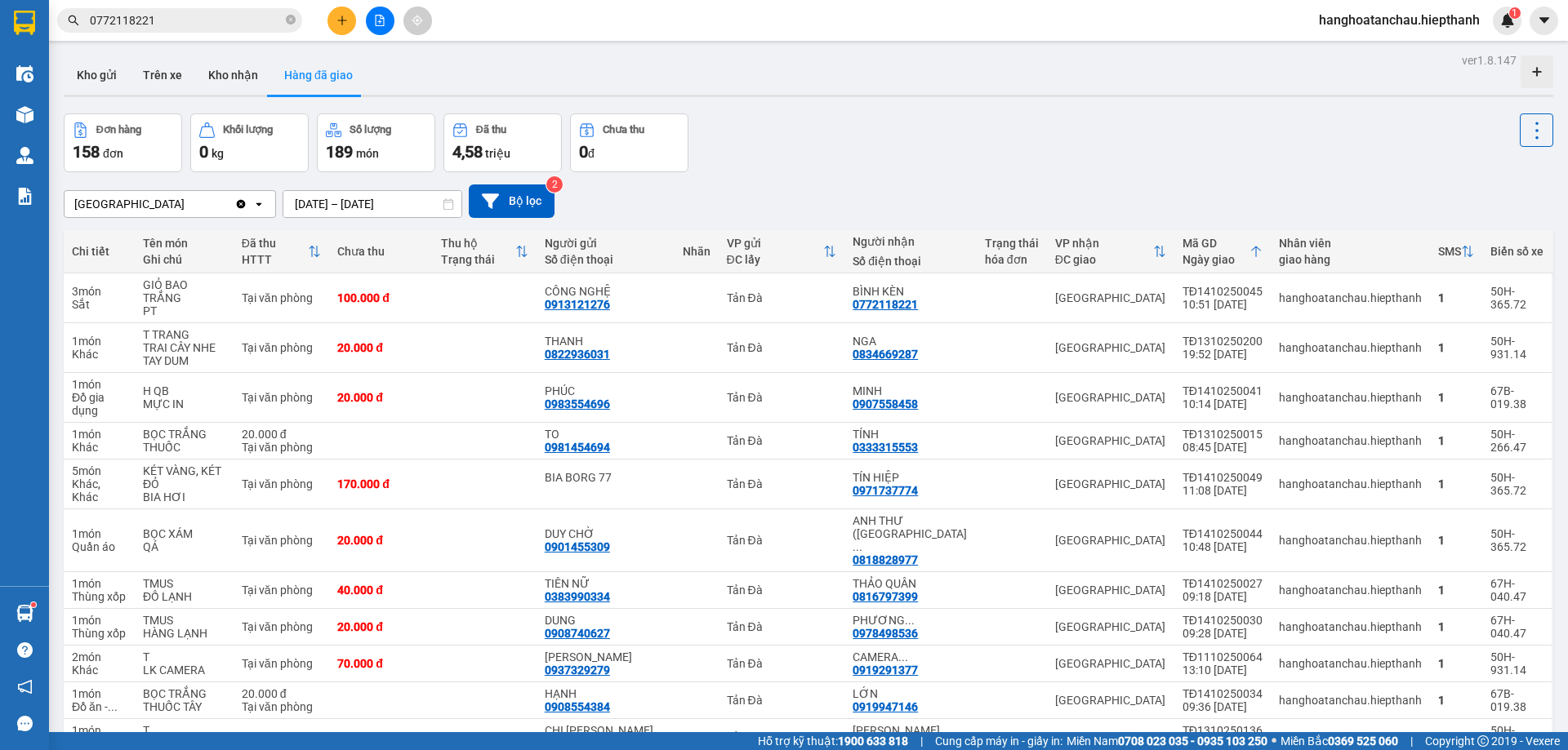
click at [382, 29] on button at bounding box center [380, 20] width 29 height 29
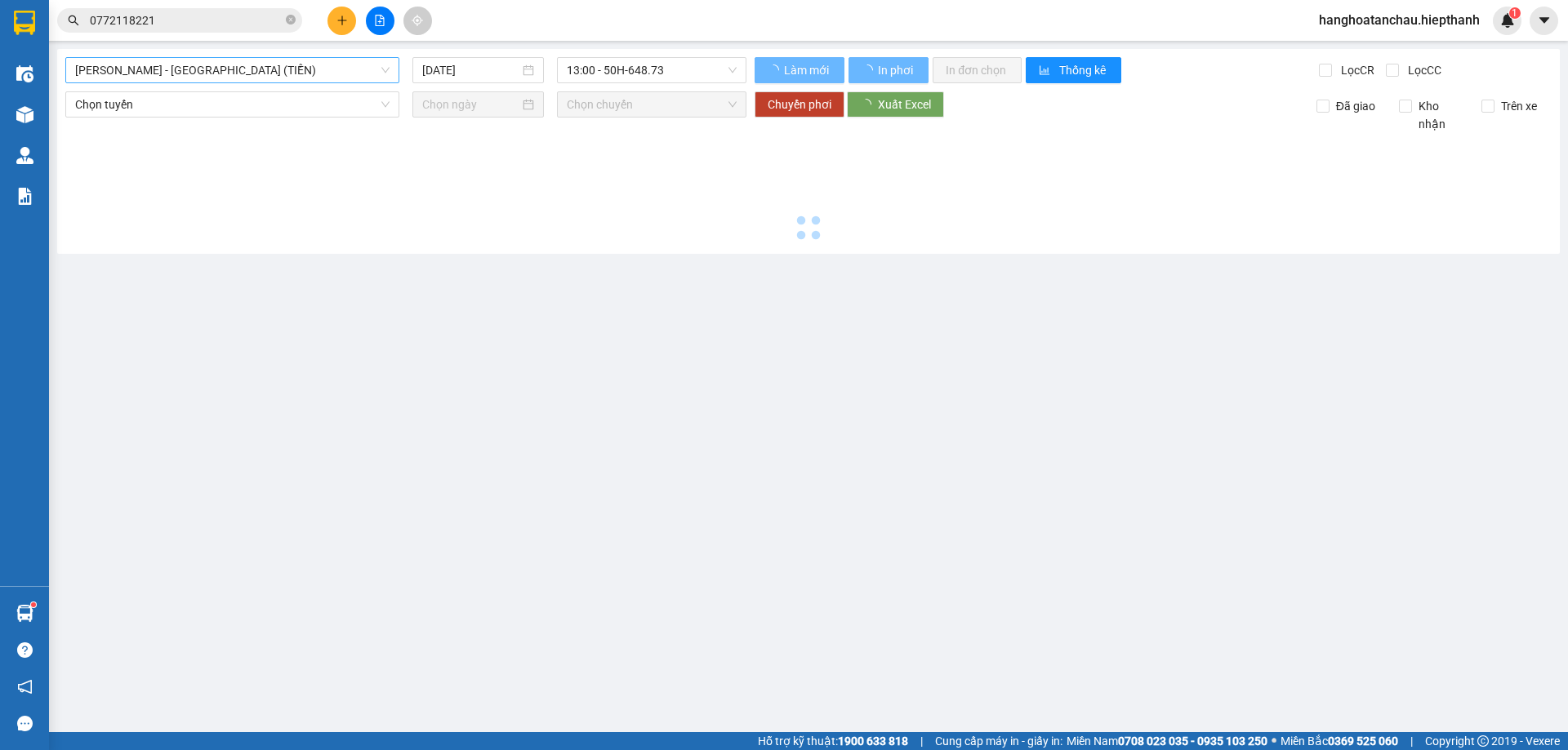
click at [315, 78] on span "Hồ Chí Minh - Tân Châu (TIỀN)" at bounding box center [232, 70] width 315 height 25
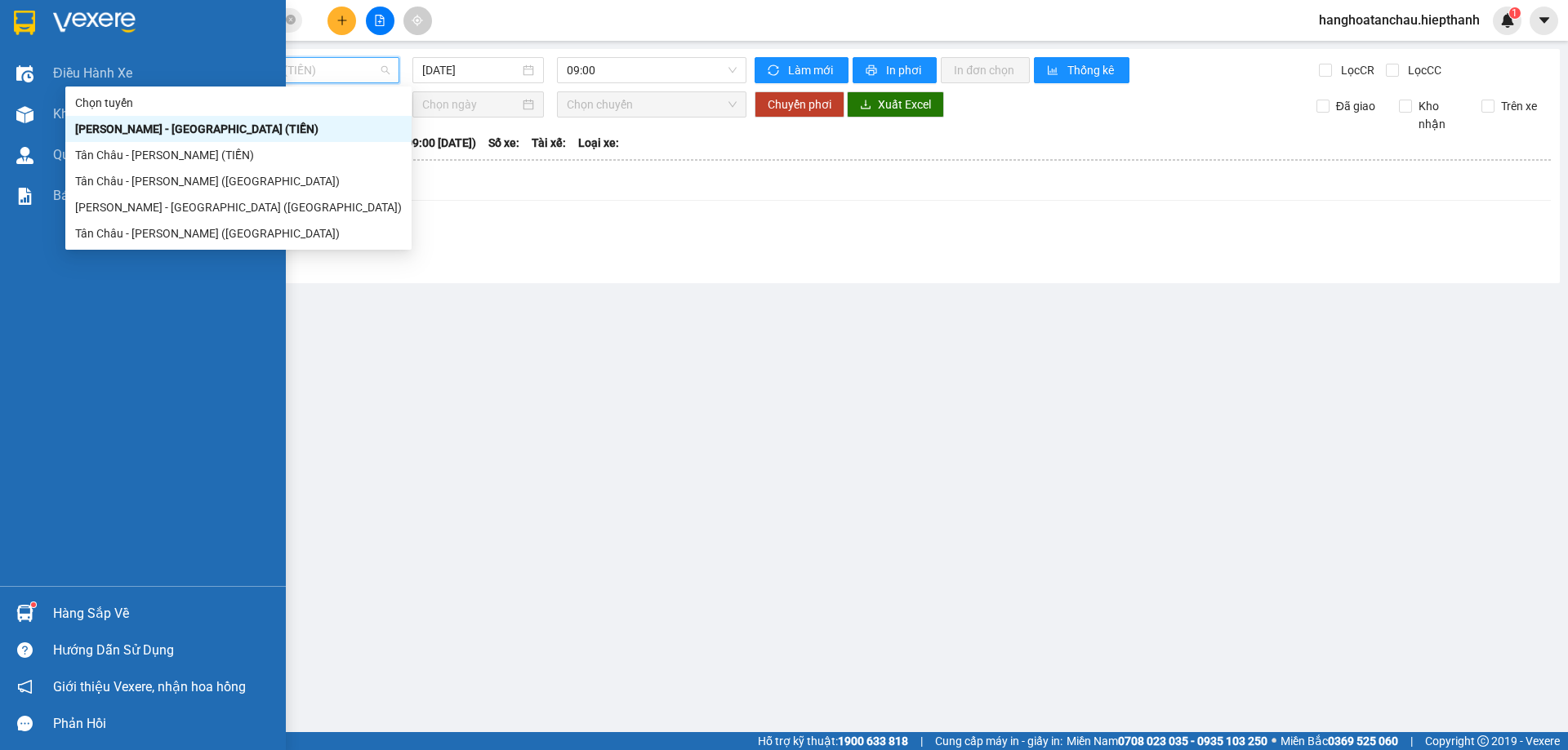
click at [11, 20] on div at bounding box center [25, 22] width 29 height 29
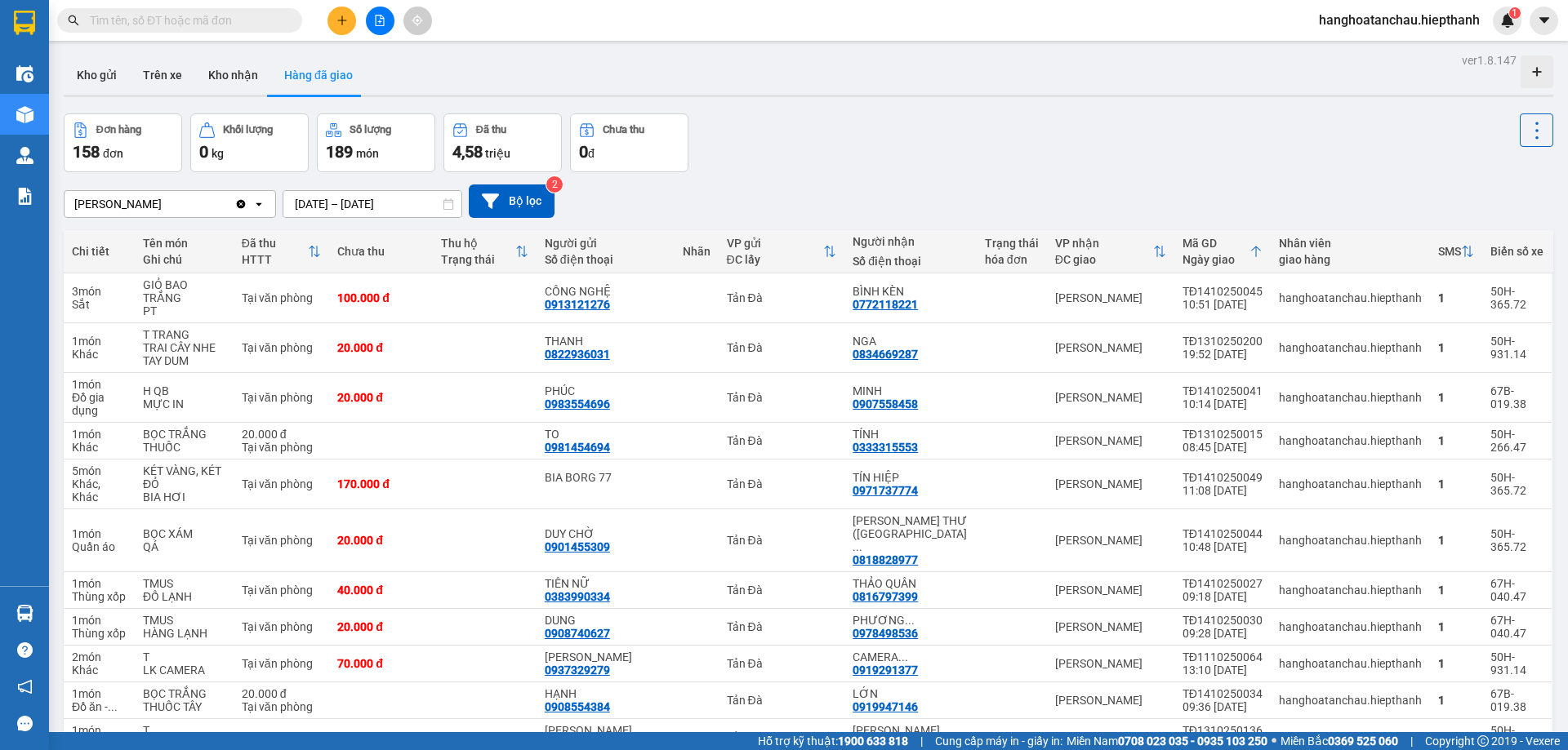
click at [149, 19] on input "text" at bounding box center [186, 20] width 193 height 18
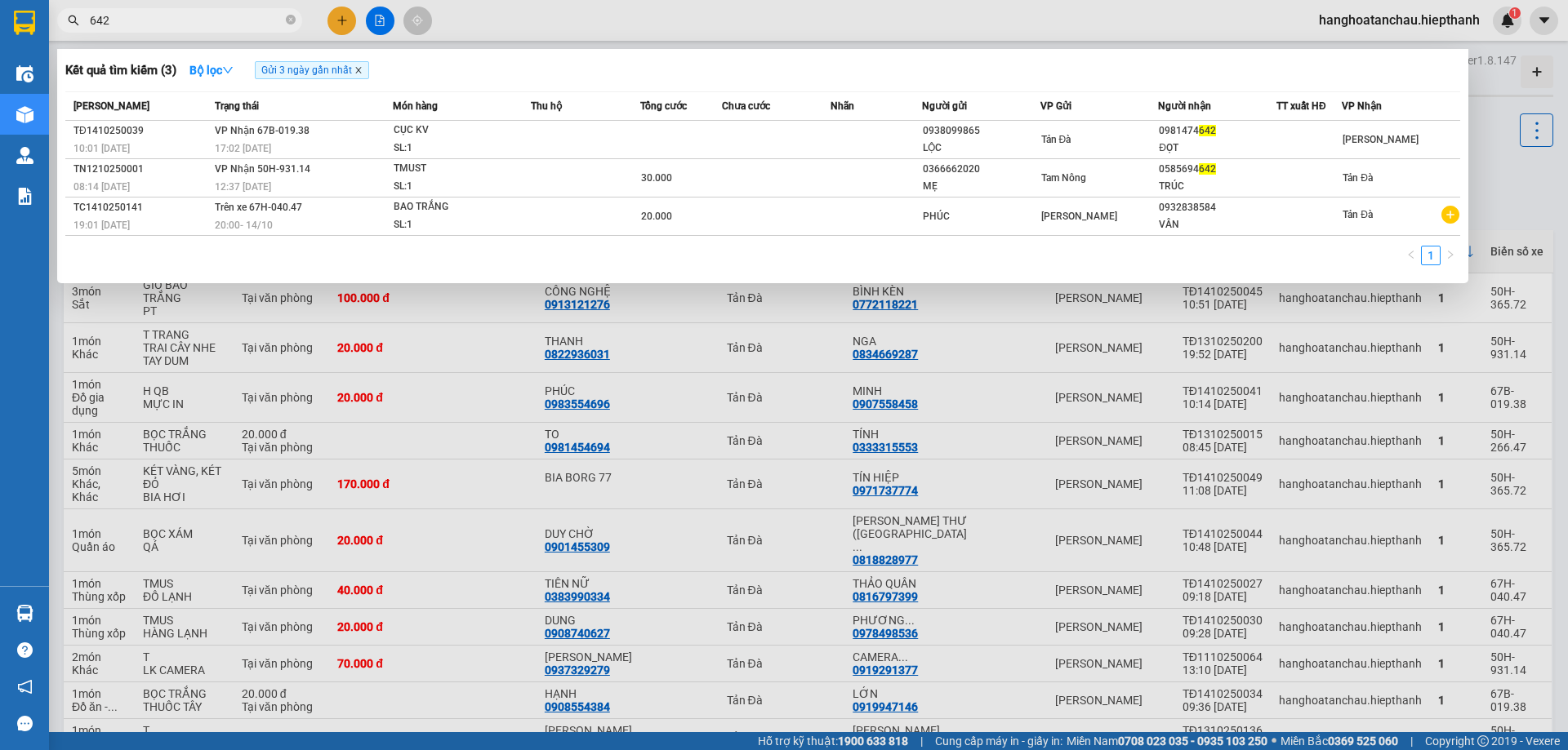
type input "642"
click at [361, 73] on icon "close" at bounding box center [359, 70] width 8 height 8
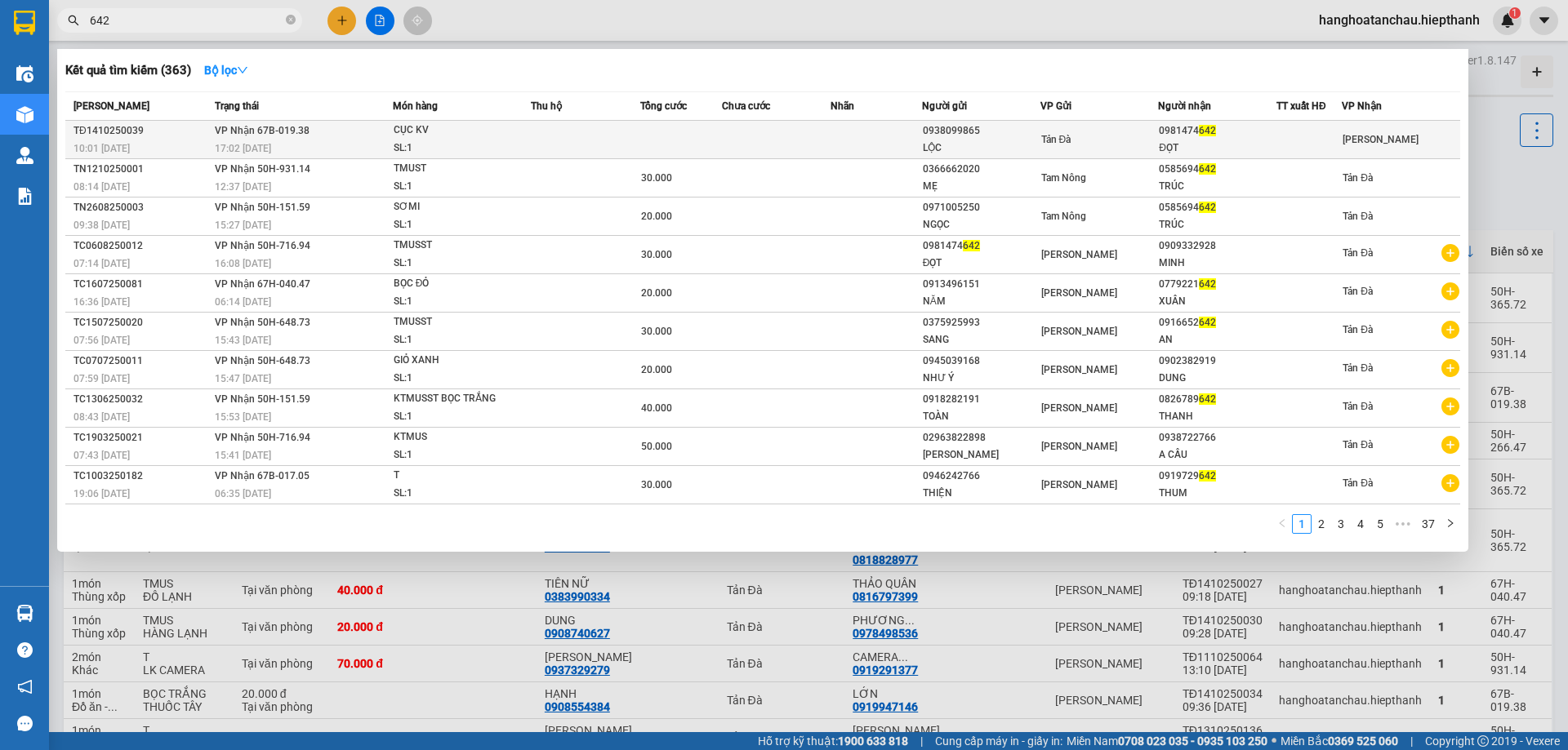
click at [1082, 145] on div "Tản Đà" at bounding box center [1099, 140] width 117 height 18
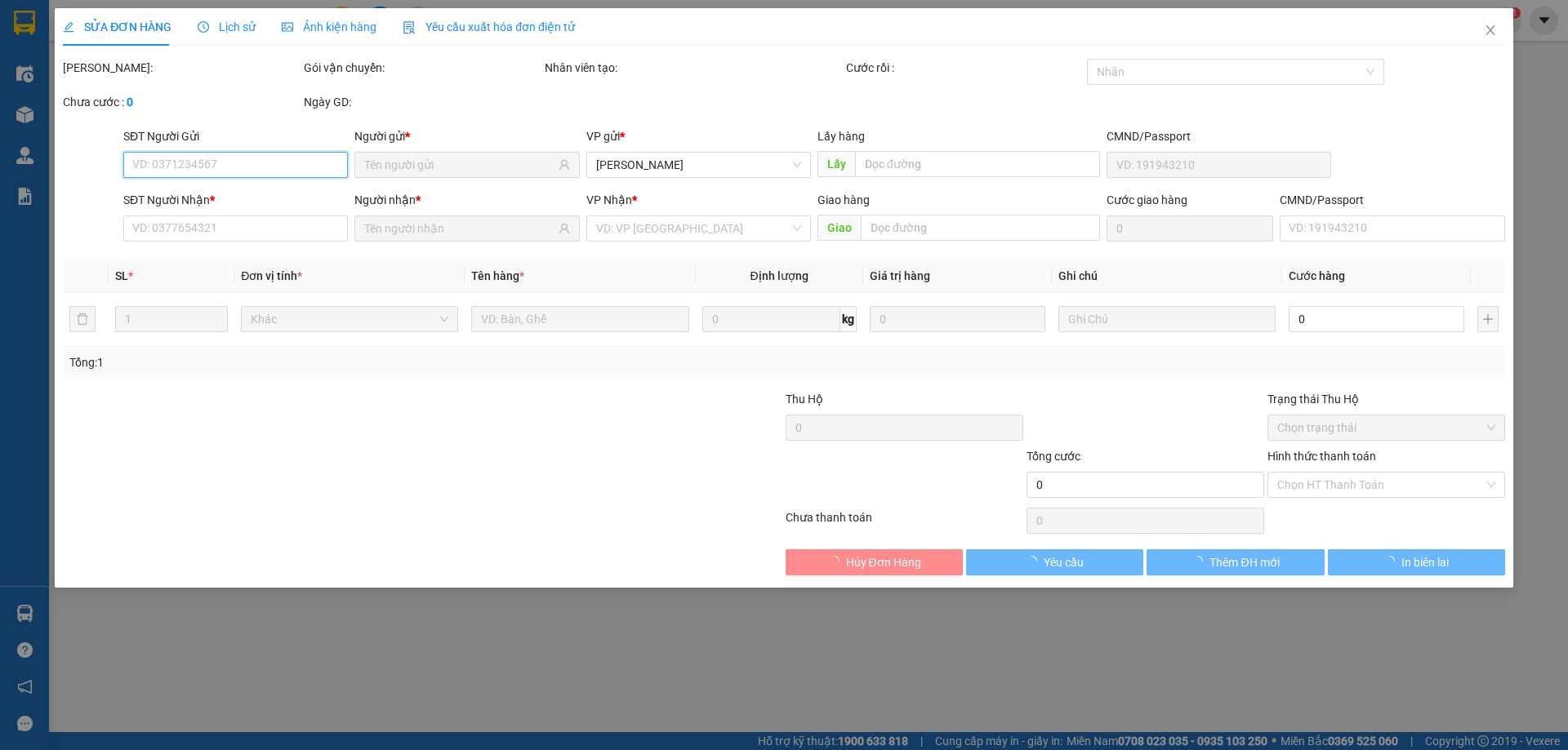
type input "0938099865"
type input "LỘC"
type input "0981474642"
type input "ĐỌT"
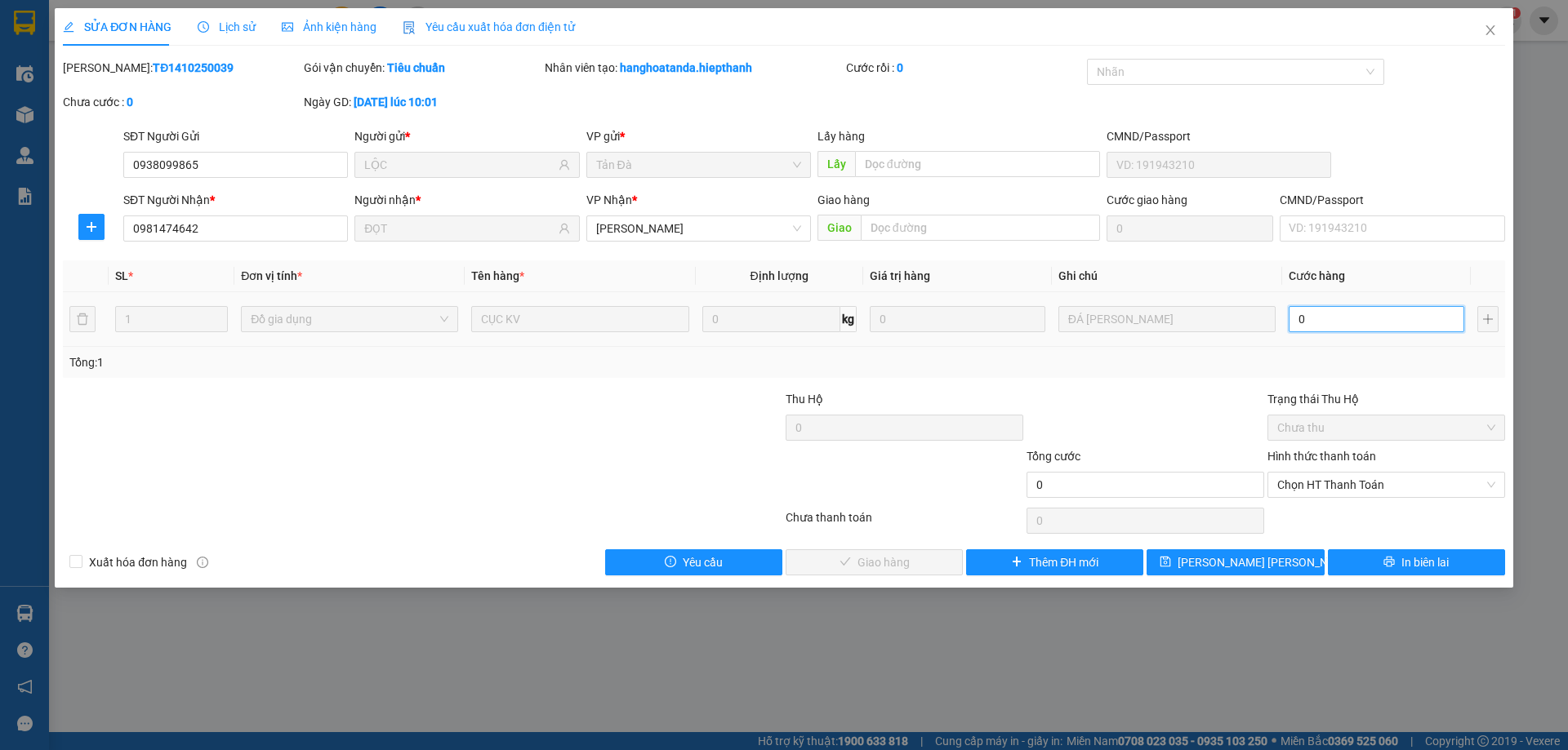
click at [1317, 328] on input "0" at bounding box center [1376, 319] width 176 height 26
type input "2"
type input "20"
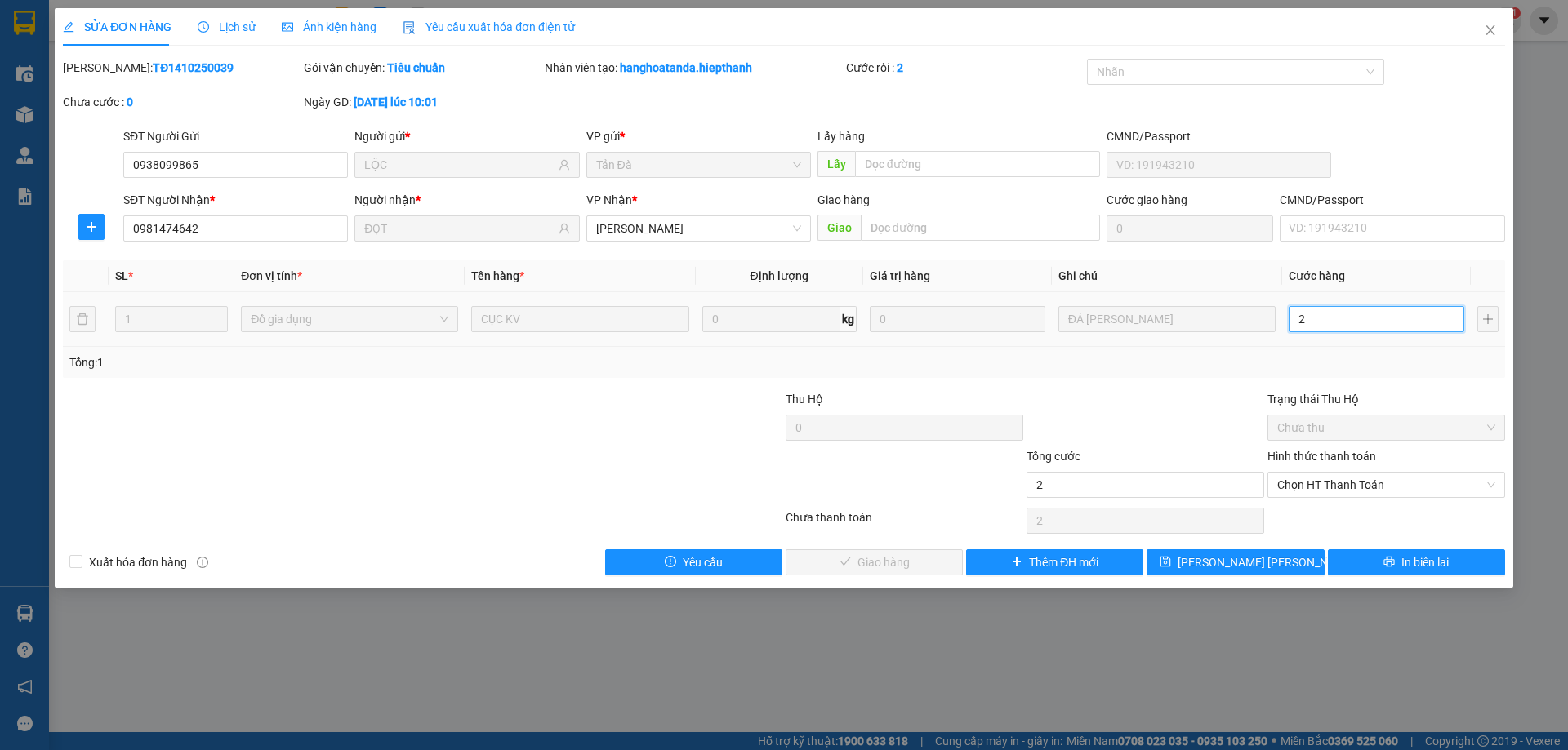
type input "20"
drag, startPoint x: 1304, startPoint y: 489, endPoint x: 1306, endPoint y: 501, distance: 12.2
click at [1304, 489] on span "Chọn HT Thanh Toán" at bounding box center [1386, 485] width 218 height 25
type input "20"
type input "20.000"
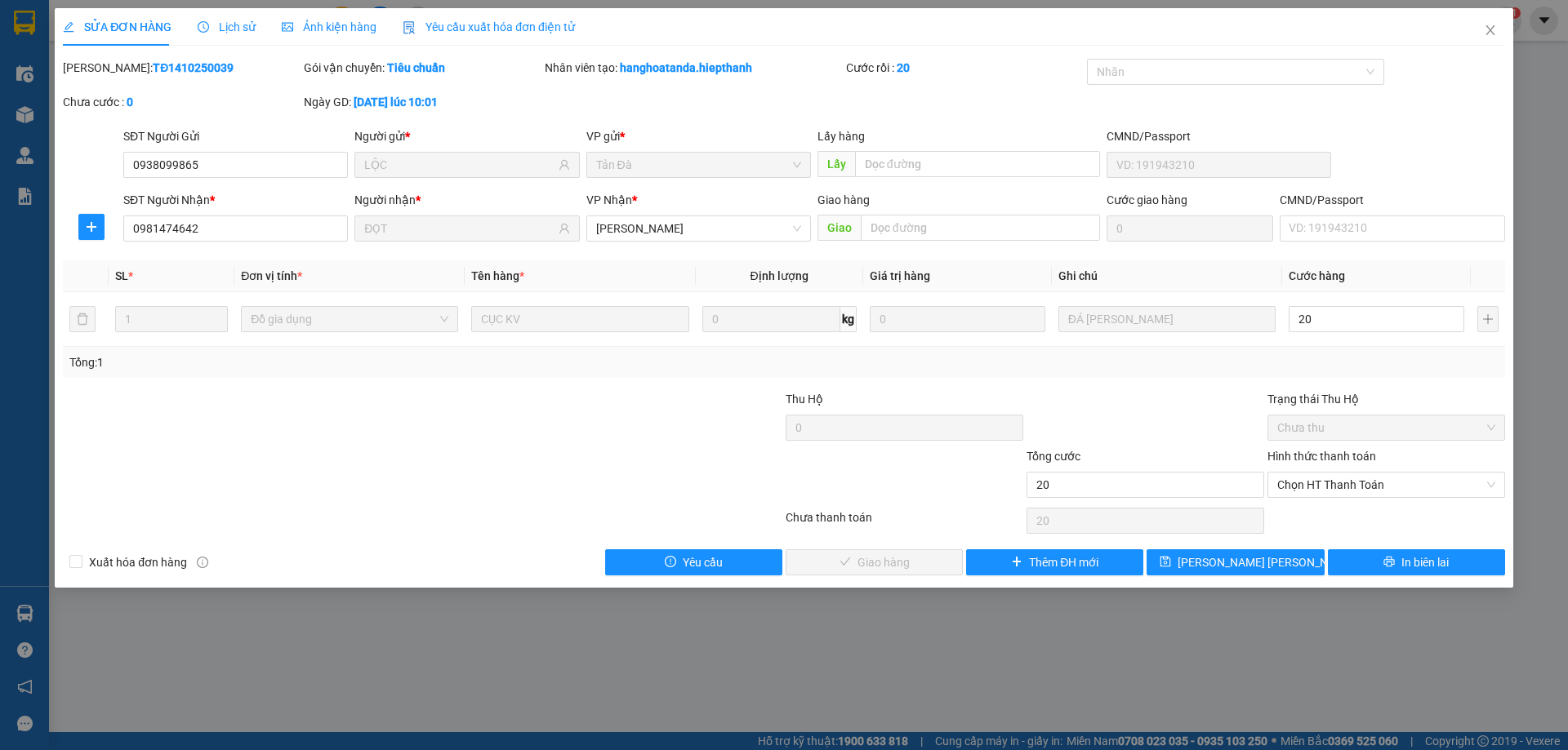
type input "20.000"
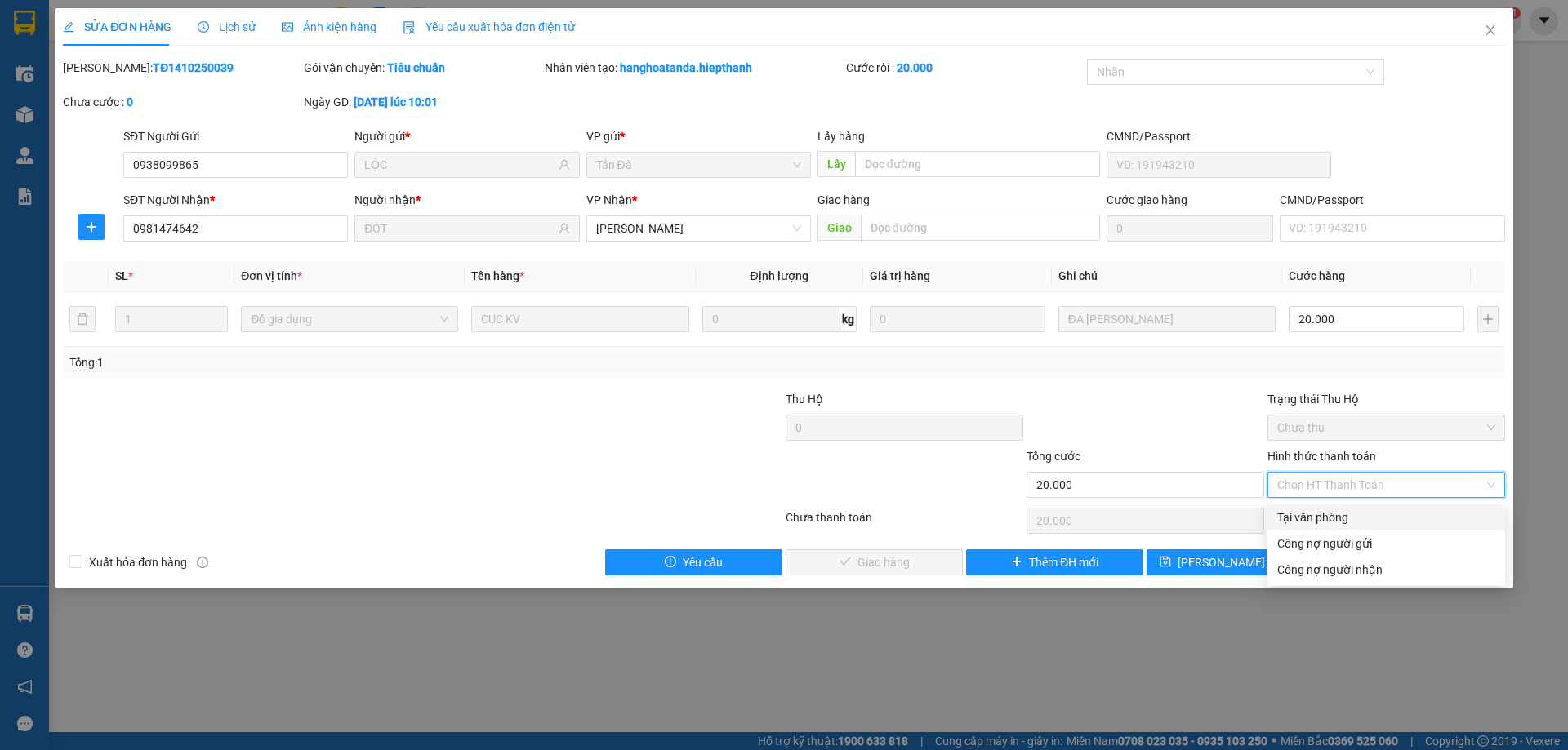
click at [1310, 524] on div "Tại văn phòng" at bounding box center [1386, 518] width 218 height 18
type input "0"
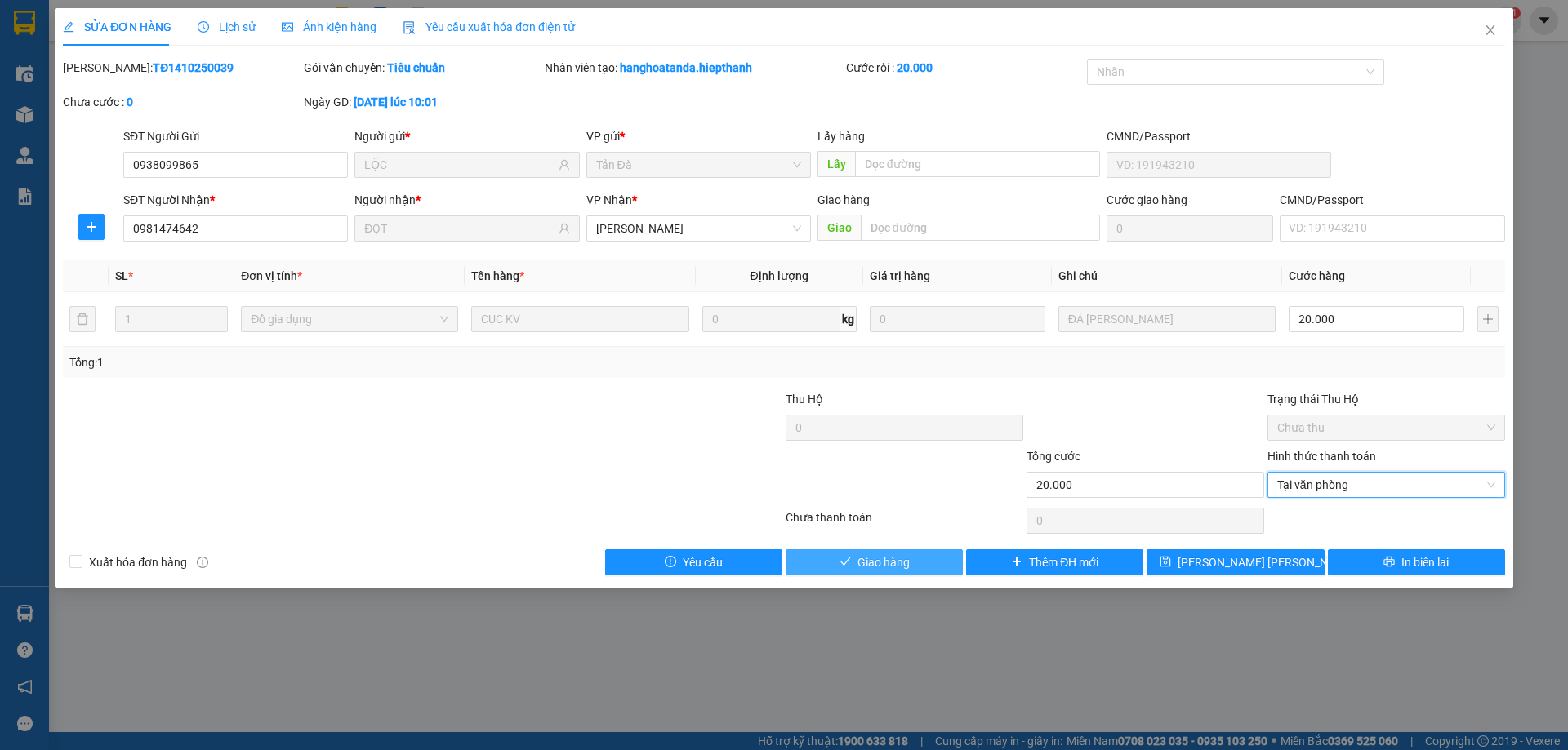
click at [932, 562] on button "Giao hàng" at bounding box center [873, 563] width 177 height 26
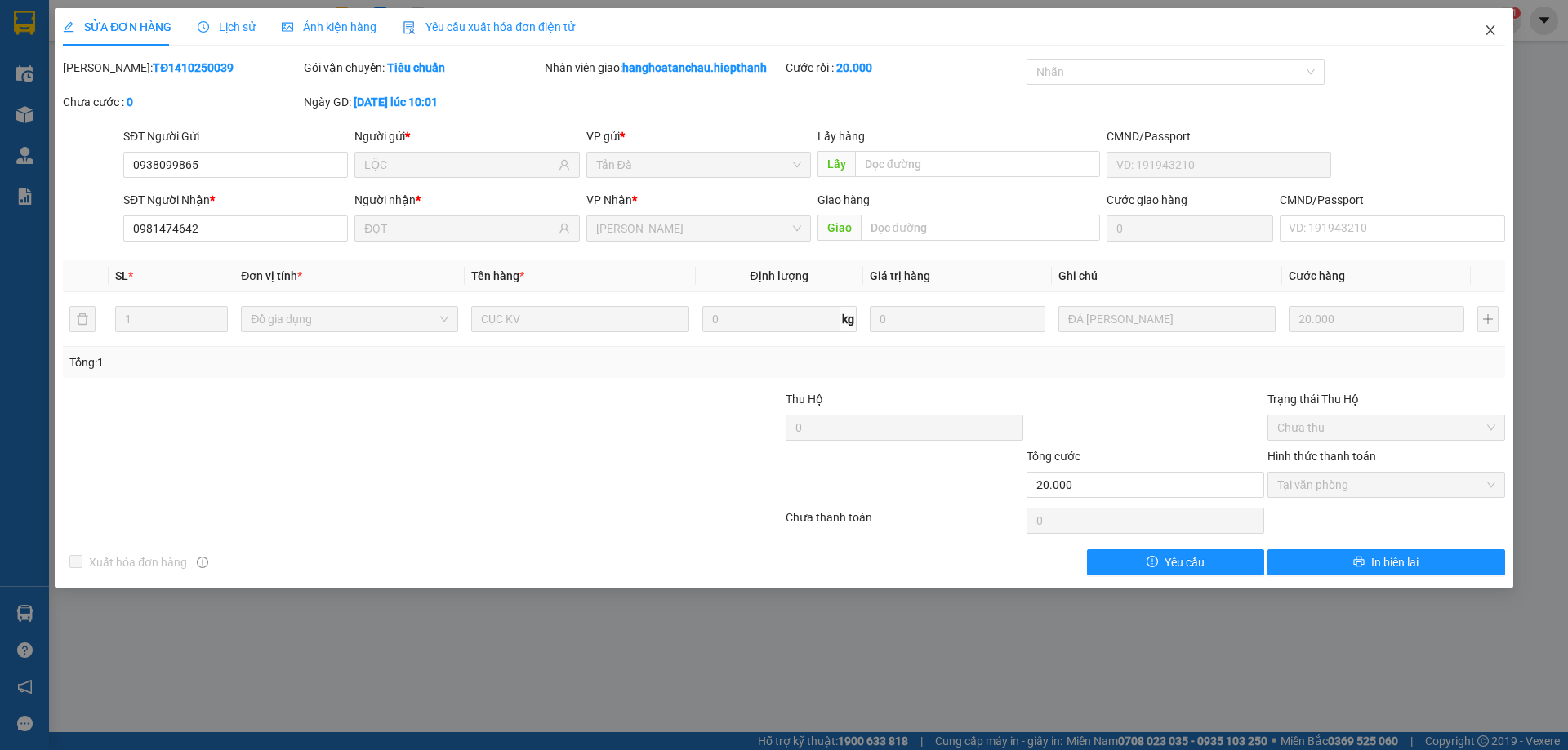
click at [1487, 32] on icon "close" at bounding box center [1490, 30] width 13 height 13
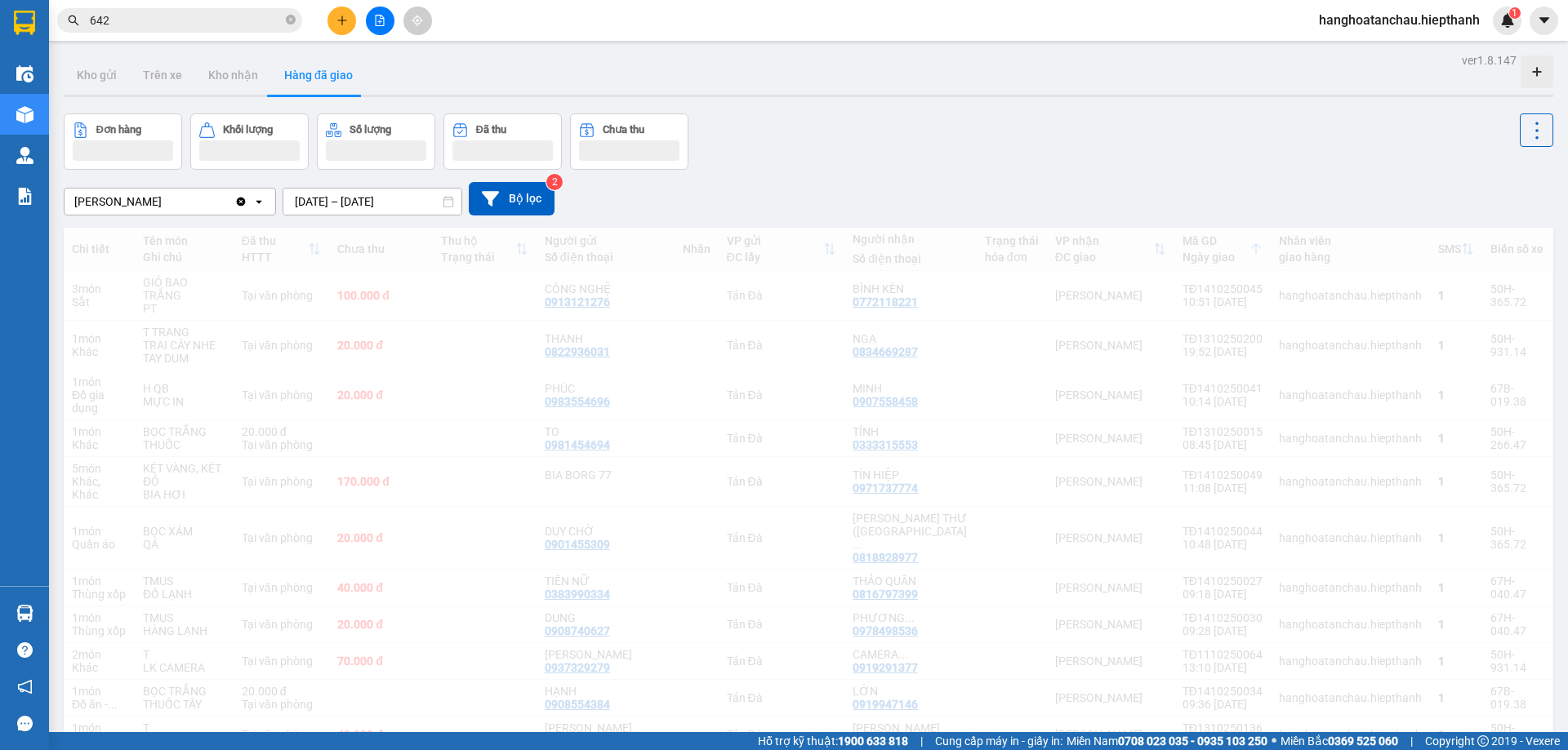
click at [838, 158] on div "Đơn hàng Khối lượng Số lượng Đã thu Chưa thu" at bounding box center [808, 141] width 1490 height 56
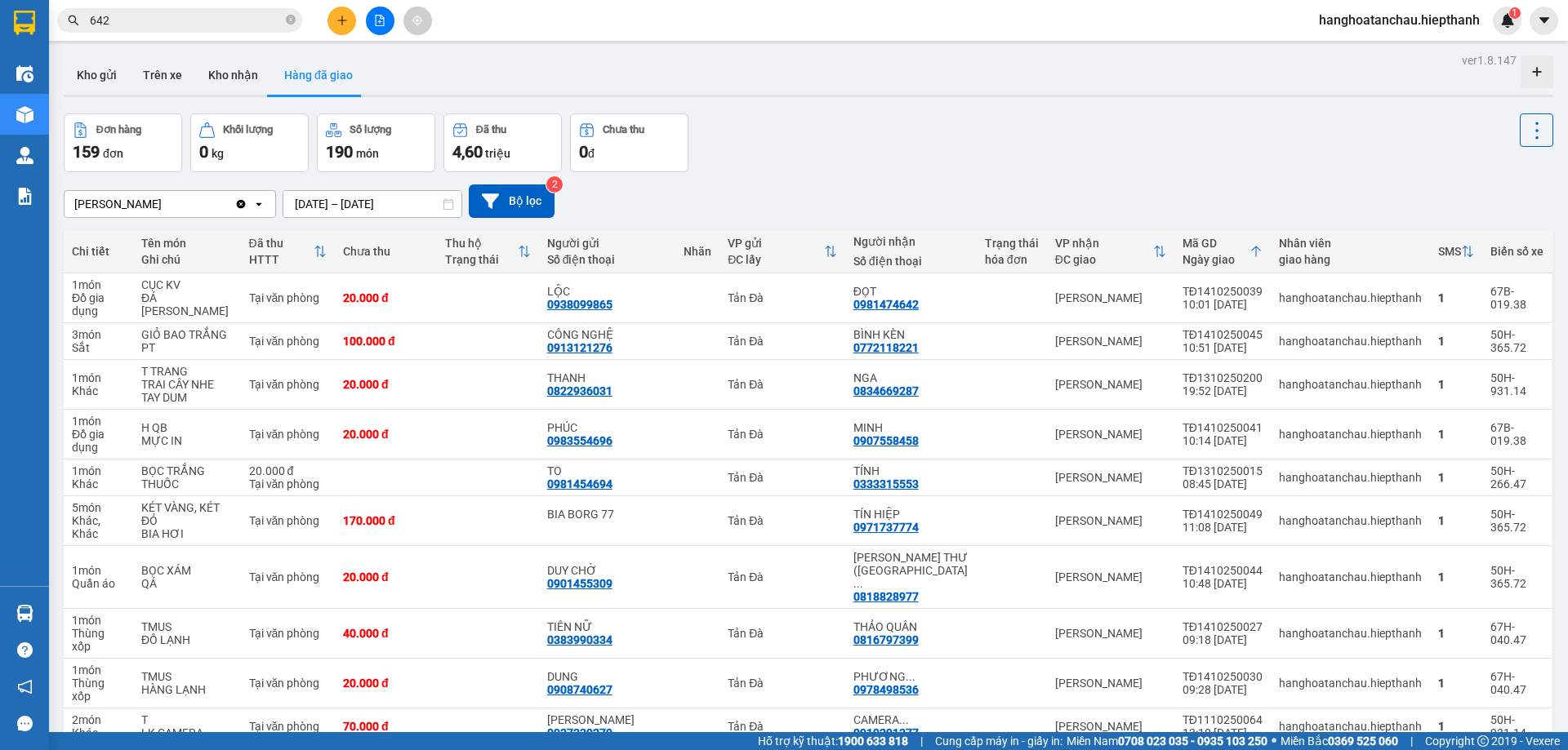
click at [265, 15] on input "642" at bounding box center [186, 20] width 193 height 18
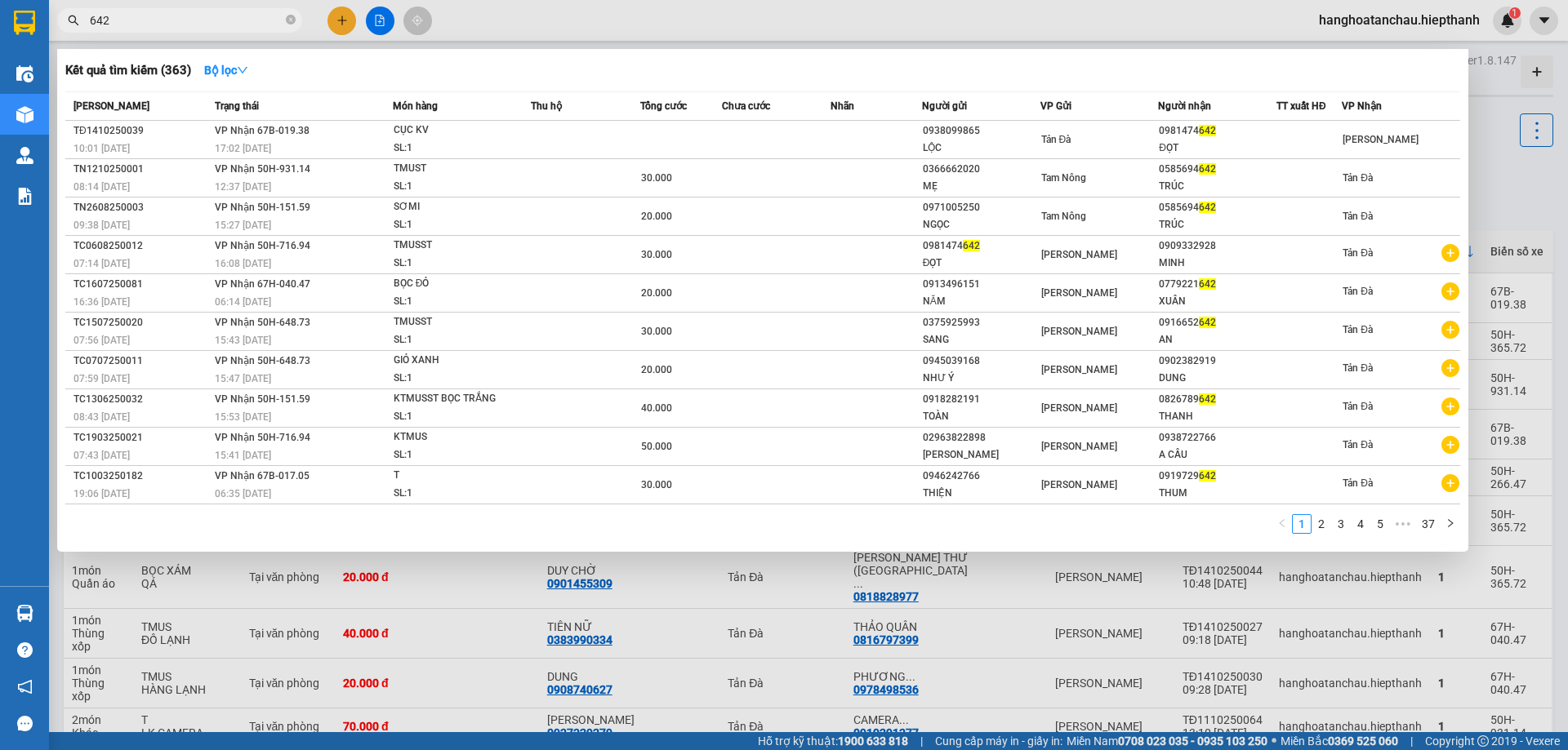
click at [265, 15] on input "642" at bounding box center [186, 20] width 193 height 18
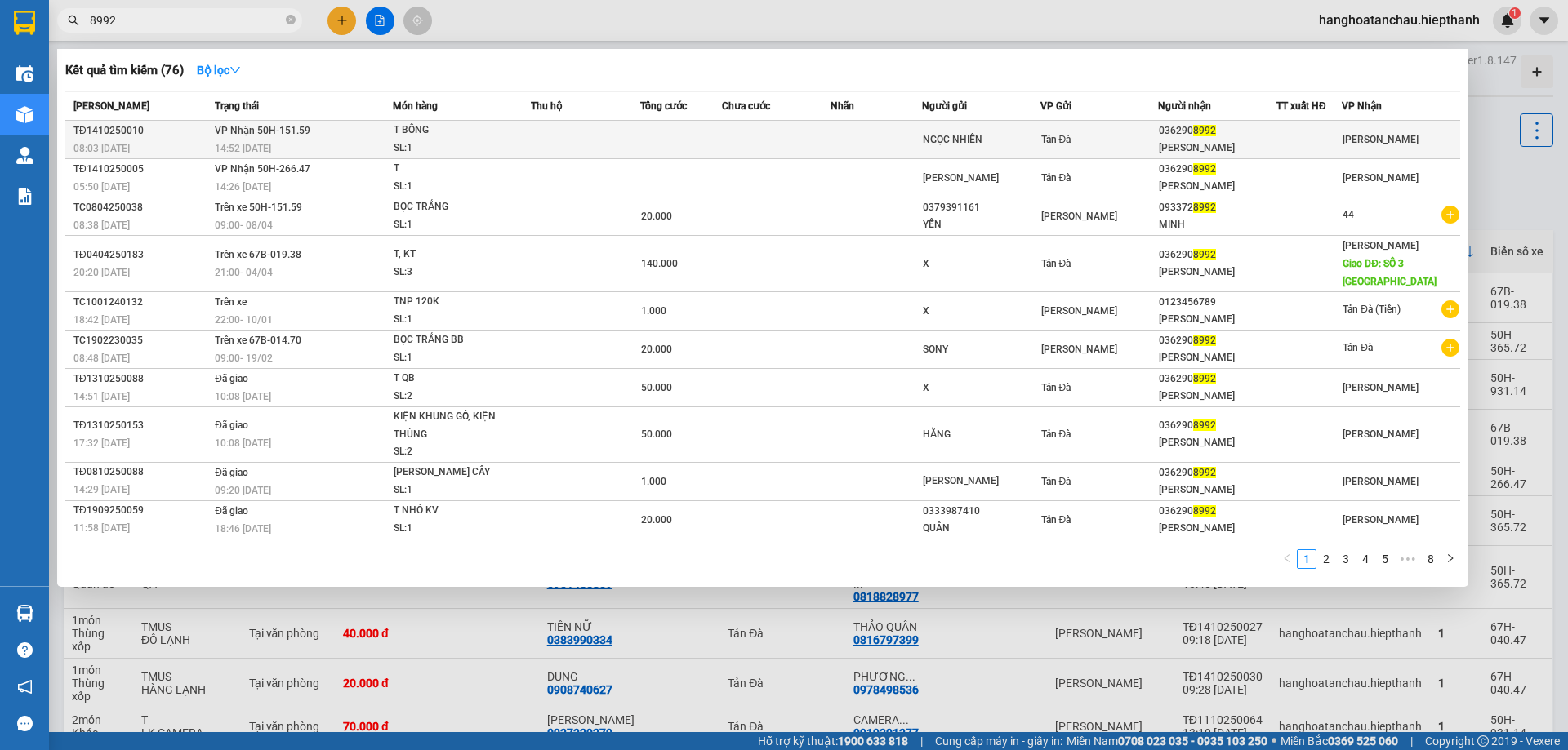
type input "8992"
click at [1031, 141] on div "NGỌC NHIÊN" at bounding box center [981, 140] width 117 height 17
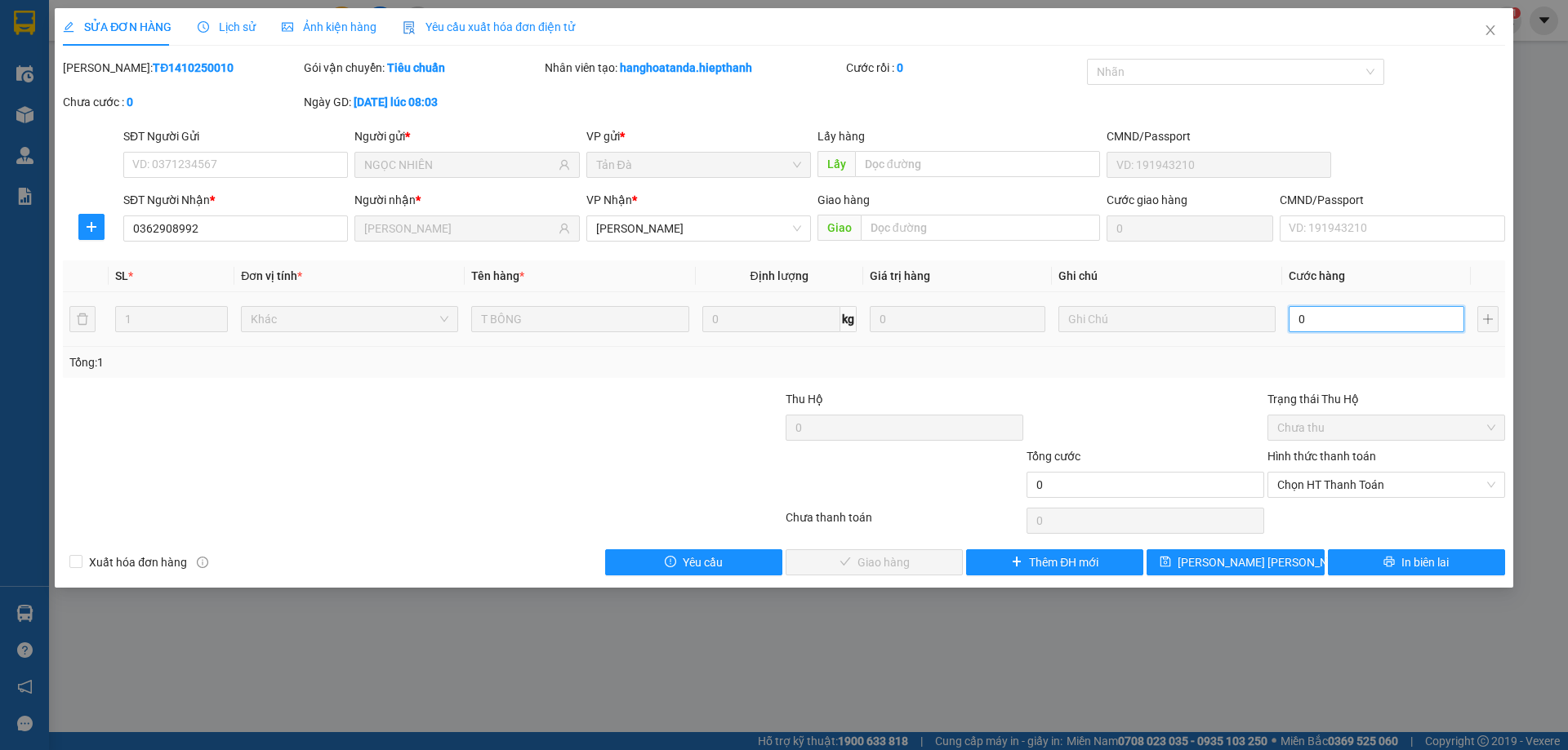
click at [1335, 321] on input "0" at bounding box center [1376, 319] width 176 height 26
type input "3"
type input "30"
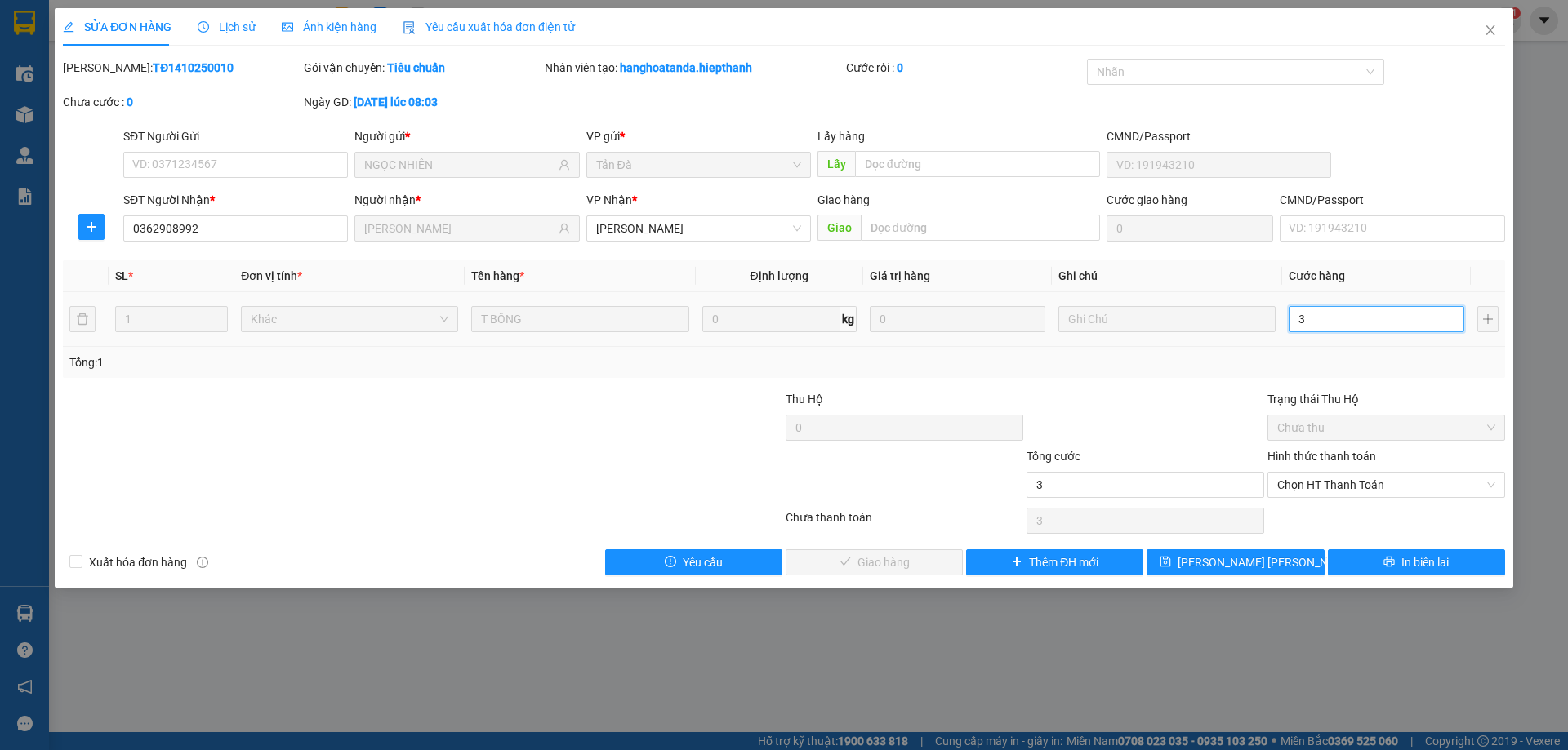
type input "30"
type input "3"
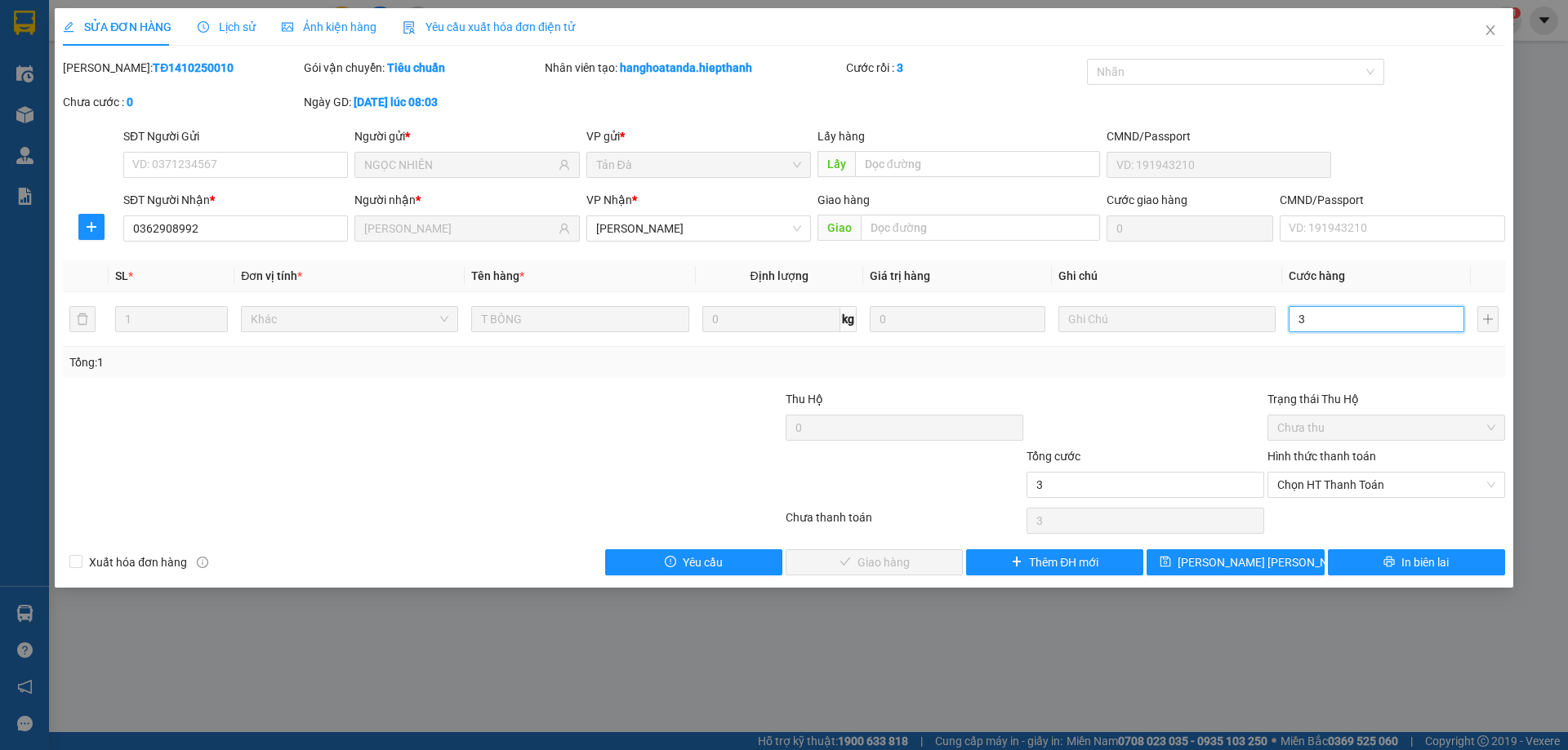
type input "35"
click at [1321, 488] on span "Chọn HT Thanh Toán" at bounding box center [1386, 485] width 218 height 25
type input "35.000"
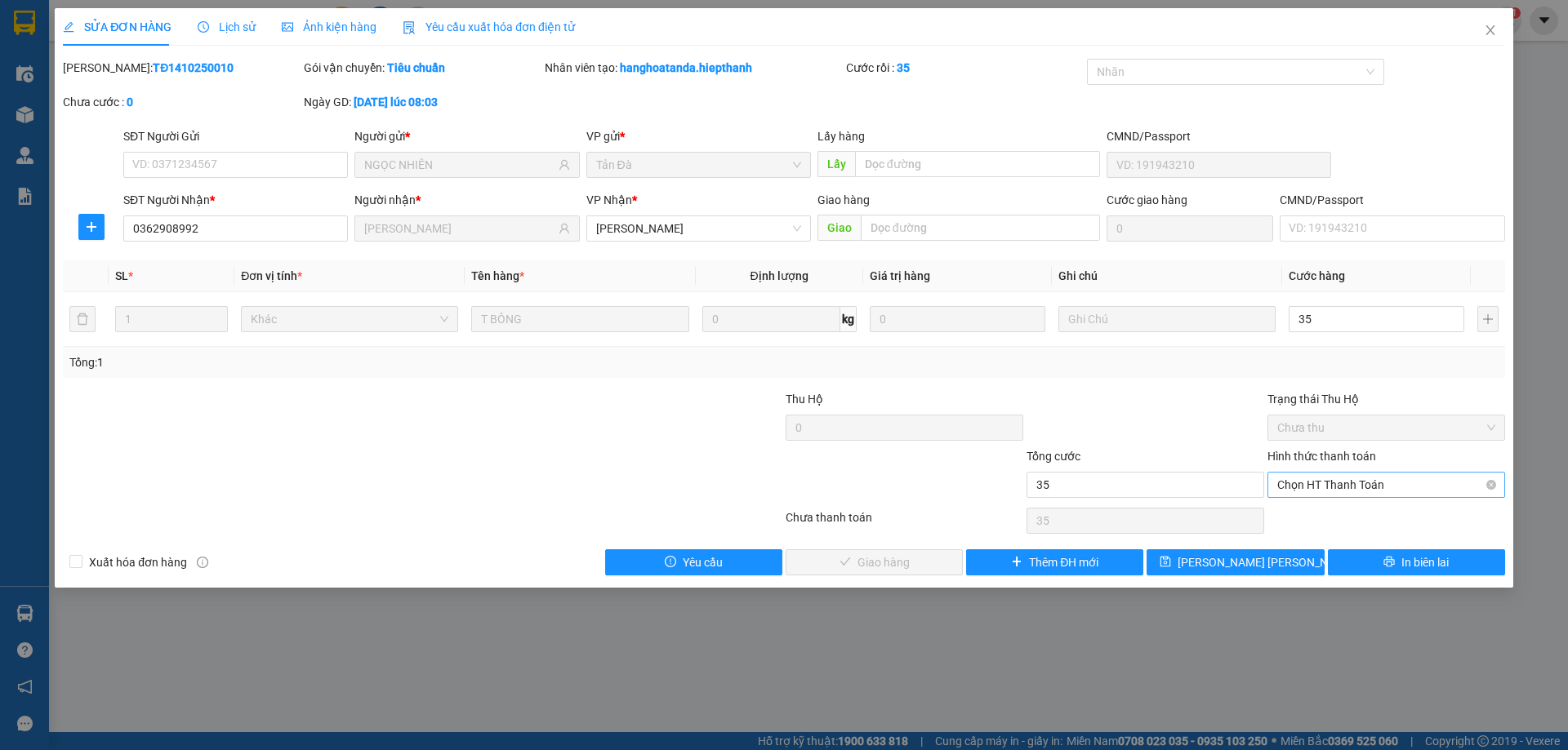
type input "35.000"
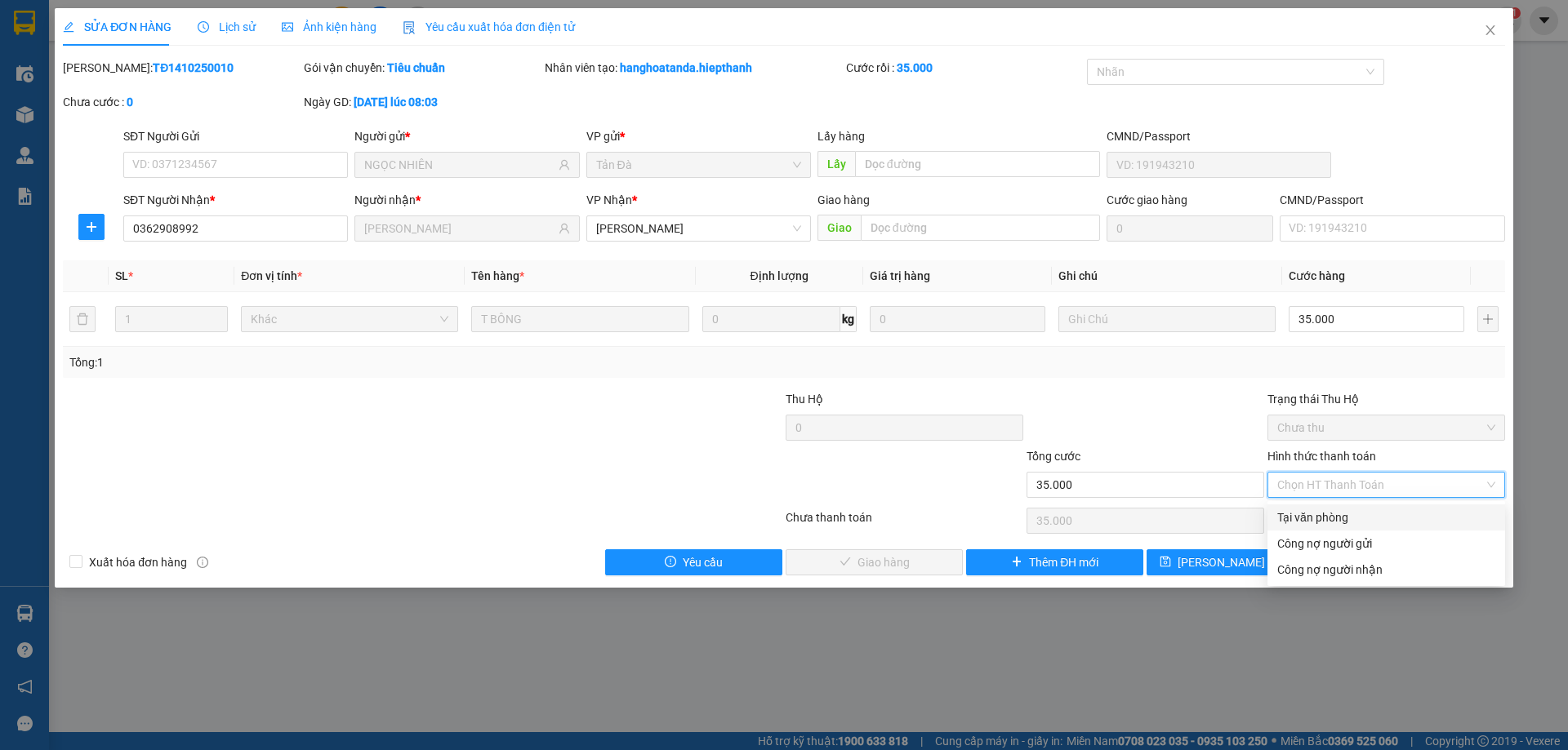
click at [1317, 514] on div "Tại văn phòng" at bounding box center [1386, 518] width 218 height 18
type input "0"
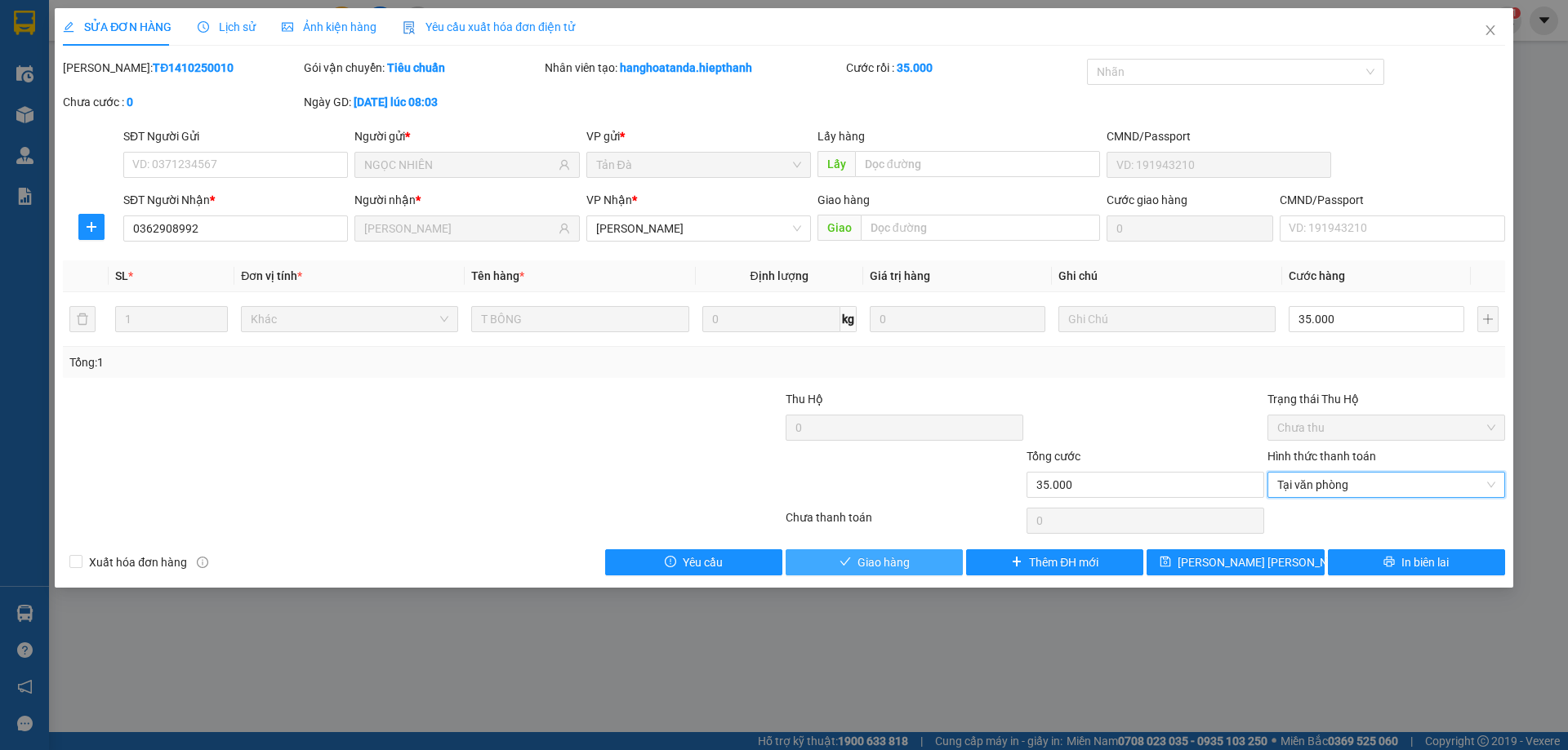
click at [872, 558] on span "Giao hàng" at bounding box center [883, 563] width 52 height 18
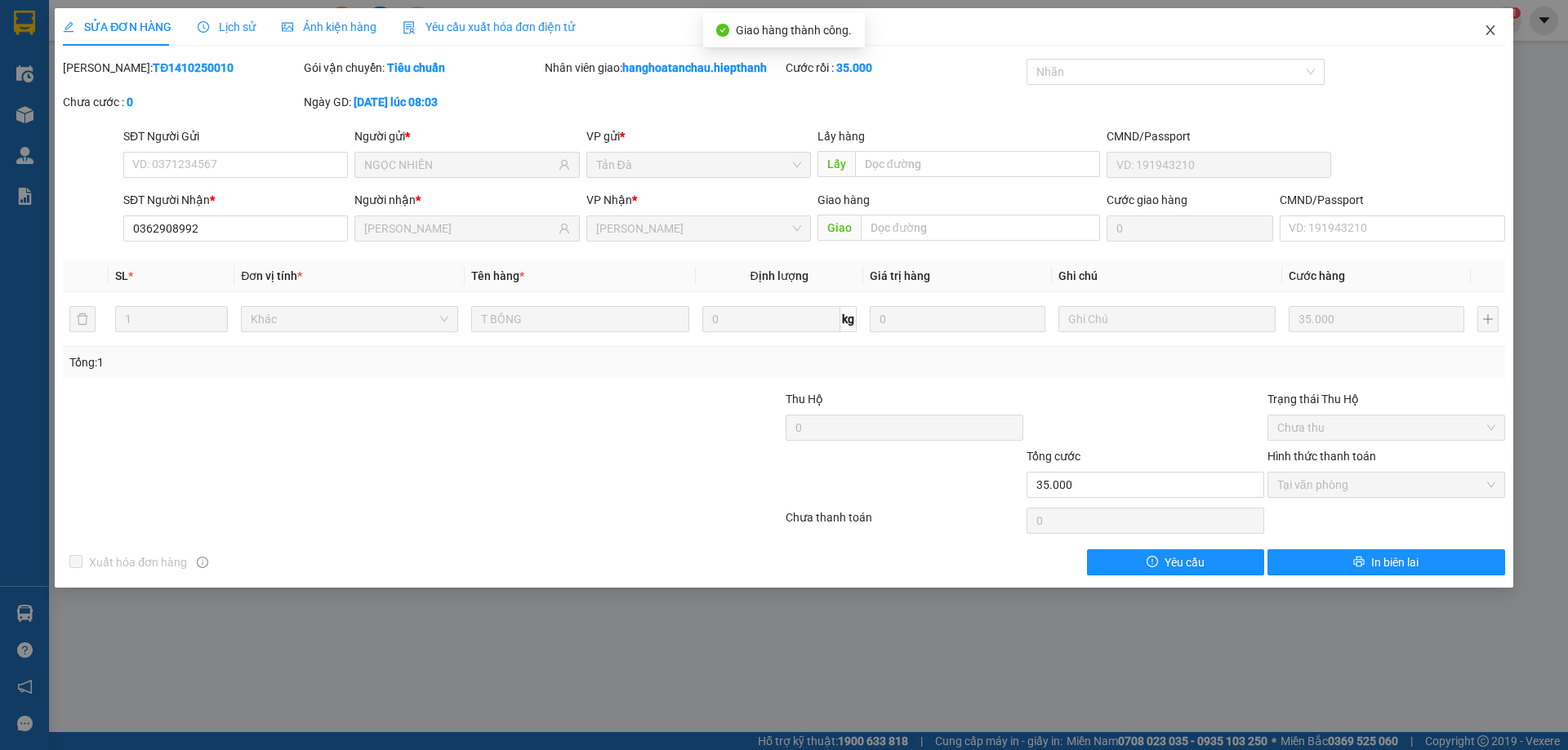
click at [1492, 38] on span "Close" at bounding box center [1490, 31] width 46 height 46
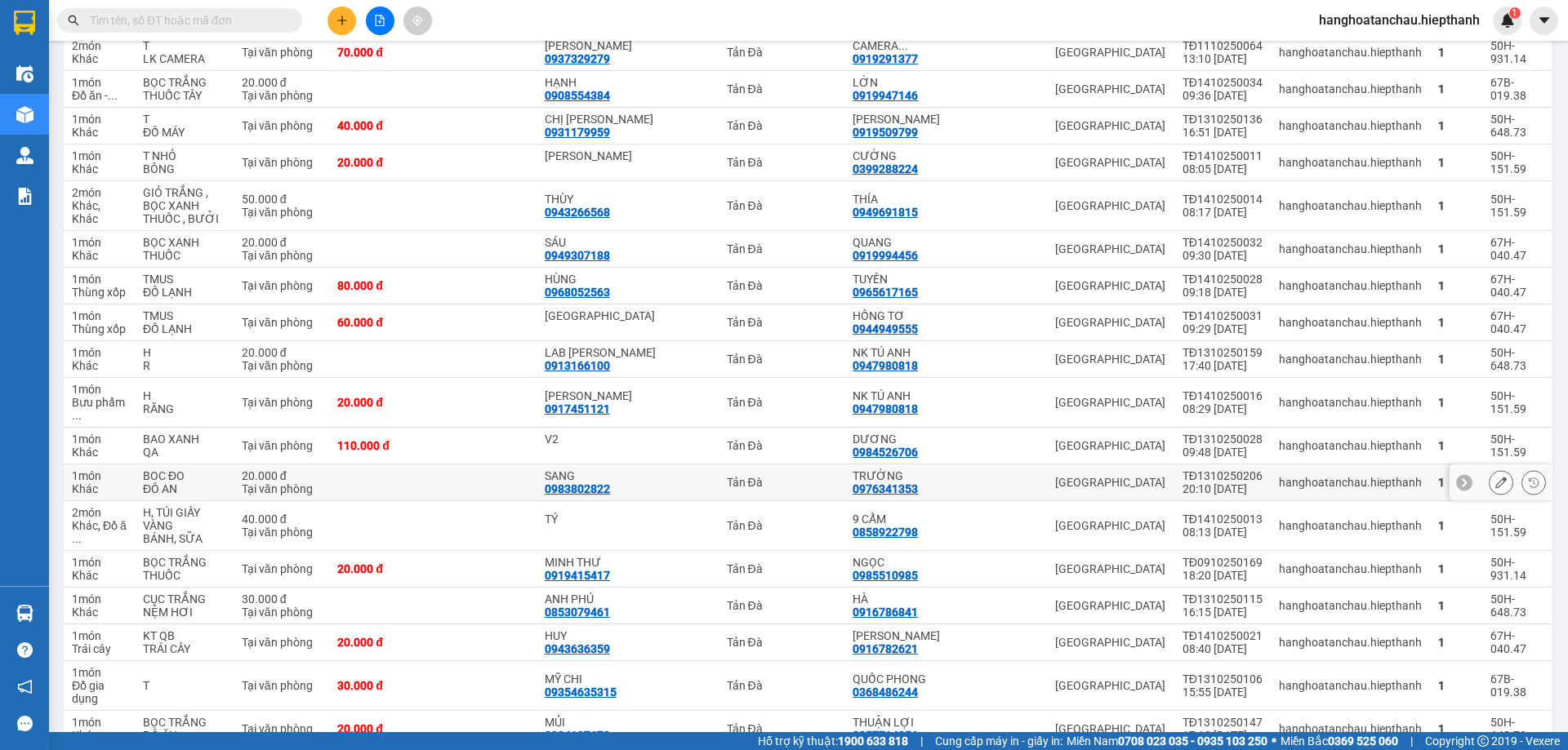
drag, startPoint x: 1080, startPoint y: 426, endPoint x: 1070, endPoint y: 414, distance: 15.6
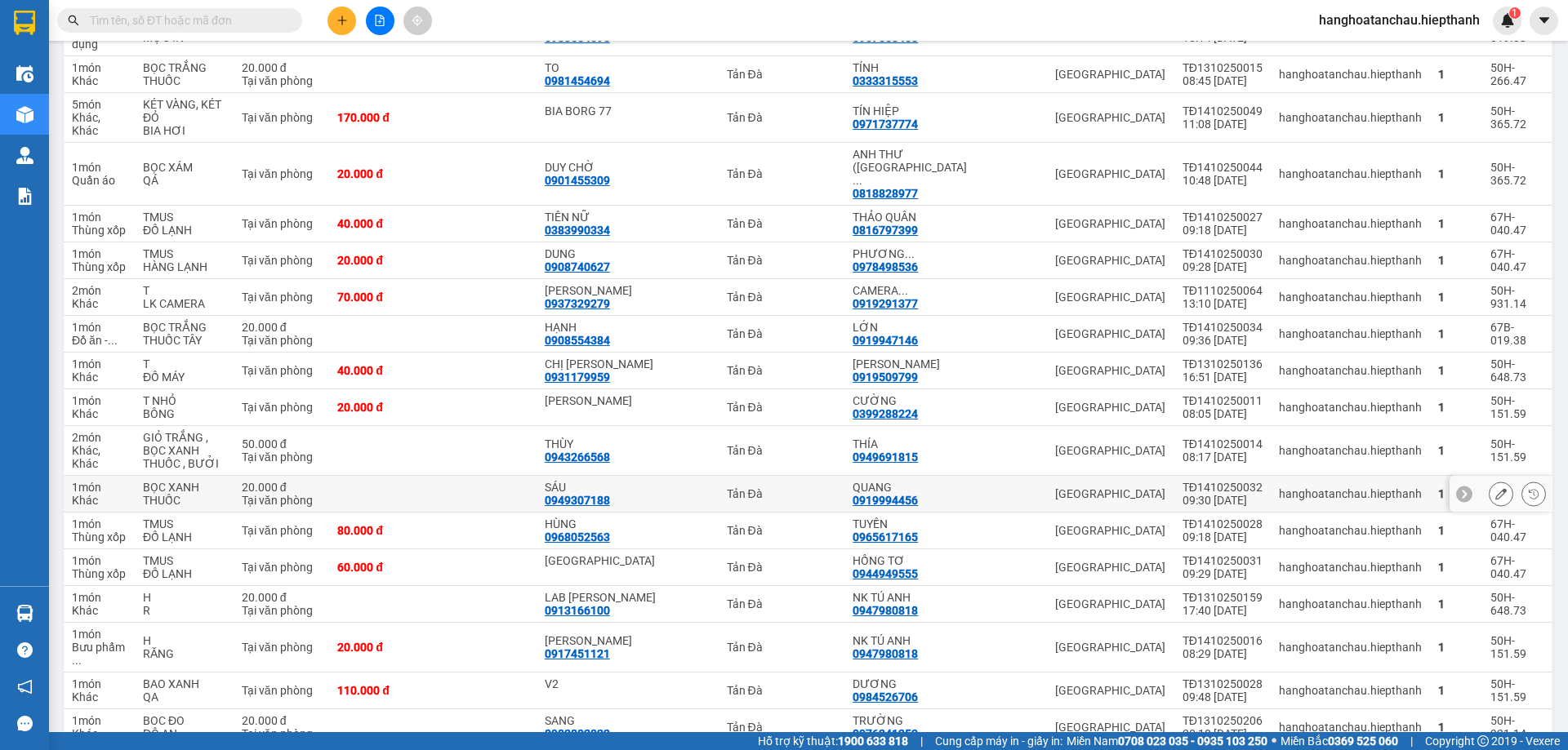
drag, startPoint x: 1070, startPoint y: 414, endPoint x: 986, endPoint y: 19, distance: 403.8
click at [987, 15] on div "Kết quả tìm kiếm ( 0 ) Bộ lọc No Data hanghoatanchau.hiepthanh 1" at bounding box center [784, 20] width 1568 height 41
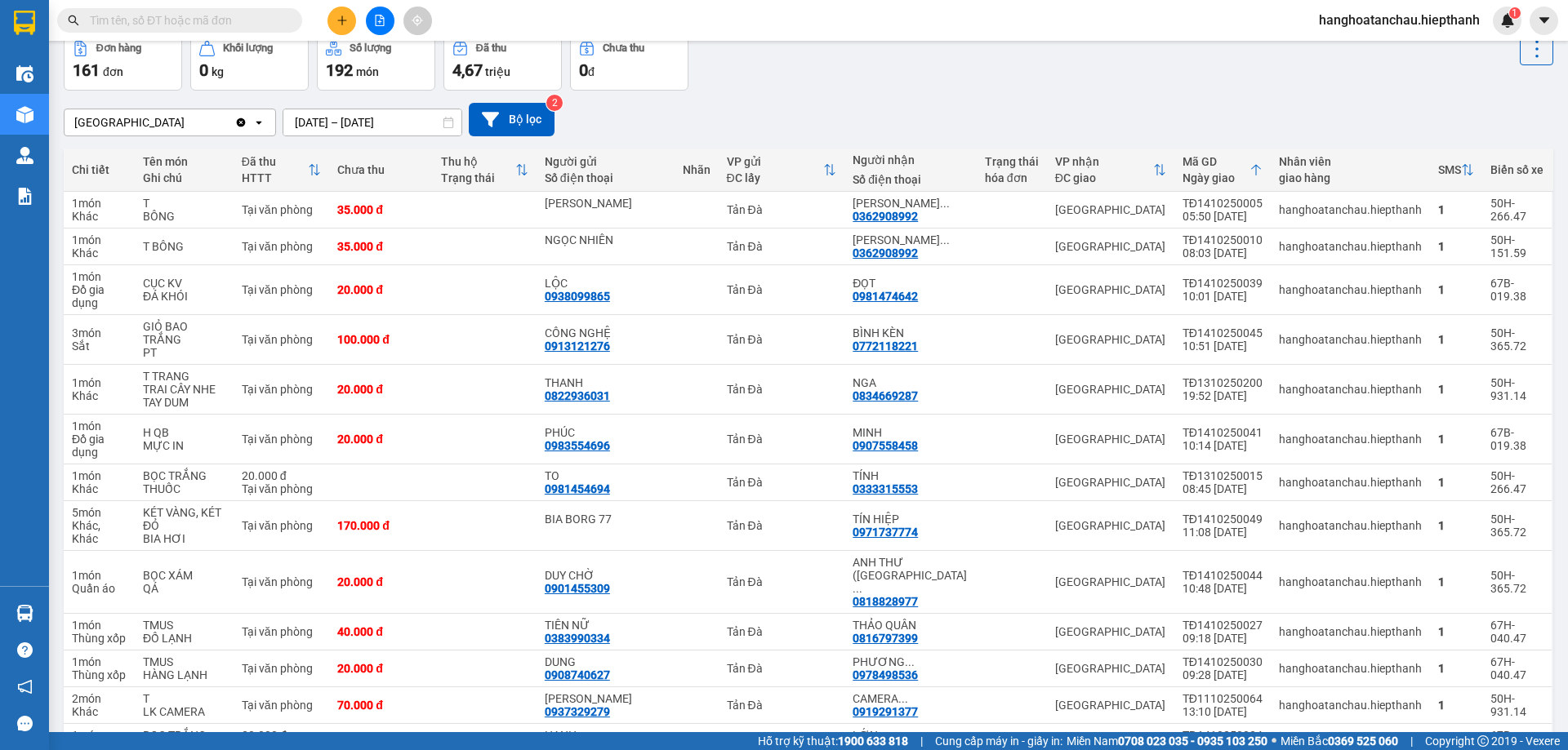
scroll to position [0, 0]
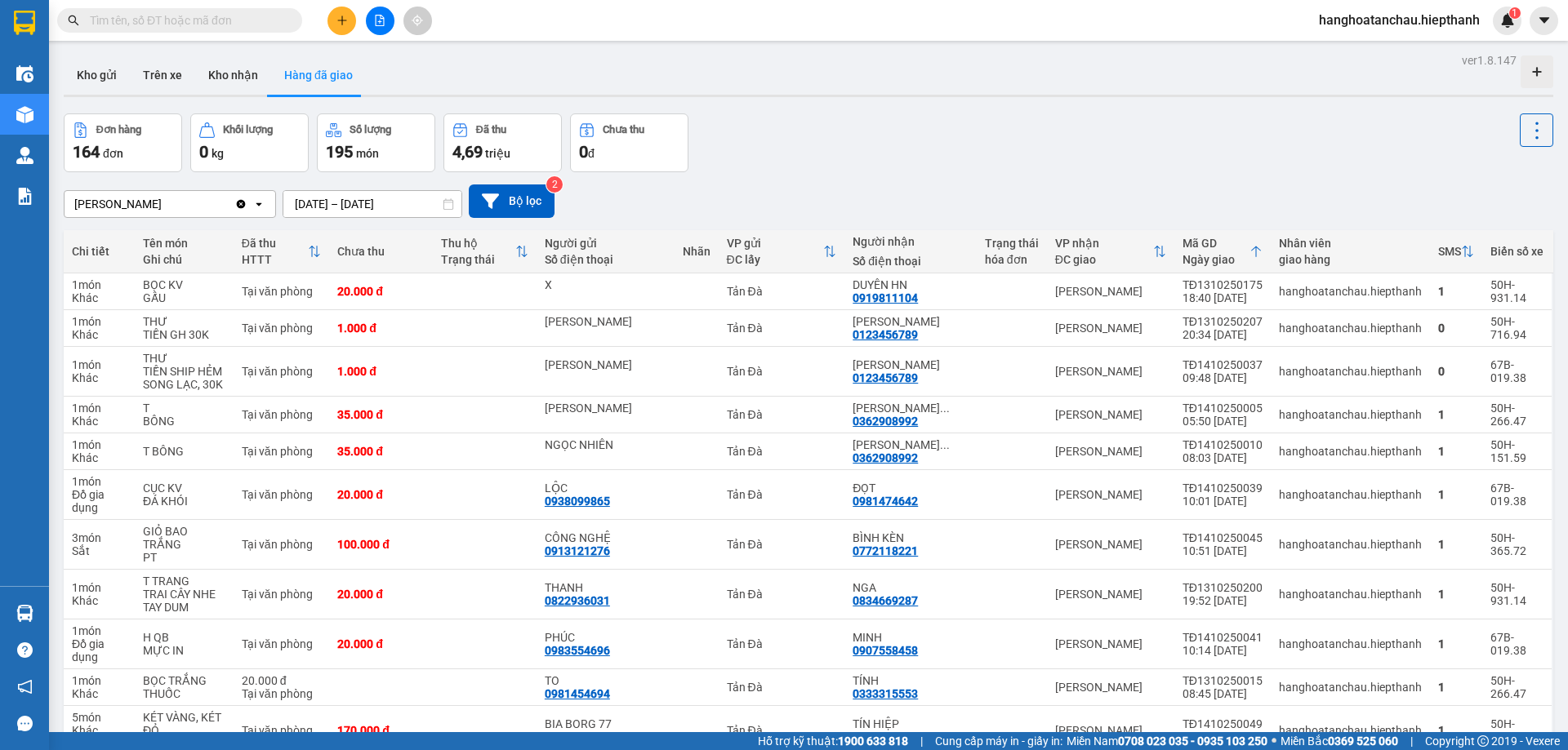
click at [196, 24] on input "text" at bounding box center [186, 20] width 193 height 18
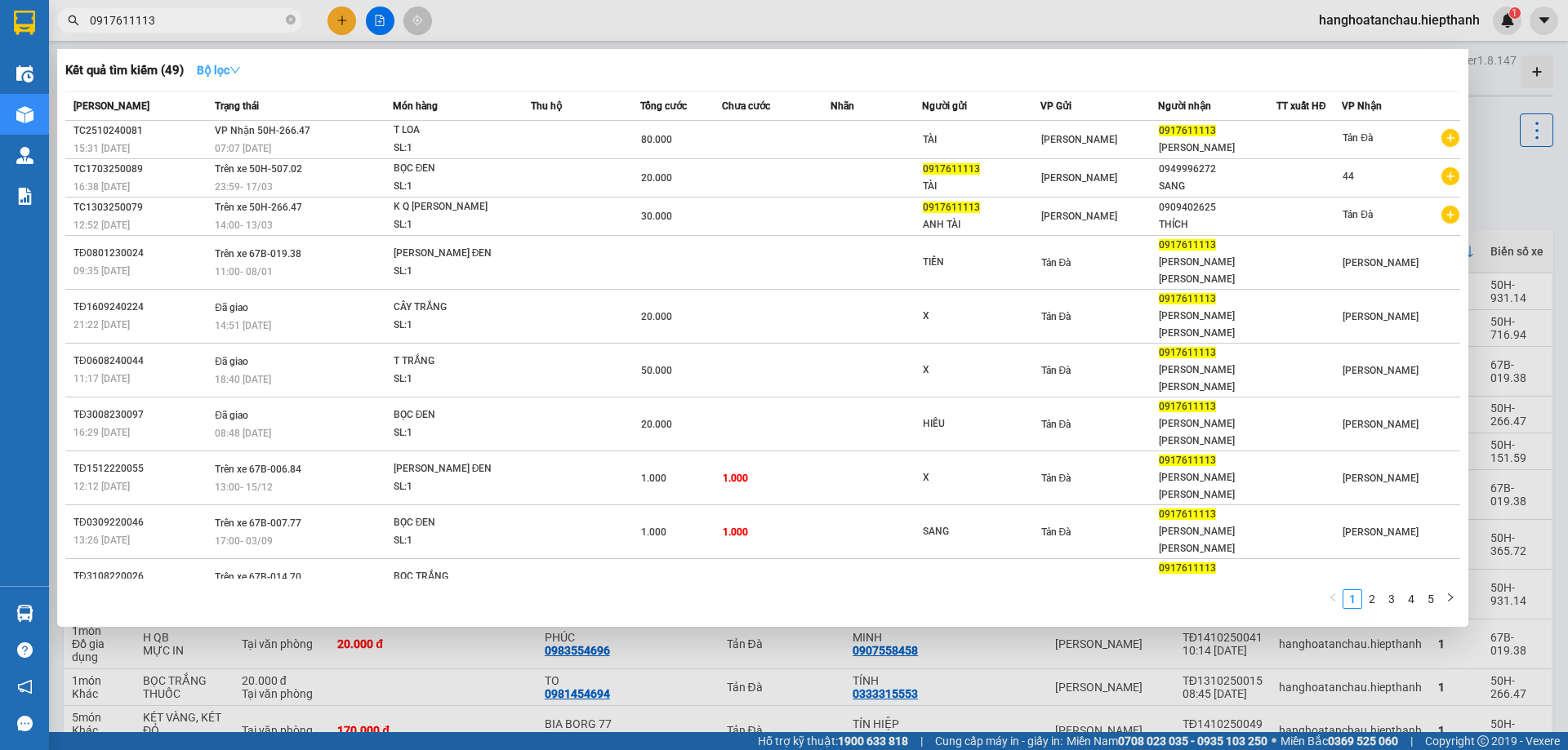
type input "0917611113"
drag, startPoint x: 235, startPoint y: 68, endPoint x: 261, endPoint y: 105, distance: 45.2
click at [234, 68] on strong "Bộ lọc" at bounding box center [219, 70] width 44 height 13
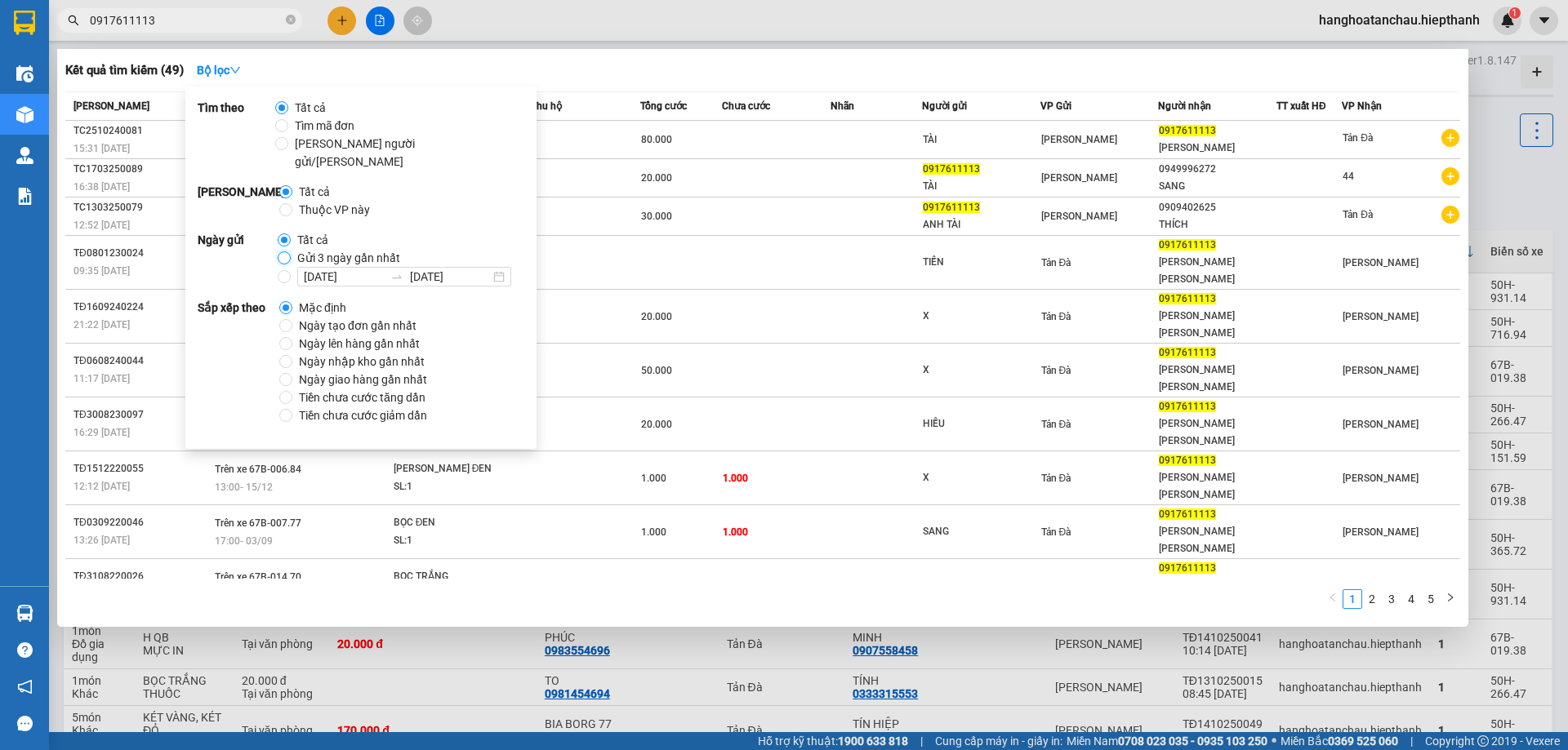
click at [284, 252] on input "Gửi 3 ngày gần nhất" at bounding box center [284, 258] width 13 height 13
radio input "true"
radio input "false"
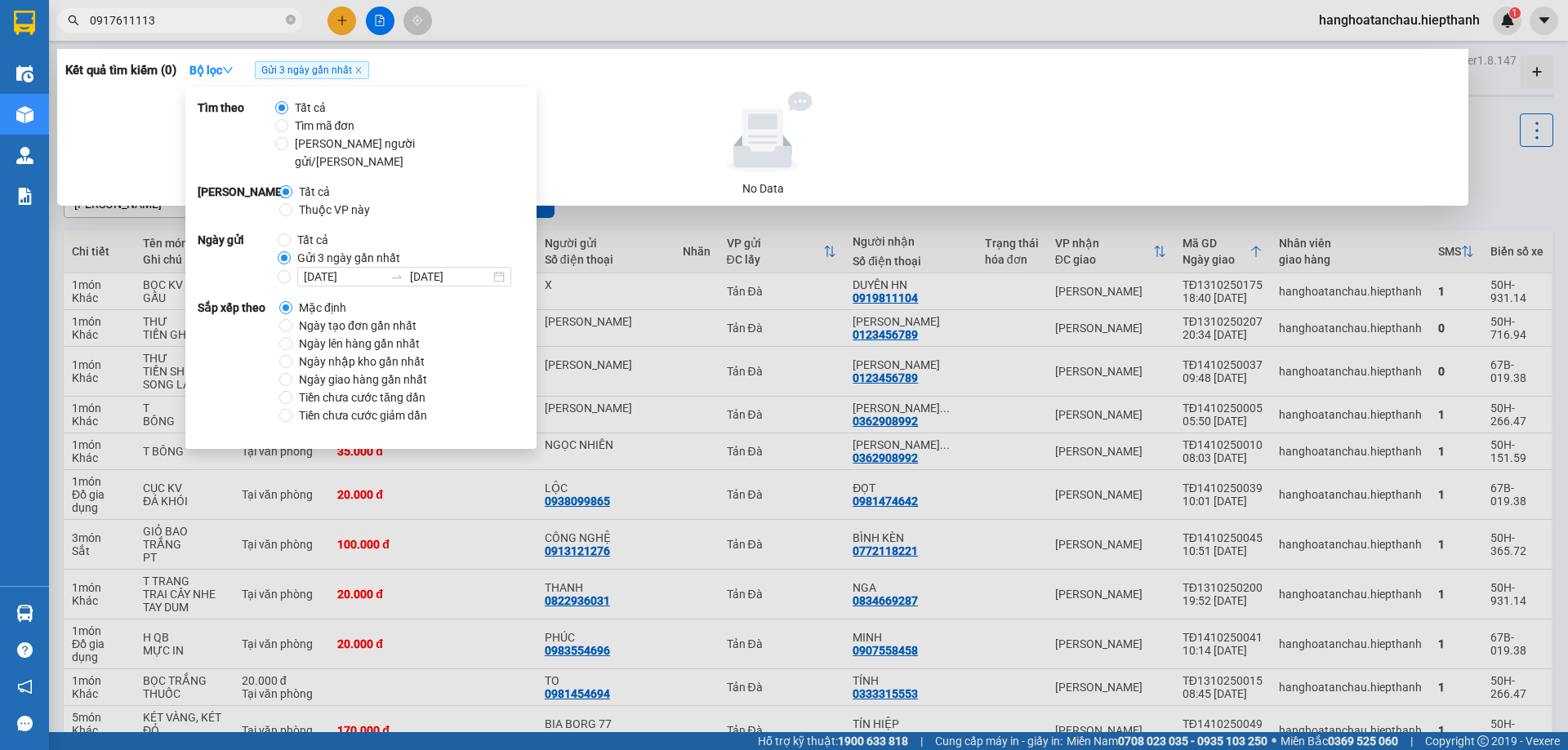
click at [681, 126] on div at bounding box center [762, 132] width 1382 height 82
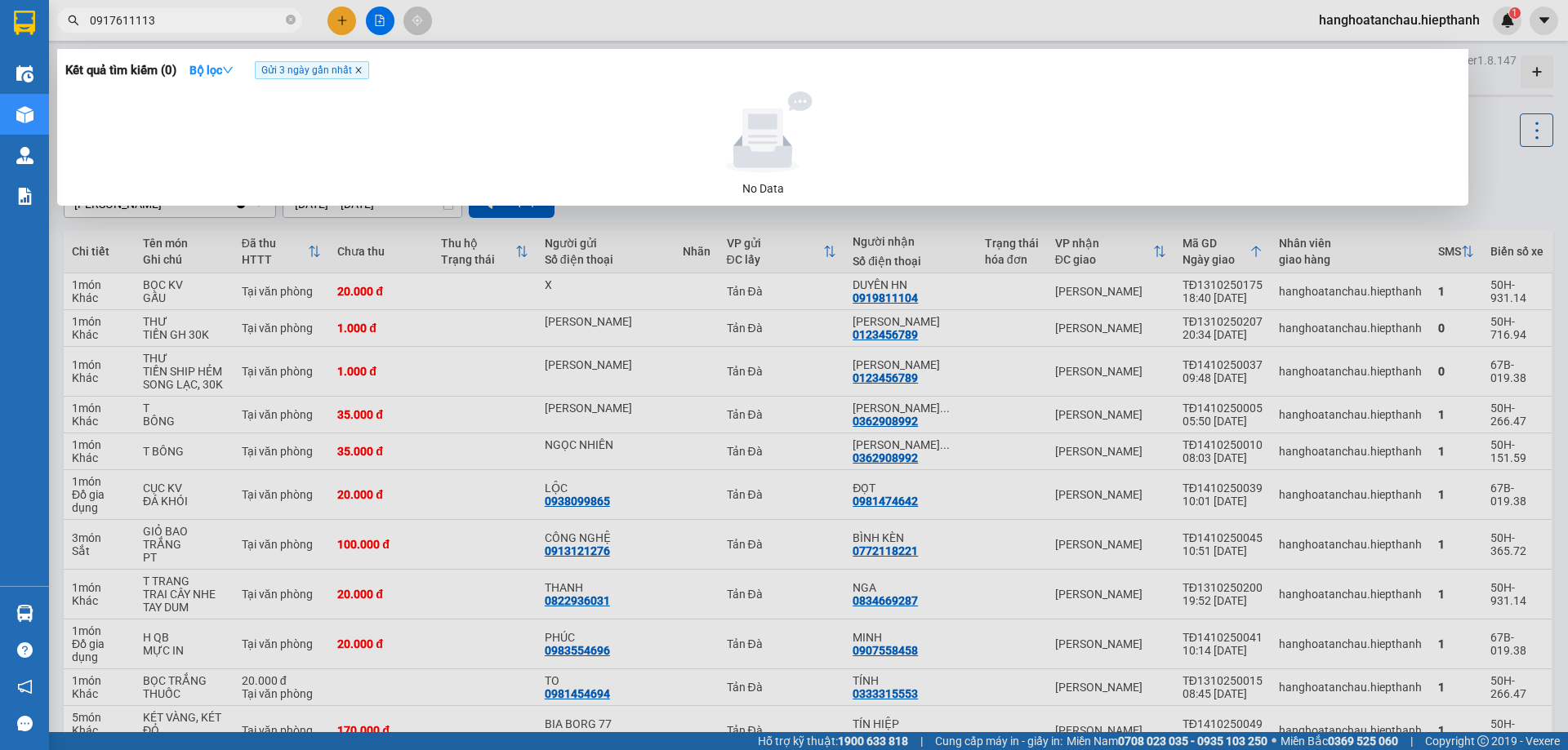
click at [363, 74] on icon "close" at bounding box center [359, 70] width 8 height 8
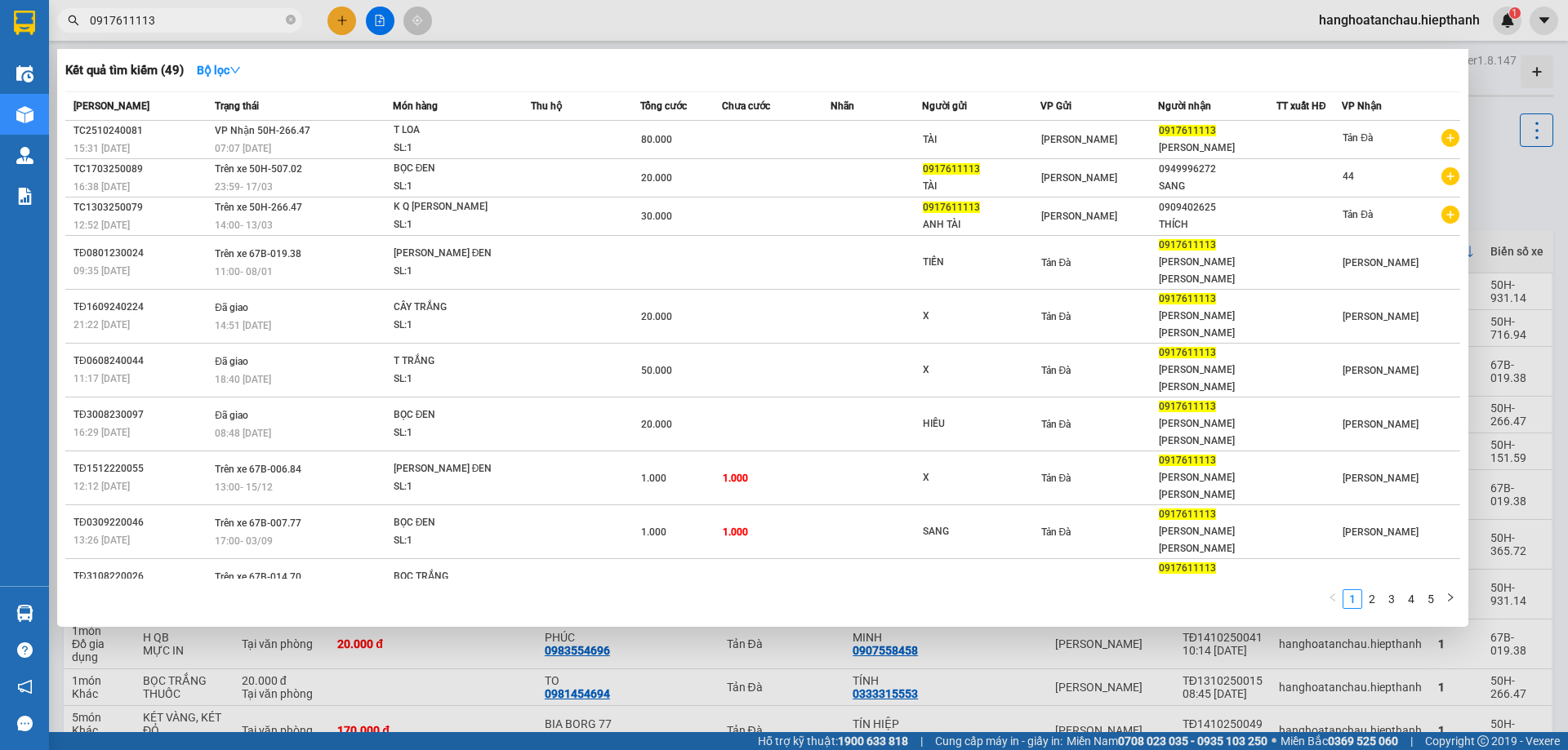
click at [208, 13] on input "0917611113" at bounding box center [186, 20] width 193 height 18
click at [1539, 199] on div at bounding box center [784, 375] width 1568 height 750
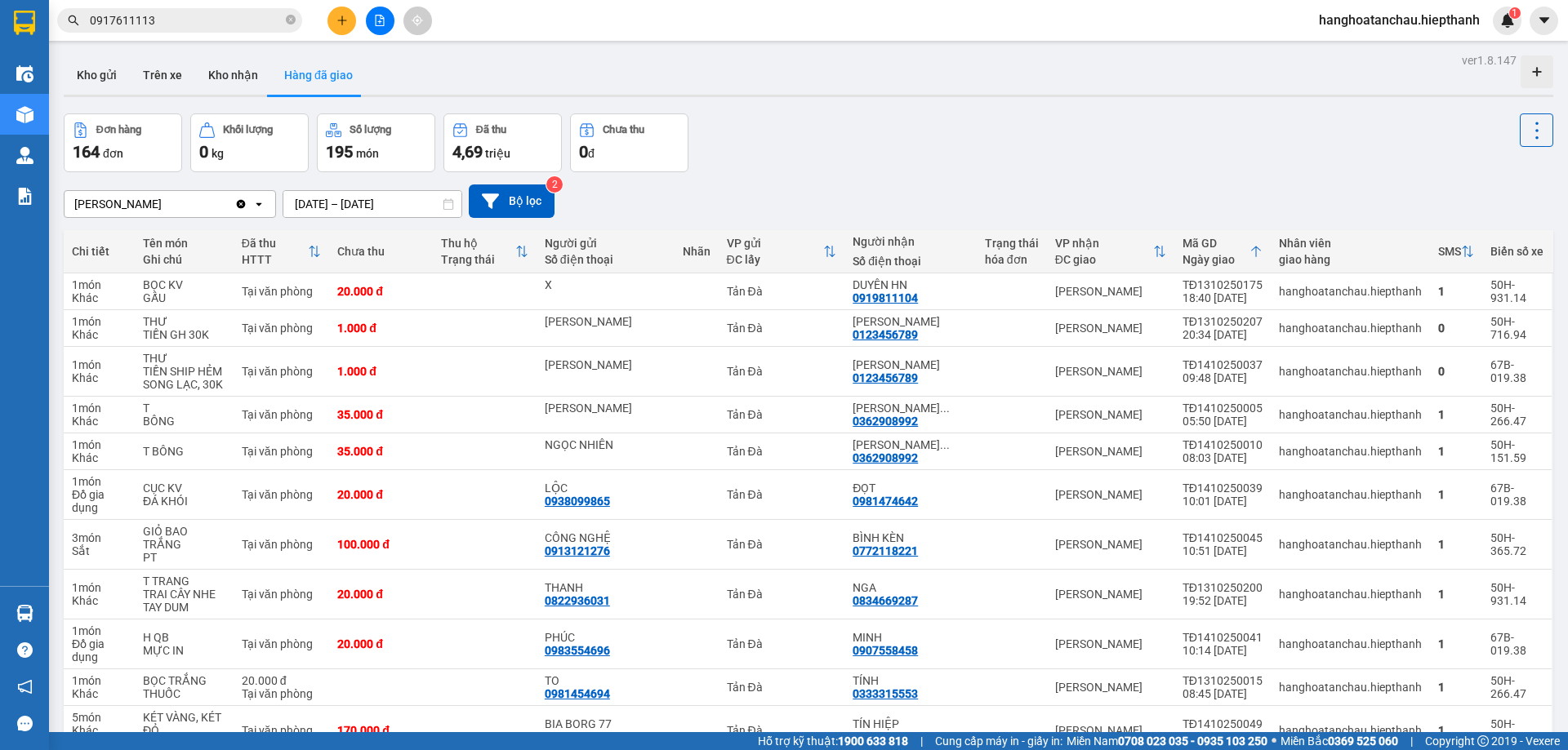
click at [185, 7] on div "Kết quả tìm kiếm ( 49 ) Bộ lọc Mã ĐH Trạng thái Món hàng Thu hộ Tổng cước Chưa …" at bounding box center [159, 20] width 319 height 29
click at [185, 11] on span "0917611113" at bounding box center [180, 20] width 245 height 25
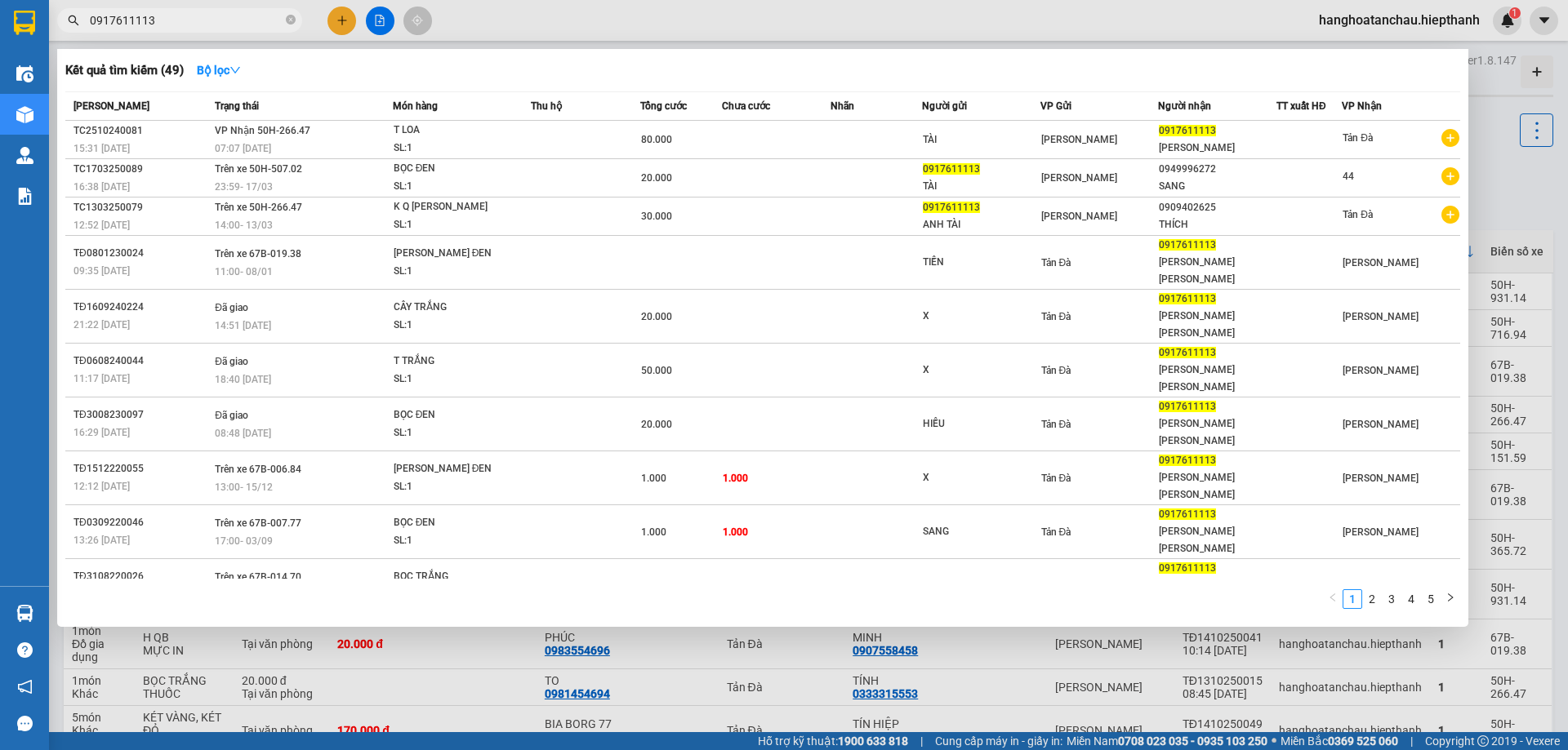
click at [185, 11] on input "0917611113" at bounding box center [186, 20] width 193 height 18
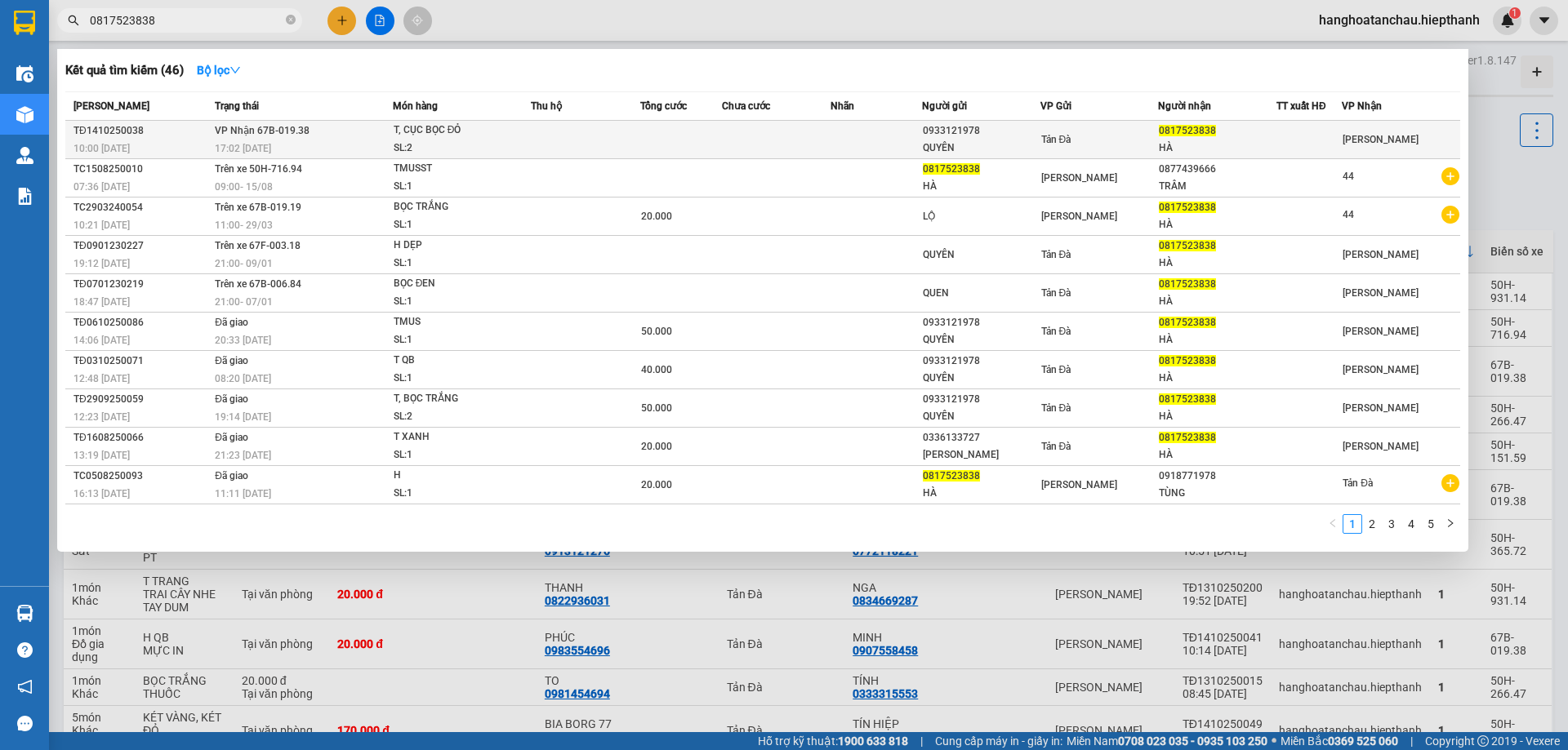
type input "0817523838"
click at [1060, 136] on span "Tản Đà" at bounding box center [1056, 140] width 30 height 11
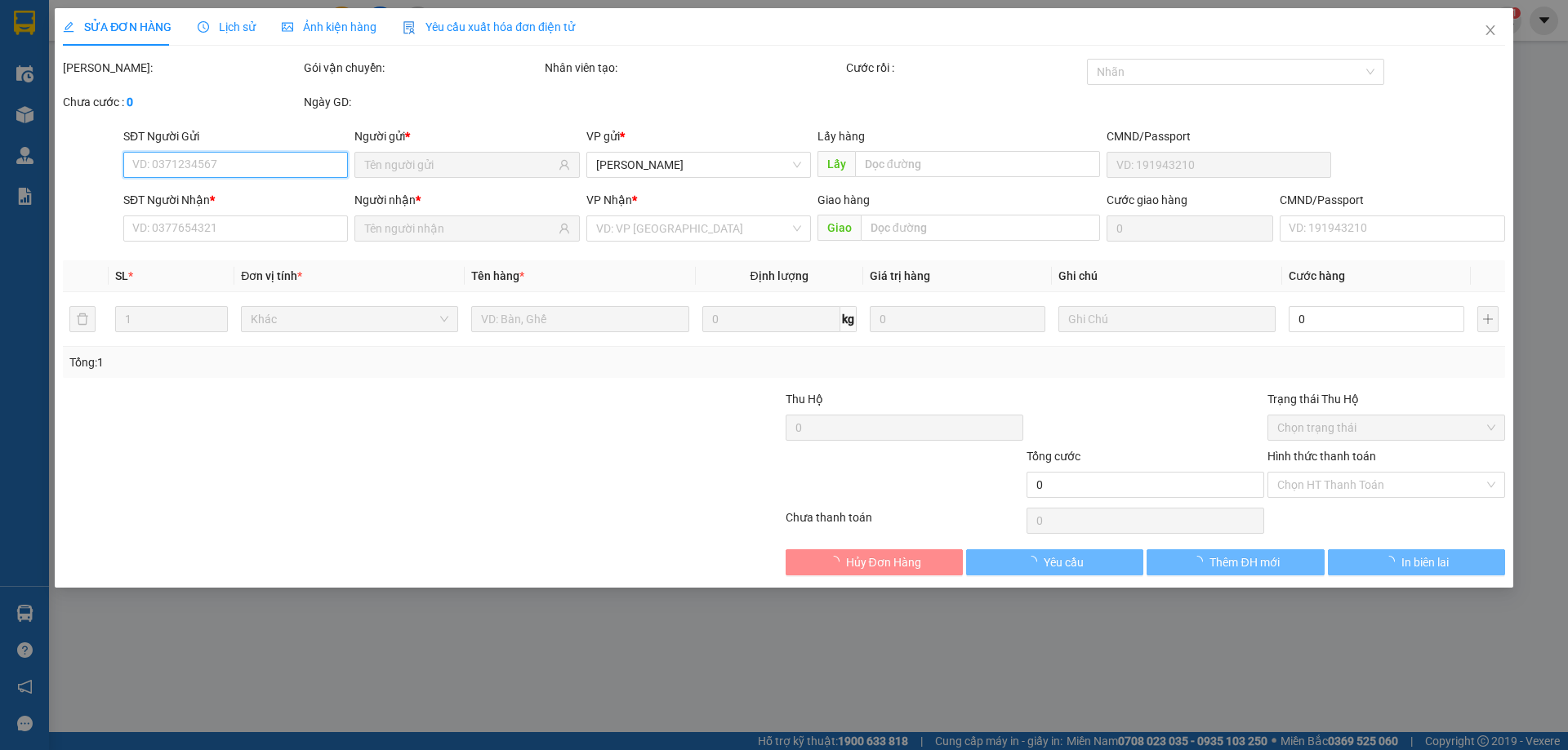
type input "0933121978"
type input "QUYÊN"
type input "0817523838"
type input "HÀ"
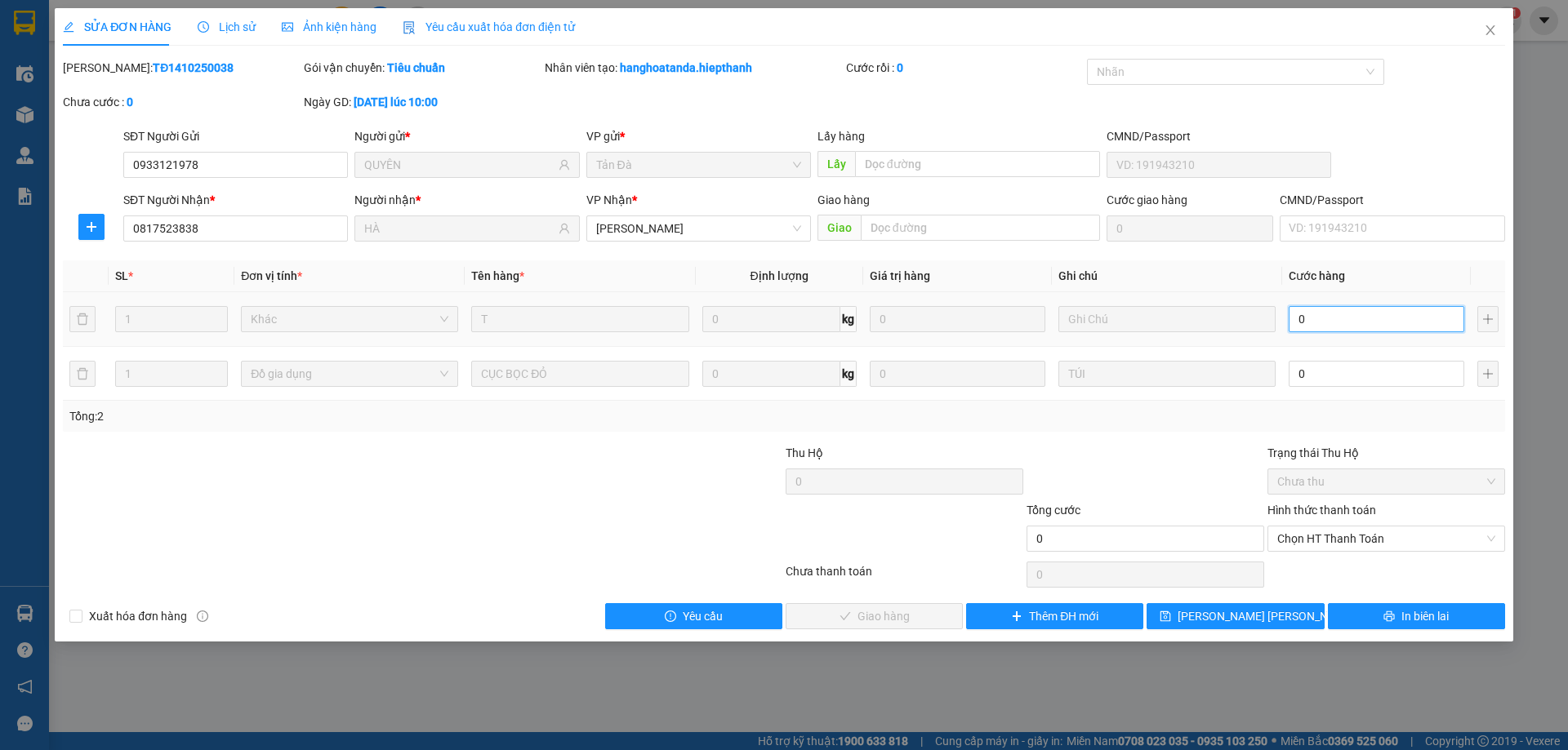
click at [1367, 320] on input "0" at bounding box center [1376, 319] width 176 height 26
type input "2"
type input "20"
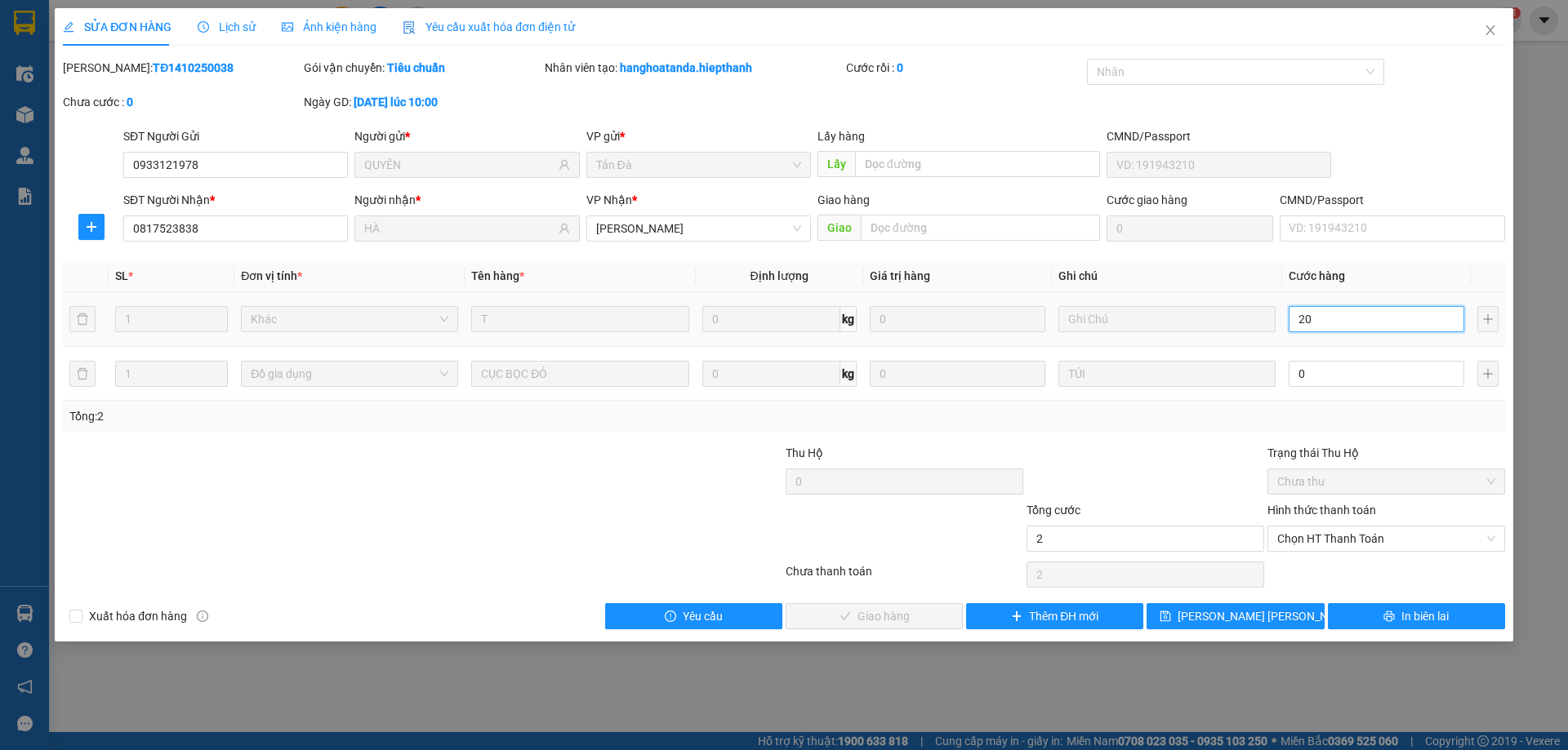
type input "20"
click at [1325, 373] on input "0" at bounding box center [1376, 374] width 176 height 26
type input "20.000"
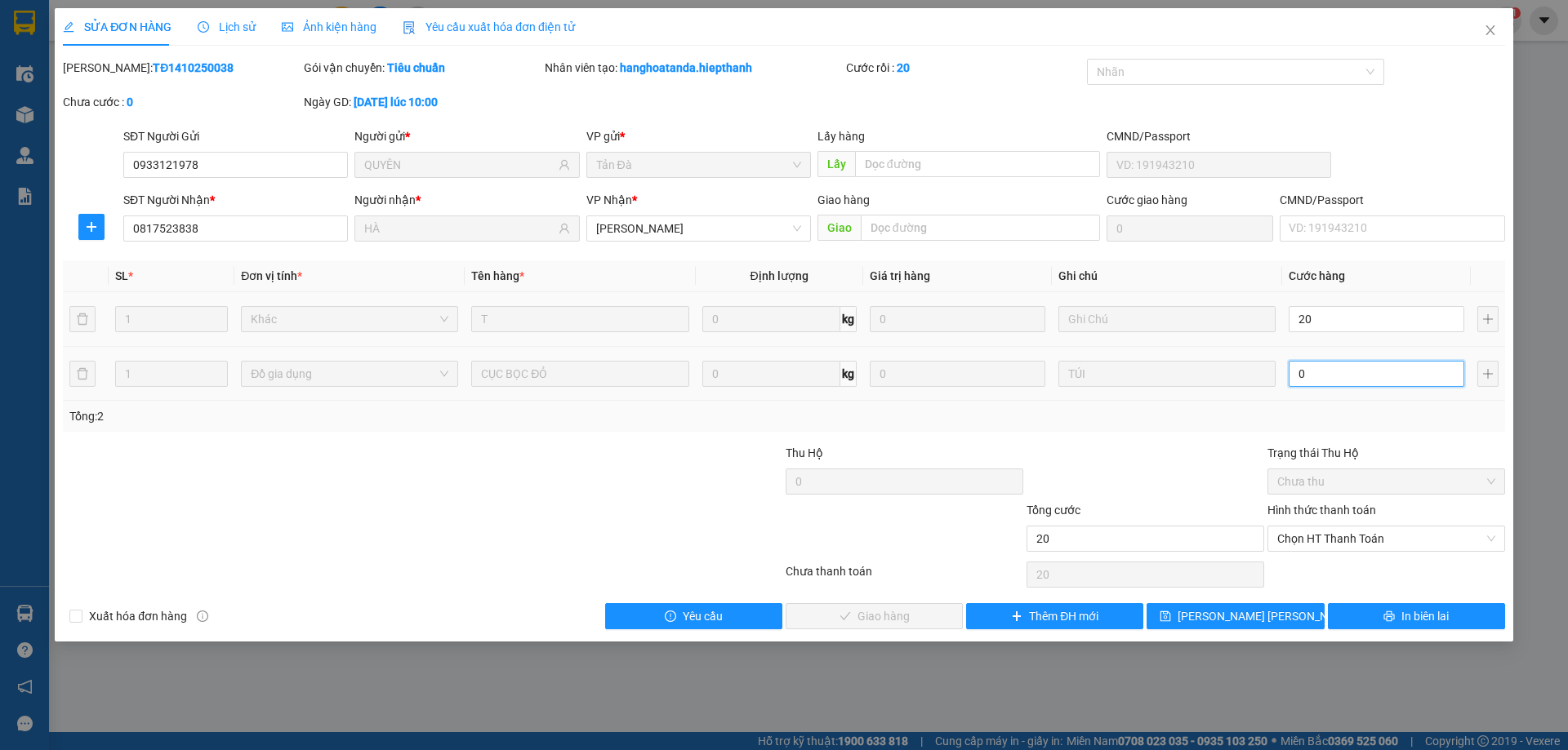
type input "20.000"
type input "2"
type input "20.002"
type input "20.020"
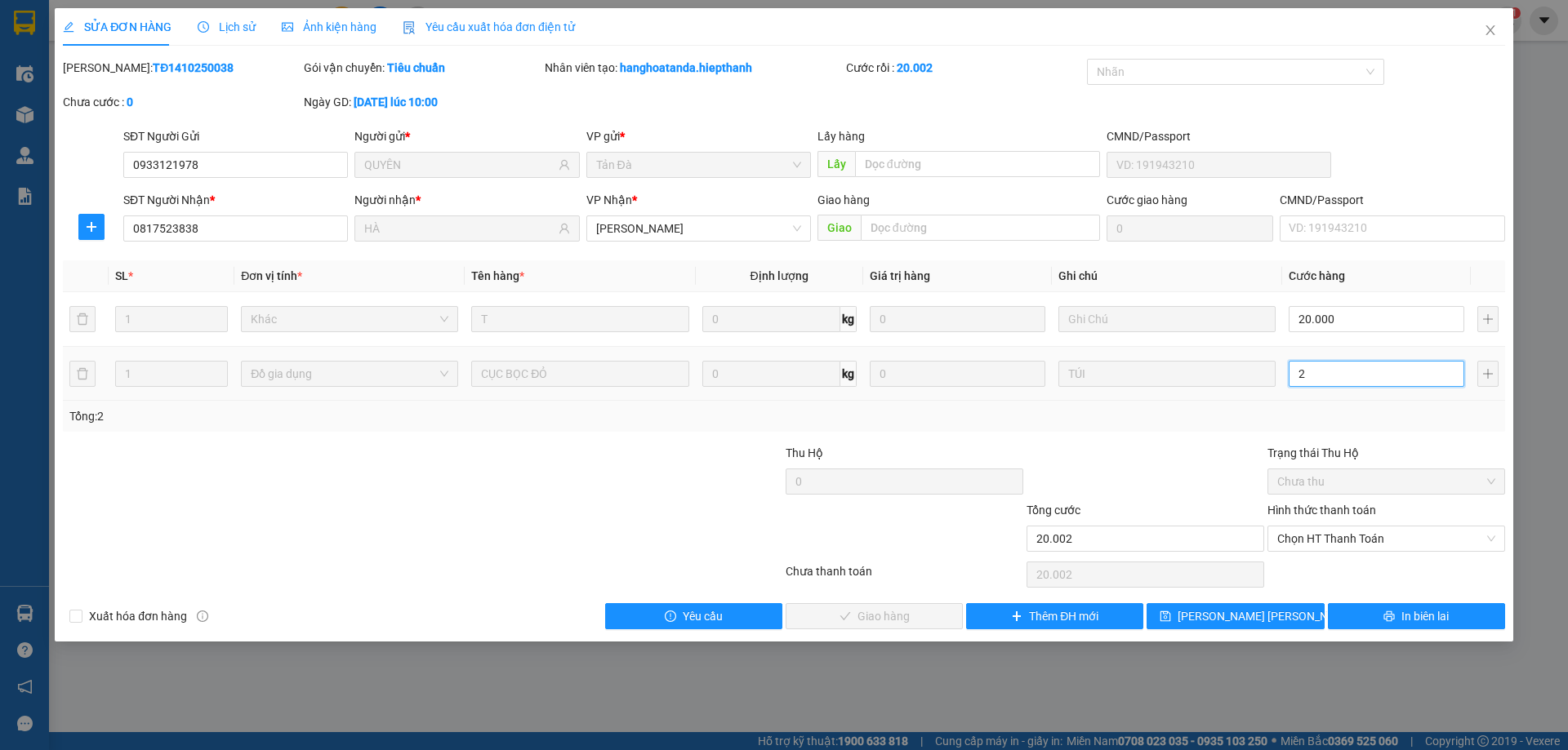
type input "20.020"
click at [1315, 536] on span "Chọn HT Thanh Toán" at bounding box center [1386, 539] width 218 height 25
type input "20"
type input "40.000"
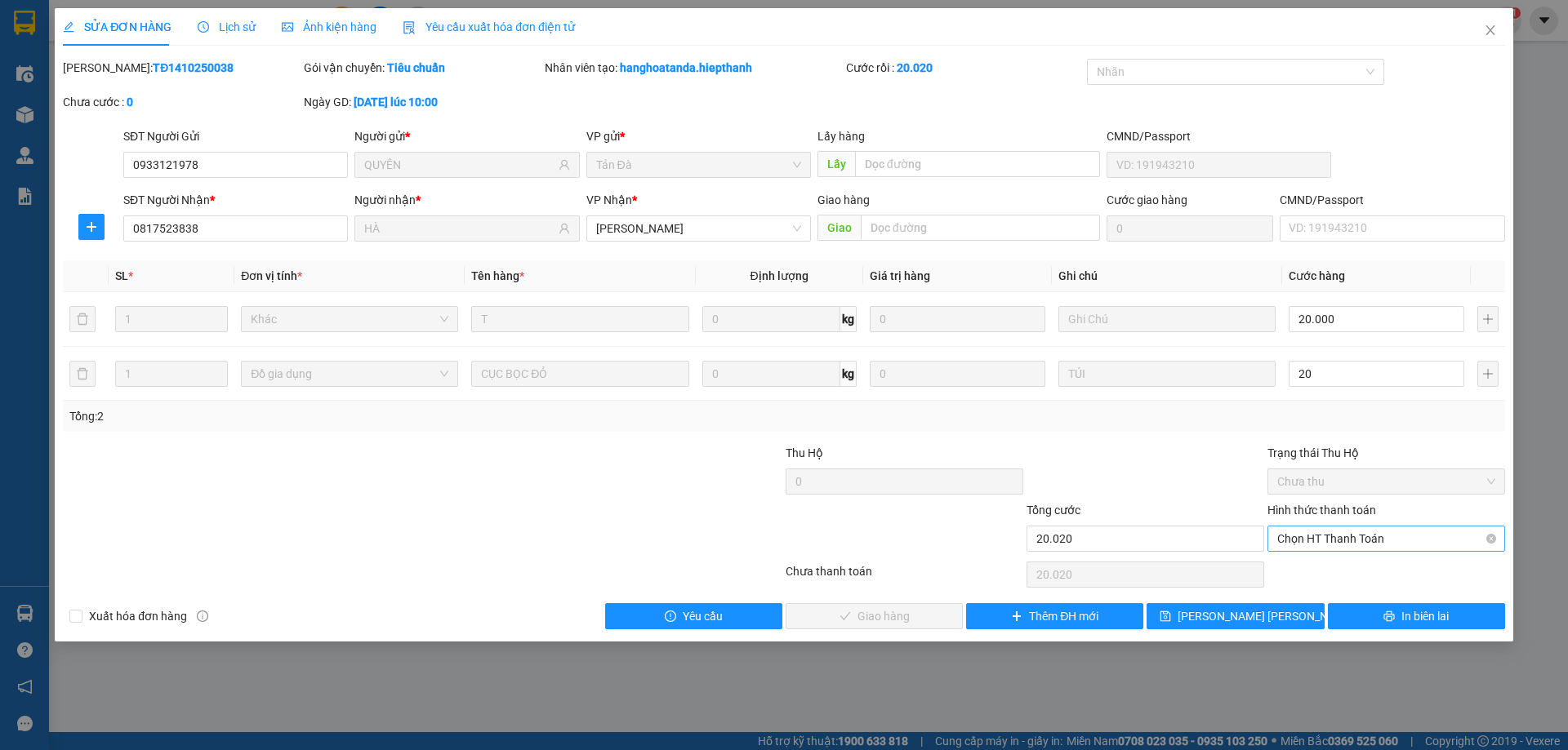
type input "20.000"
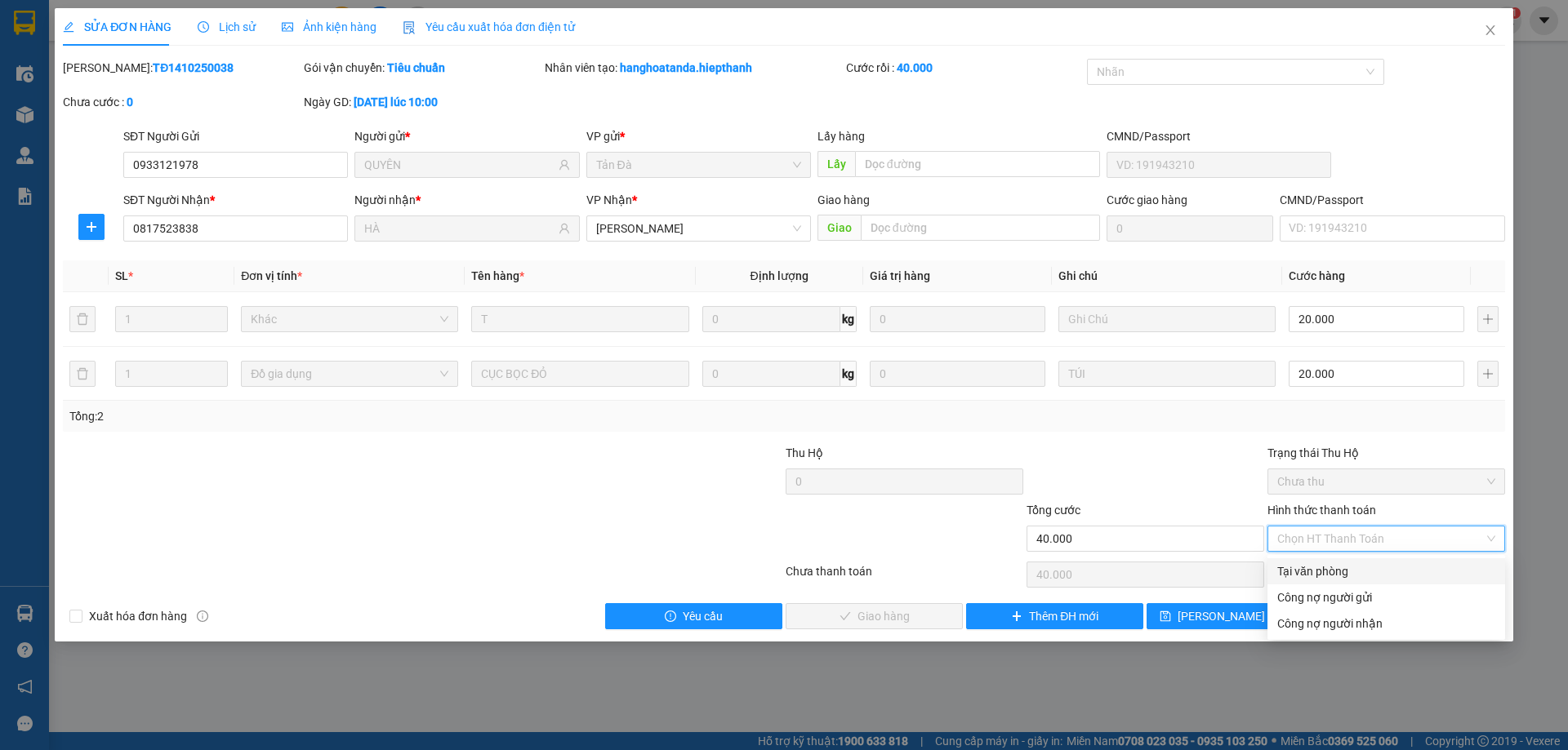
click at [1310, 573] on div "Tại văn phòng" at bounding box center [1386, 572] width 218 height 18
type input "0"
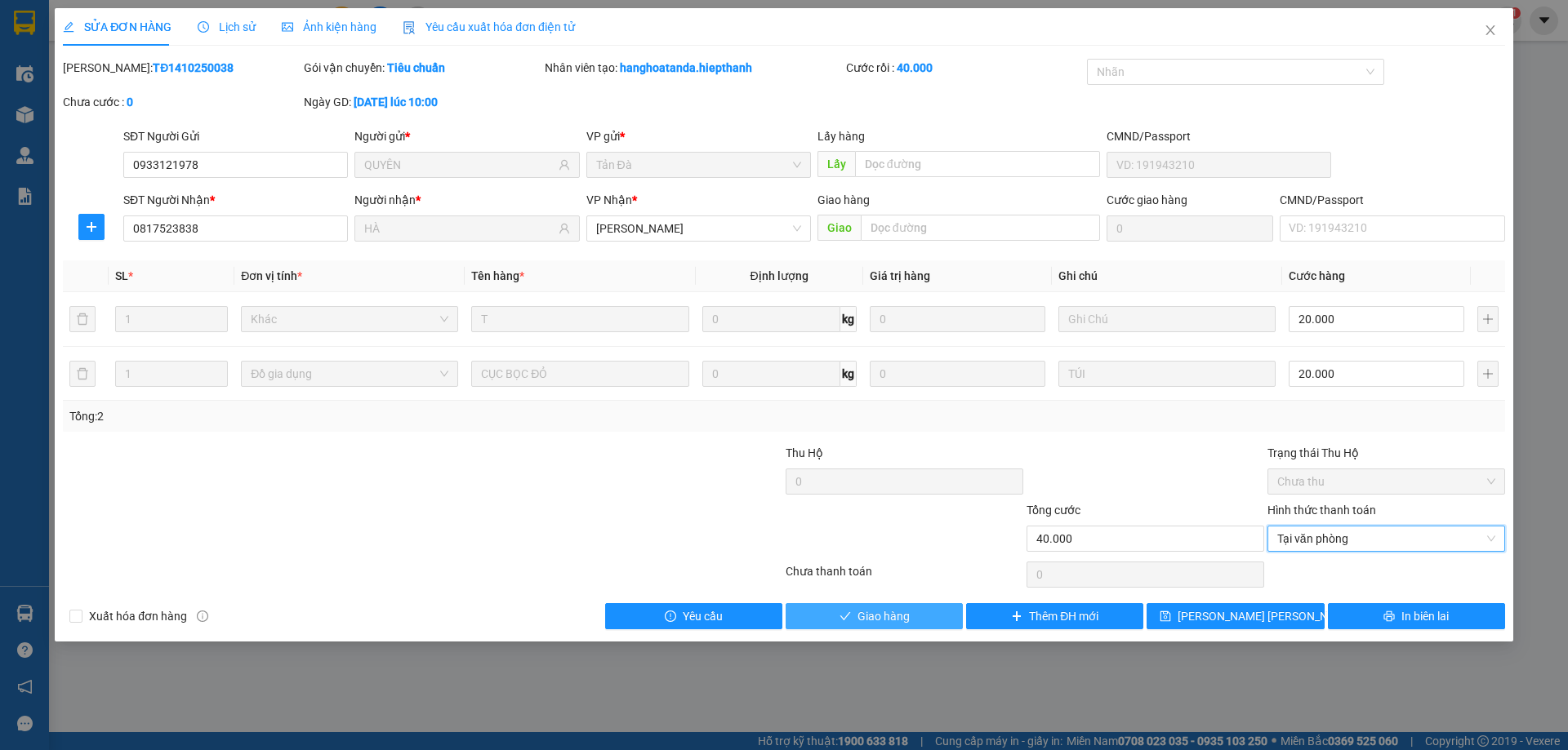
click at [883, 613] on span "Giao hàng" at bounding box center [883, 616] width 52 height 18
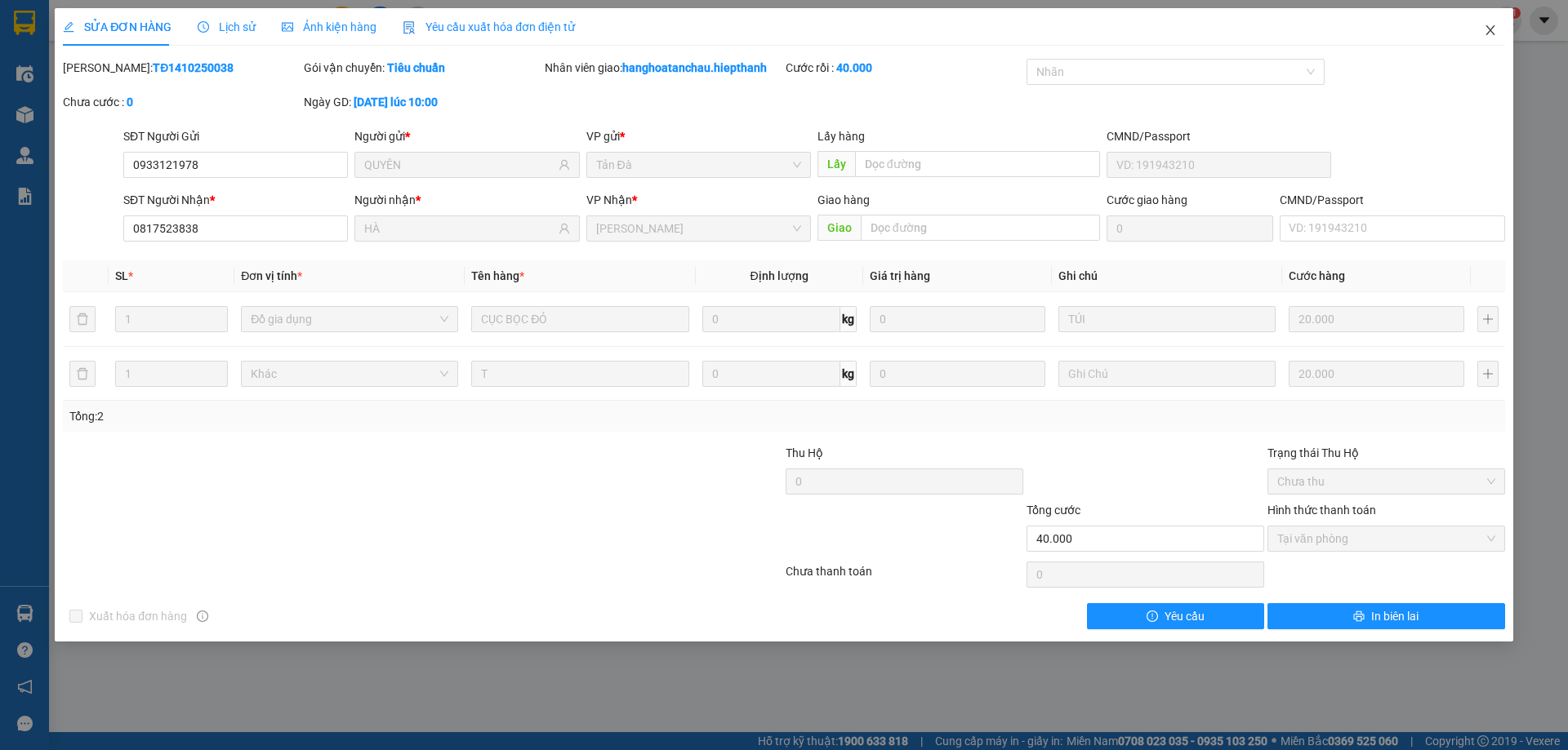
click at [1487, 36] on icon "close" at bounding box center [1490, 30] width 13 height 13
